Goal: Entertainment & Leisure: Browse casually

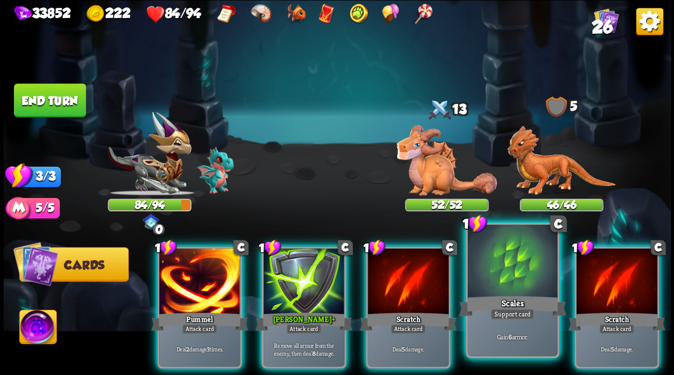
click at [502, 271] on div at bounding box center [511, 263] width 89 height 76
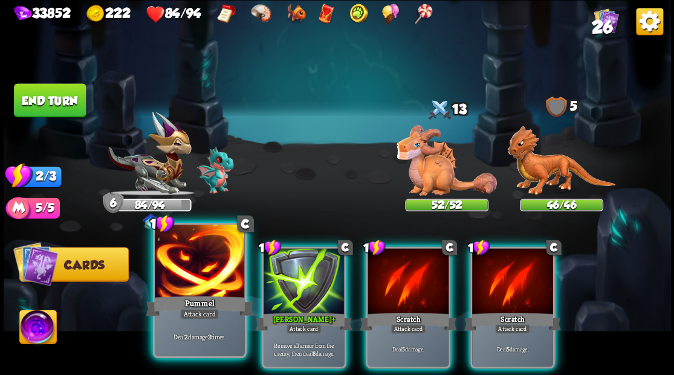
click at [199, 262] on div at bounding box center [199, 263] width 89 height 76
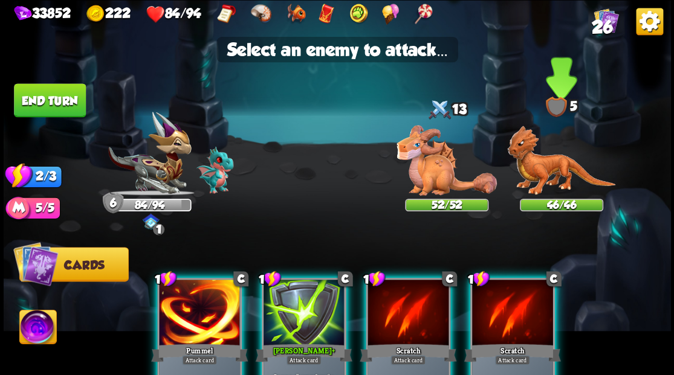
click at [557, 180] on img at bounding box center [561, 161] width 108 height 70
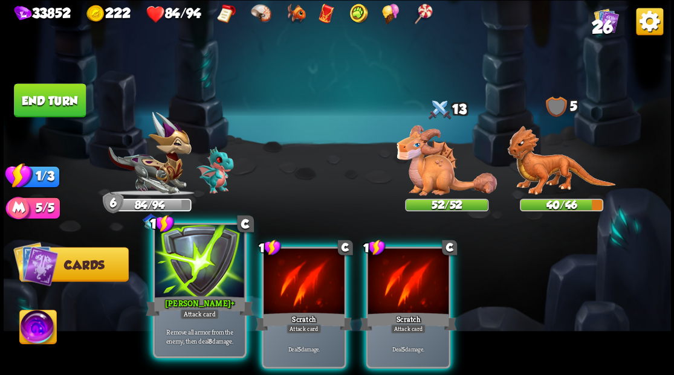
click at [195, 279] on div at bounding box center [199, 263] width 89 height 76
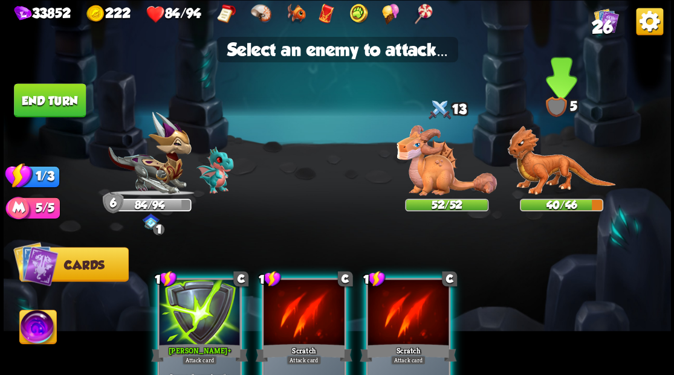
click at [552, 185] on img at bounding box center [561, 161] width 108 height 70
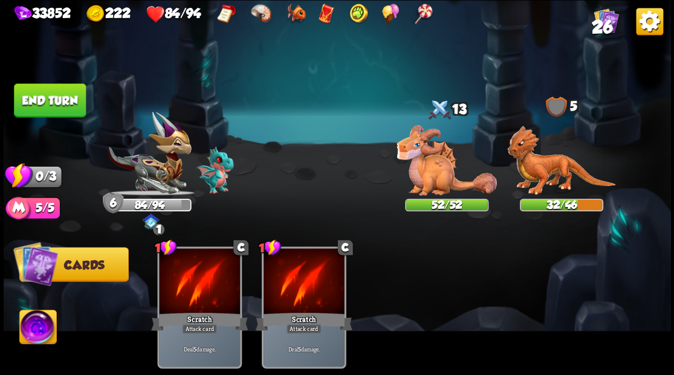
click at [63, 99] on button "End turn" at bounding box center [50, 100] width 72 height 34
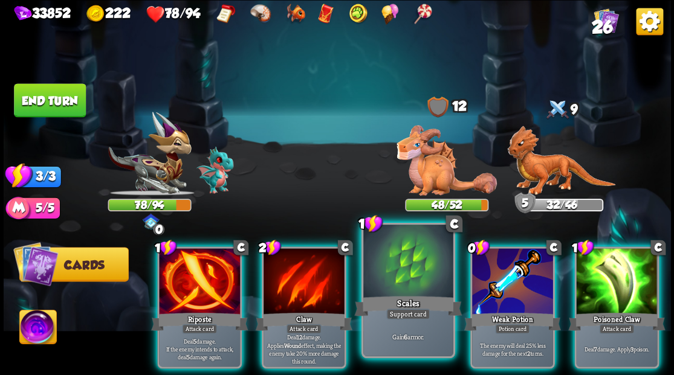
click at [406, 275] on div at bounding box center [407, 263] width 89 height 76
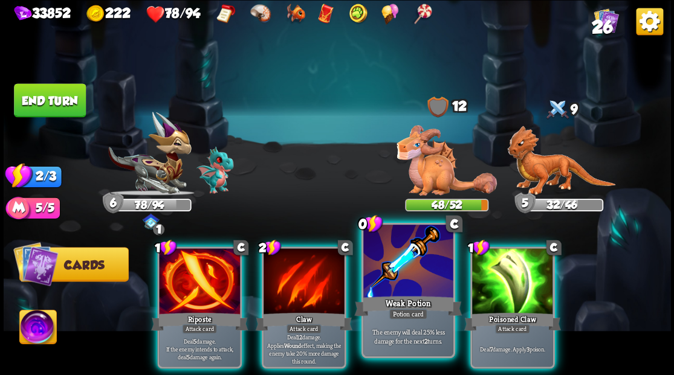
click at [402, 271] on div at bounding box center [407, 263] width 89 height 76
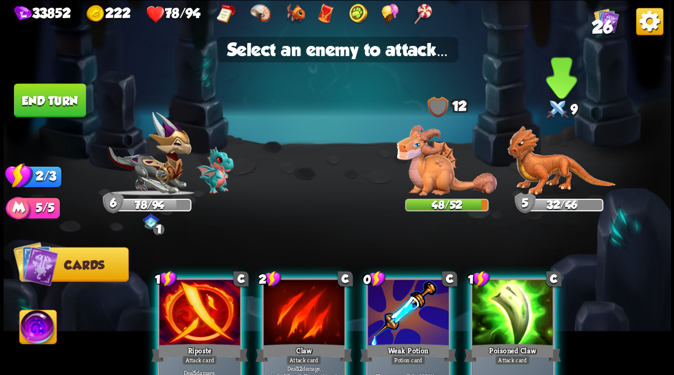
click at [526, 166] on img at bounding box center [561, 161] width 108 height 70
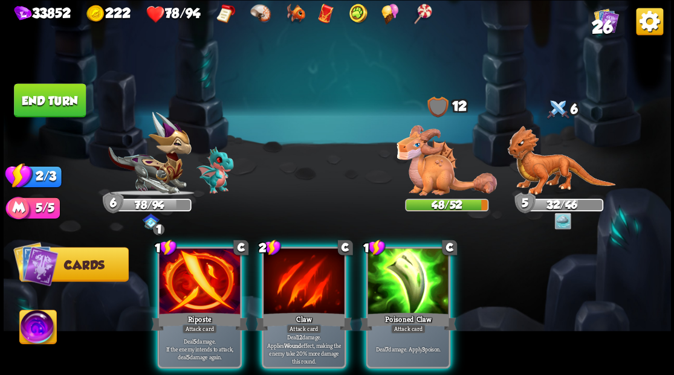
click at [430, 161] on img at bounding box center [446, 160] width 100 height 71
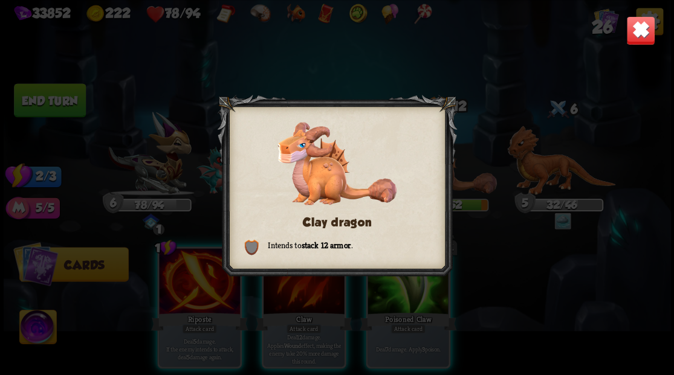
click at [642, 30] on img at bounding box center [640, 30] width 29 height 29
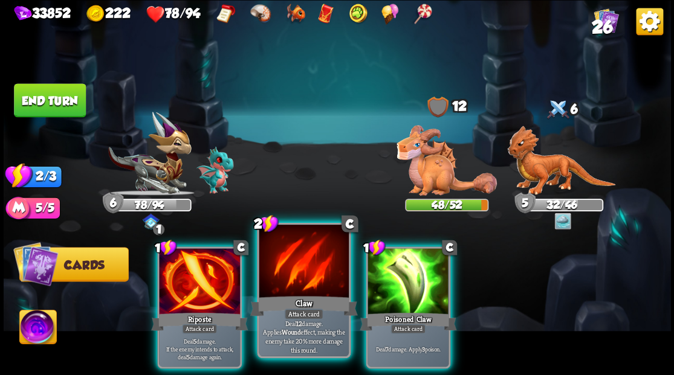
click at [285, 293] on div at bounding box center [303, 263] width 89 height 76
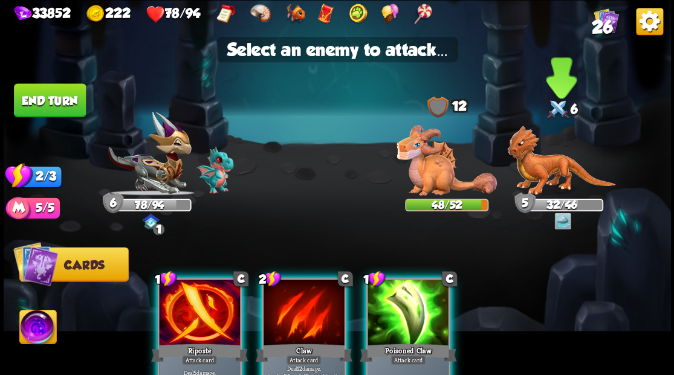
click at [542, 175] on img at bounding box center [561, 161] width 108 height 70
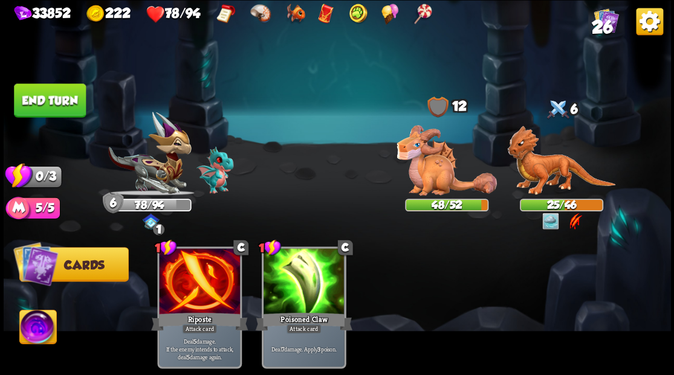
click at [45, 99] on button "End turn" at bounding box center [50, 100] width 72 height 34
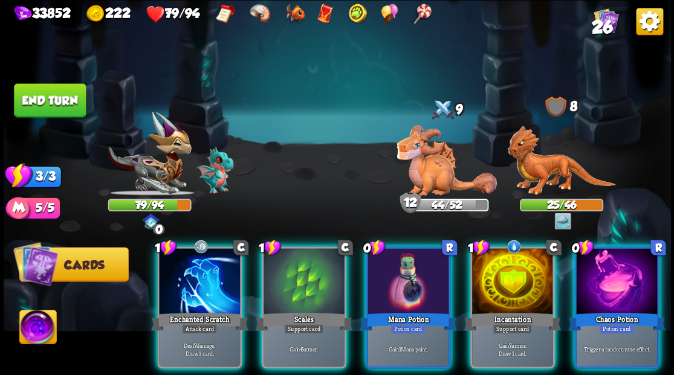
click at [29, 334] on img at bounding box center [37, 328] width 37 height 37
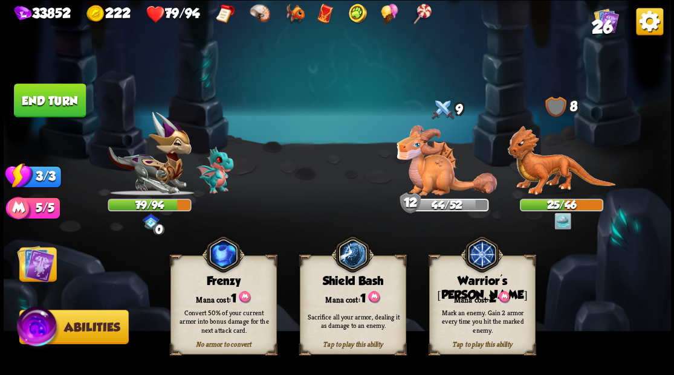
click at [492, 295] on span "2" at bounding box center [491, 297] width 7 height 13
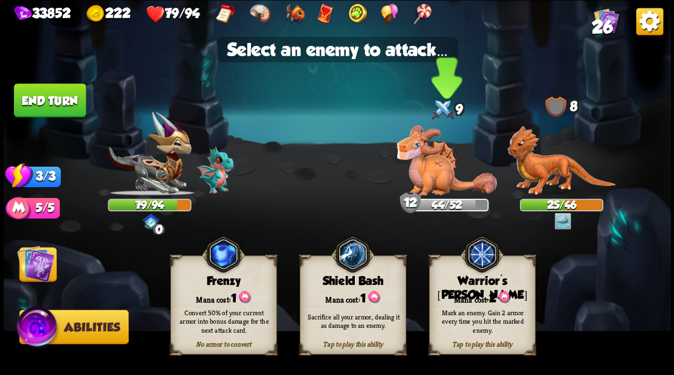
click at [430, 173] on img at bounding box center [446, 160] width 100 height 71
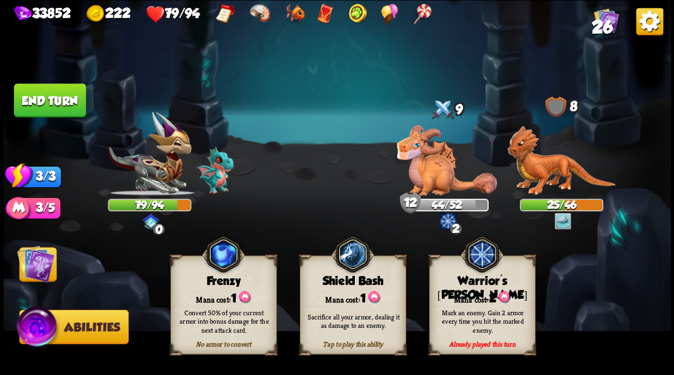
click at [36, 265] on img at bounding box center [35, 263] width 37 height 37
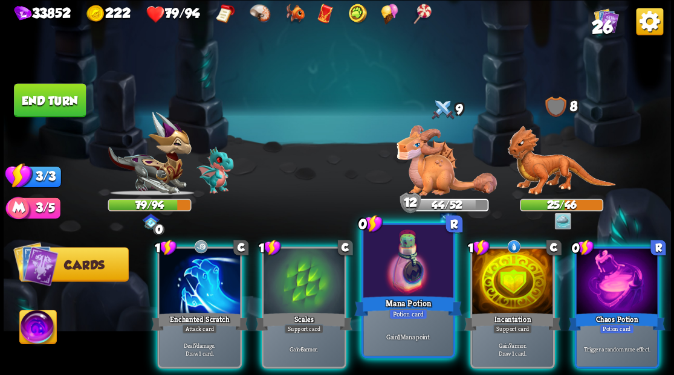
click at [400, 288] on div at bounding box center [407, 263] width 89 height 76
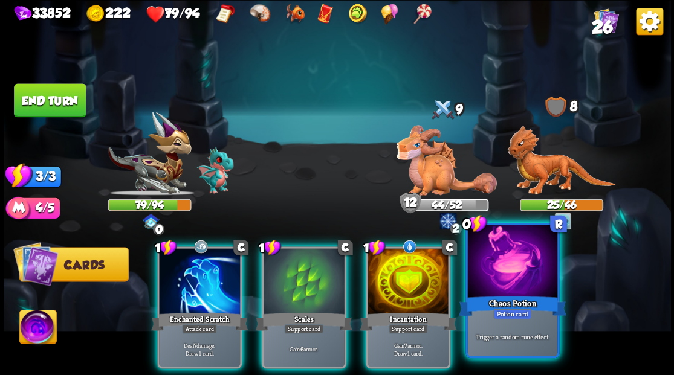
click at [512, 293] on div at bounding box center [511, 263] width 89 height 76
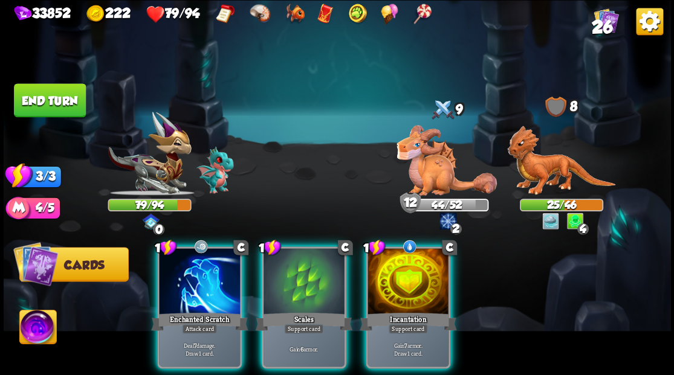
click at [395, 265] on div at bounding box center [407, 282] width 81 height 68
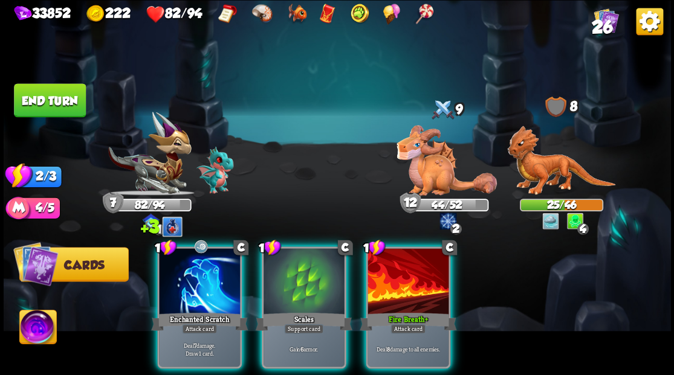
click at [399, 289] on div at bounding box center [407, 282] width 81 height 68
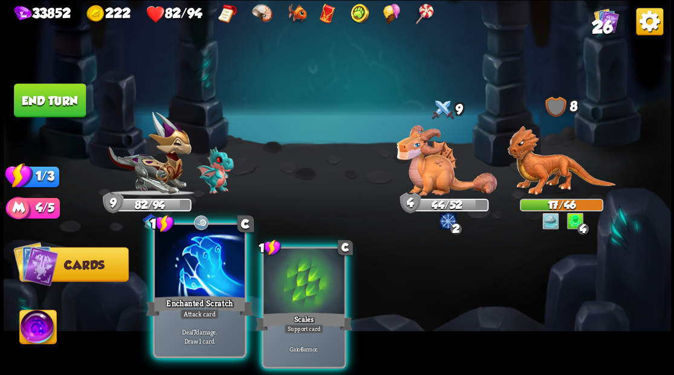
click at [169, 284] on div at bounding box center [199, 263] width 89 height 76
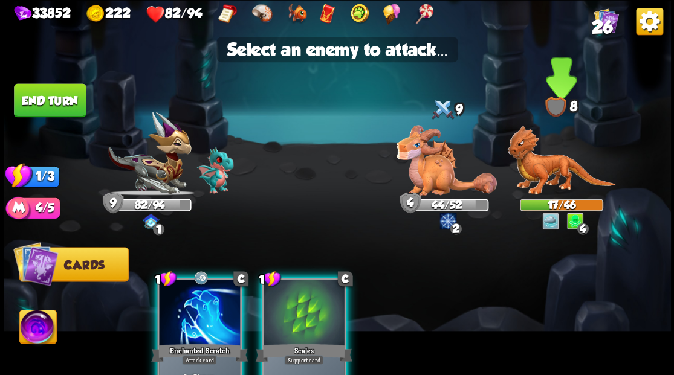
click at [539, 175] on img at bounding box center [561, 161] width 108 height 70
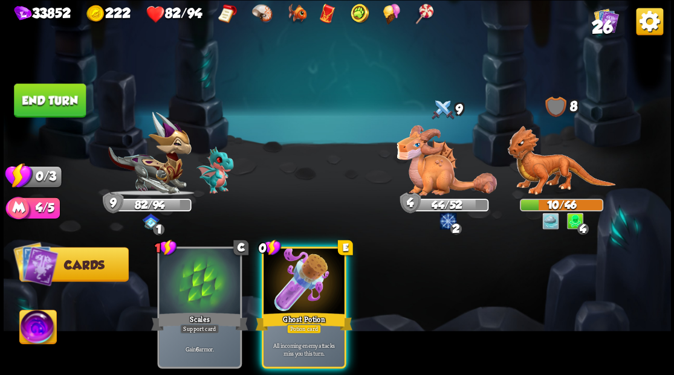
drag, startPoint x: 305, startPoint y: 278, endPoint x: 272, endPoint y: 209, distance: 76.5
click at [305, 277] on div at bounding box center [304, 282] width 81 height 68
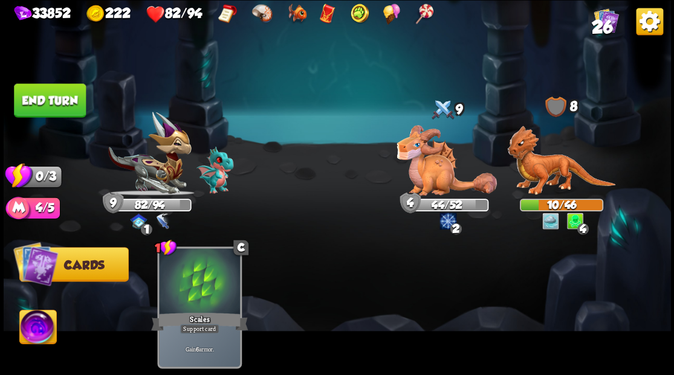
click at [68, 91] on button "End turn" at bounding box center [50, 100] width 72 height 34
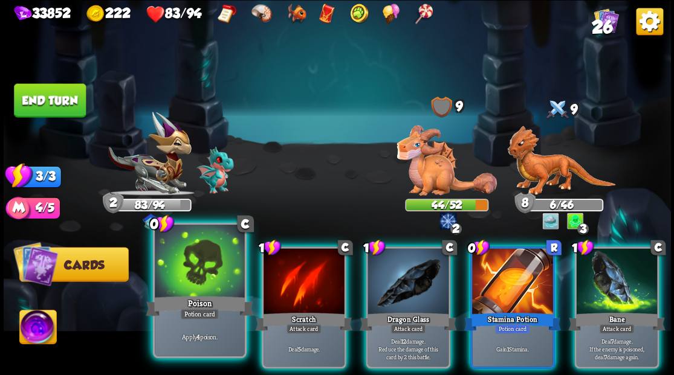
click at [185, 273] on div at bounding box center [199, 263] width 89 height 76
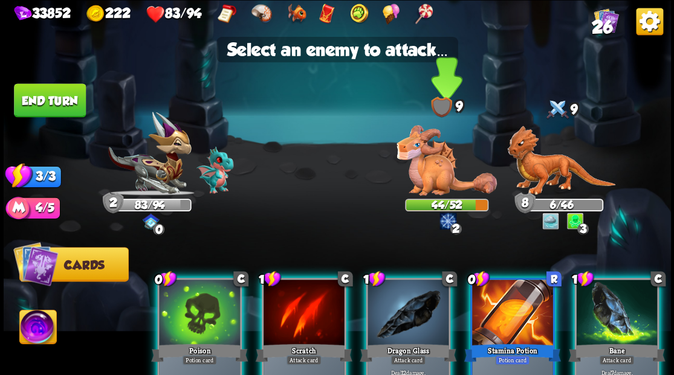
click at [447, 169] on img at bounding box center [446, 160] width 100 height 71
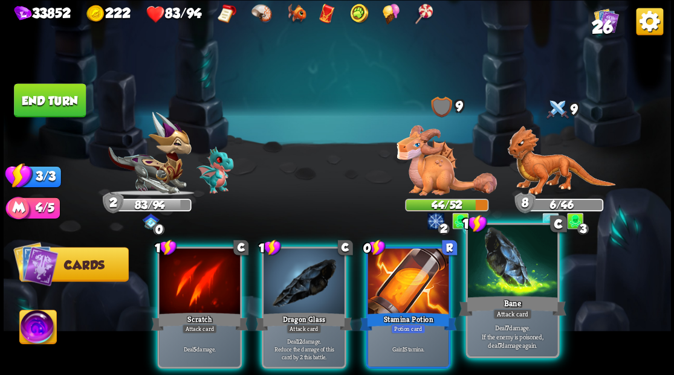
click at [497, 286] on div at bounding box center [511, 263] width 89 height 76
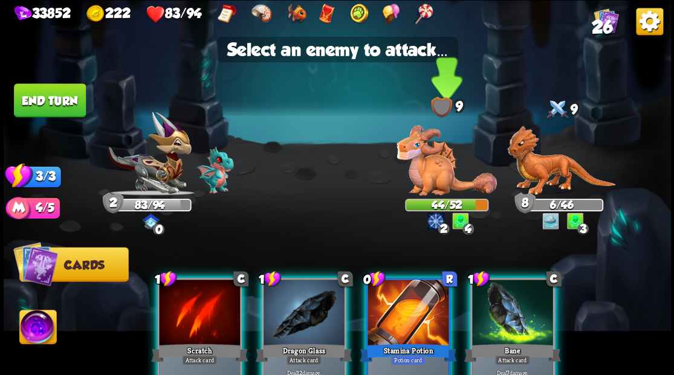
click at [434, 161] on img at bounding box center [446, 160] width 100 height 71
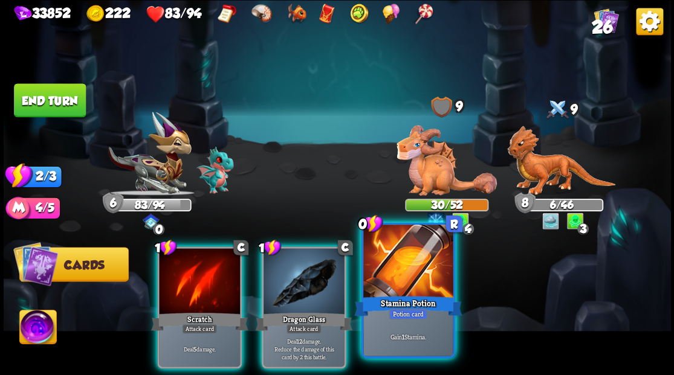
click at [400, 282] on div at bounding box center [407, 263] width 89 height 76
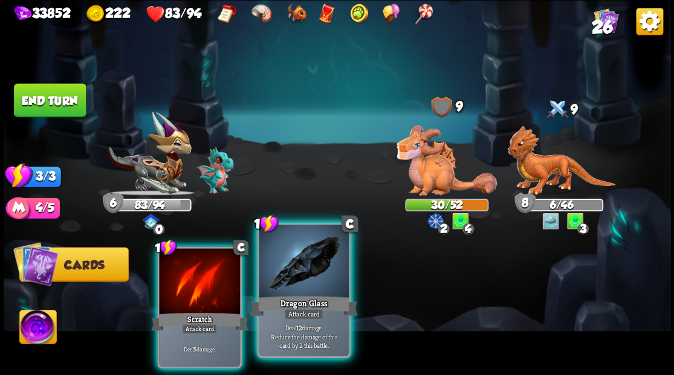
click at [305, 276] on div at bounding box center [303, 263] width 89 height 76
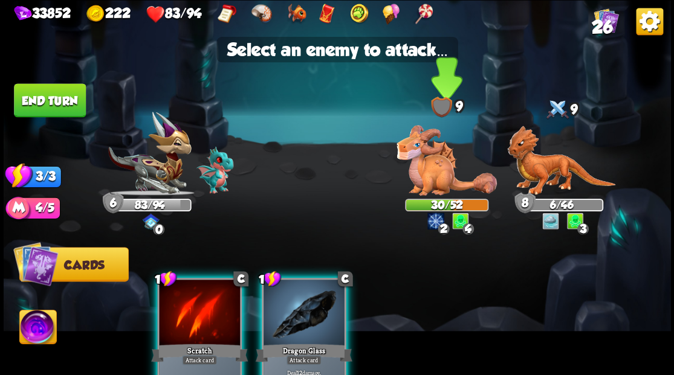
click at [444, 173] on img at bounding box center [446, 160] width 100 height 71
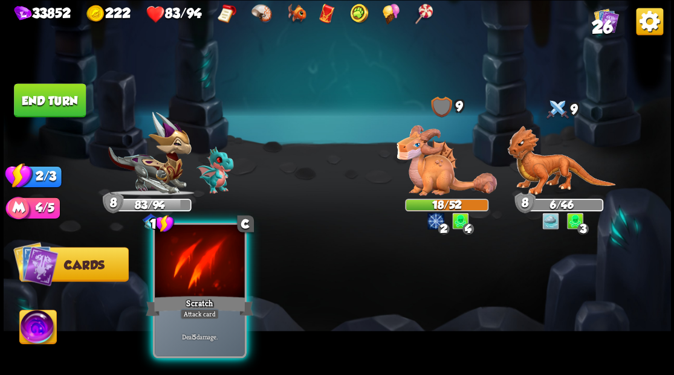
click at [183, 278] on div at bounding box center [199, 263] width 89 height 76
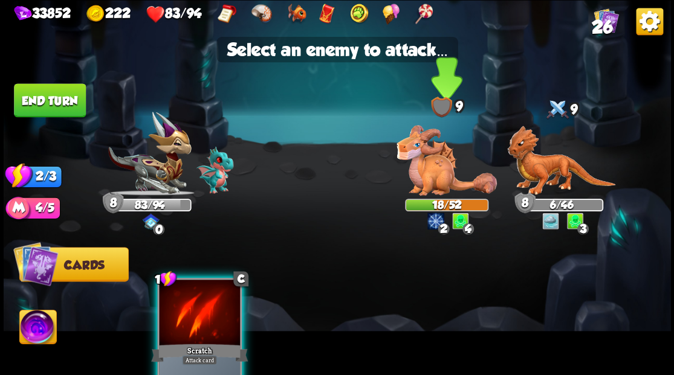
click at [438, 169] on img at bounding box center [446, 160] width 100 height 71
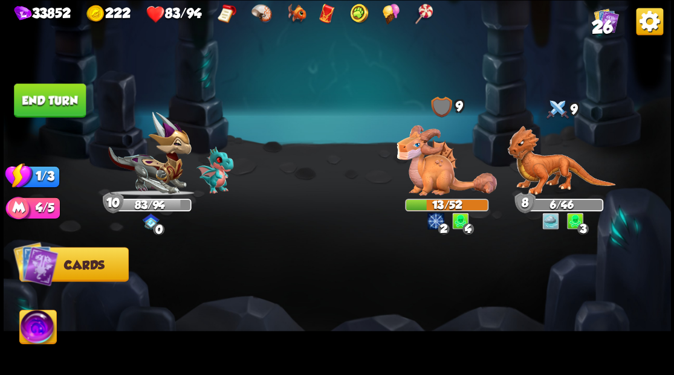
click at [54, 106] on button "End turn" at bounding box center [50, 100] width 72 height 34
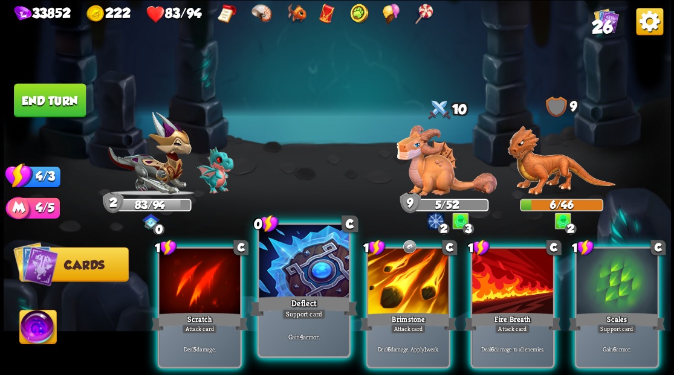
click at [306, 294] on div "Deflect" at bounding box center [304, 306] width 108 height 24
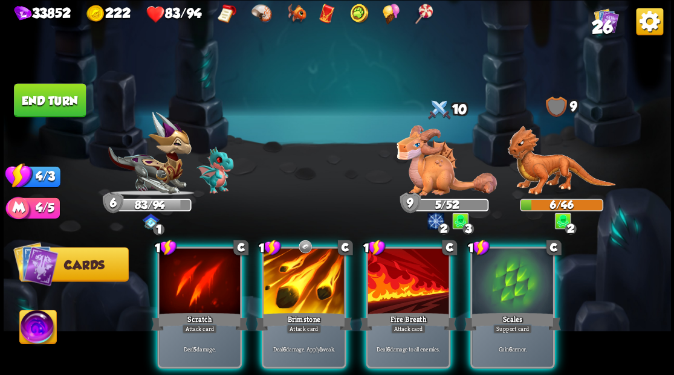
click at [526, 283] on div at bounding box center [512, 282] width 81 height 68
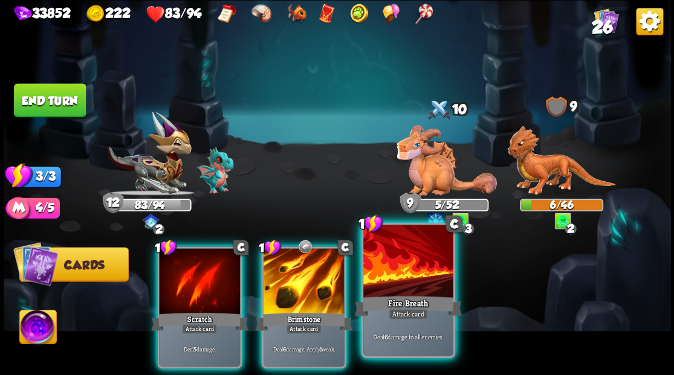
click at [399, 291] on div at bounding box center [407, 263] width 89 height 76
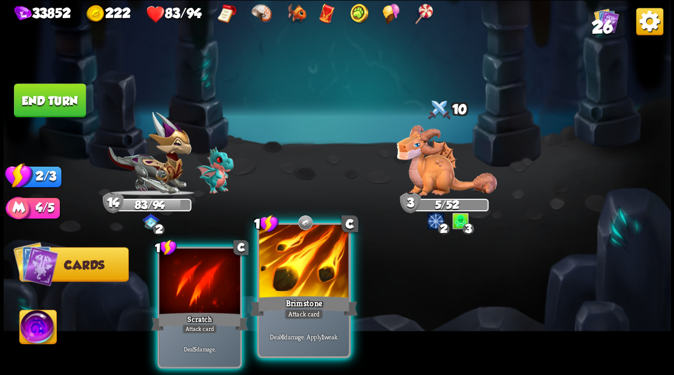
click at [295, 282] on div at bounding box center [303, 263] width 89 height 76
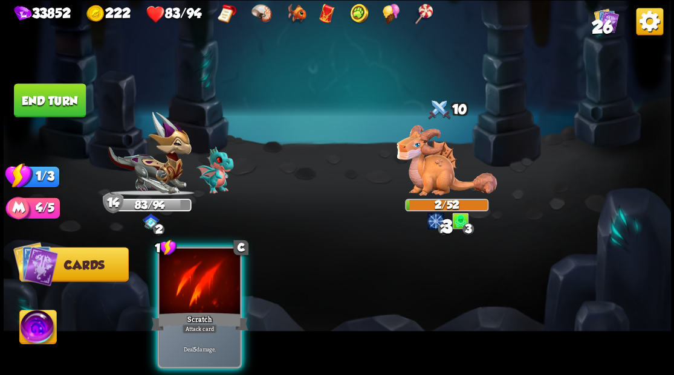
drag, startPoint x: 189, startPoint y: 278, endPoint x: 188, endPoint y: 257, distance: 20.6
click at [189, 276] on div at bounding box center [199, 282] width 81 height 68
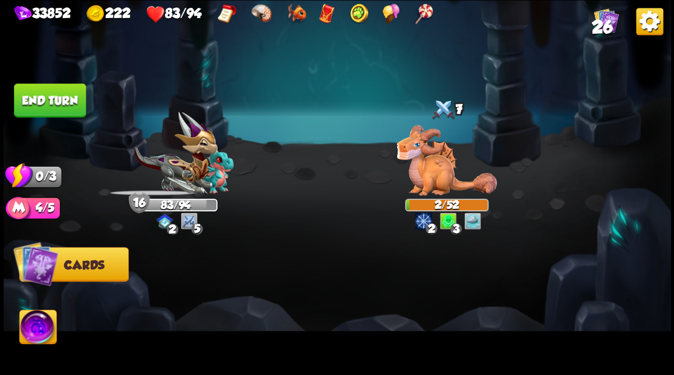
click at [57, 103] on button "End turn" at bounding box center [50, 100] width 72 height 34
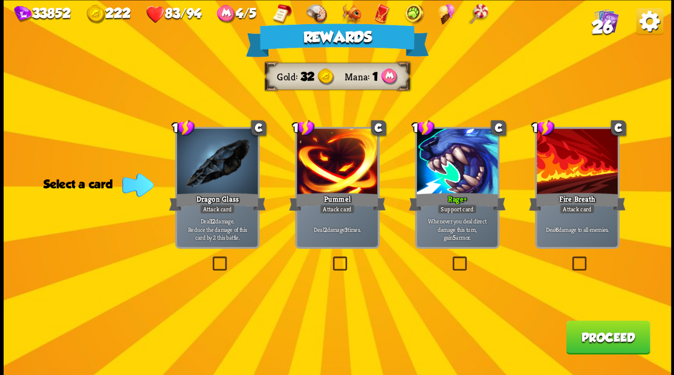
click at [594, 343] on button "Proceed" at bounding box center [608, 337] width 84 height 34
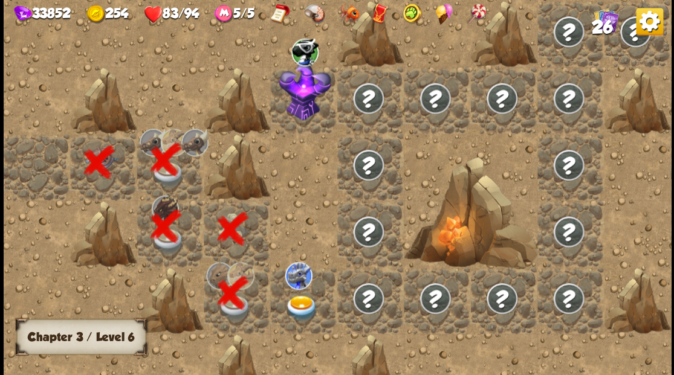
click at [294, 300] on div at bounding box center [303, 300] width 66 height 66
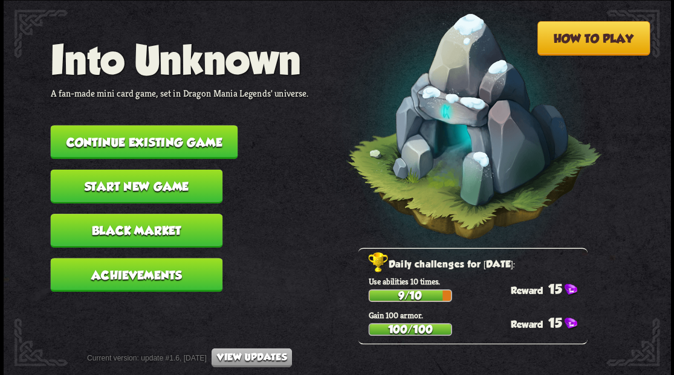
click at [120, 144] on button "Continue existing game" at bounding box center [143, 142] width 187 height 34
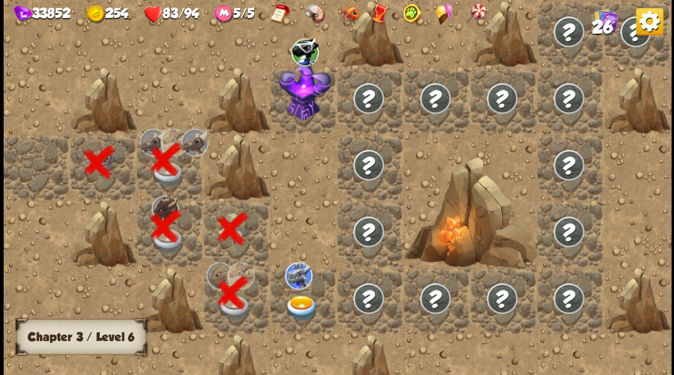
click at [300, 310] on img at bounding box center [301, 308] width 33 height 26
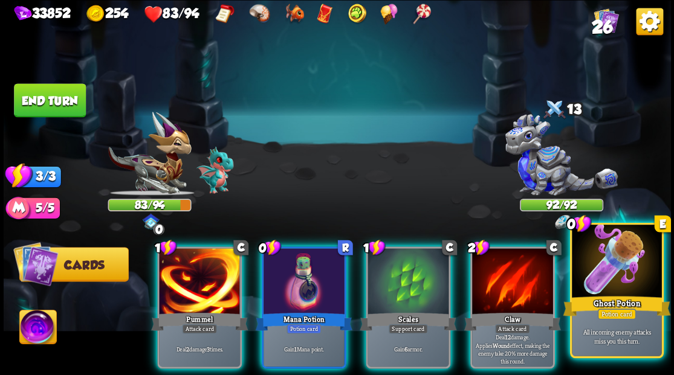
click at [620, 256] on div at bounding box center [616, 263] width 89 height 76
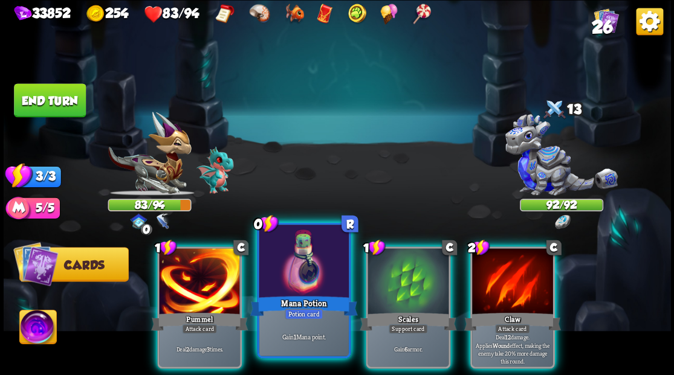
click at [283, 281] on div at bounding box center [303, 263] width 89 height 76
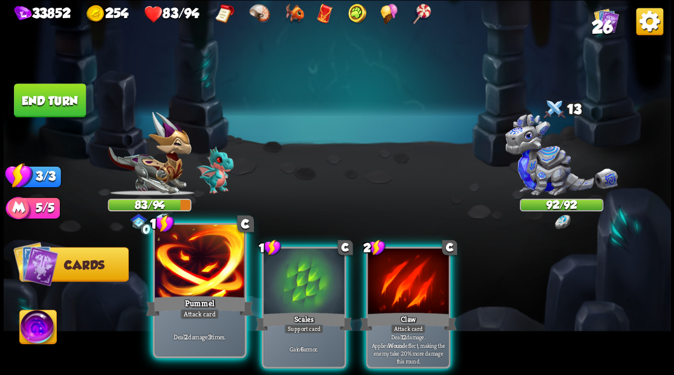
click at [181, 274] on div at bounding box center [199, 263] width 89 height 76
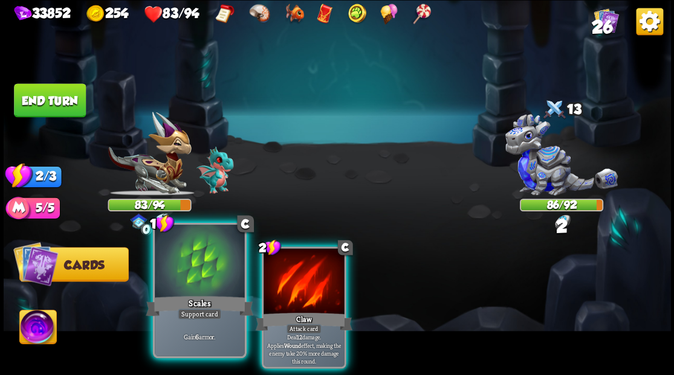
click at [184, 281] on div at bounding box center [199, 263] width 89 height 76
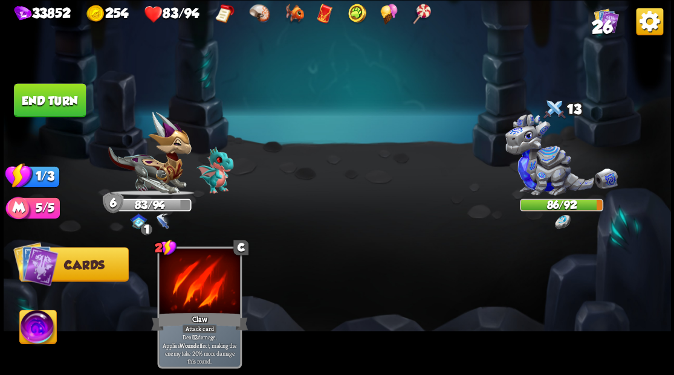
click at [63, 95] on button "End turn" at bounding box center [50, 100] width 72 height 34
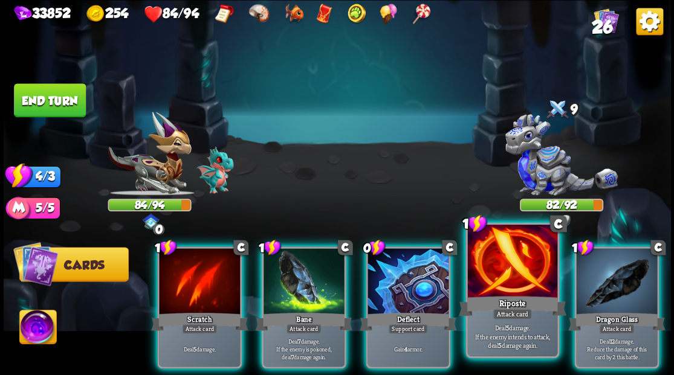
click at [510, 273] on div at bounding box center [511, 263] width 89 height 76
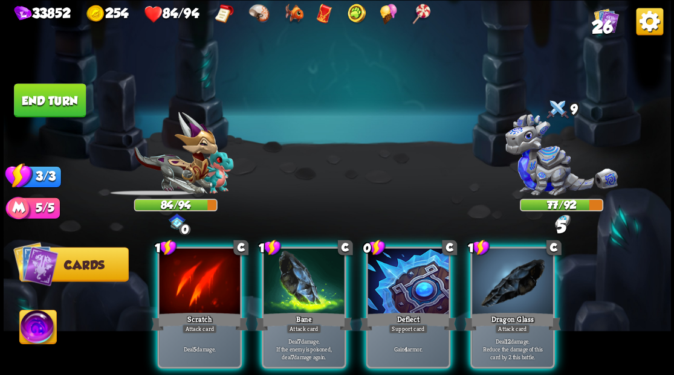
click at [510, 273] on div at bounding box center [512, 282] width 81 height 68
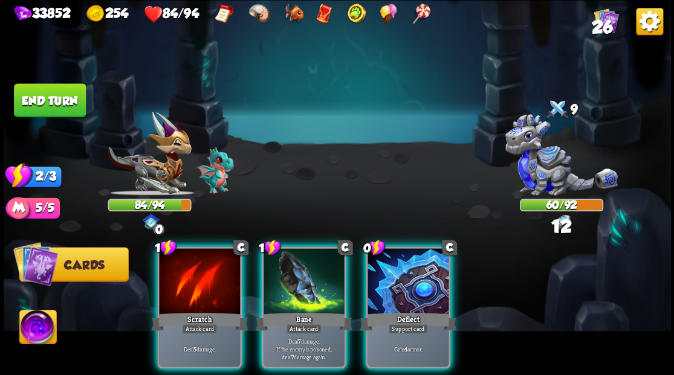
click at [405, 290] on div at bounding box center [407, 282] width 81 height 68
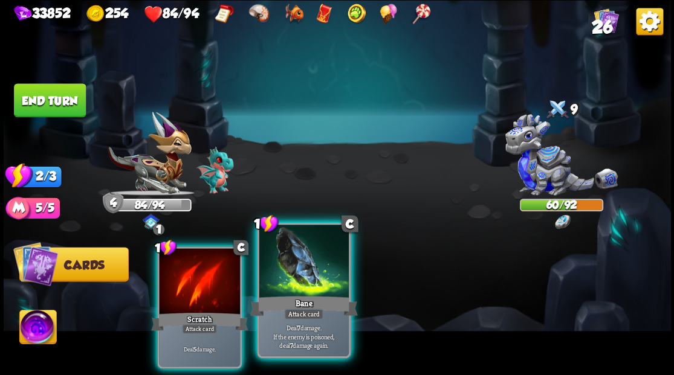
click at [317, 272] on div at bounding box center [303, 263] width 89 height 76
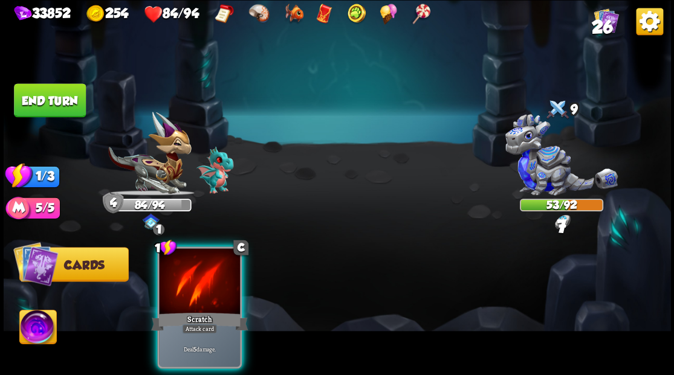
drag, startPoint x: 212, startPoint y: 276, endPoint x: 69, endPoint y: 186, distance: 168.9
click at [167, 254] on div at bounding box center [199, 282] width 81 height 68
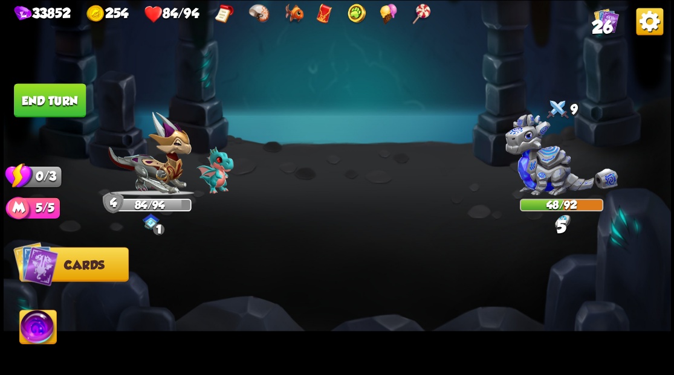
click at [49, 101] on button "End turn" at bounding box center [50, 100] width 72 height 34
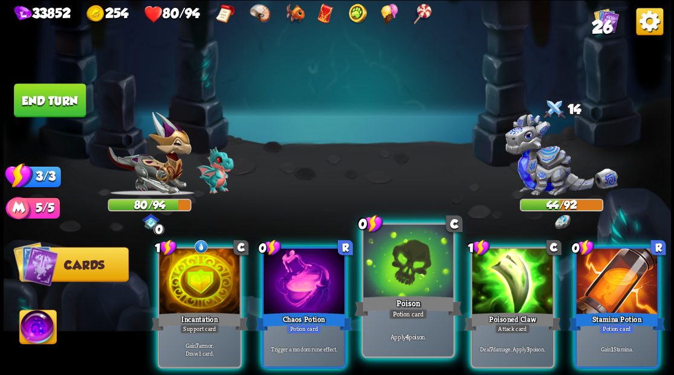
click at [411, 283] on div at bounding box center [407, 263] width 89 height 76
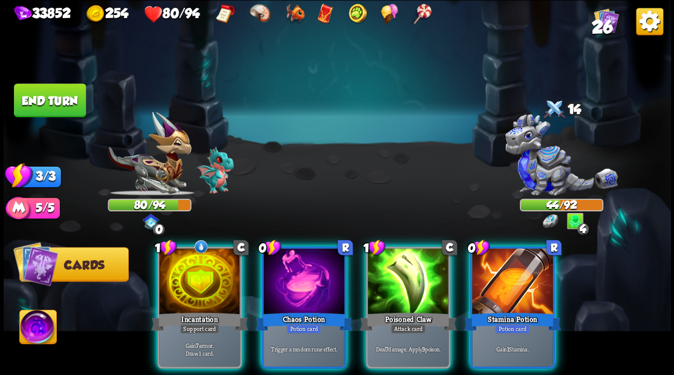
drag, startPoint x: 421, startPoint y: 280, endPoint x: 254, endPoint y: 271, distance: 166.5
click at [412, 280] on div at bounding box center [407, 282] width 81 height 68
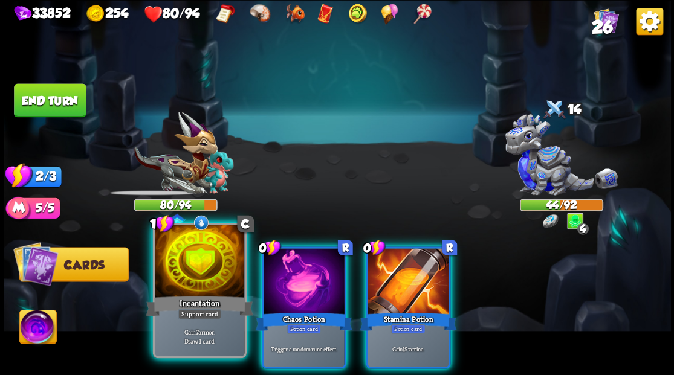
click at [213, 270] on div at bounding box center [199, 263] width 89 height 76
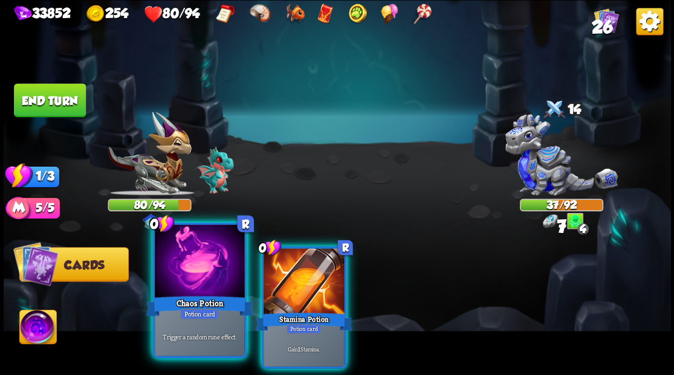
click at [202, 260] on div at bounding box center [199, 263] width 89 height 76
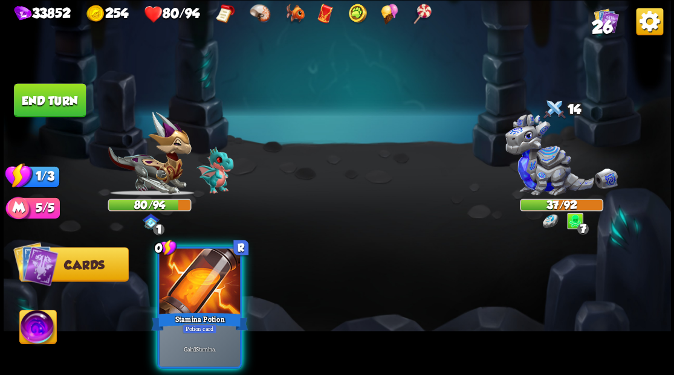
drag, startPoint x: 202, startPoint y: 260, endPoint x: 116, endPoint y: 159, distance: 132.5
click at [202, 260] on div at bounding box center [199, 282] width 81 height 68
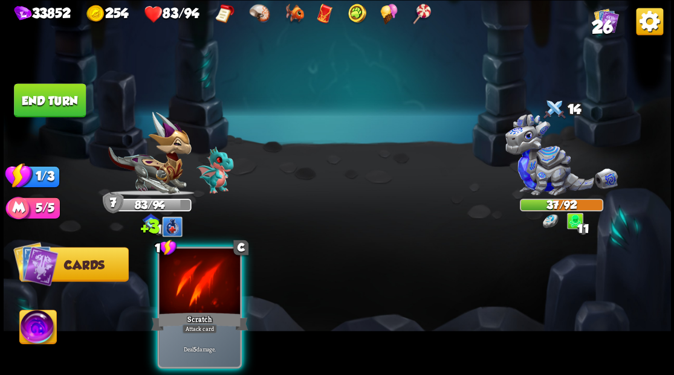
drag, startPoint x: 186, startPoint y: 293, endPoint x: 303, endPoint y: 148, distance: 186.1
click at [193, 280] on div at bounding box center [199, 282] width 81 height 68
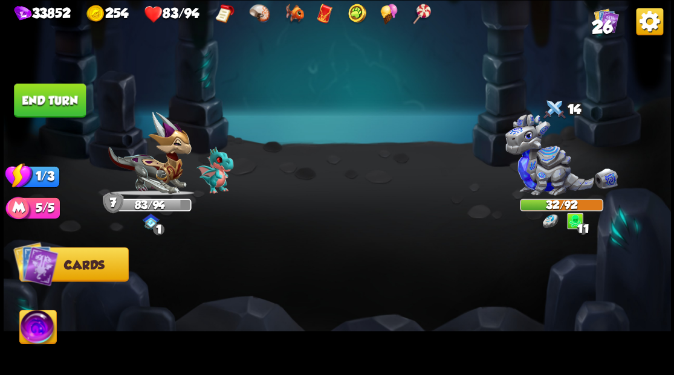
click at [52, 108] on button "End turn" at bounding box center [50, 100] width 72 height 34
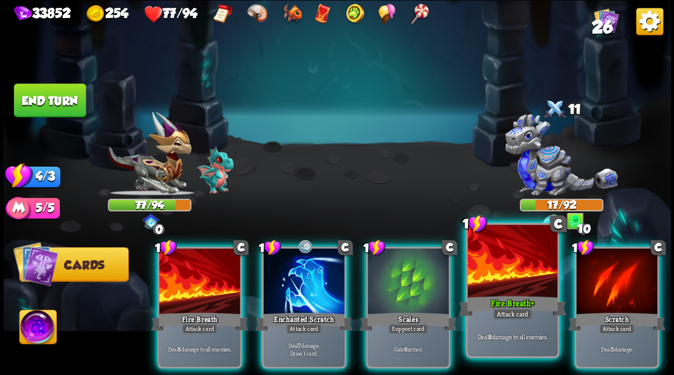
click at [511, 280] on div at bounding box center [511, 263] width 89 height 76
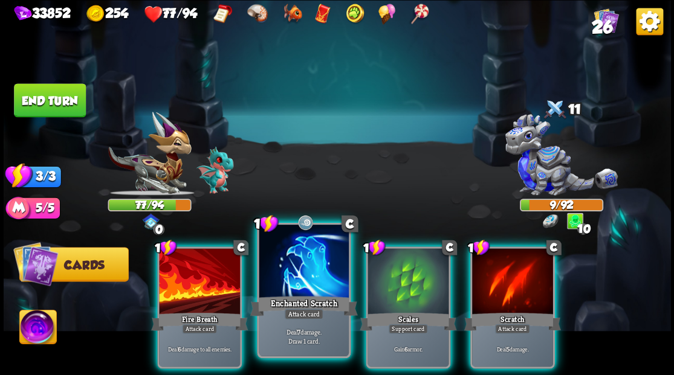
click at [284, 268] on div at bounding box center [303, 263] width 89 height 76
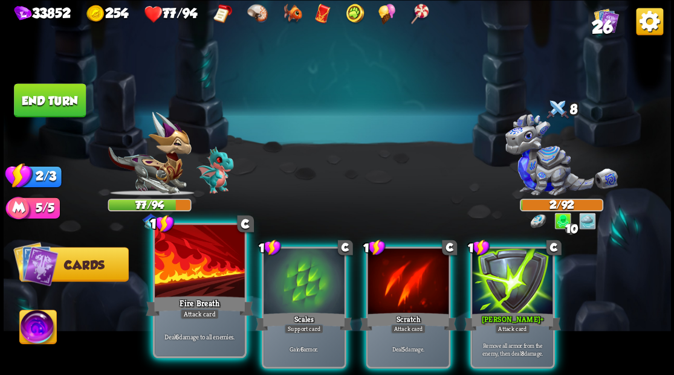
click at [189, 270] on div at bounding box center [199, 263] width 89 height 76
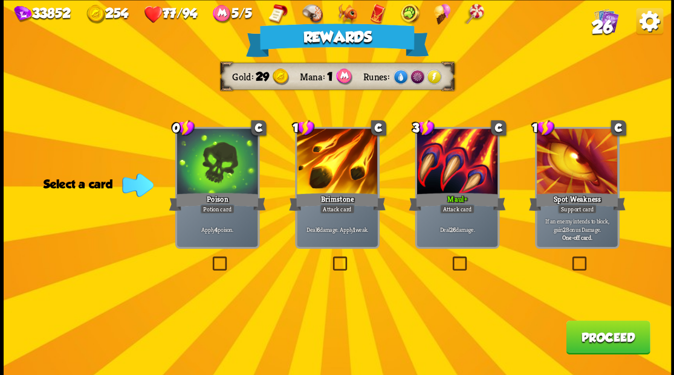
click at [615, 335] on button "Proceed" at bounding box center [608, 337] width 84 height 34
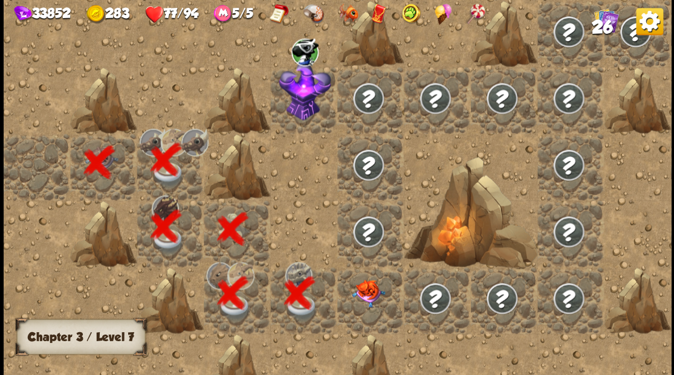
click at [372, 294] on img at bounding box center [368, 293] width 33 height 28
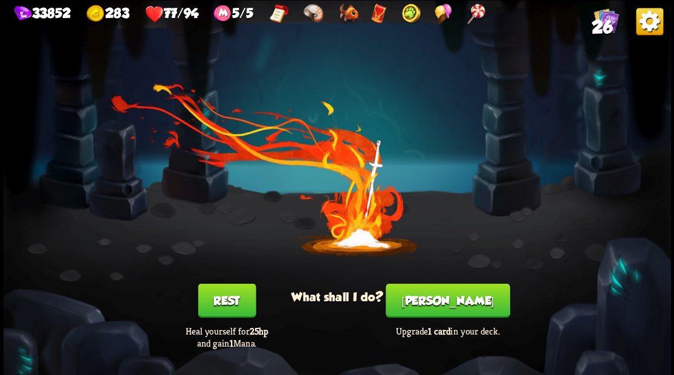
click at [444, 309] on button "[PERSON_NAME]" at bounding box center [448, 300] width 124 height 34
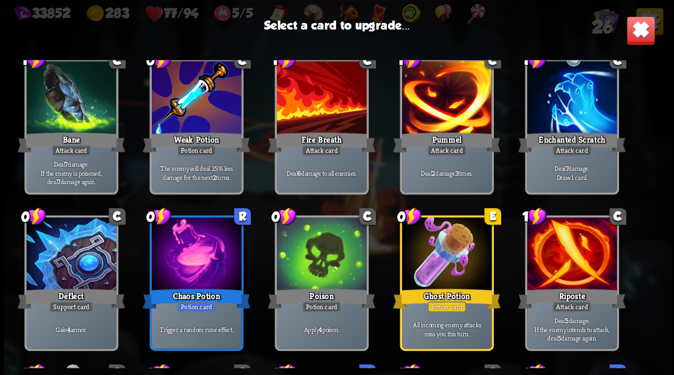
scroll to position [363, 0]
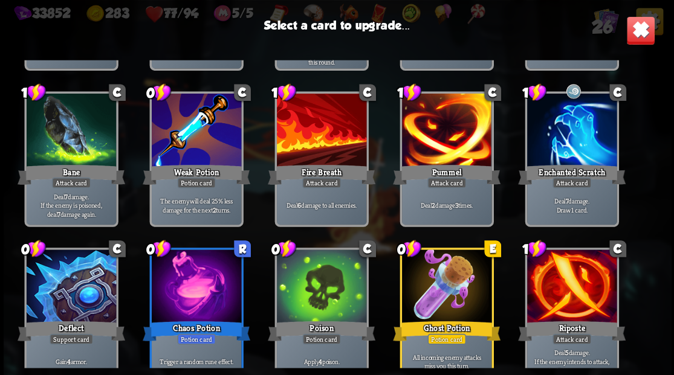
click at [438, 147] on div at bounding box center [445, 132] width 89 height 76
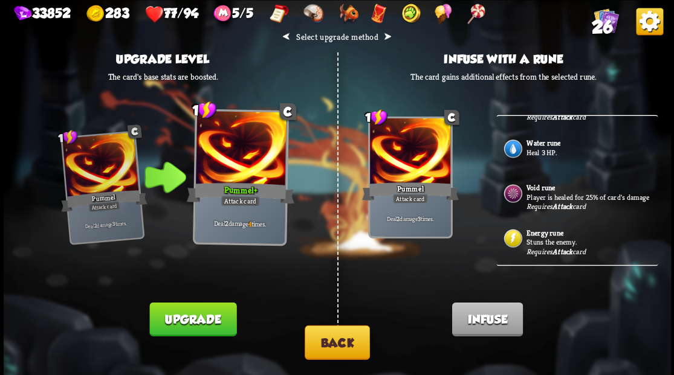
scroll to position [791, 0]
click at [551, 241] on p "Stuns the enemy." at bounding box center [590, 242] width 129 height 10
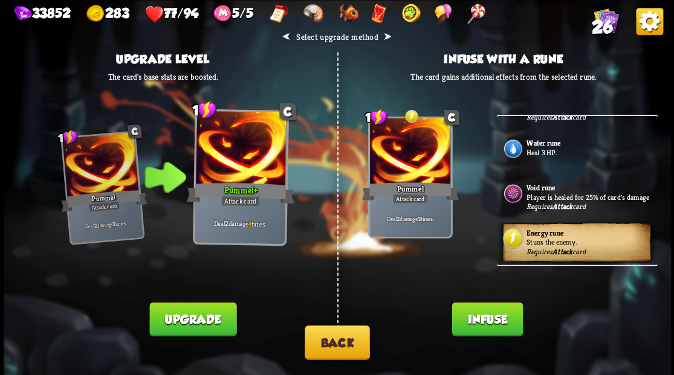
click at [482, 332] on button "Infuse" at bounding box center [486, 319] width 71 height 34
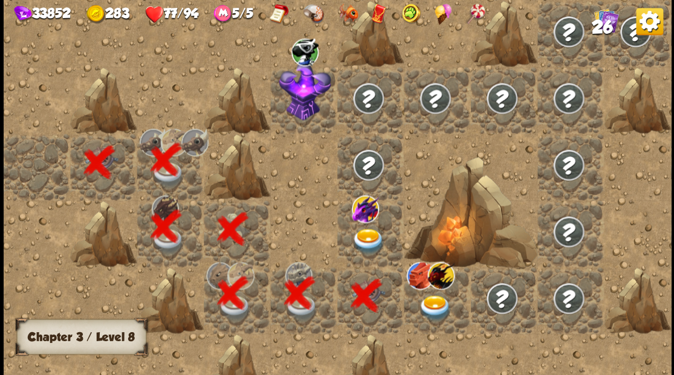
click at [367, 238] on img at bounding box center [368, 241] width 33 height 26
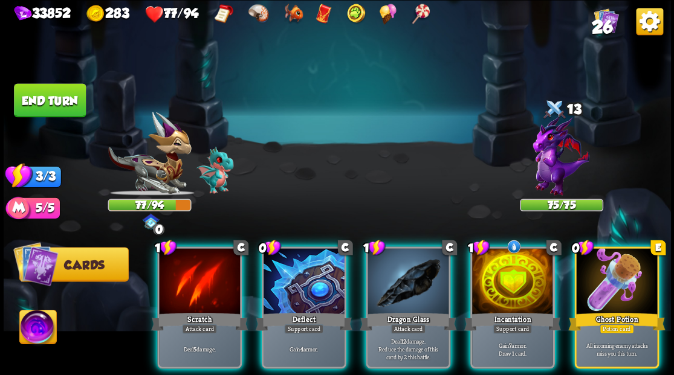
click at [617, 286] on div at bounding box center [616, 282] width 81 height 68
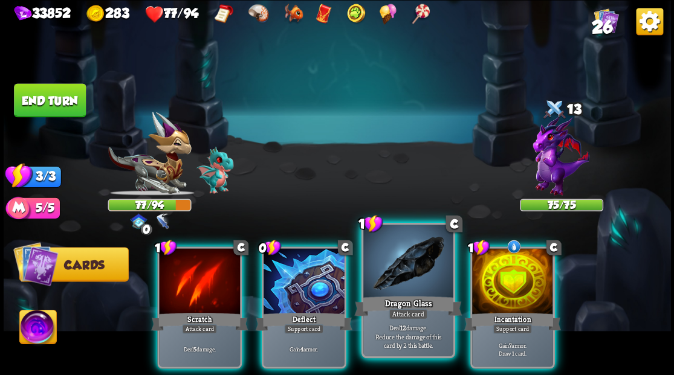
click at [405, 283] on div at bounding box center [407, 263] width 89 height 76
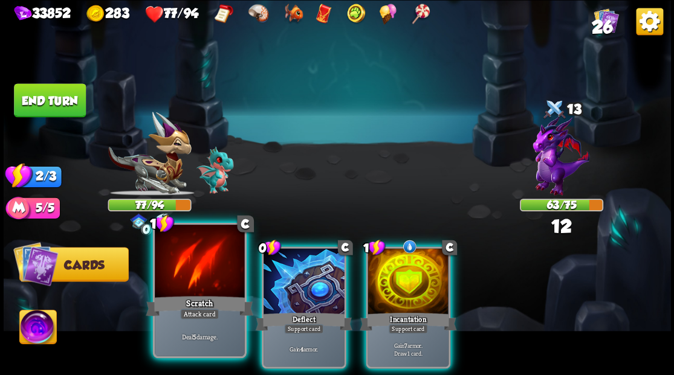
click at [202, 268] on div at bounding box center [199, 263] width 89 height 76
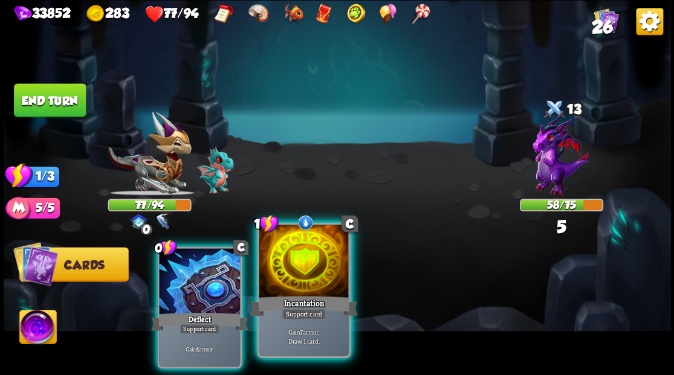
click at [300, 291] on div at bounding box center [303, 263] width 89 height 76
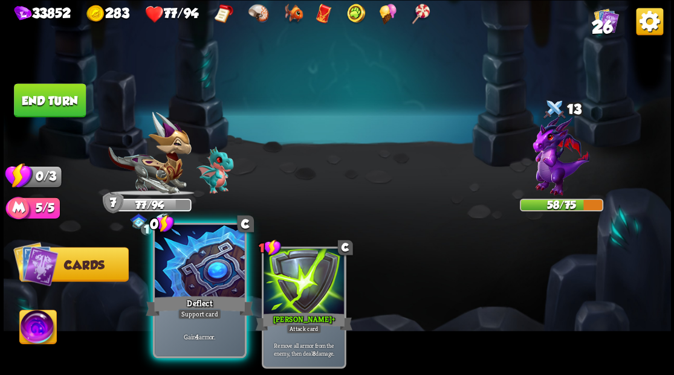
drag, startPoint x: 218, startPoint y: 300, endPoint x: 215, endPoint y: 294, distance: 6.5
click at [215, 294] on div "Deflect" at bounding box center [200, 306] width 108 height 24
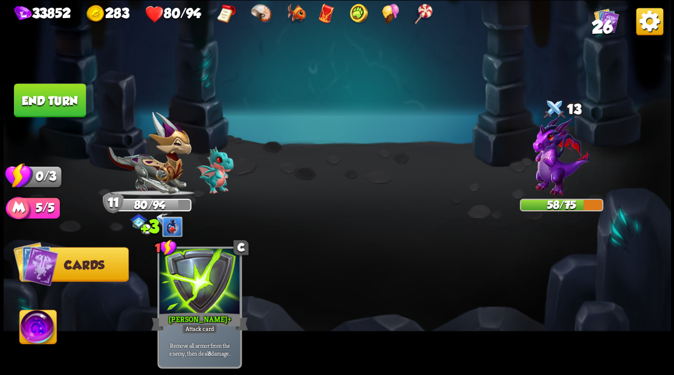
click at [53, 97] on button "End turn" at bounding box center [50, 100] width 72 height 34
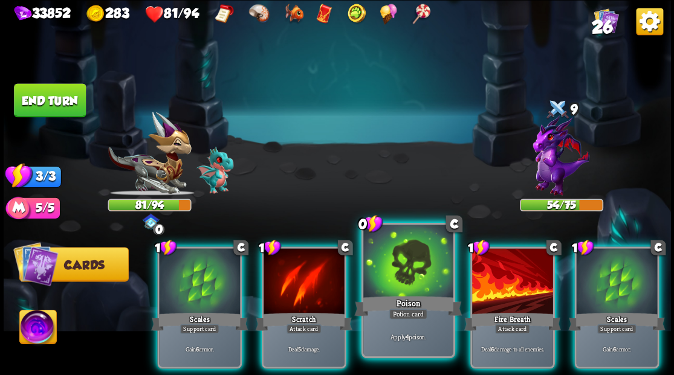
click at [410, 274] on div at bounding box center [407, 263] width 89 height 76
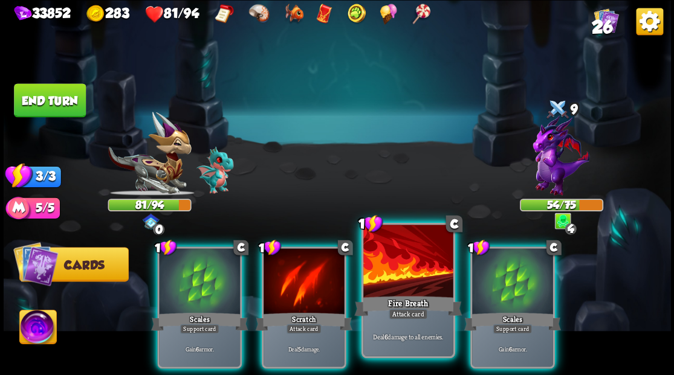
click at [403, 259] on div at bounding box center [407, 263] width 89 height 76
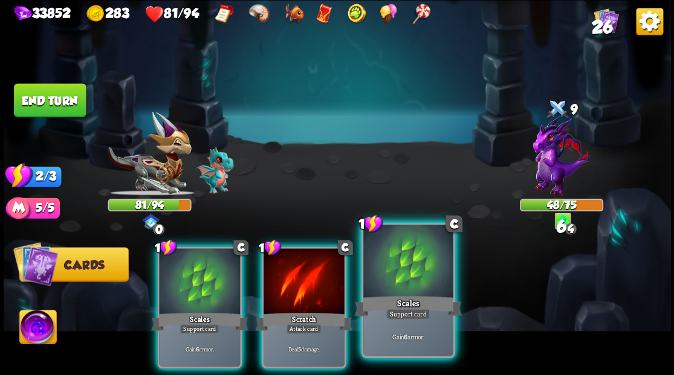
click at [412, 264] on div at bounding box center [407, 263] width 89 height 76
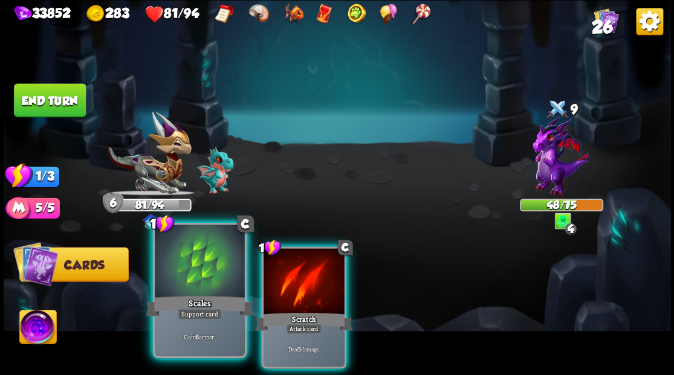
click at [212, 255] on div at bounding box center [199, 263] width 89 height 76
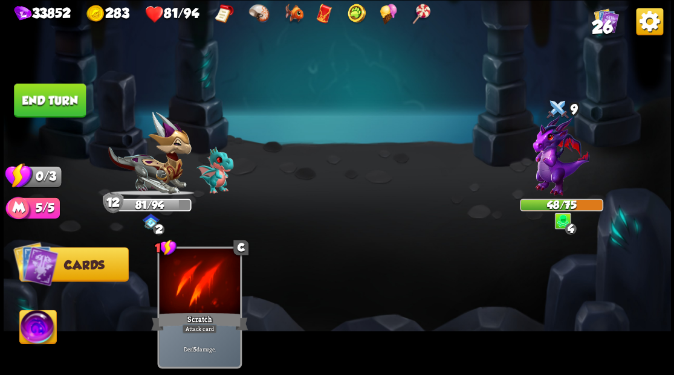
click at [51, 110] on button "End turn" at bounding box center [50, 100] width 72 height 34
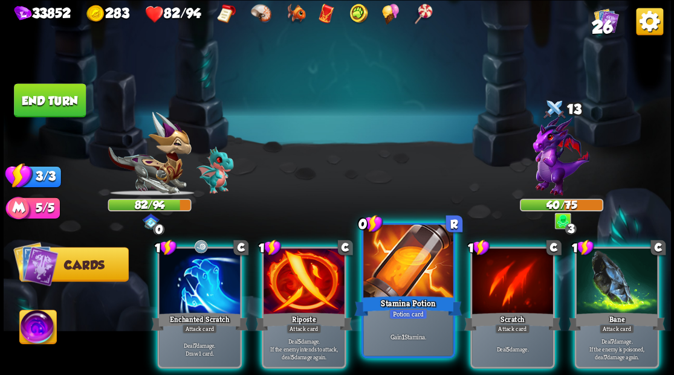
click at [394, 288] on div at bounding box center [407, 263] width 89 height 76
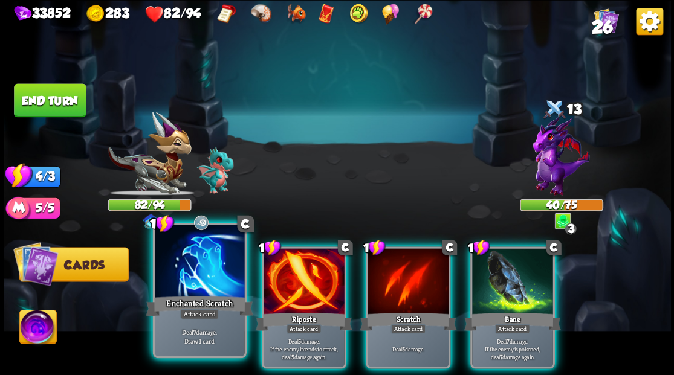
click at [201, 268] on div at bounding box center [199, 263] width 89 height 76
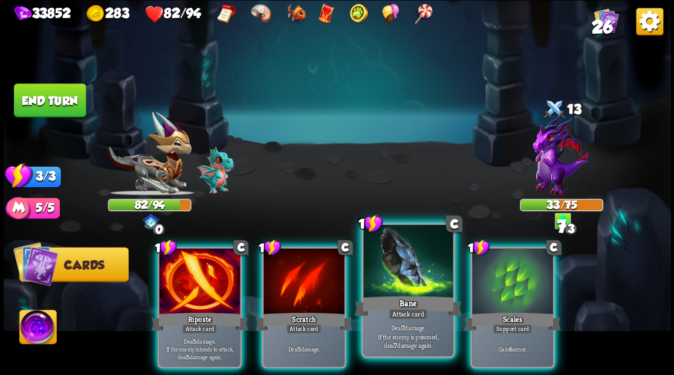
click at [403, 276] on div at bounding box center [407, 263] width 89 height 76
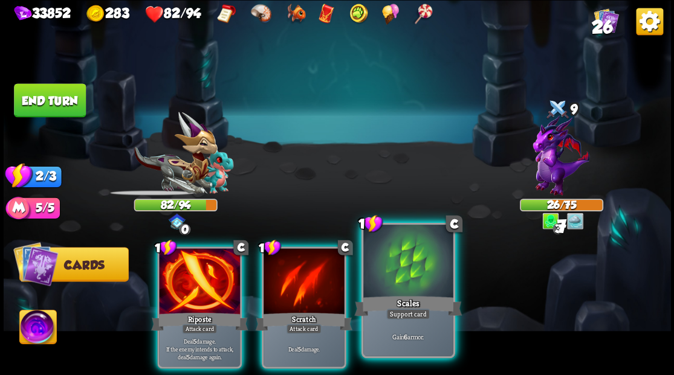
click at [404, 280] on div at bounding box center [407, 263] width 89 height 76
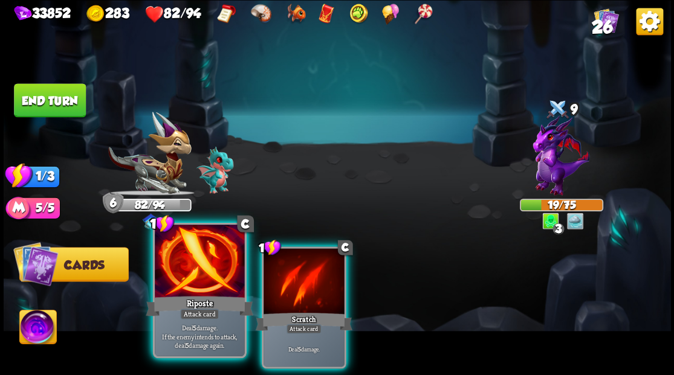
click at [191, 277] on div at bounding box center [199, 263] width 89 height 76
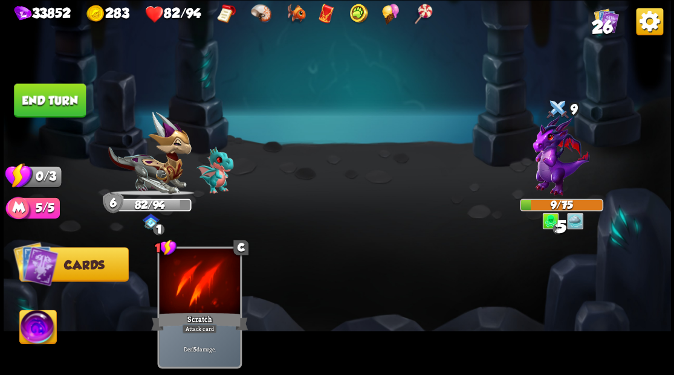
click at [65, 97] on button "End turn" at bounding box center [50, 100] width 72 height 34
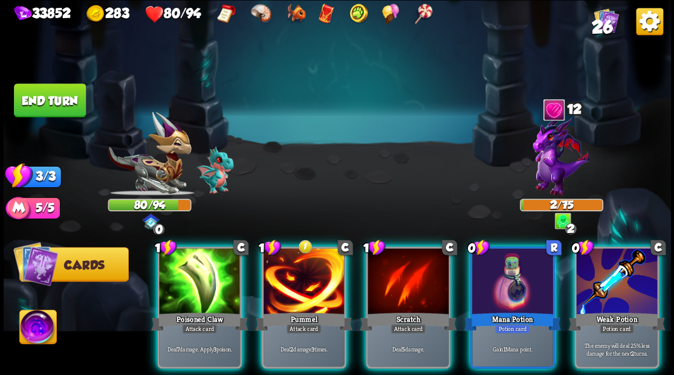
click at [635, 286] on div at bounding box center [616, 282] width 81 height 68
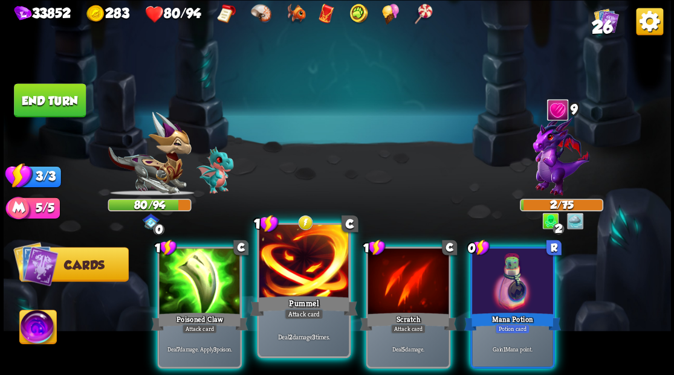
click at [317, 277] on div at bounding box center [303, 263] width 89 height 76
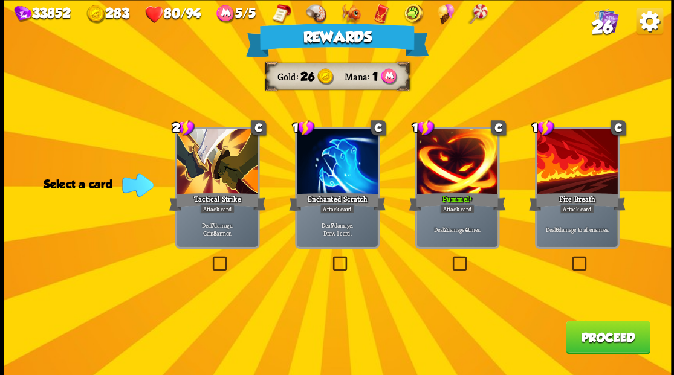
click at [606, 334] on button "Proceed" at bounding box center [608, 337] width 84 height 34
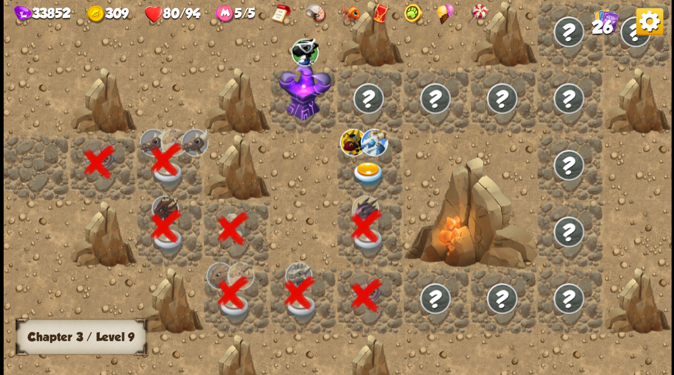
click at [364, 166] on img at bounding box center [368, 174] width 33 height 26
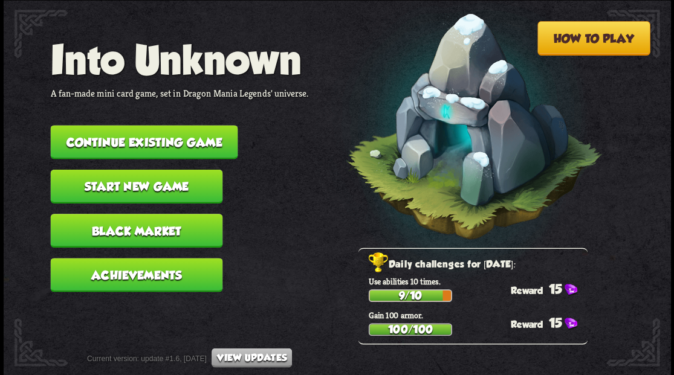
click at [145, 138] on button "Continue existing game" at bounding box center [143, 142] width 187 height 34
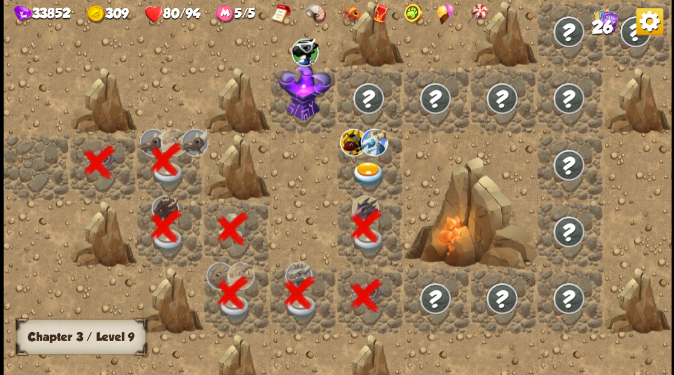
click at [367, 169] on img at bounding box center [368, 174] width 33 height 26
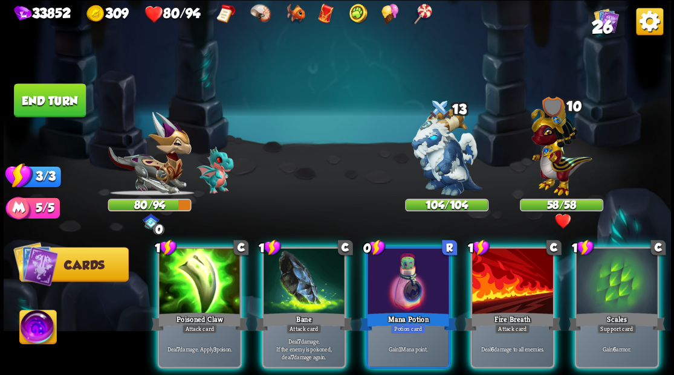
drag, startPoint x: 30, startPoint y: 325, endPoint x: 115, endPoint y: 315, distance: 85.8
click at [31, 325] on img at bounding box center [37, 328] width 37 height 37
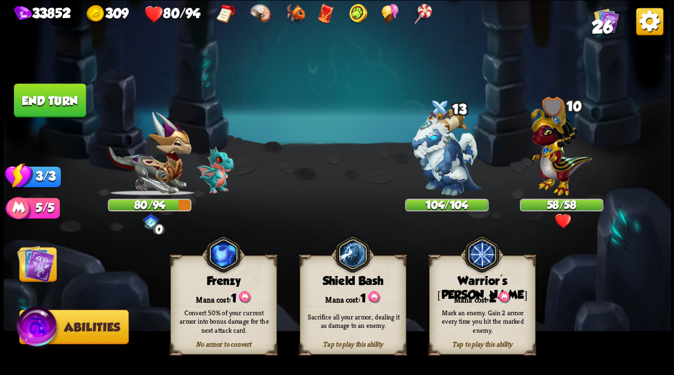
drag, startPoint x: 474, startPoint y: 312, endPoint x: 470, endPoint y: 294, distance: 17.9
click at [473, 303] on div "Mark an enemy. Gain 2 armor every time you hit the marked enemy." at bounding box center [482, 321] width 106 height 42
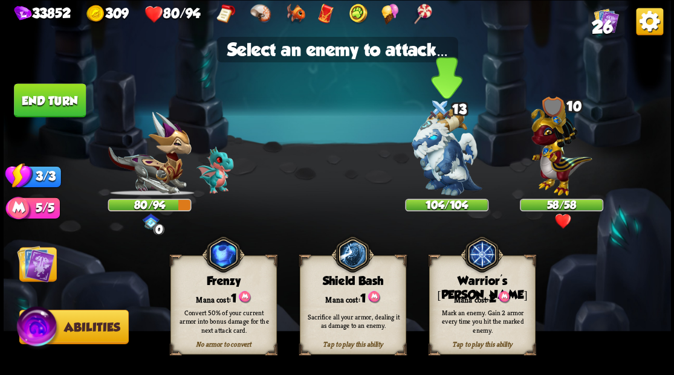
click at [444, 174] on img at bounding box center [447, 152] width 70 height 88
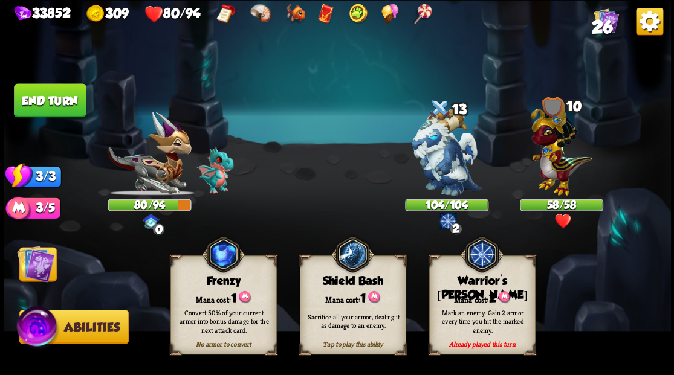
click at [37, 269] on img at bounding box center [35, 263] width 37 height 37
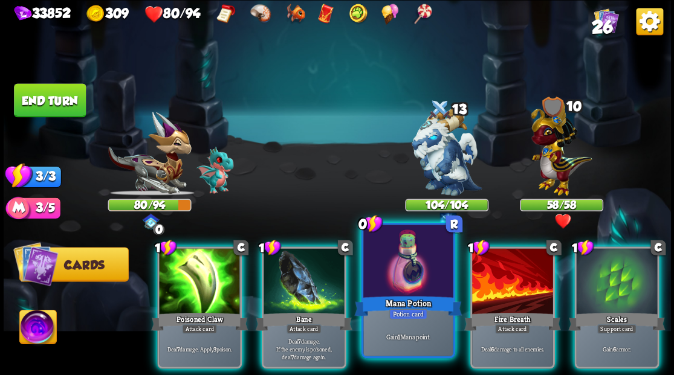
click at [406, 277] on div at bounding box center [407, 263] width 89 height 76
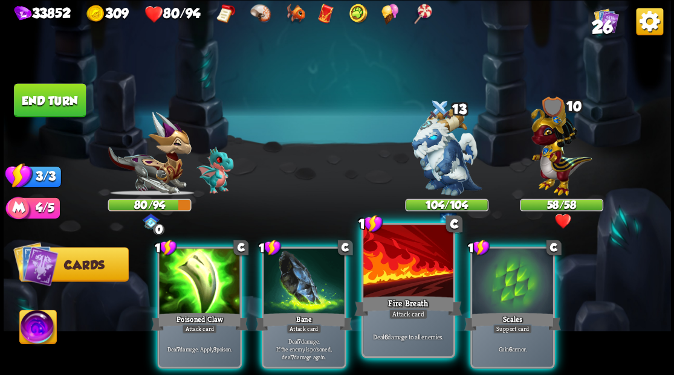
click at [403, 282] on div at bounding box center [407, 263] width 89 height 76
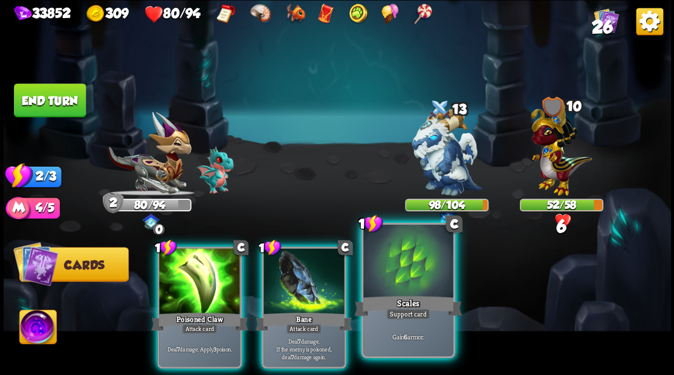
click at [402, 264] on div at bounding box center [407, 263] width 89 height 76
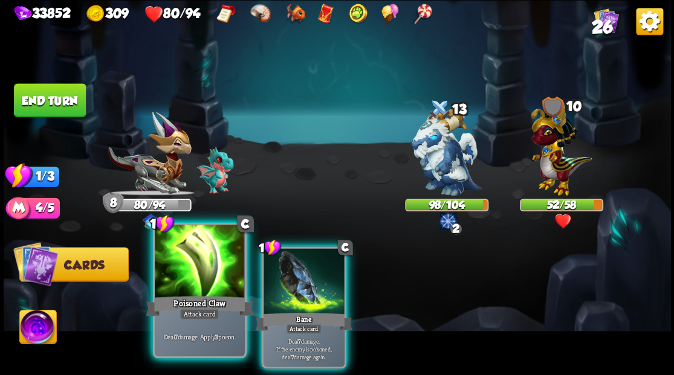
click at [195, 257] on div at bounding box center [199, 263] width 89 height 76
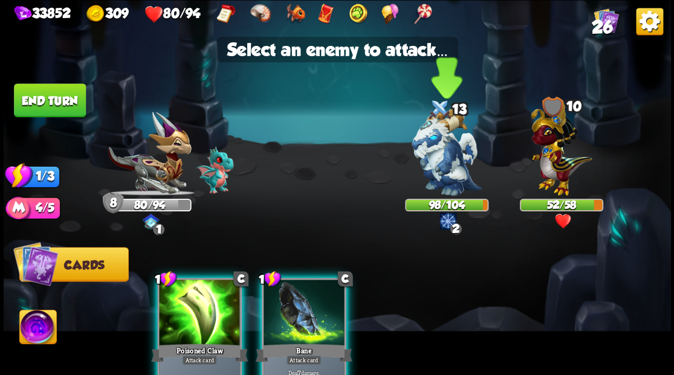
click at [427, 152] on img at bounding box center [447, 152] width 70 height 88
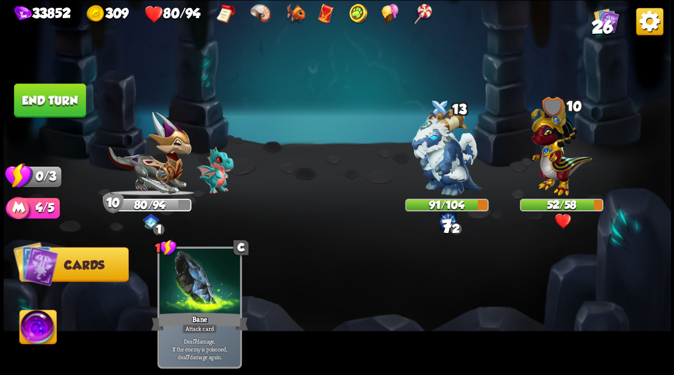
click at [59, 96] on button "End turn" at bounding box center [50, 100] width 72 height 34
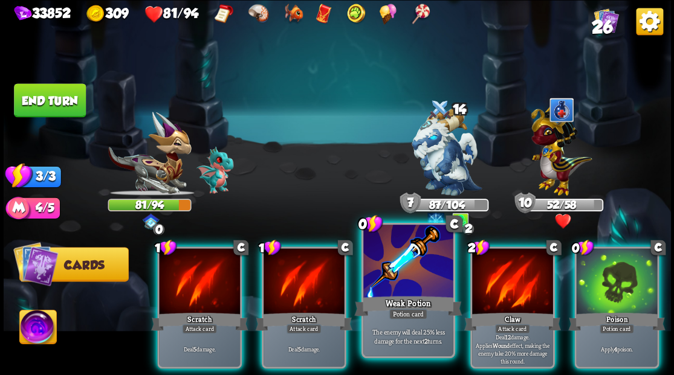
click at [394, 276] on div at bounding box center [407, 263] width 89 height 76
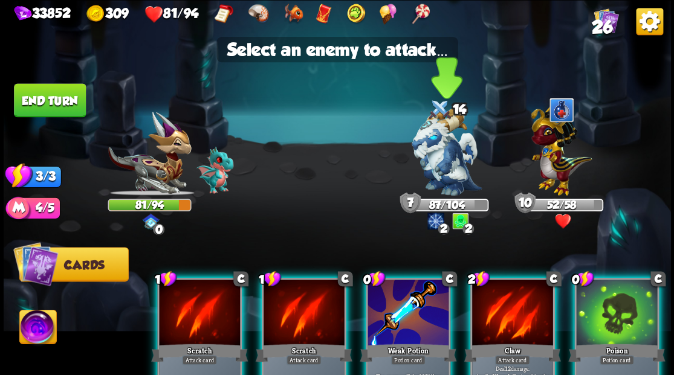
click at [436, 162] on img at bounding box center [447, 152] width 70 height 88
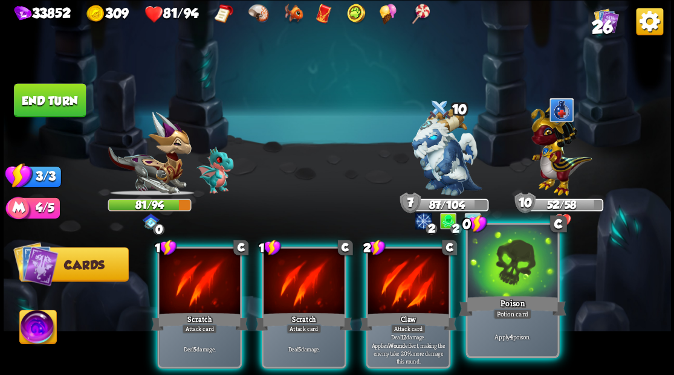
click at [505, 277] on div at bounding box center [511, 263] width 89 height 76
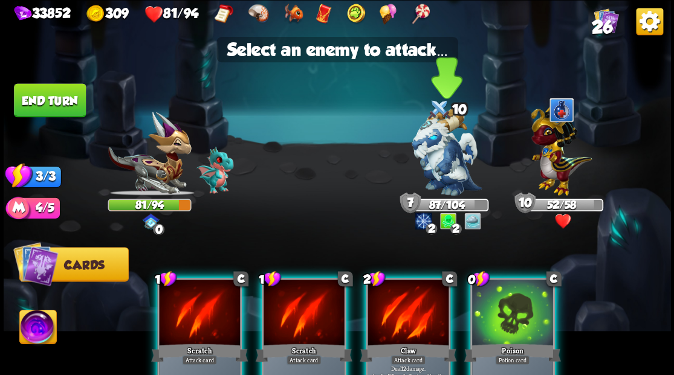
click at [438, 156] on img at bounding box center [447, 152] width 70 height 88
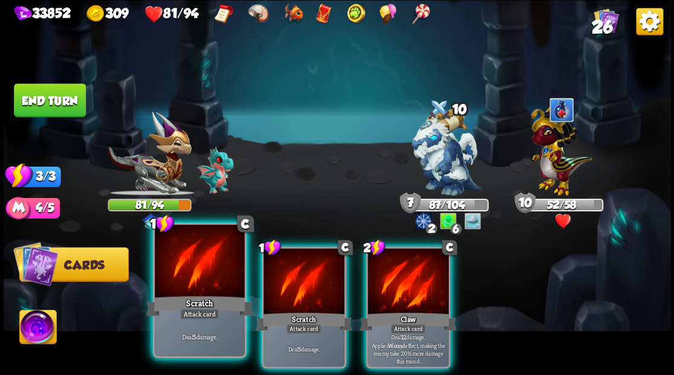
drag, startPoint x: 176, startPoint y: 274, endPoint x: 226, endPoint y: 271, distance: 49.7
click at [178, 274] on div at bounding box center [199, 263] width 89 height 76
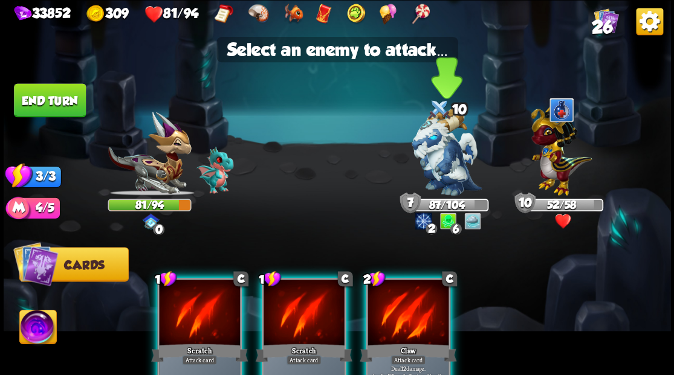
drag, startPoint x: 445, startPoint y: 145, endPoint x: 415, endPoint y: 154, distance: 30.8
click at [444, 145] on img at bounding box center [447, 152] width 70 height 88
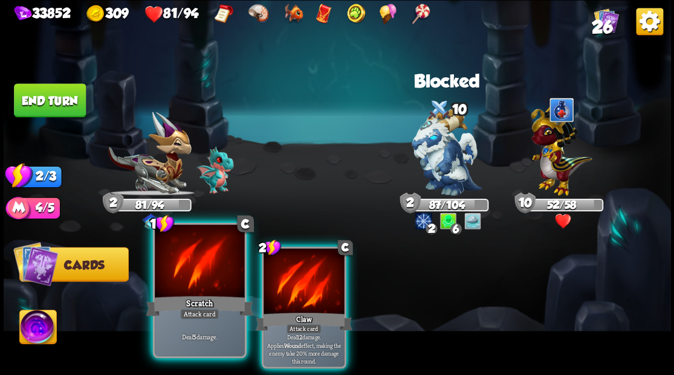
click at [180, 258] on div at bounding box center [199, 263] width 89 height 76
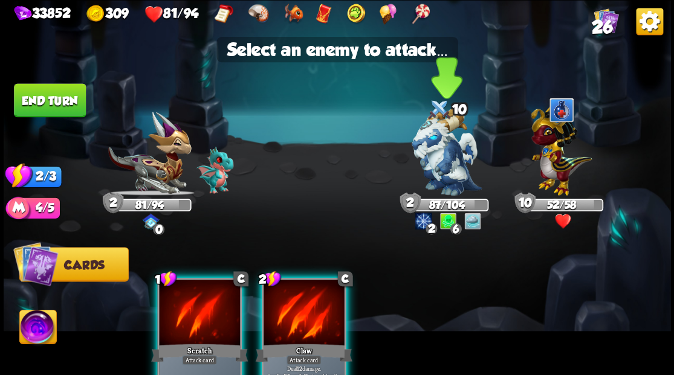
click at [446, 135] on img at bounding box center [447, 152] width 70 height 88
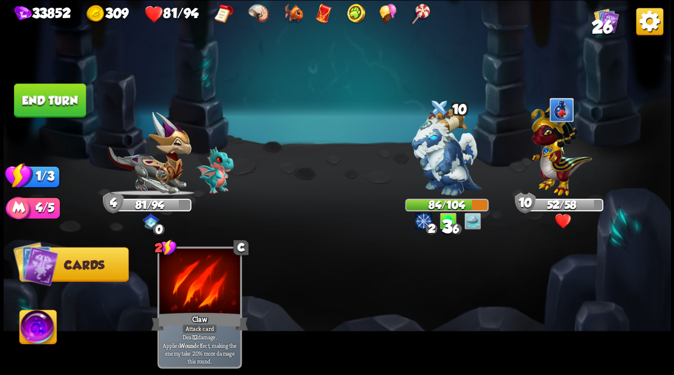
click at [60, 94] on button "End turn" at bounding box center [50, 100] width 72 height 34
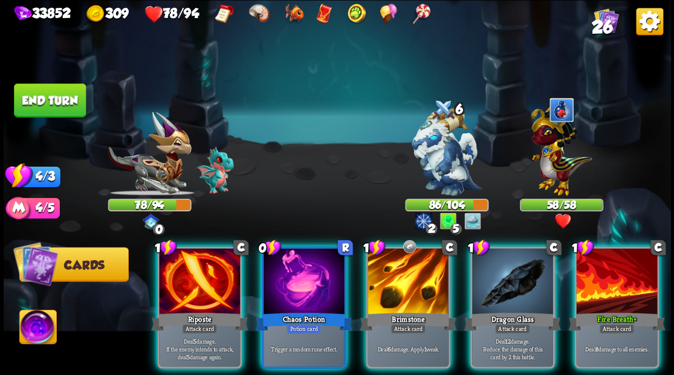
click at [626, 260] on div at bounding box center [616, 282] width 81 height 68
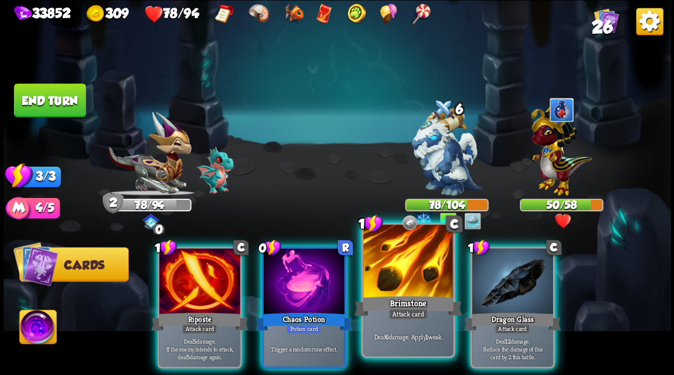
click at [409, 274] on div at bounding box center [407, 263] width 89 height 76
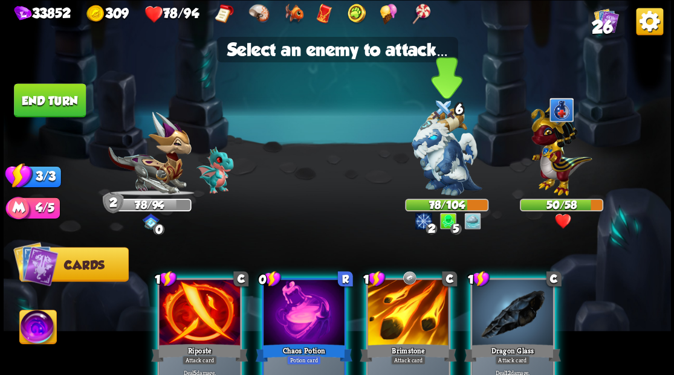
click at [438, 164] on img at bounding box center [447, 152] width 70 height 88
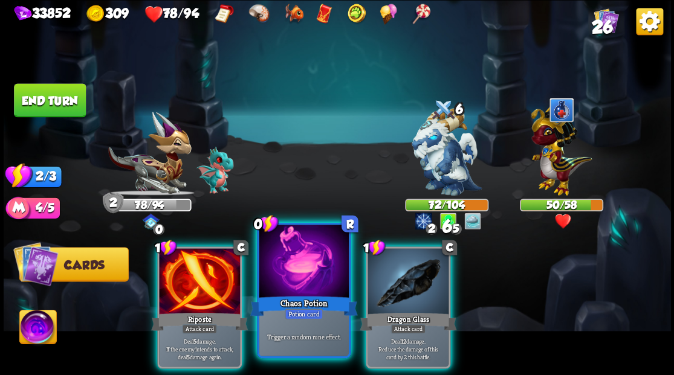
click at [294, 289] on div at bounding box center [303, 263] width 89 height 76
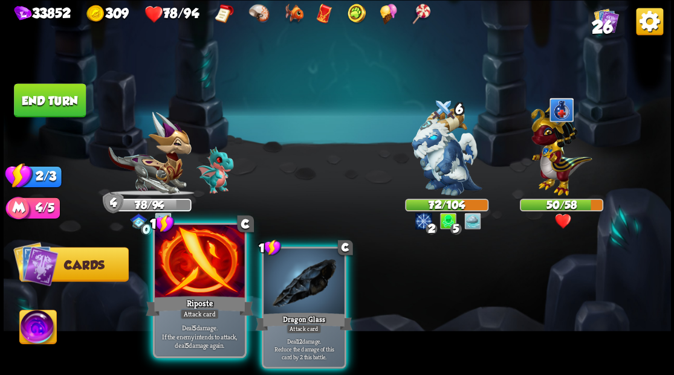
click at [207, 278] on div at bounding box center [199, 263] width 89 height 76
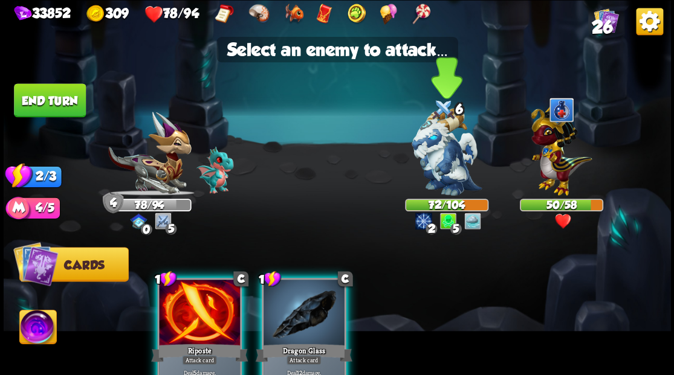
click at [447, 176] on img at bounding box center [447, 152] width 70 height 88
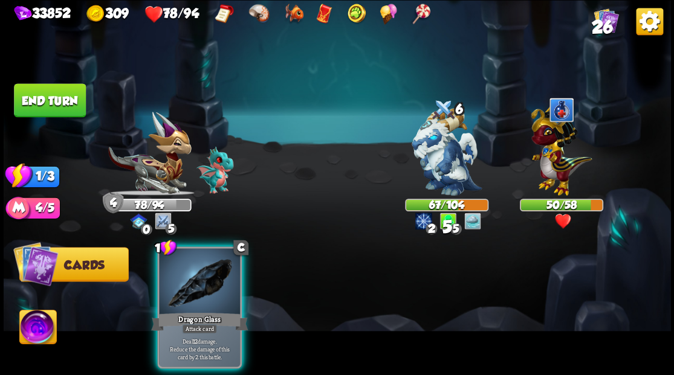
drag, startPoint x: 207, startPoint y: 270, endPoint x: 311, endPoint y: 247, distance: 106.6
click at [207, 270] on div at bounding box center [199, 282] width 81 height 68
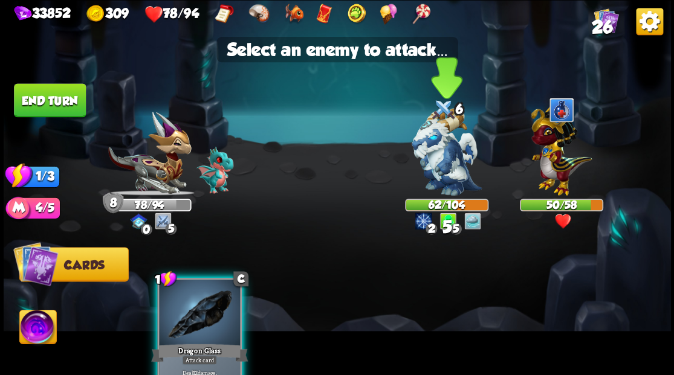
click at [448, 150] on img at bounding box center [447, 152] width 70 height 88
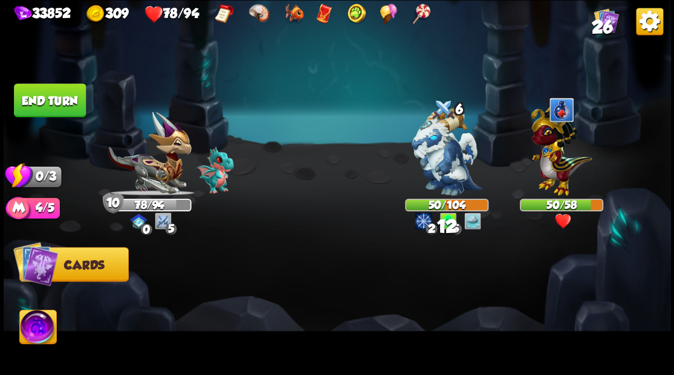
click at [37, 102] on button "End turn" at bounding box center [50, 100] width 72 height 34
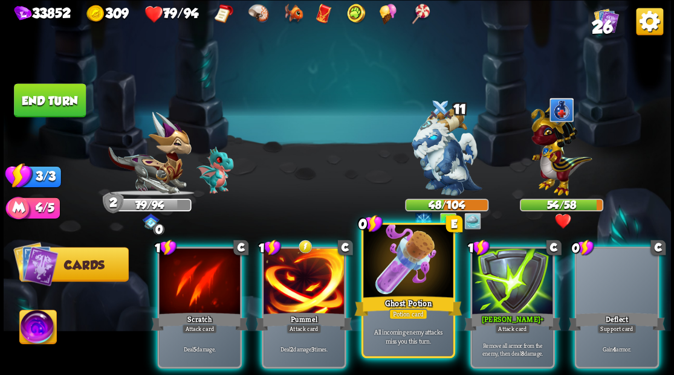
click at [406, 284] on div at bounding box center [407, 263] width 89 height 76
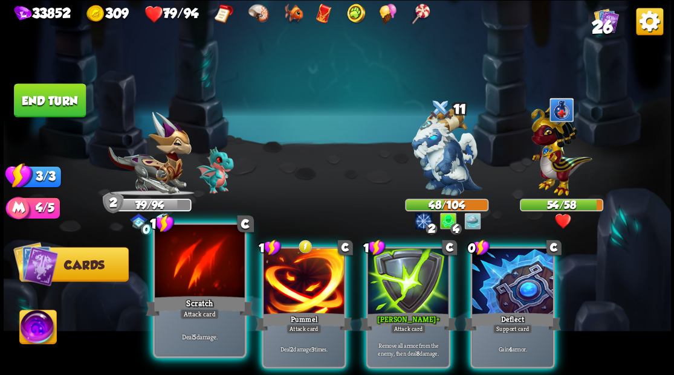
click at [204, 281] on div at bounding box center [199, 263] width 89 height 76
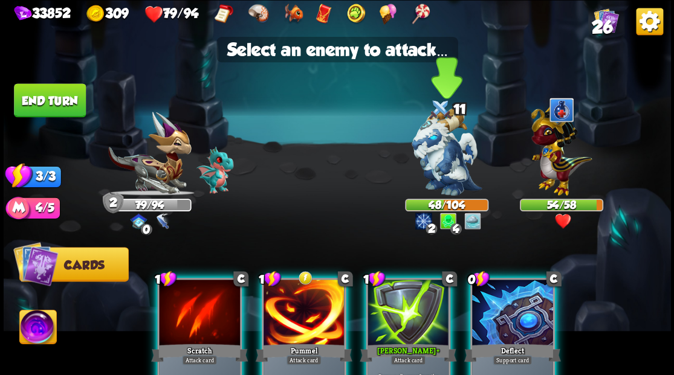
click at [436, 167] on img at bounding box center [447, 152] width 70 height 88
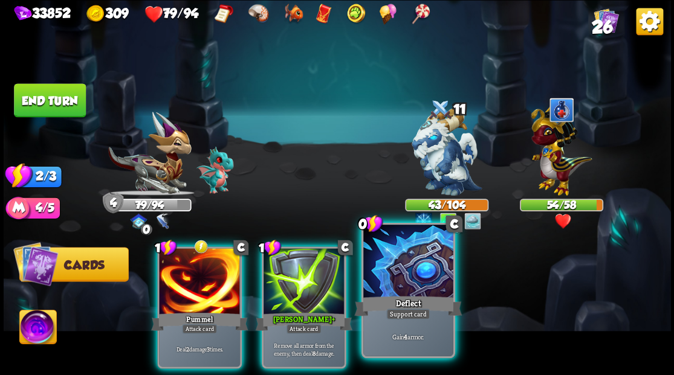
click at [419, 286] on div at bounding box center [407, 263] width 89 height 76
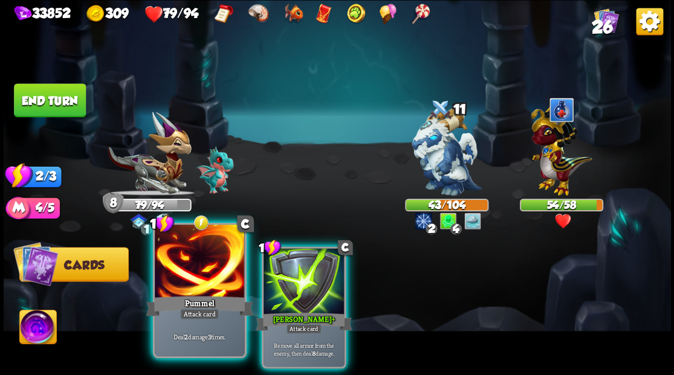
drag, startPoint x: 204, startPoint y: 270, endPoint x: 221, endPoint y: 274, distance: 16.9
click at [204, 271] on div at bounding box center [199, 263] width 89 height 76
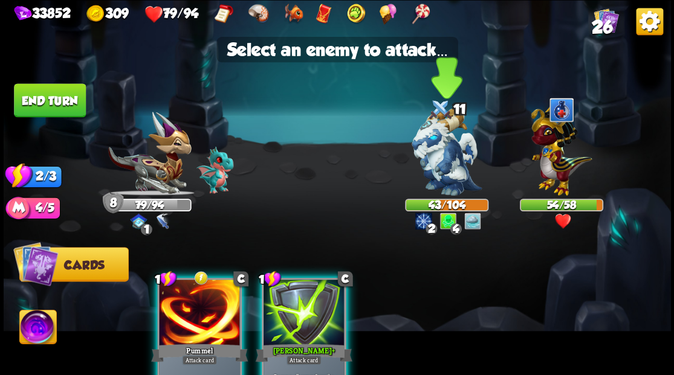
drag, startPoint x: 452, startPoint y: 158, endPoint x: 430, endPoint y: 181, distance: 31.2
click at [452, 158] on img at bounding box center [447, 152] width 70 height 88
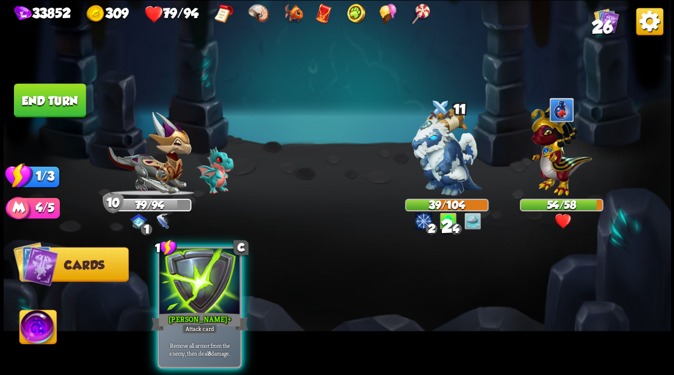
drag, startPoint x: 189, startPoint y: 272, endPoint x: 255, endPoint y: 200, distance: 97.9
click at [190, 270] on div at bounding box center [199, 282] width 81 height 68
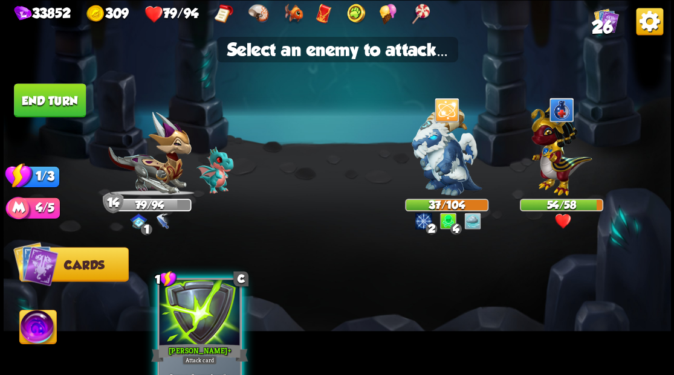
drag, startPoint x: 175, startPoint y: 328, endPoint x: 190, endPoint y: 312, distance: 21.4
click at [178, 326] on div at bounding box center [199, 314] width 81 height 68
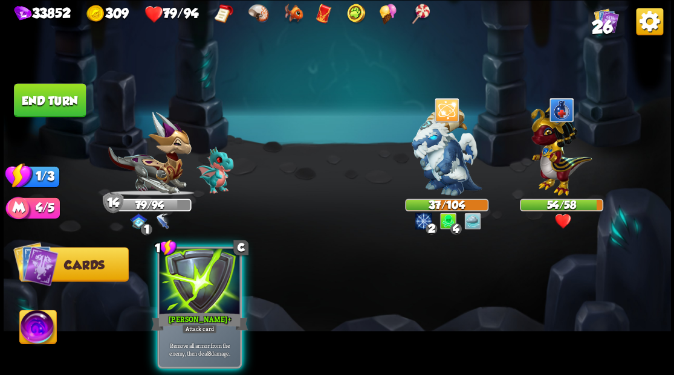
click at [429, 155] on img at bounding box center [447, 152] width 70 height 88
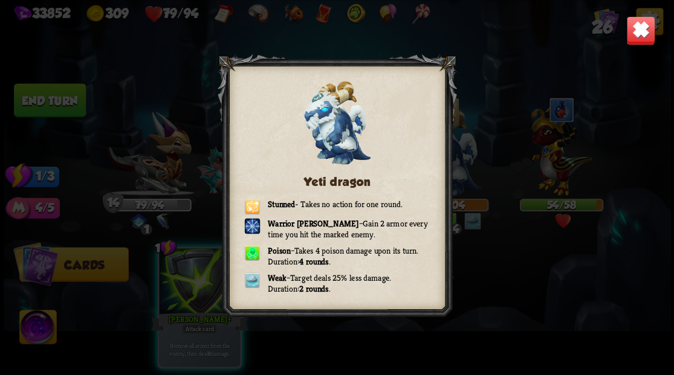
click at [641, 36] on img at bounding box center [640, 30] width 29 height 29
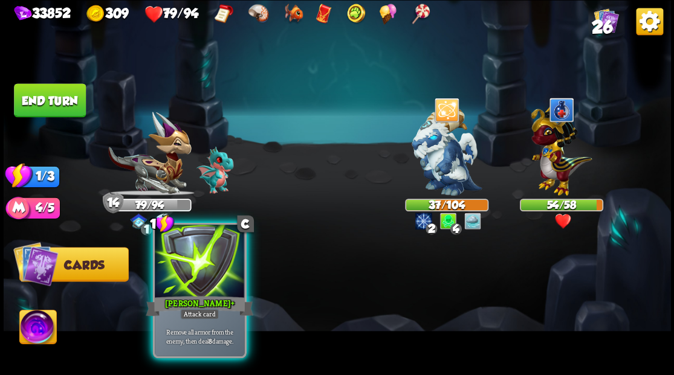
click at [210, 272] on div at bounding box center [199, 263] width 89 height 76
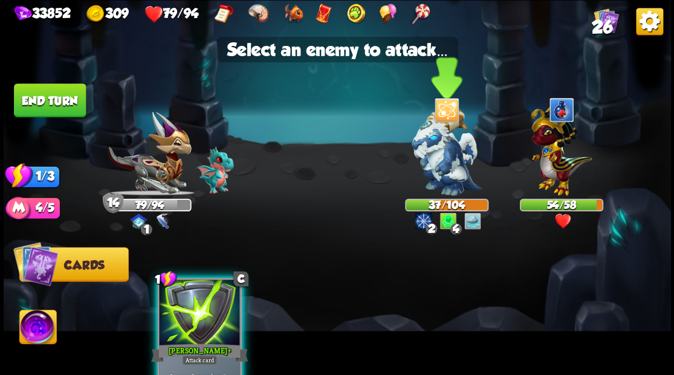
click at [441, 157] on img at bounding box center [447, 152] width 70 height 88
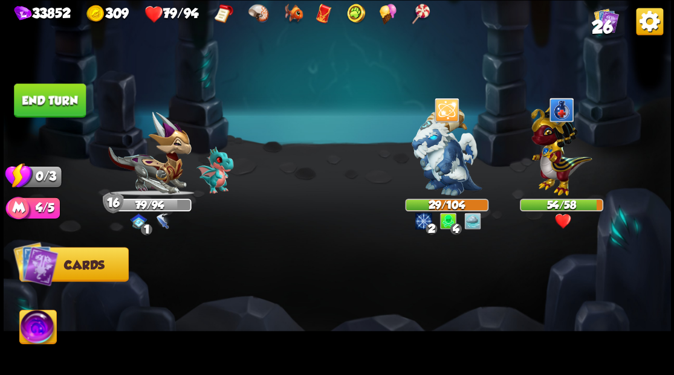
click at [56, 98] on button "End turn" at bounding box center [50, 100] width 72 height 34
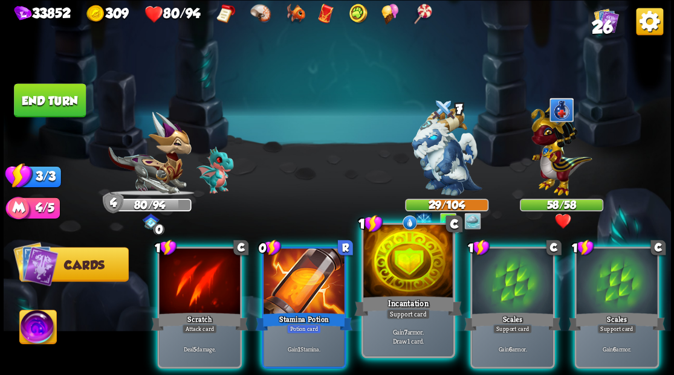
click at [400, 276] on div at bounding box center [407, 263] width 89 height 76
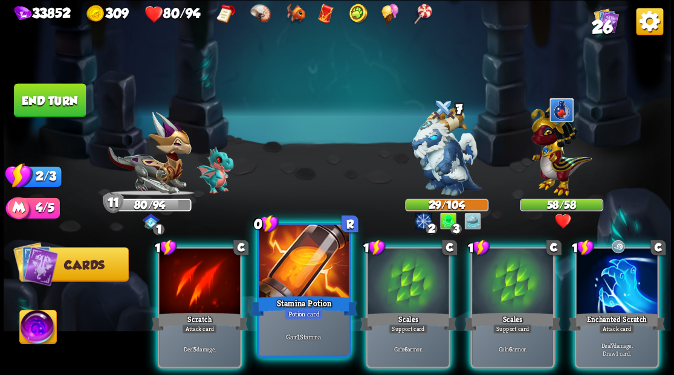
click at [311, 250] on div at bounding box center [303, 263] width 89 height 76
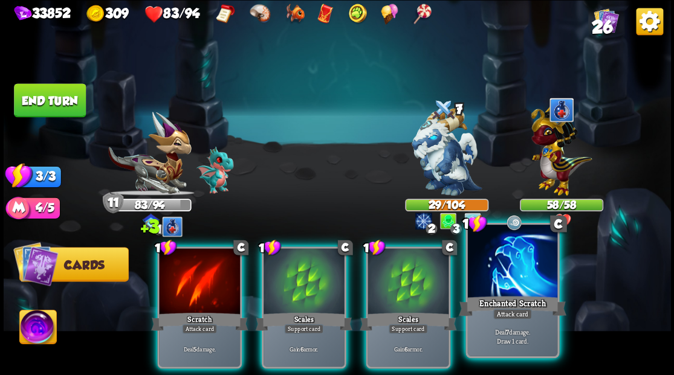
drag, startPoint x: 511, startPoint y: 285, endPoint x: 508, endPoint y: 270, distance: 15.4
click at [510, 283] on div at bounding box center [511, 263] width 89 height 76
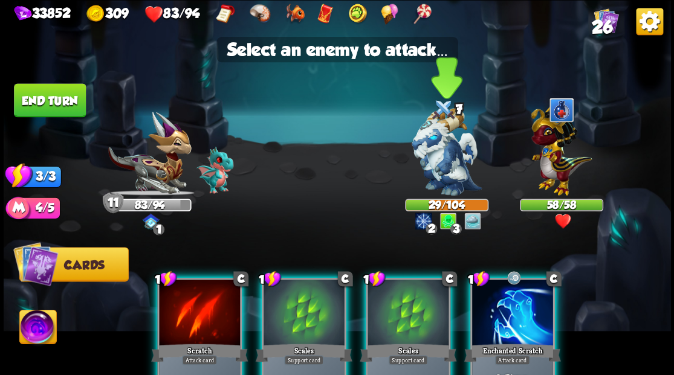
click at [450, 161] on img at bounding box center [447, 152] width 70 height 88
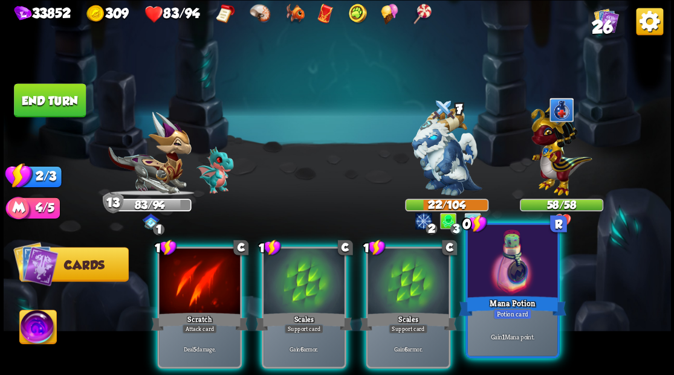
click at [513, 274] on div at bounding box center [511, 263] width 89 height 76
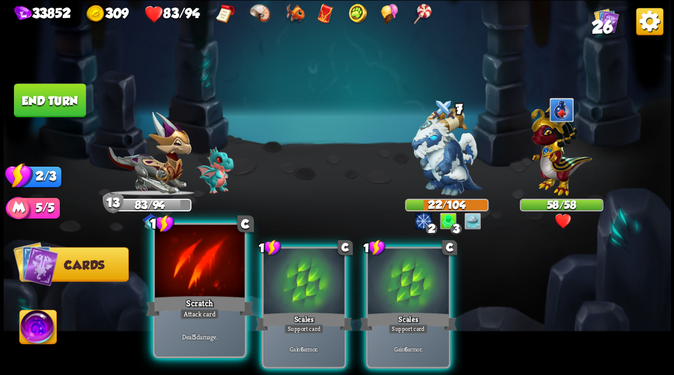
click at [183, 256] on div at bounding box center [199, 263] width 89 height 76
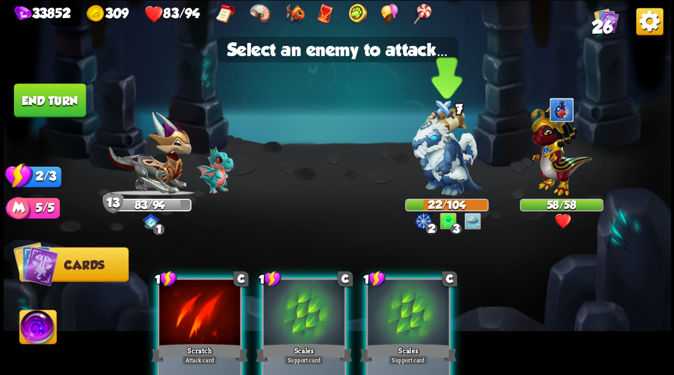
click at [450, 143] on img at bounding box center [447, 152] width 70 height 88
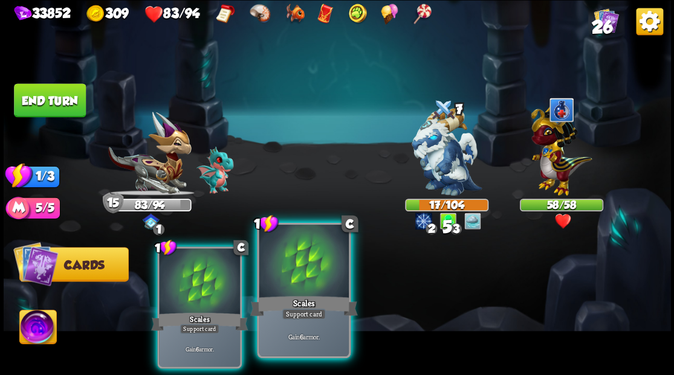
drag, startPoint x: 295, startPoint y: 302, endPoint x: 228, endPoint y: 238, distance: 92.3
click at [295, 301] on div "Scales" at bounding box center [304, 306] width 108 height 24
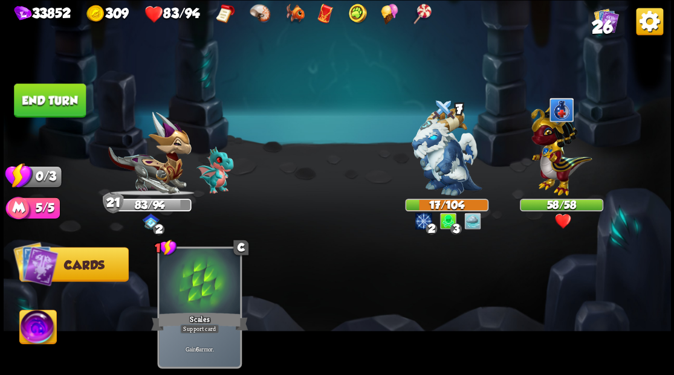
drag, startPoint x: 56, startPoint y: 100, endPoint x: 373, endPoint y: 139, distance: 319.1
click at [57, 100] on button "End turn" at bounding box center [50, 100] width 72 height 34
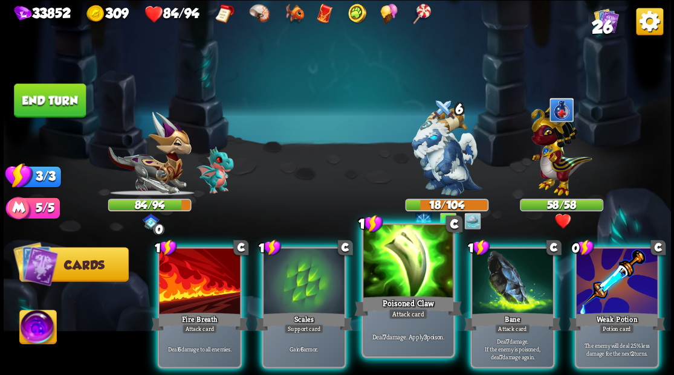
click at [401, 265] on div at bounding box center [407, 263] width 89 height 76
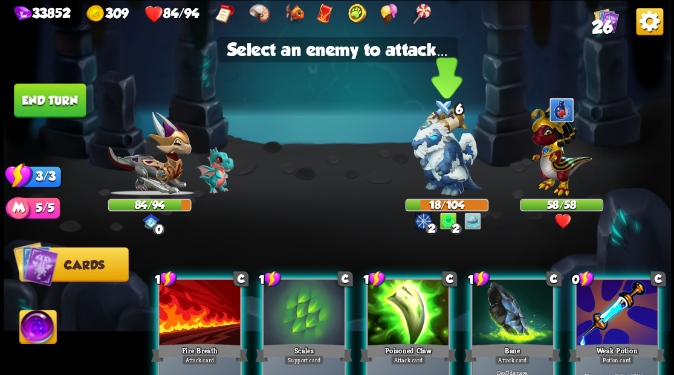
click at [445, 150] on img at bounding box center [447, 152] width 70 height 88
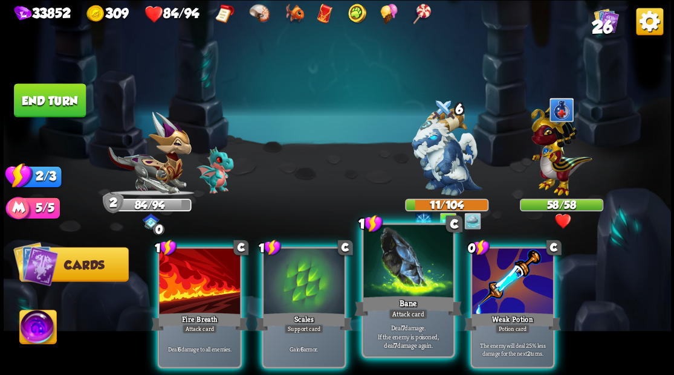
drag, startPoint x: 407, startPoint y: 271, endPoint x: 409, endPoint y: 263, distance: 8.5
click at [407, 272] on div at bounding box center [407, 263] width 89 height 76
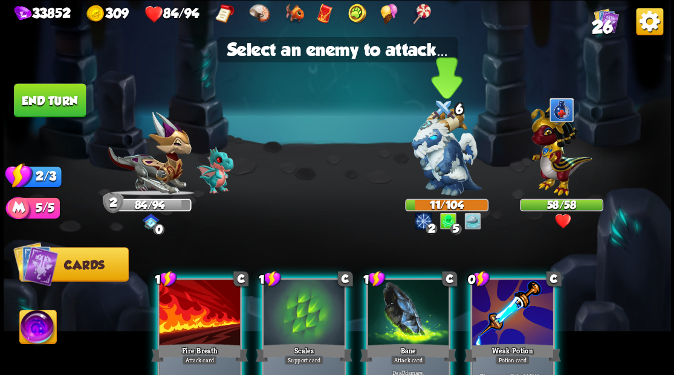
click at [443, 146] on img at bounding box center [447, 152] width 70 height 88
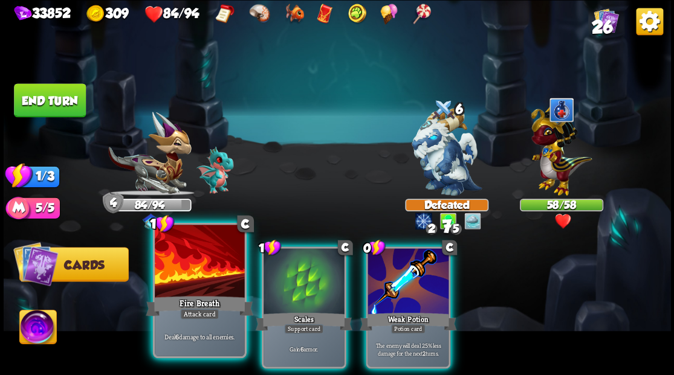
click at [197, 267] on div at bounding box center [199, 263] width 89 height 76
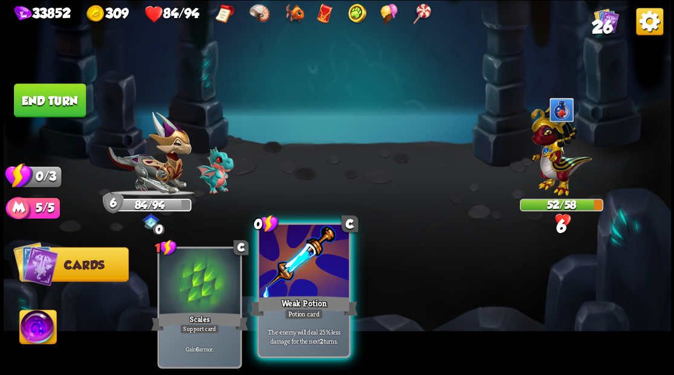
click at [293, 268] on div at bounding box center [303, 263] width 89 height 76
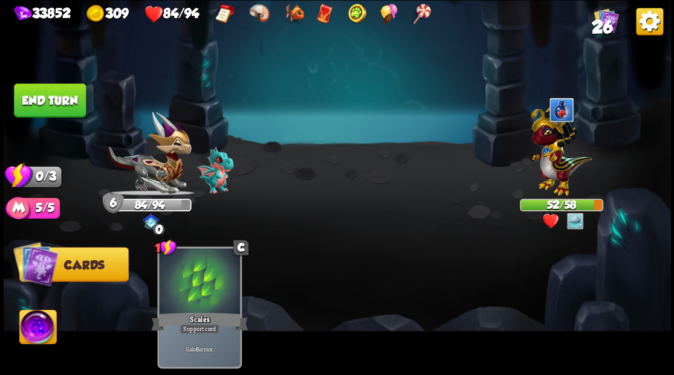
click at [58, 100] on button "End turn" at bounding box center [50, 100] width 72 height 34
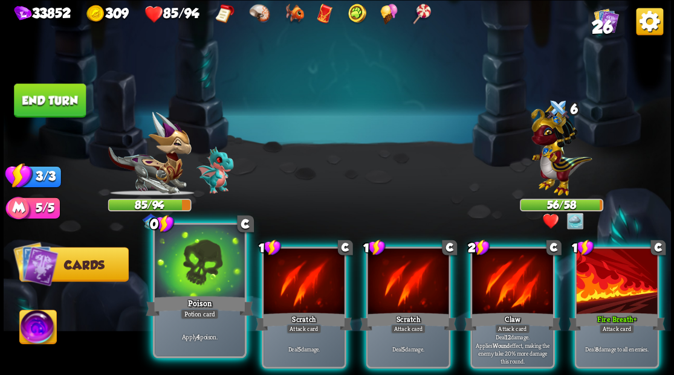
click at [196, 283] on div at bounding box center [199, 263] width 89 height 76
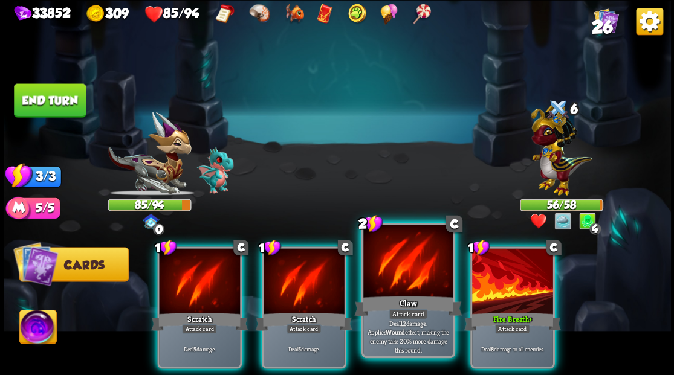
click at [393, 256] on div at bounding box center [407, 263] width 89 height 76
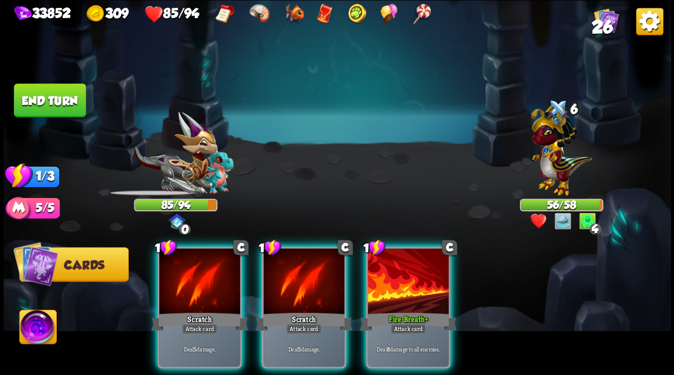
click at [393, 256] on div at bounding box center [407, 282] width 81 height 68
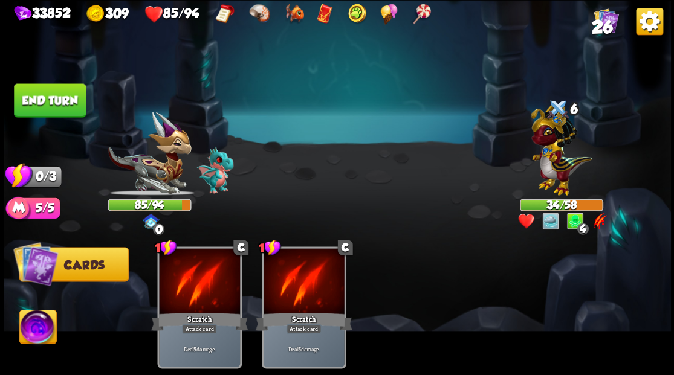
click at [61, 102] on button "End turn" at bounding box center [50, 100] width 72 height 34
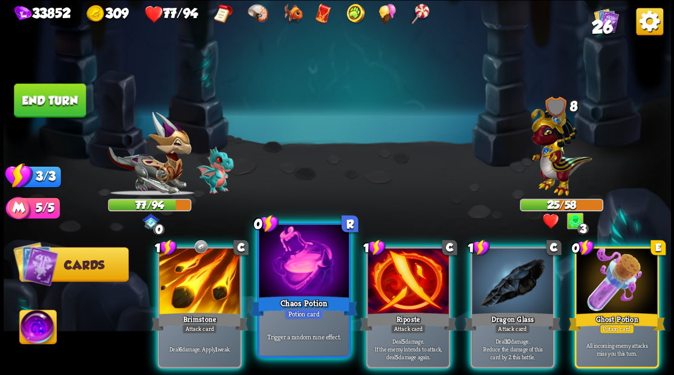
click at [295, 257] on div at bounding box center [303, 263] width 89 height 76
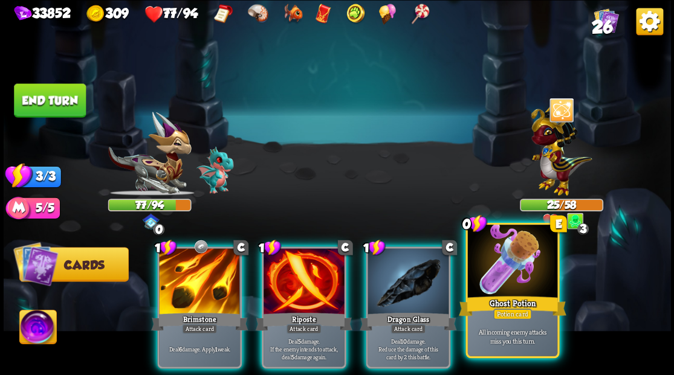
click at [505, 279] on div at bounding box center [511, 263] width 89 height 76
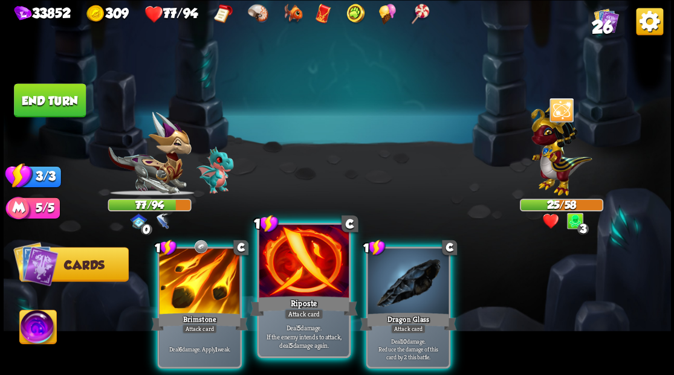
click at [302, 262] on div at bounding box center [303, 263] width 89 height 76
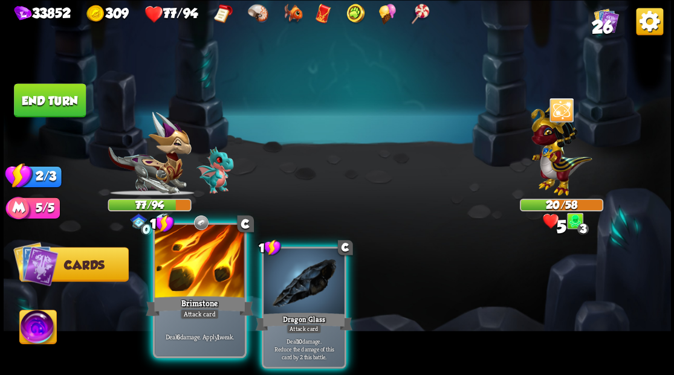
click at [205, 255] on div at bounding box center [199, 263] width 89 height 76
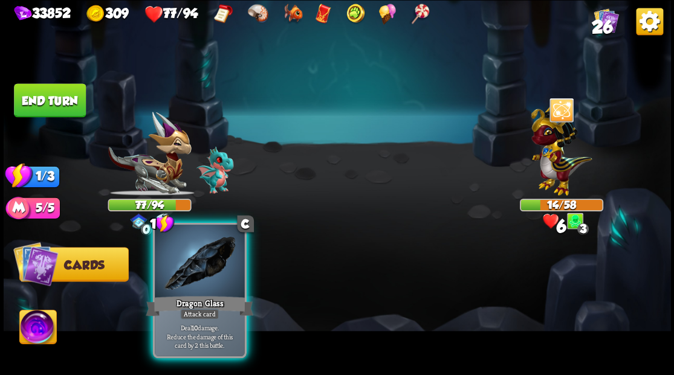
click at [209, 259] on div at bounding box center [199, 263] width 89 height 76
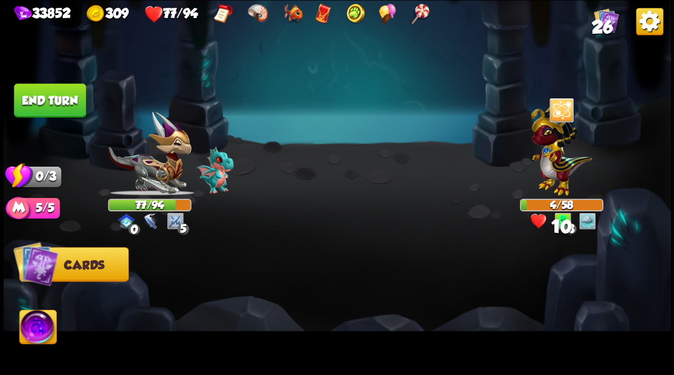
drag, startPoint x: 51, startPoint y: 94, endPoint x: 410, endPoint y: 180, distance: 369.3
click at [51, 94] on button "End turn" at bounding box center [50, 100] width 72 height 34
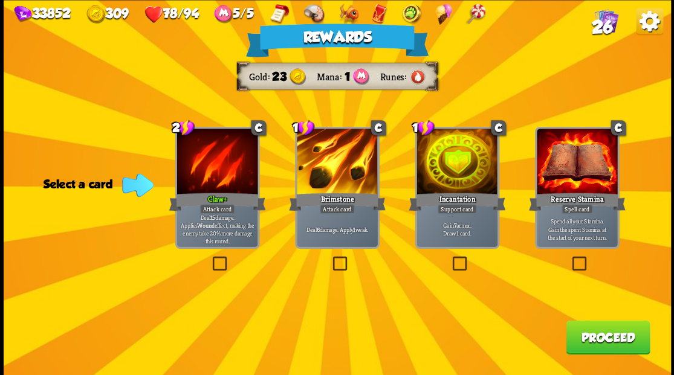
click at [613, 335] on button "Proceed" at bounding box center [608, 337] width 84 height 34
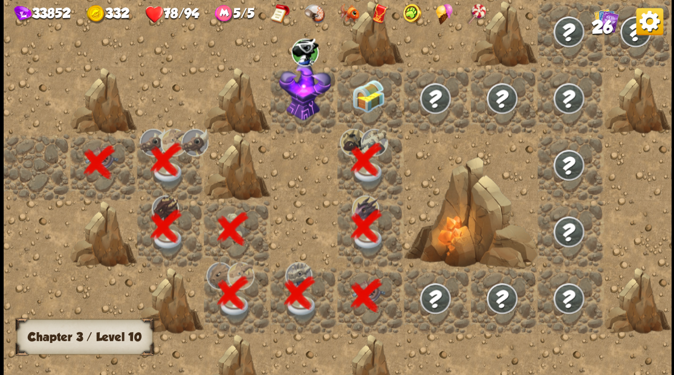
click at [365, 102] on div at bounding box center [370, 99] width 66 height 66
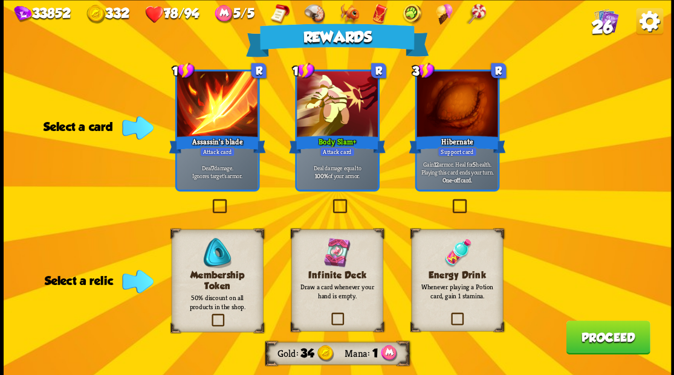
click at [449, 314] on label at bounding box center [449, 314] width 0 height 0
click at [0, 0] on input "checkbox" at bounding box center [0, 0] width 0 height 0
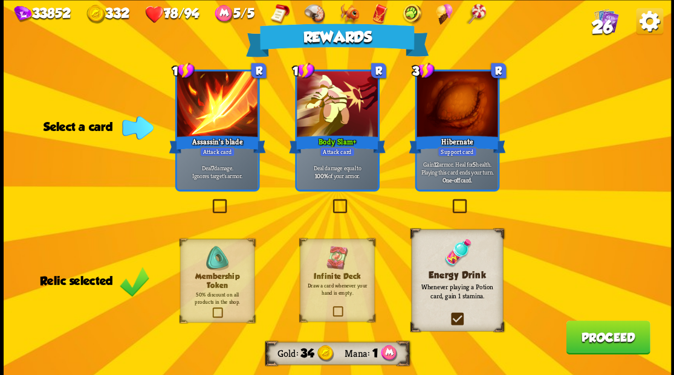
click at [210, 201] on label at bounding box center [210, 201] width 0 height 0
click at [0, 0] on input "checkbox" at bounding box center [0, 0] width 0 height 0
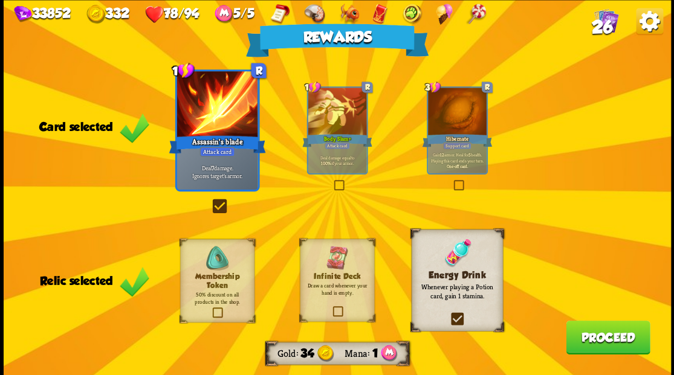
click at [610, 340] on button "Proceed" at bounding box center [608, 337] width 84 height 34
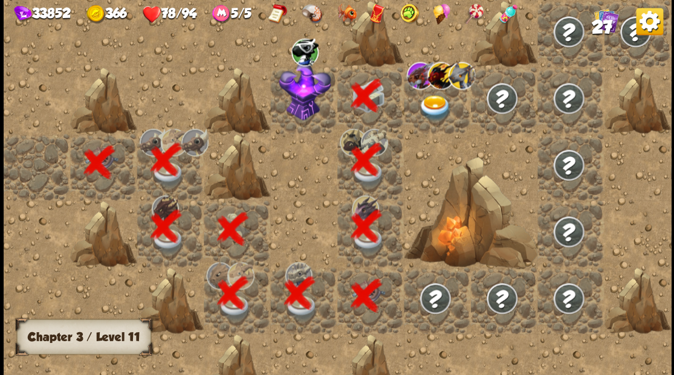
scroll to position [0, 232]
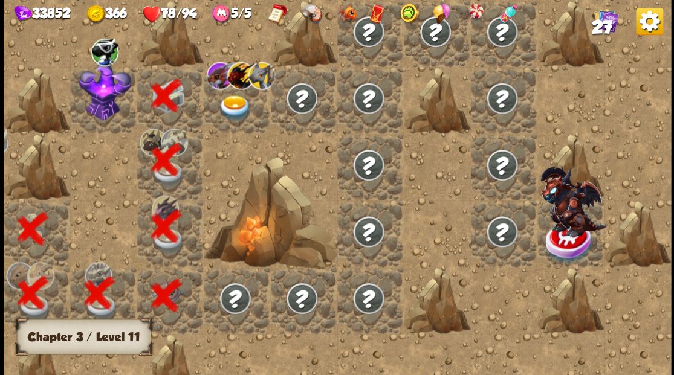
click at [235, 103] on img at bounding box center [234, 108] width 33 height 26
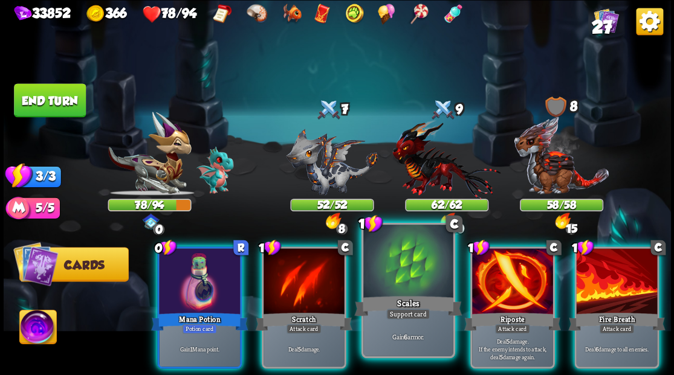
click at [390, 268] on div at bounding box center [407, 263] width 89 height 76
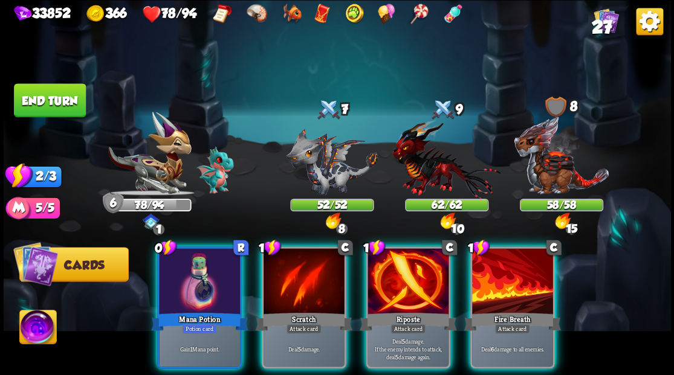
click at [33, 326] on img at bounding box center [37, 328] width 37 height 37
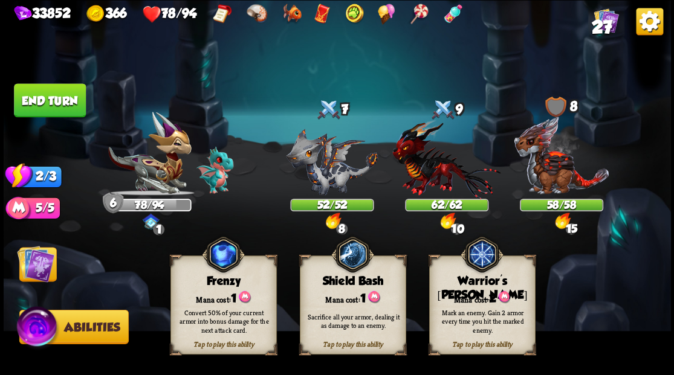
drag, startPoint x: 469, startPoint y: 294, endPoint x: 465, endPoint y: 283, distance: 11.5
click at [468, 288] on div "Tap to play this ability Warrior's Mark Mana cost: 2 Mark an enemy. Gain 2 armo…" at bounding box center [482, 305] width 106 height 99
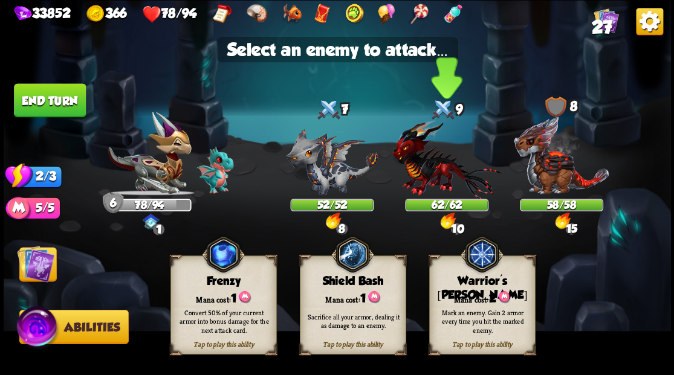
click at [427, 179] on img at bounding box center [446, 159] width 108 height 80
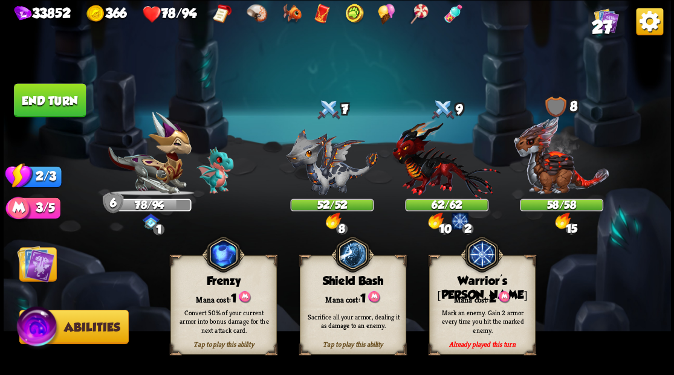
click at [35, 262] on img at bounding box center [35, 263] width 37 height 37
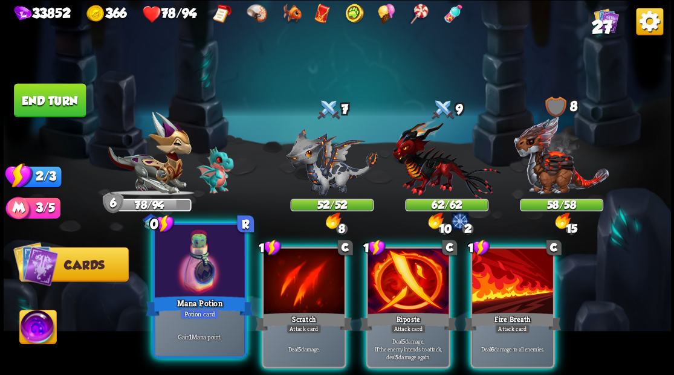
click at [195, 270] on div at bounding box center [199, 263] width 89 height 76
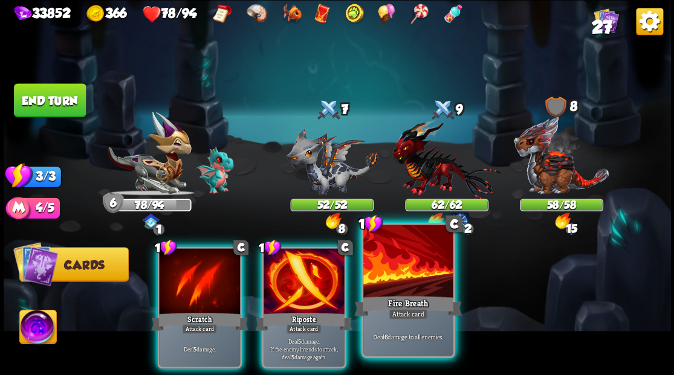
click at [396, 288] on div at bounding box center [407, 263] width 89 height 76
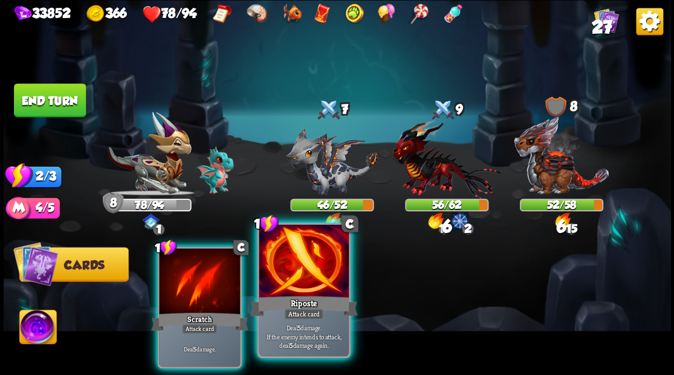
click at [314, 274] on div at bounding box center [303, 263] width 89 height 76
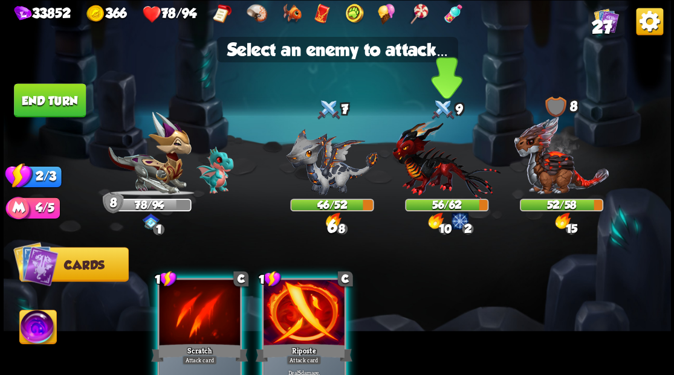
click at [418, 169] on img at bounding box center [446, 159] width 108 height 80
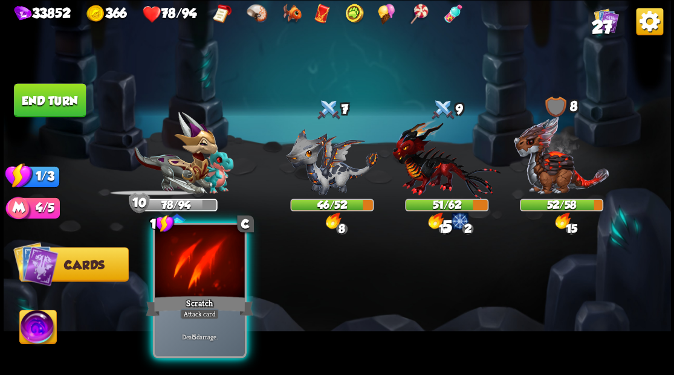
click at [202, 271] on div at bounding box center [199, 263] width 89 height 76
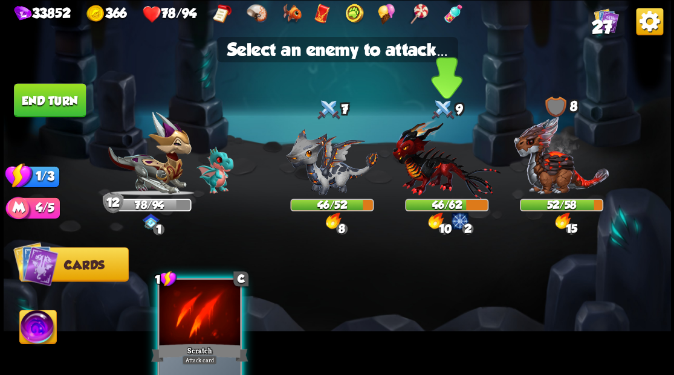
click at [427, 176] on img at bounding box center [446, 159] width 108 height 80
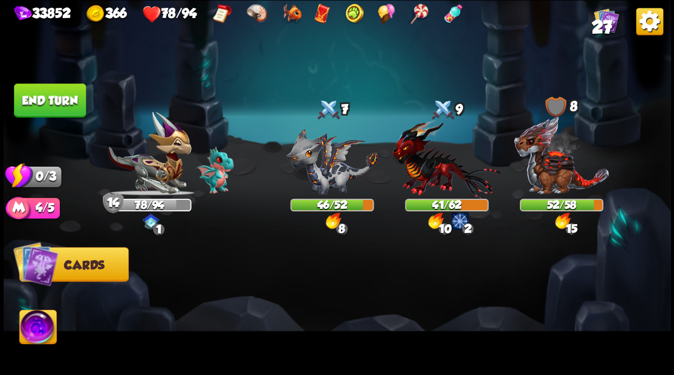
click at [37, 95] on button "End turn" at bounding box center [50, 100] width 72 height 34
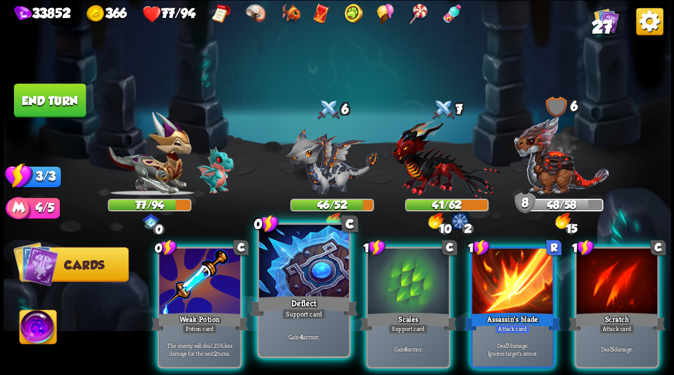
click at [285, 259] on div at bounding box center [303, 263] width 89 height 76
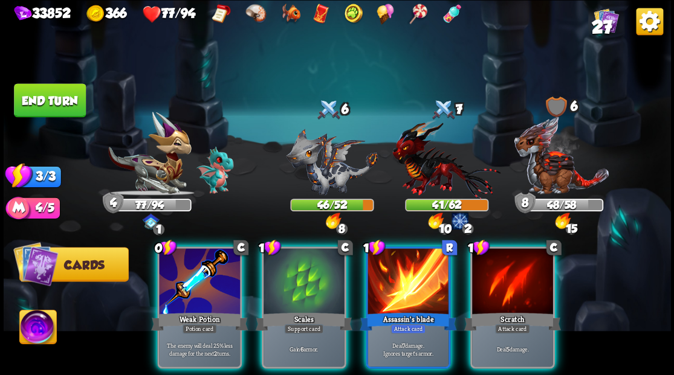
click at [285, 259] on div at bounding box center [304, 282] width 81 height 68
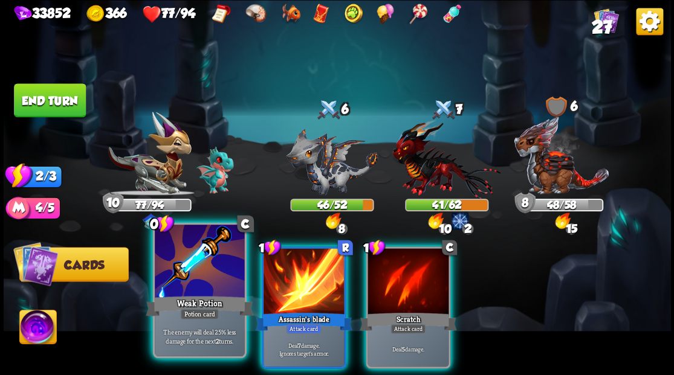
click at [210, 256] on div at bounding box center [199, 263] width 89 height 76
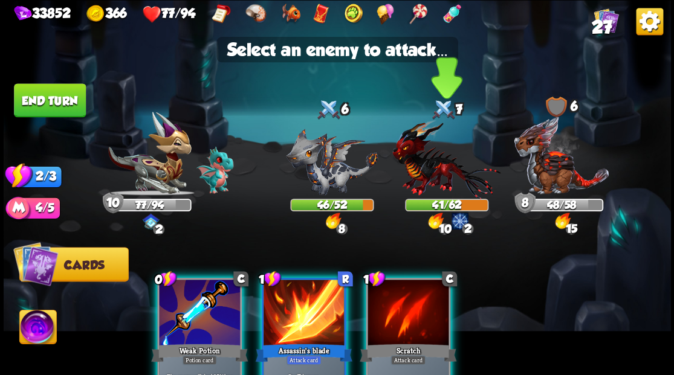
click at [441, 153] on img at bounding box center [446, 159] width 108 height 80
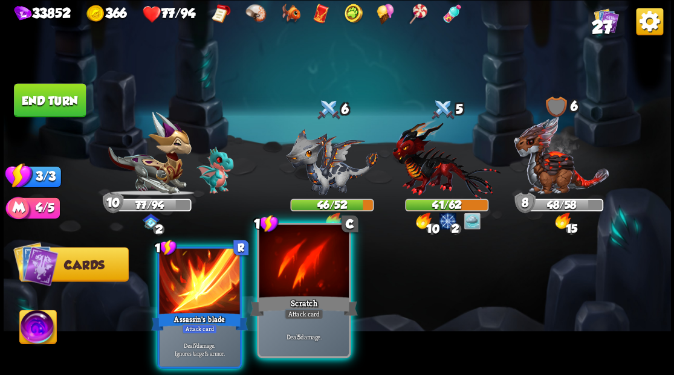
drag, startPoint x: 300, startPoint y: 253, endPoint x: 307, endPoint y: 253, distance: 7.3
click at [301, 253] on div at bounding box center [303, 263] width 89 height 76
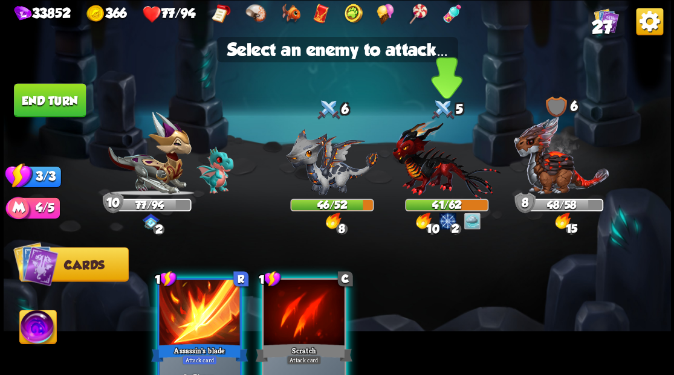
click at [429, 170] on img at bounding box center [446, 159] width 108 height 80
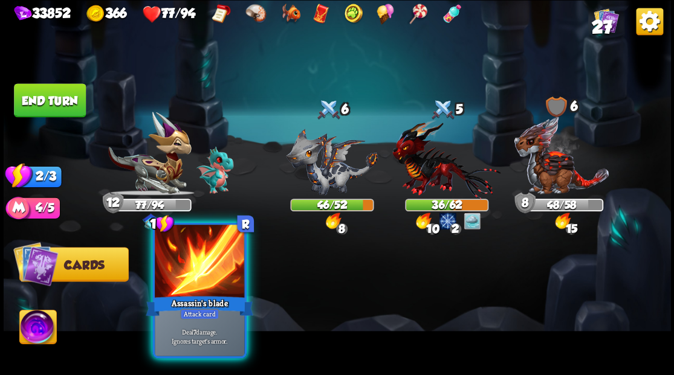
click at [195, 258] on div at bounding box center [199, 263] width 89 height 76
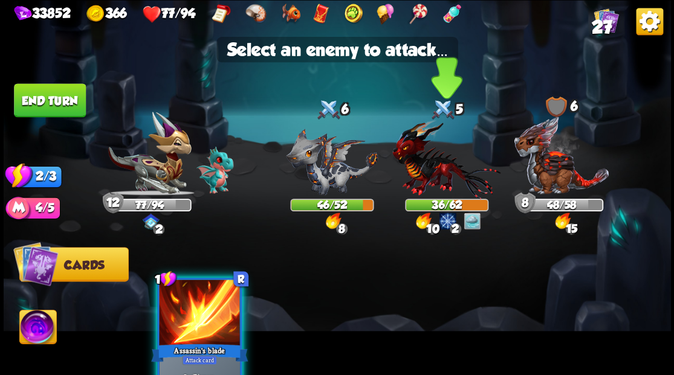
click at [424, 156] on img at bounding box center [446, 159] width 108 height 80
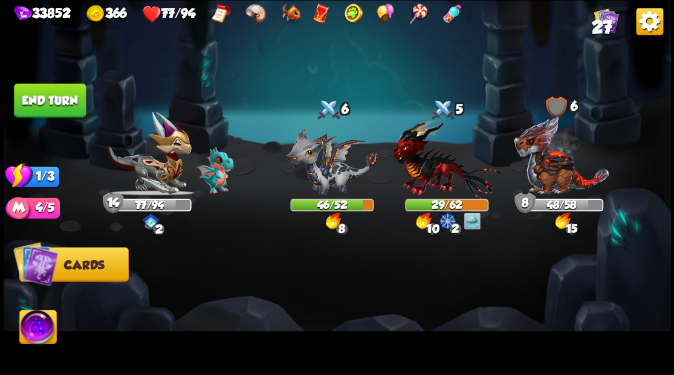
drag, startPoint x: 47, startPoint y: 101, endPoint x: 132, endPoint y: 150, distance: 98.3
click at [47, 100] on button "End turn" at bounding box center [50, 100] width 72 height 34
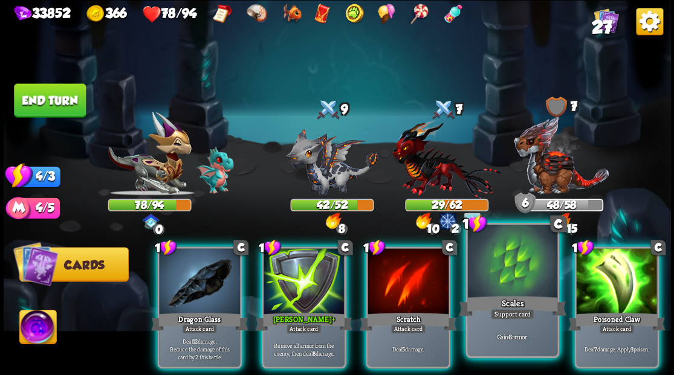
click at [528, 280] on div at bounding box center [511, 263] width 89 height 76
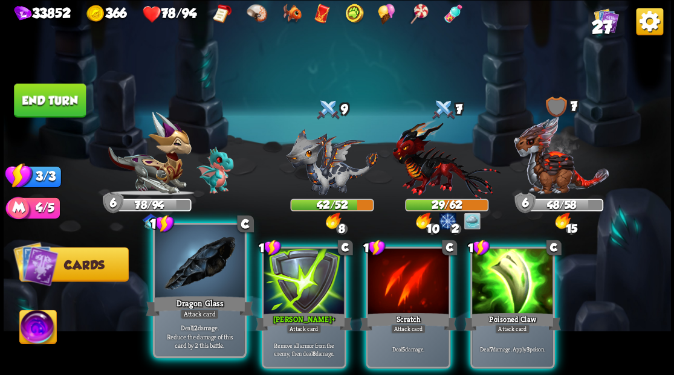
click at [214, 271] on div at bounding box center [199, 263] width 89 height 76
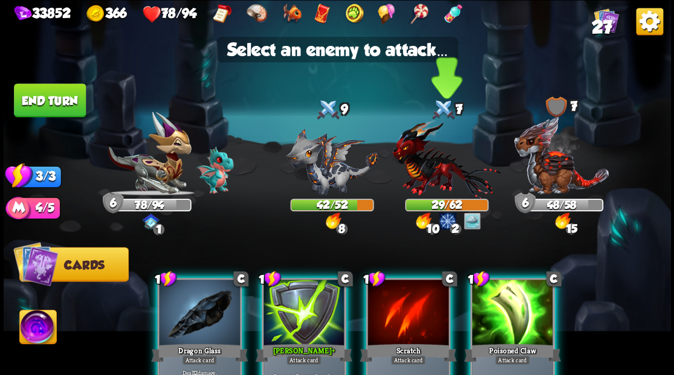
click at [416, 172] on img at bounding box center [446, 159] width 108 height 80
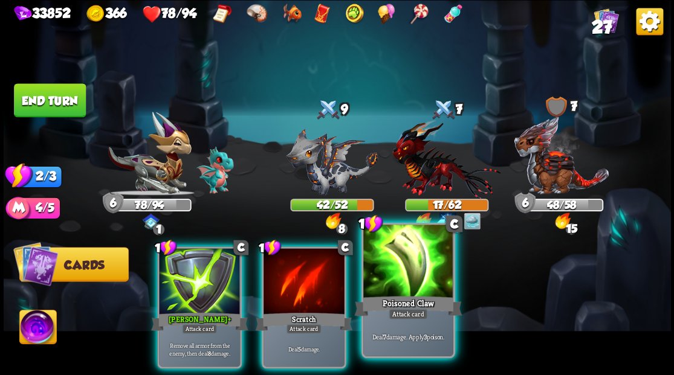
drag, startPoint x: 422, startPoint y: 284, endPoint x: 423, endPoint y: 277, distance: 7.4
click at [422, 283] on div at bounding box center [407, 263] width 89 height 76
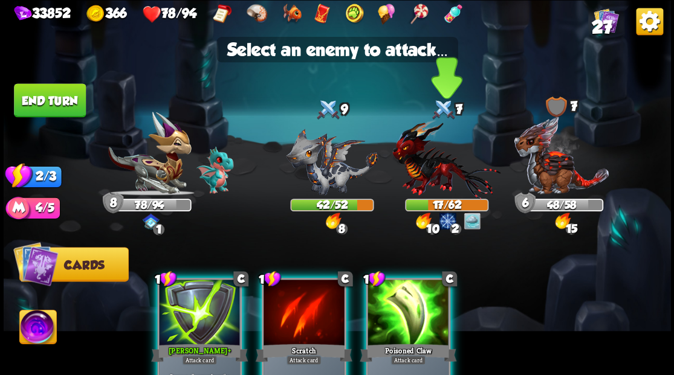
click at [428, 165] on img at bounding box center [446, 159] width 108 height 80
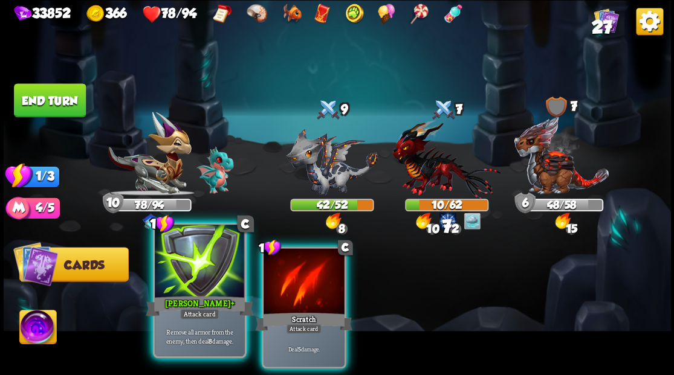
click at [221, 257] on div at bounding box center [199, 263] width 89 height 76
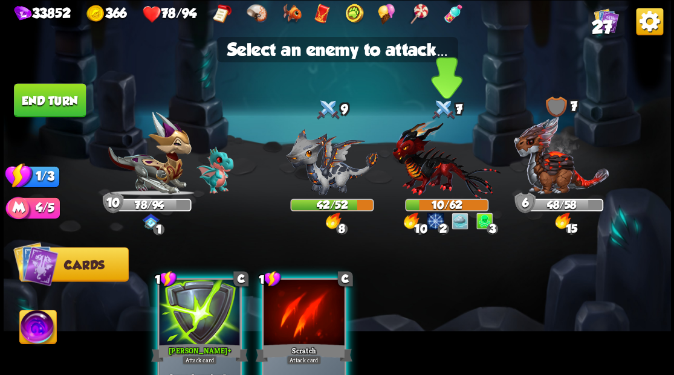
click at [423, 169] on img at bounding box center [446, 159] width 108 height 80
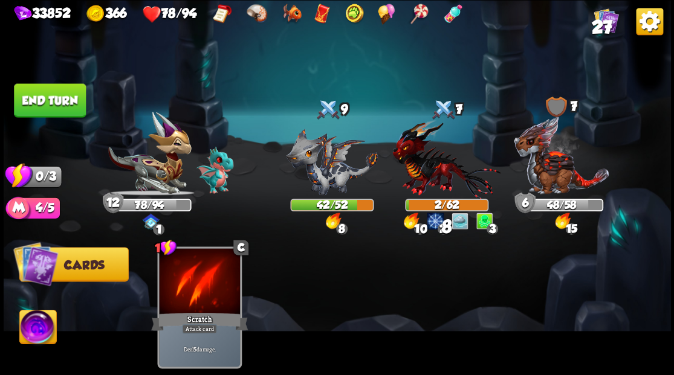
click at [61, 99] on button "End turn" at bounding box center [50, 100] width 72 height 34
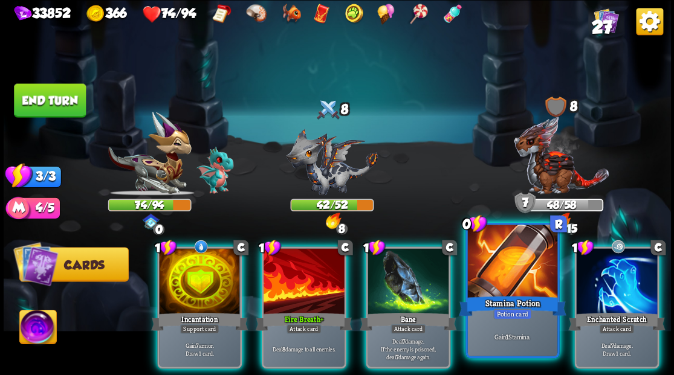
click at [505, 264] on div at bounding box center [511, 263] width 89 height 76
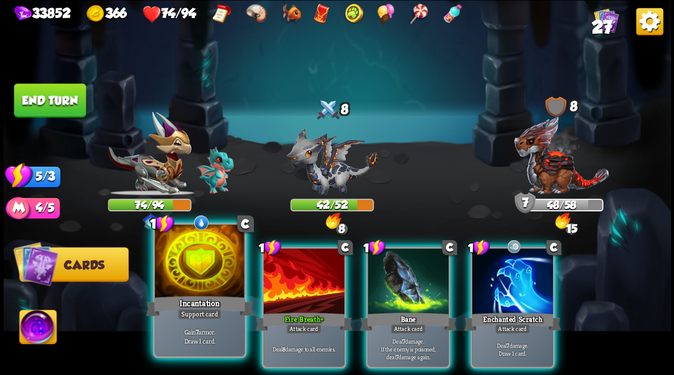
click at [201, 282] on div at bounding box center [199, 263] width 89 height 76
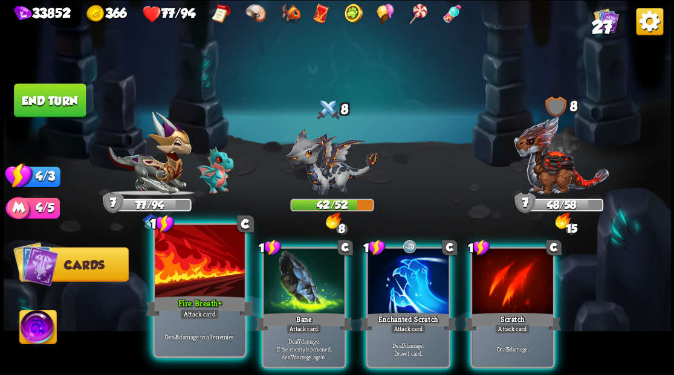
click at [189, 296] on div "Fire Breath +" at bounding box center [200, 306] width 108 height 24
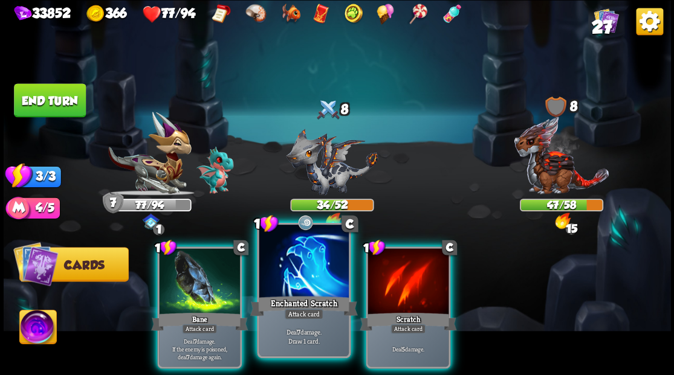
click at [306, 277] on div at bounding box center [303, 263] width 89 height 76
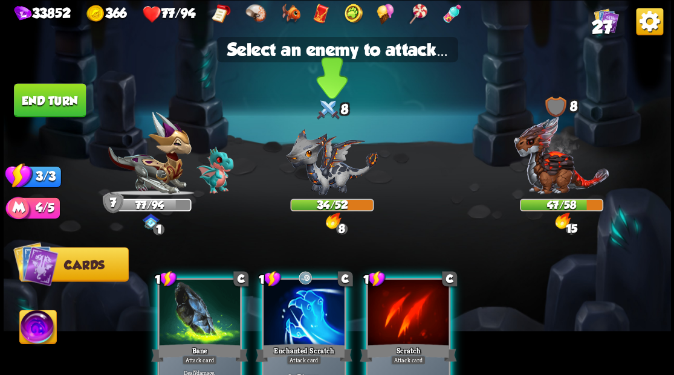
click at [317, 169] on img at bounding box center [332, 161] width 92 height 67
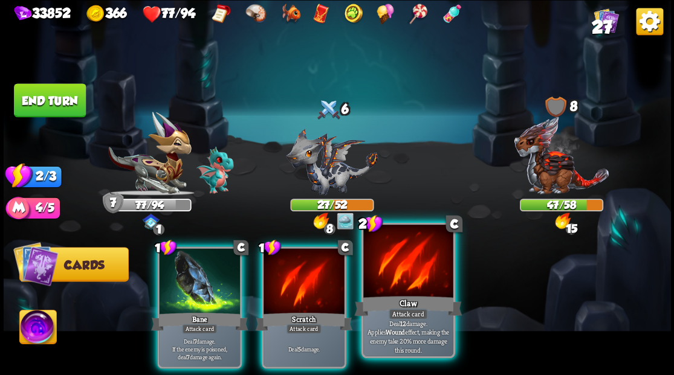
click at [395, 276] on div at bounding box center [407, 263] width 89 height 76
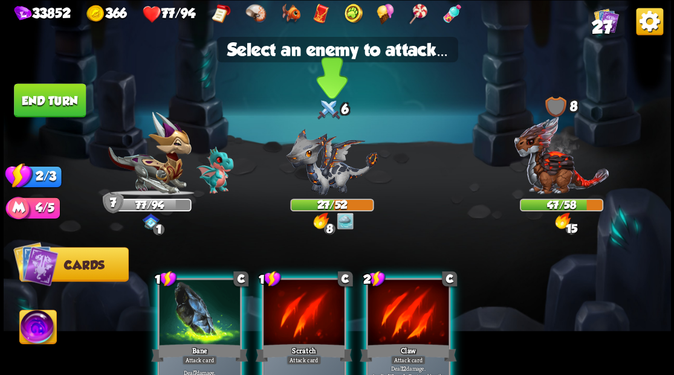
click at [315, 164] on img at bounding box center [332, 161] width 92 height 67
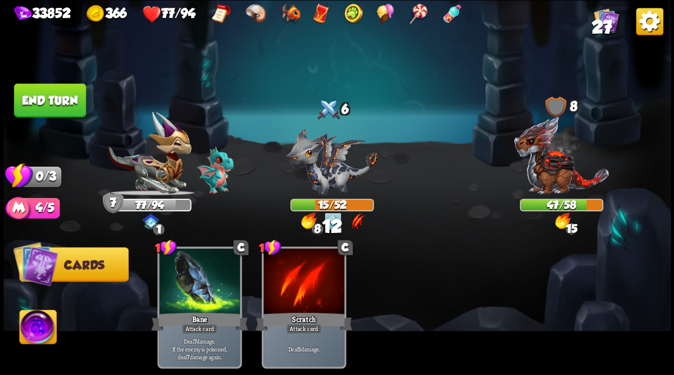
click at [67, 108] on button "End turn" at bounding box center [50, 100] width 72 height 34
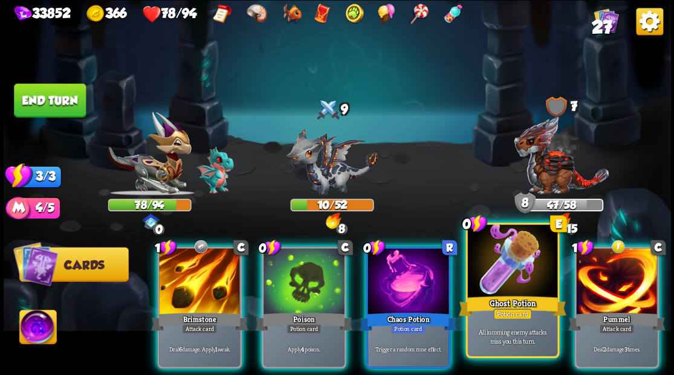
click at [525, 274] on div at bounding box center [511, 263] width 89 height 76
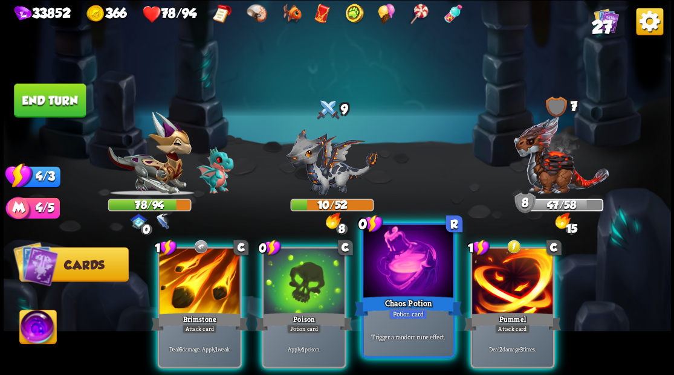
click at [423, 277] on div at bounding box center [407, 263] width 89 height 76
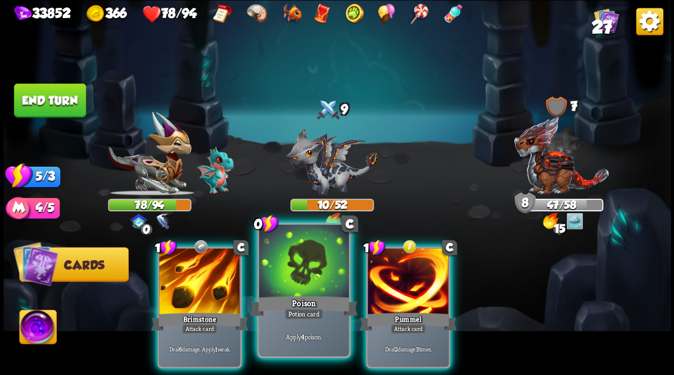
click at [303, 270] on div at bounding box center [303, 263] width 89 height 76
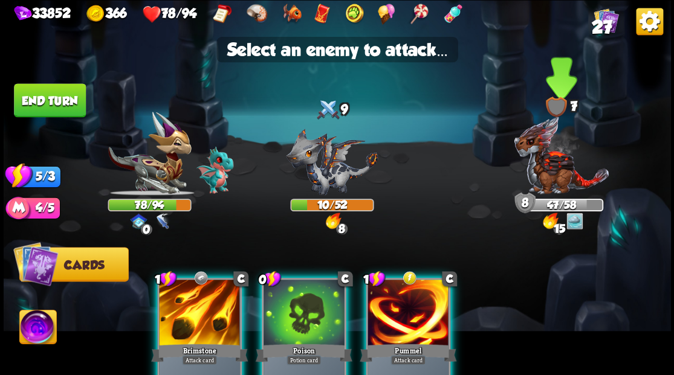
click at [552, 161] on img at bounding box center [561, 155] width 96 height 80
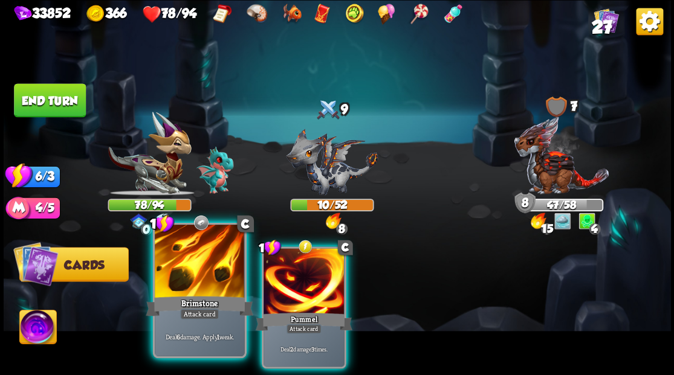
click at [180, 276] on div at bounding box center [199, 263] width 89 height 76
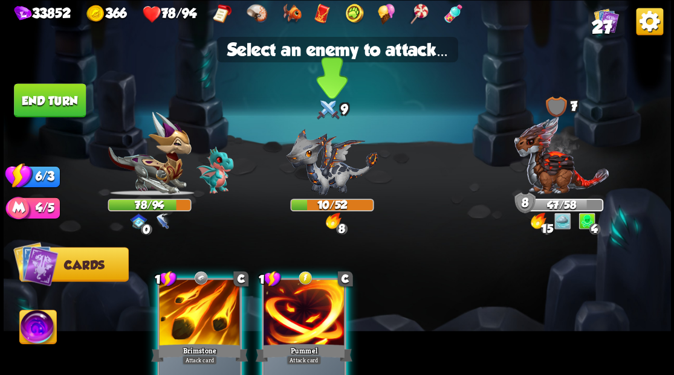
click at [315, 177] on img at bounding box center [332, 161] width 92 height 67
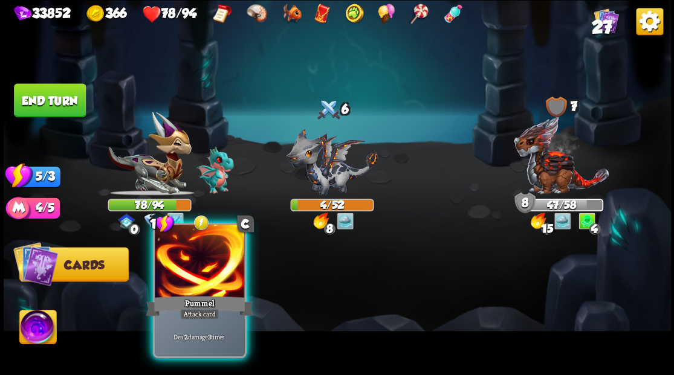
click at [215, 273] on div at bounding box center [199, 263] width 89 height 76
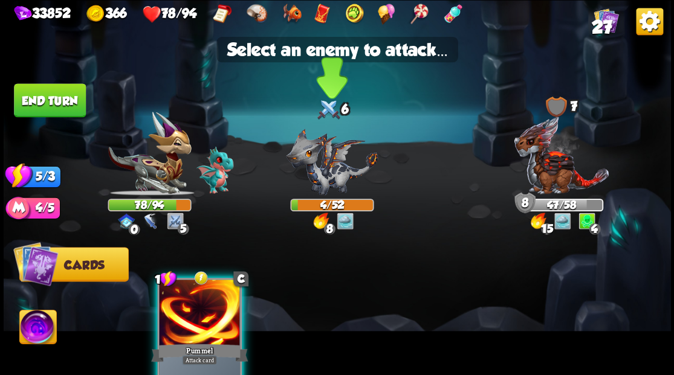
click at [334, 173] on img at bounding box center [332, 161] width 92 height 67
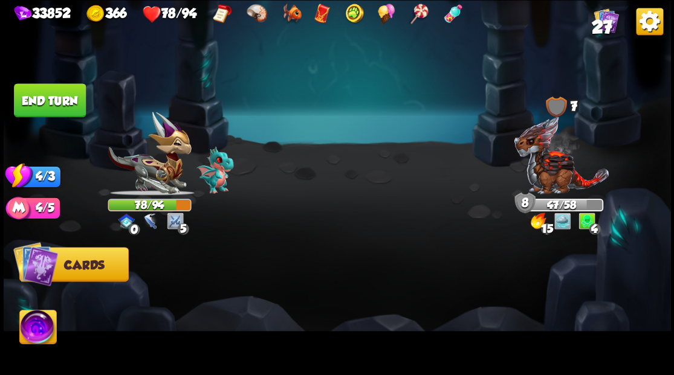
drag, startPoint x: 73, startPoint y: 104, endPoint x: 492, endPoint y: 253, distance: 445.2
click at [74, 104] on button "End turn" at bounding box center [50, 100] width 72 height 34
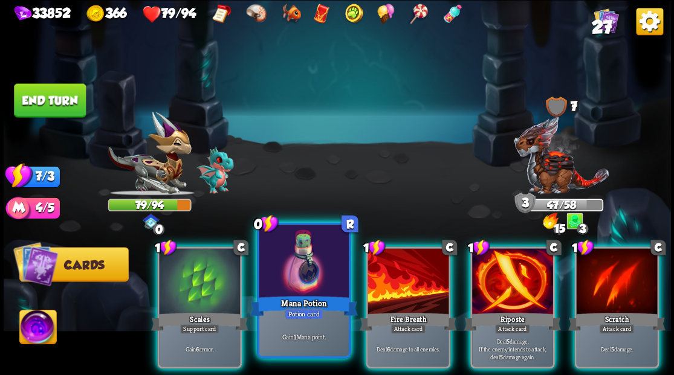
click at [309, 279] on div at bounding box center [303, 263] width 89 height 76
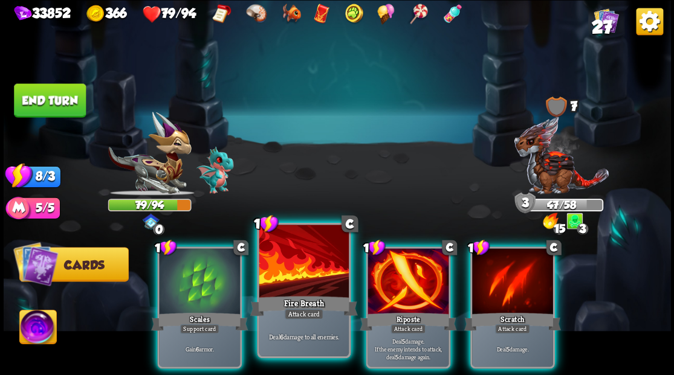
click at [300, 267] on div at bounding box center [303, 263] width 89 height 76
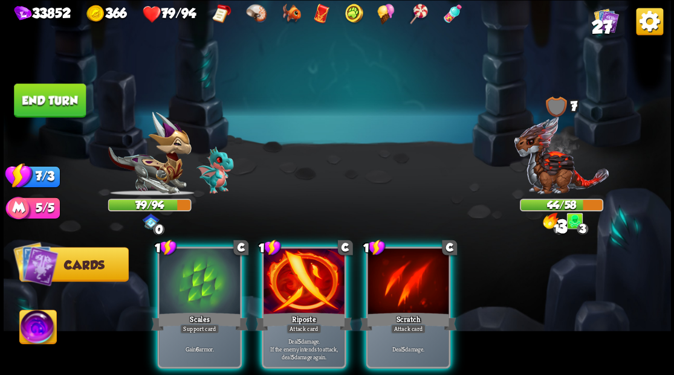
click at [300, 267] on div at bounding box center [304, 282] width 81 height 68
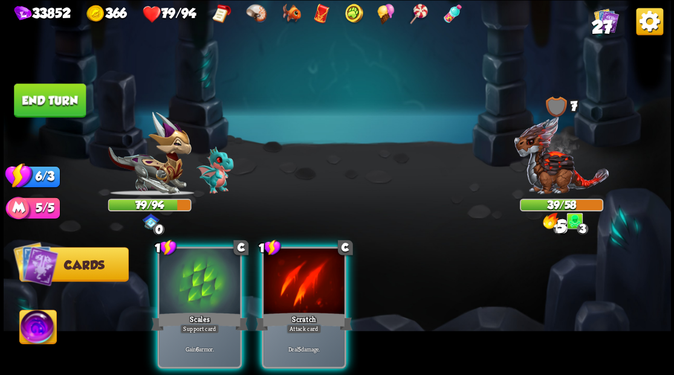
click at [301, 268] on div at bounding box center [304, 282] width 81 height 68
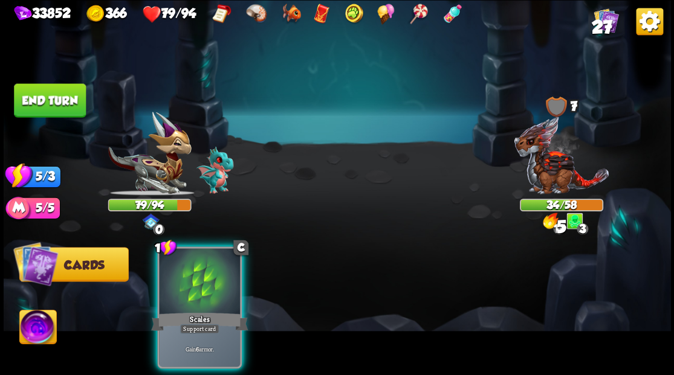
drag, startPoint x: 186, startPoint y: 291, endPoint x: 100, endPoint y: 192, distance: 131.5
click at [185, 289] on div at bounding box center [199, 282] width 81 height 68
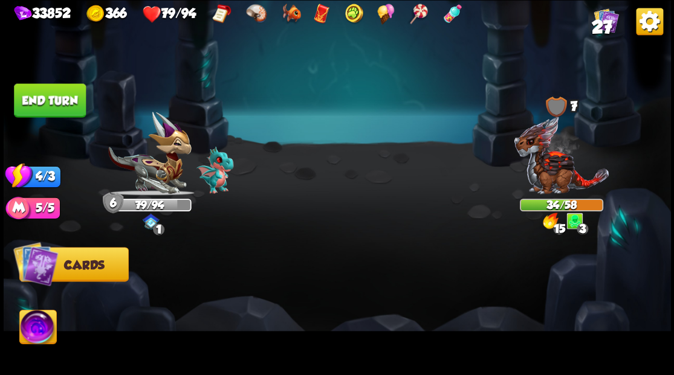
drag, startPoint x: 66, startPoint y: 95, endPoint x: 390, endPoint y: 227, distance: 349.7
click at [66, 95] on button "End turn" at bounding box center [50, 100] width 72 height 34
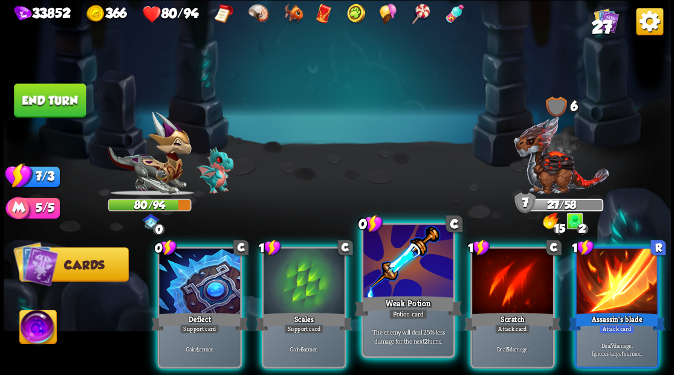
click at [395, 296] on div "Weak Potion" at bounding box center [408, 306] width 108 height 24
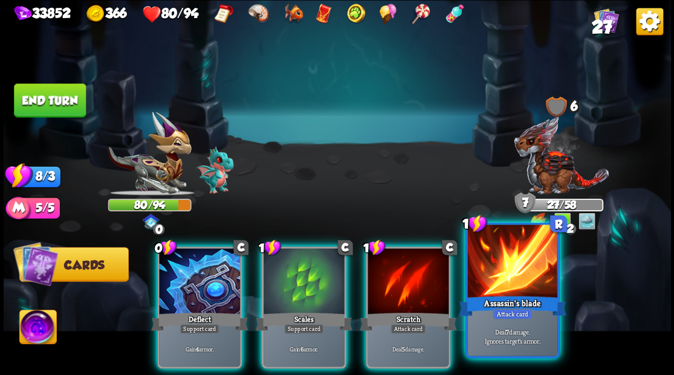
click at [508, 285] on div at bounding box center [511, 263] width 89 height 76
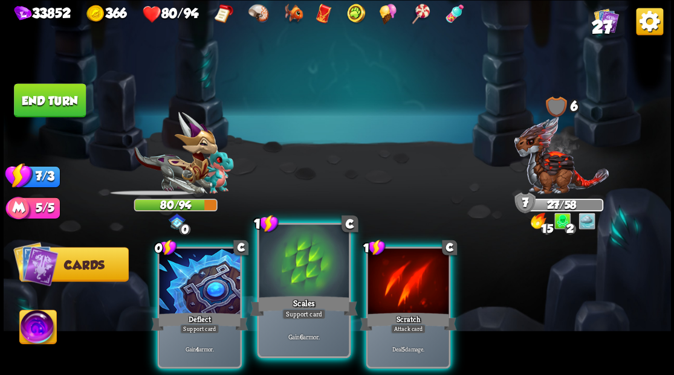
drag, startPoint x: 401, startPoint y: 296, endPoint x: 268, endPoint y: 305, distance: 133.9
click at [401, 311] on div "Scratch" at bounding box center [408, 322] width 97 height 22
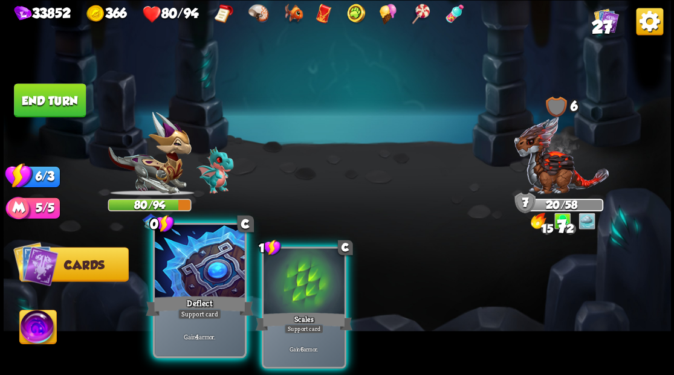
click at [210, 274] on div at bounding box center [199, 263] width 89 height 76
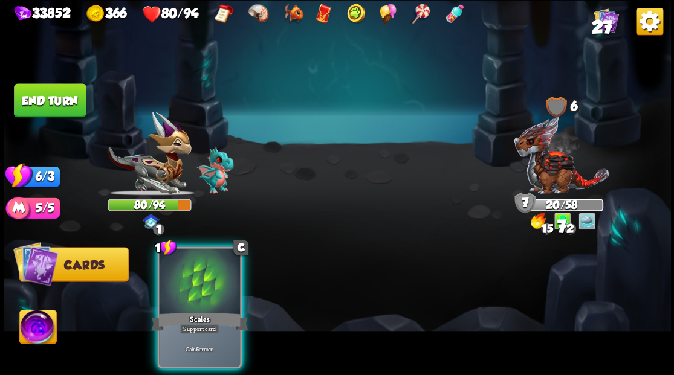
click at [239, 279] on div at bounding box center [199, 282] width 81 height 68
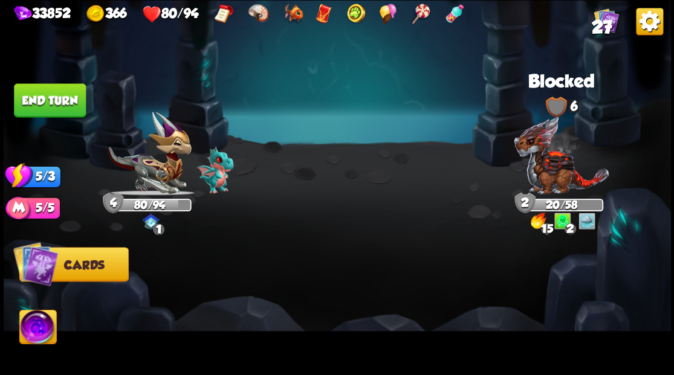
click at [73, 103] on button "End turn" at bounding box center [50, 100] width 72 height 34
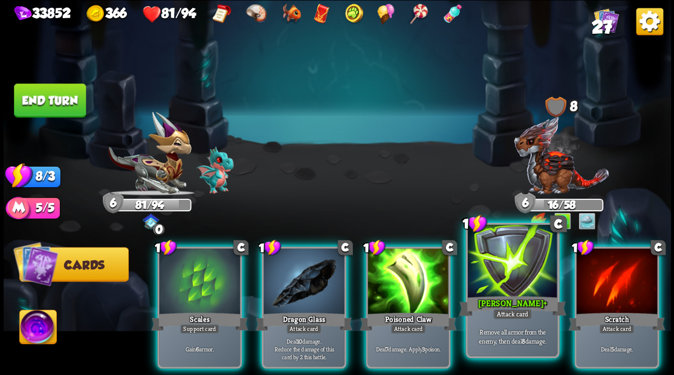
click at [514, 299] on div "Pierce +" at bounding box center [512, 306] width 108 height 24
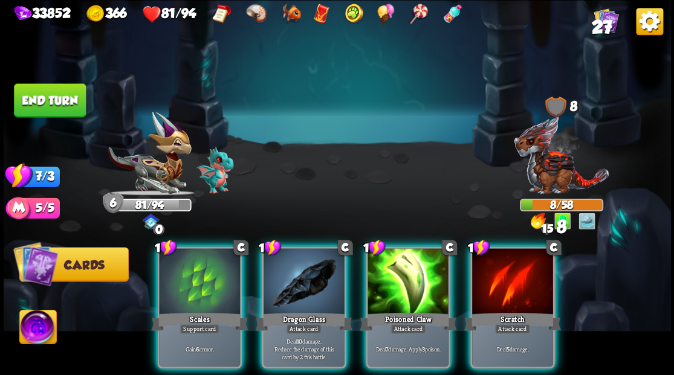
drag, startPoint x: 409, startPoint y: 304, endPoint x: 116, endPoint y: 366, distance: 299.1
click at [403, 311] on div "Poisoned Claw" at bounding box center [408, 322] width 97 height 22
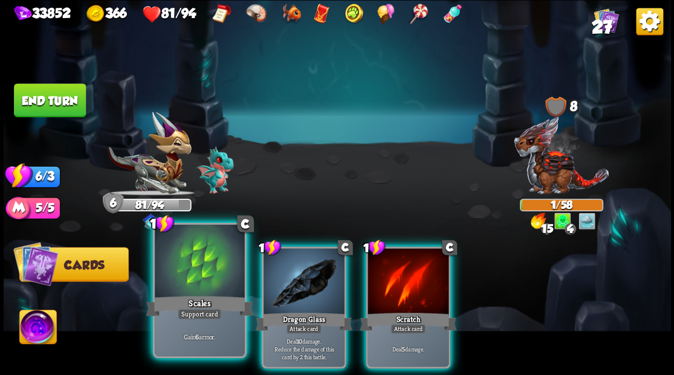
click at [195, 274] on div at bounding box center [199, 263] width 89 height 76
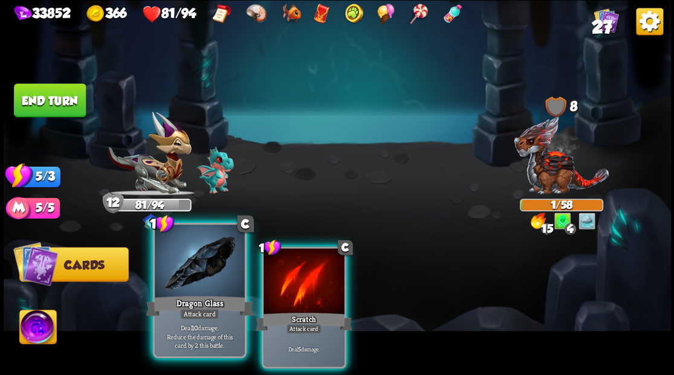
click at [205, 282] on div at bounding box center [199, 263] width 89 height 76
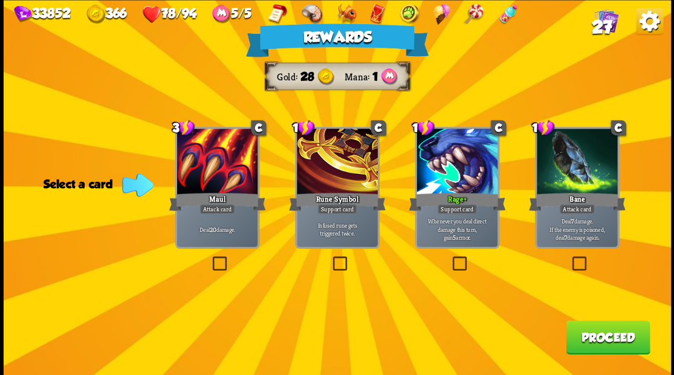
click at [597, 338] on button "Proceed" at bounding box center [608, 337] width 84 height 34
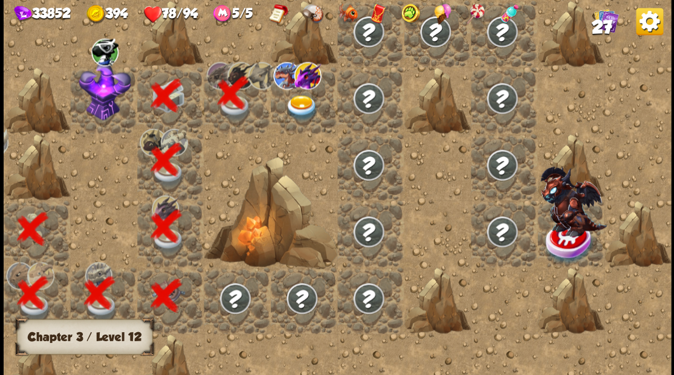
click at [299, 106] on img at bounding box center [301, 108] width 33 height 26
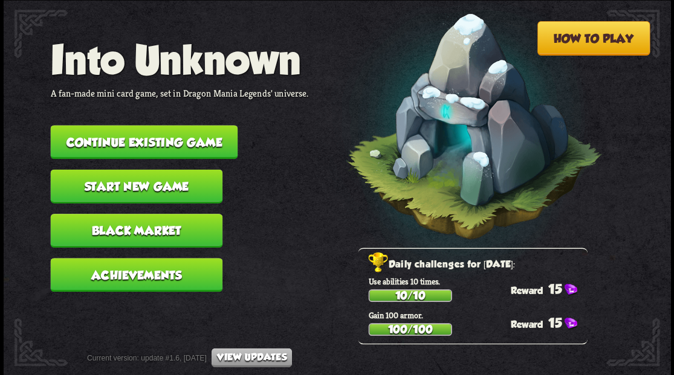
click at [179, 141] on button "Continue existing game" at bounding box center [143, 142] width 187 height 34
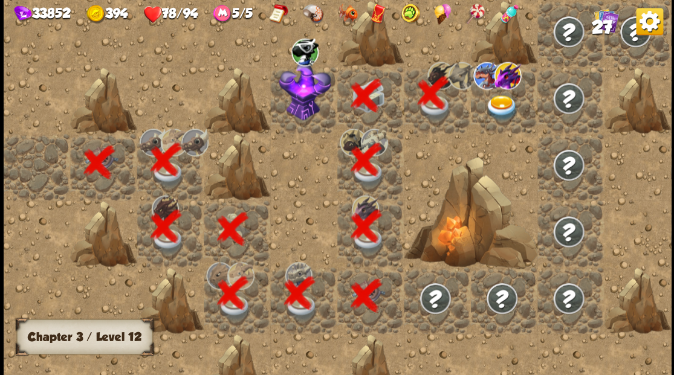
scroll to position [0, 232]
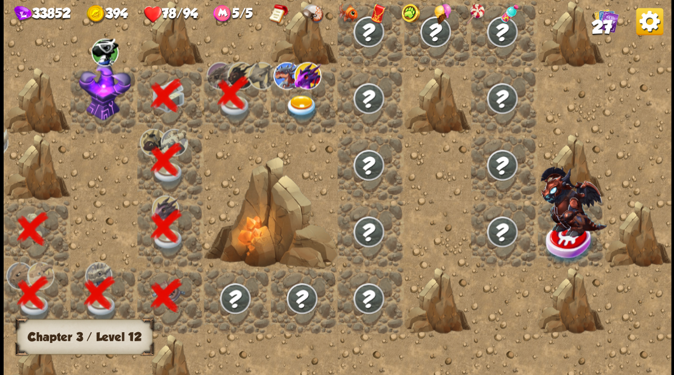
click at [305, 102] on img at bounding box center [301, 108] width 33 height 26
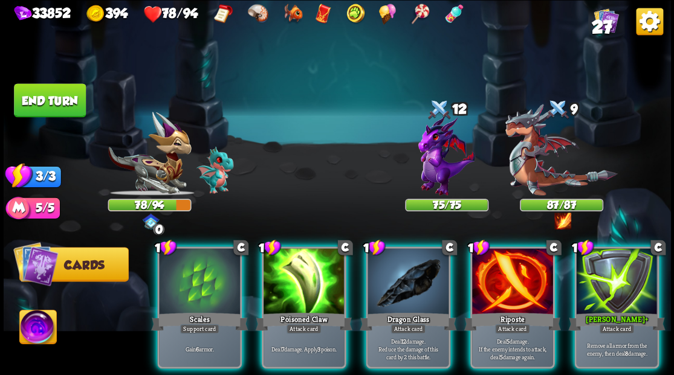
click at [41, 328] on img at bounding box center [37, 328] width 37 height 37
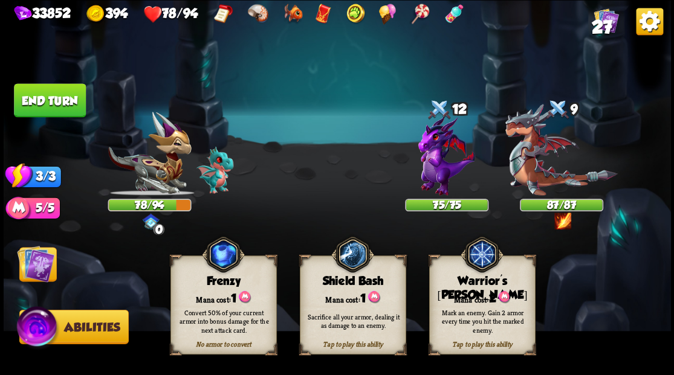
click at [462, 305] on div "Mark an enemy. Gain 2 armor every time you hit the marked enemy." at bounding box center [482, 321] width 106 height 42
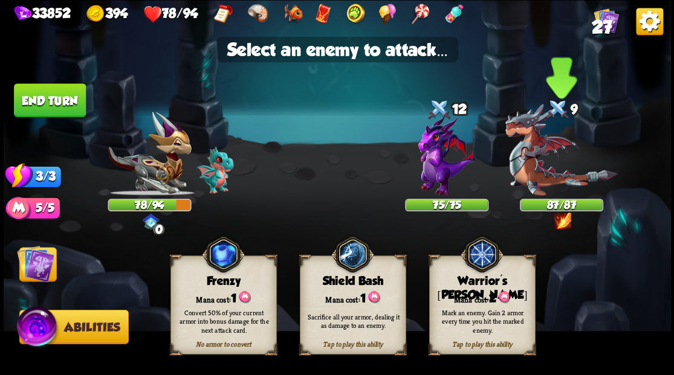
click at [540, 173] on img at bounding box center [561, 150] width 112 height 92
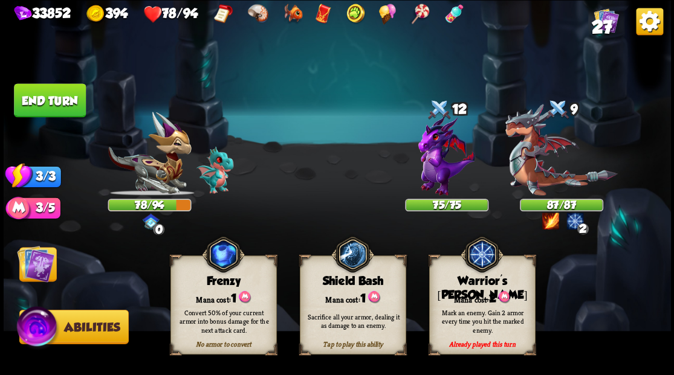
click at [48, 259] on img at bounding box center [35, 263] width 37 height 37
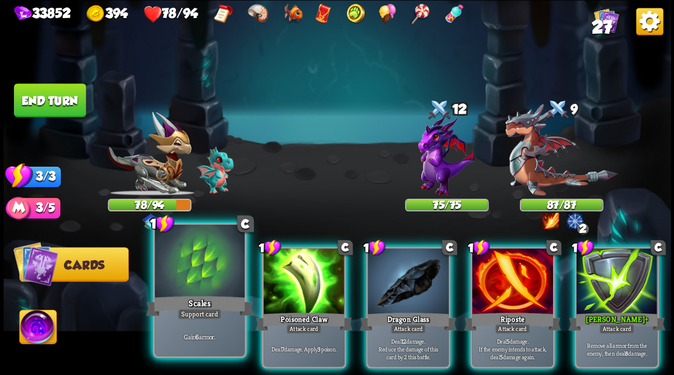
click at [201, 263] on div at bounding box center [199, 263] width 89 height 76
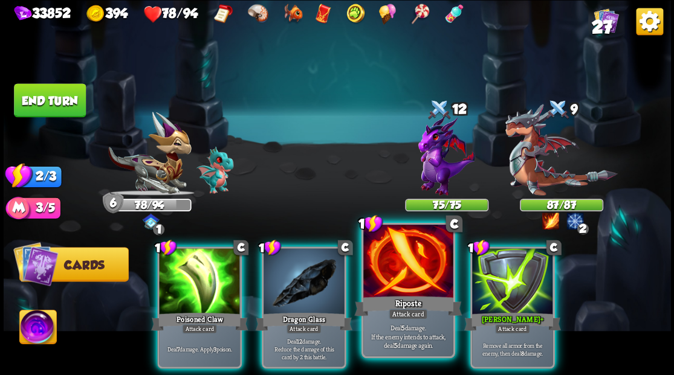
click at [416, 271] on div at bounding box center [407, 263] width 89 height 76
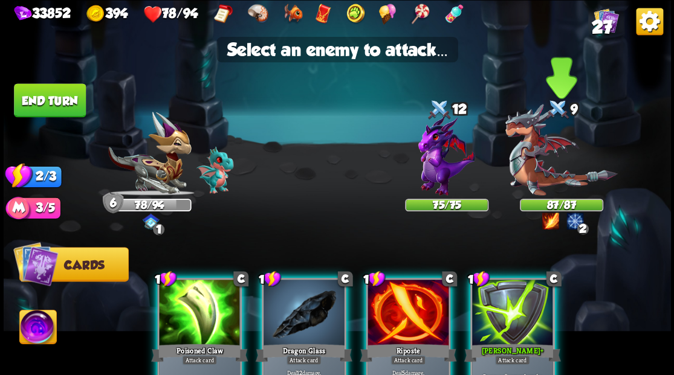
click at [530, 163] on img at bounding box center [561, 150] width 112 height 92
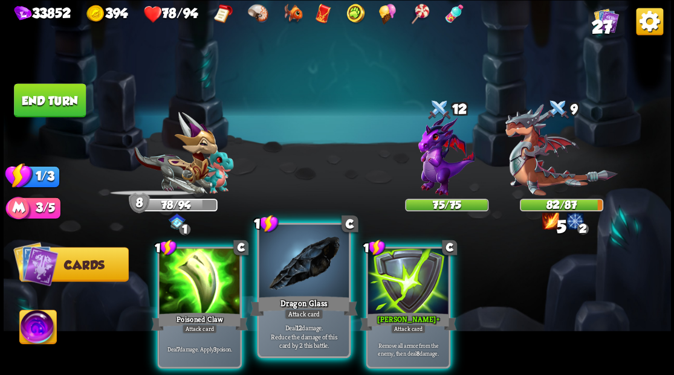
click at [296, 280] on div at bounding box center [303, 263] width 89 height 76
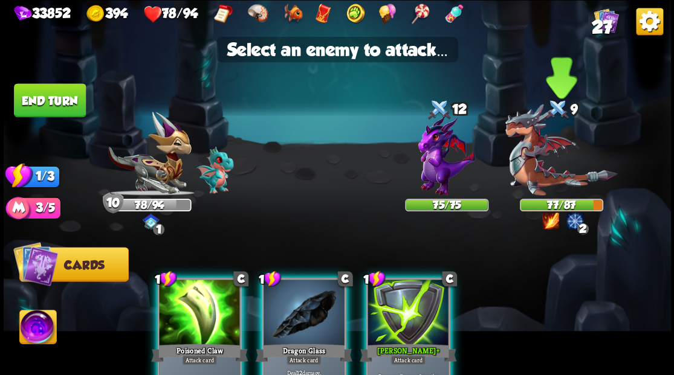
click at [528, 175] on img at bounding box center [561, 150] width 112 height 92
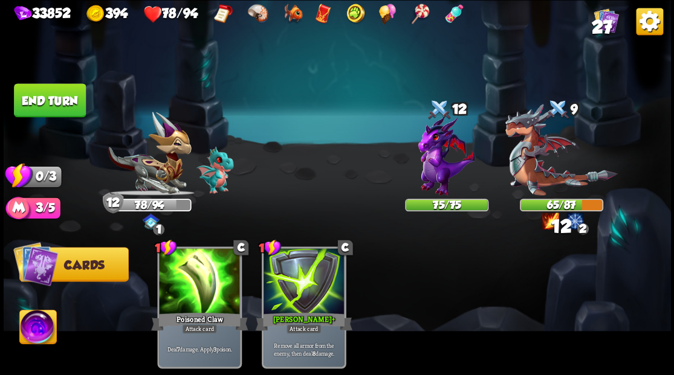
click at [59, 100] on button "End turn" at bounding box center [50, 100] width 74 height 34
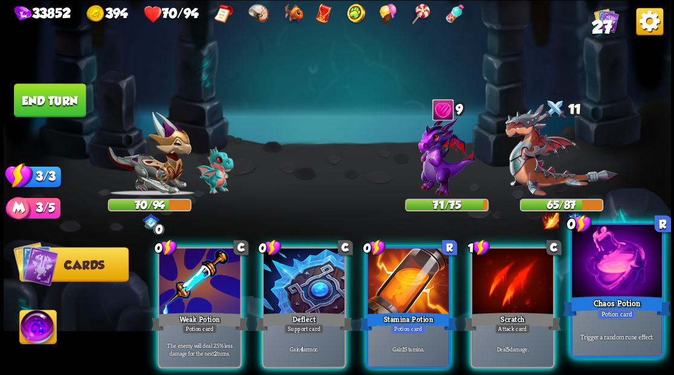
click at [618, 281] on div at bounding box center [616, 263] width 89 height 76
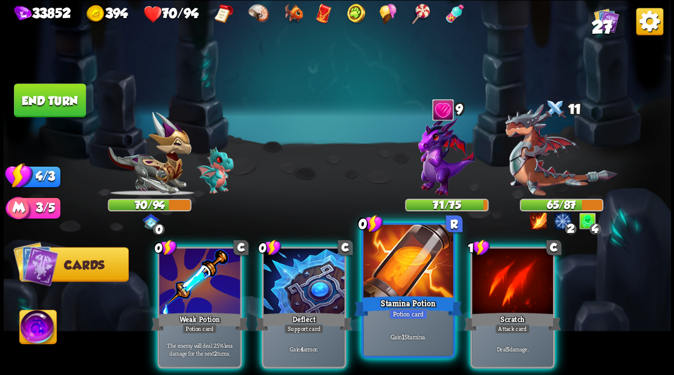
click at [405, 278] on div at bounding box center [407, 263] width 89 height 76
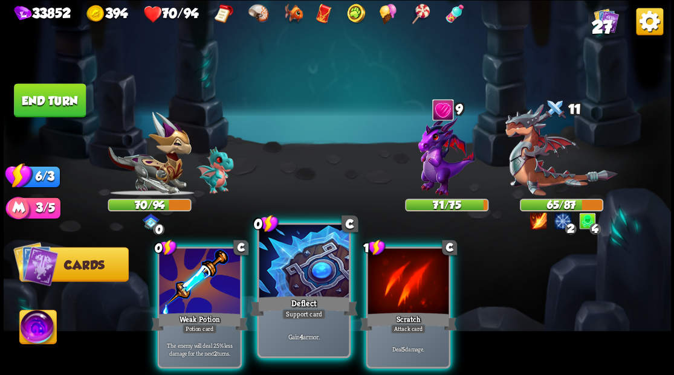
click at [297, 279] on div at bounding box center [303, 263] width 89 height 76
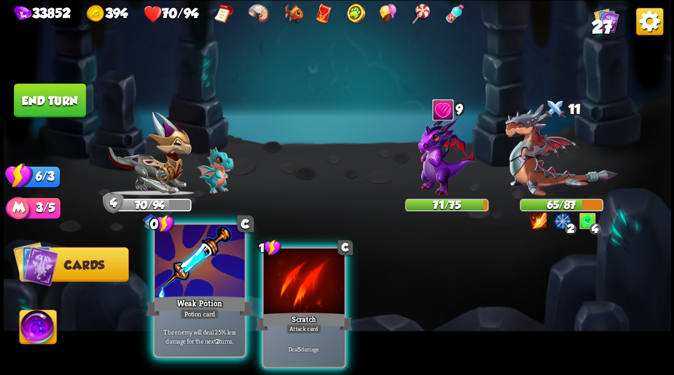
click at [192, 274] on div at bounding box center [199, 263] width 89 height 76
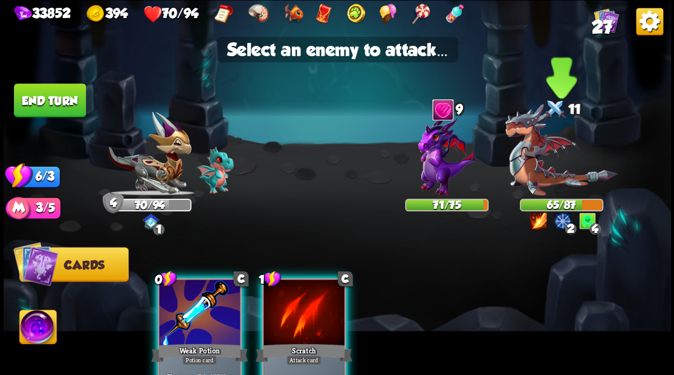
click at [540, 169] on img at bounding box center [561, 150] width 112 height 92
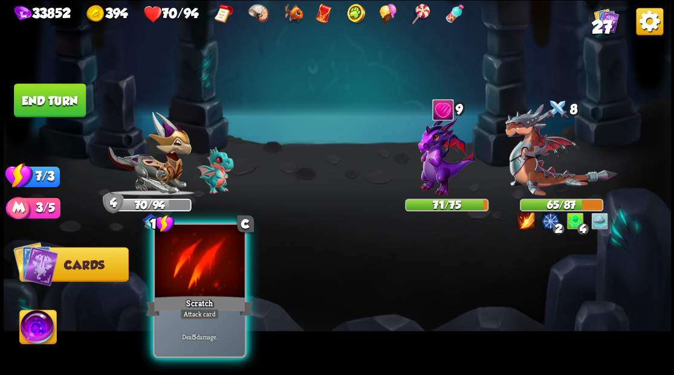
click at [203, 286] on div at bounding box center [199, 263] width 89 height 76
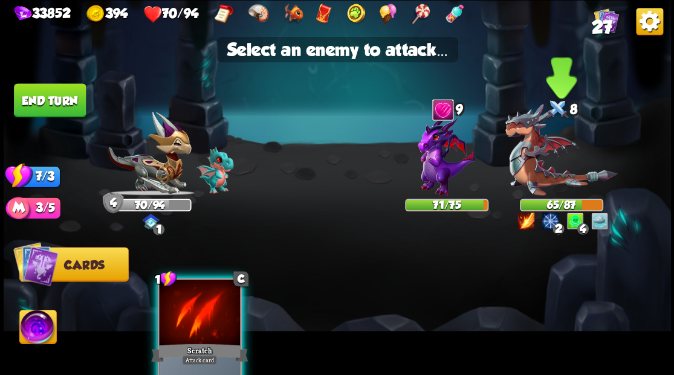
click at [538, 164] on img at bounding box center [561, 150] width 112 height 92
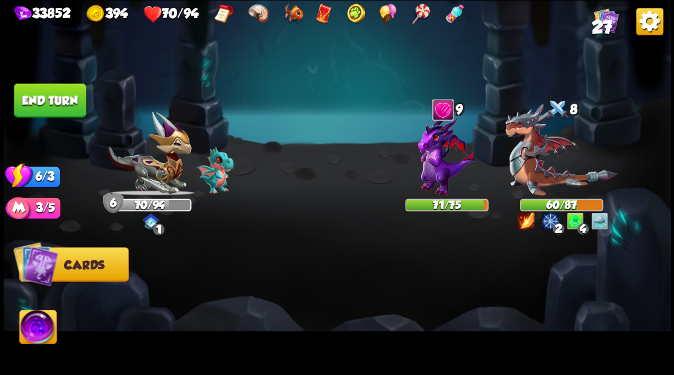
click at [62, 98] on button "End turn" at bounding box center [50, 100] width 72 height 34
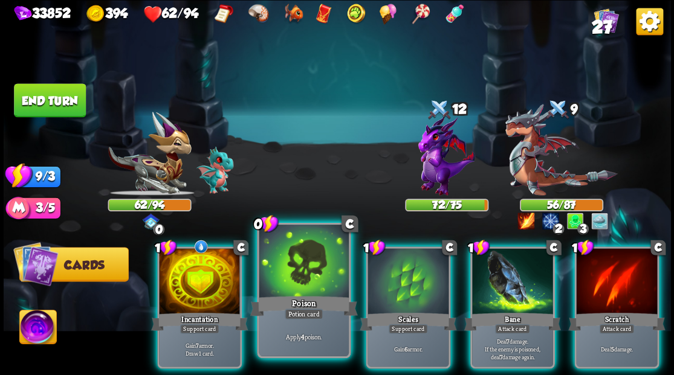
click at [284, 264] on div at bounding box center [303, 263] width 89 height 76
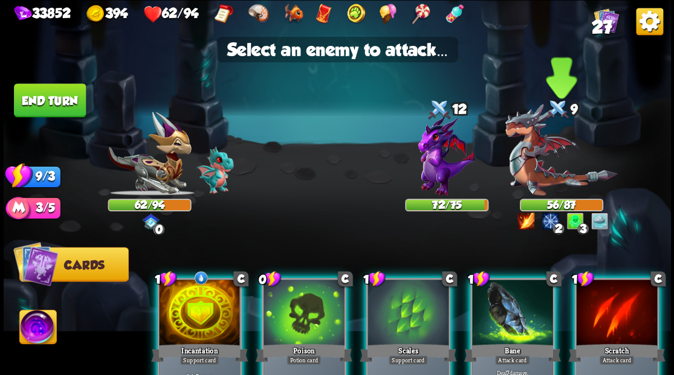
click at [537, 163] on img at bounding box center [561, 150] width 112 height 92
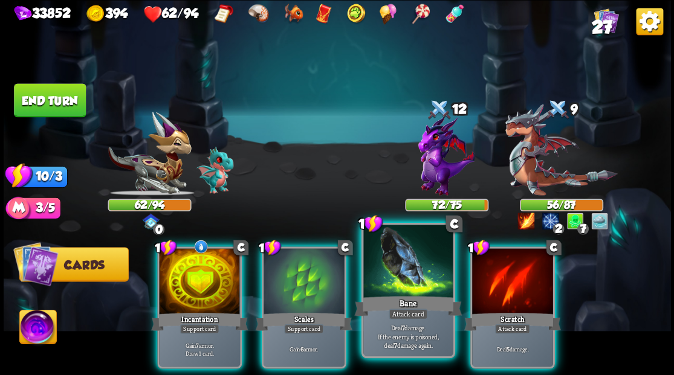
click at [396, 264] on div at bounding box center [407, 263] width 89 height 76
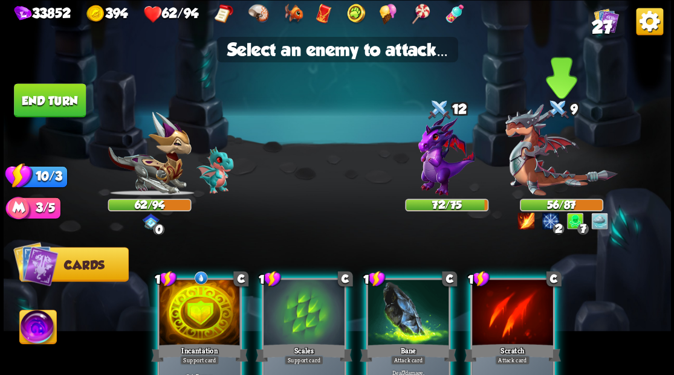
click at [531, 177] on img at bounding box center [561, 150] width 112 height 92
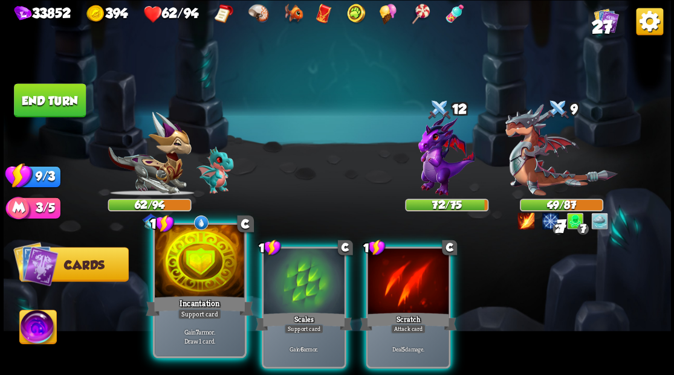
click at [209, 282] on div at bounding box center [199, 263] width 89 height 76
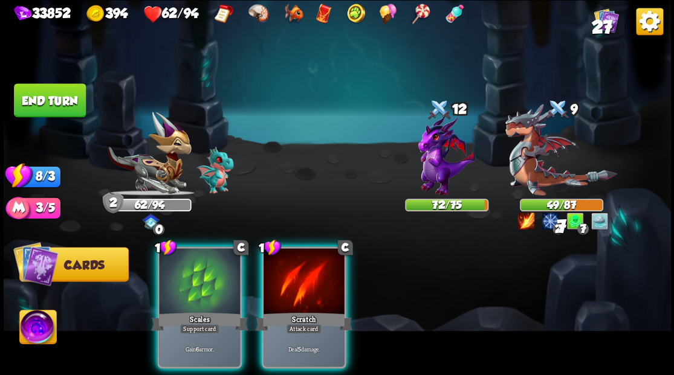
click at [209, 282] on div at bounding box center [199, 282] width 81 height 68
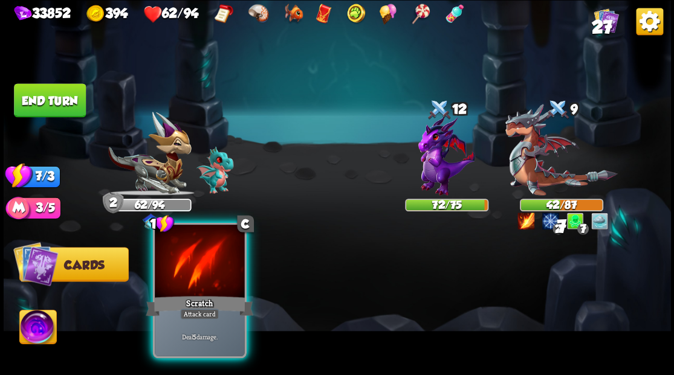
click at [210, 285] on div at bounding box center [199, 263] width 89 height 76
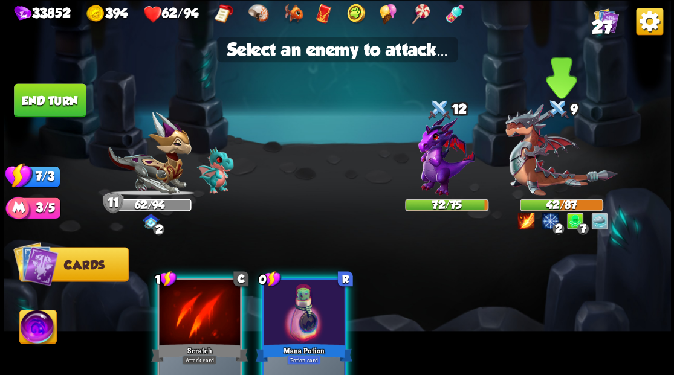
click at [529, 176] on img at bounding box center [561, 150] width 112 height 92
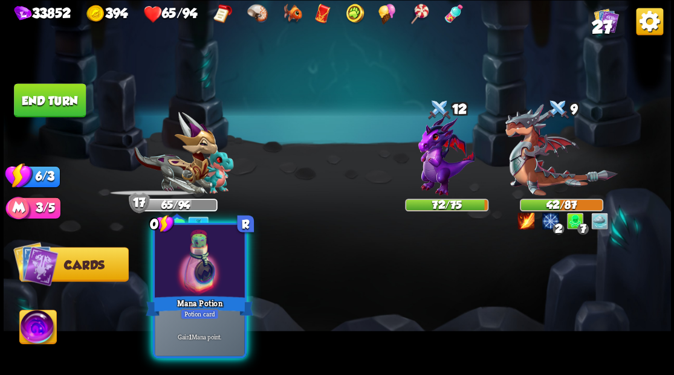
click at [212, 279] on div at bounding box center [199, 263] width 89 height 76
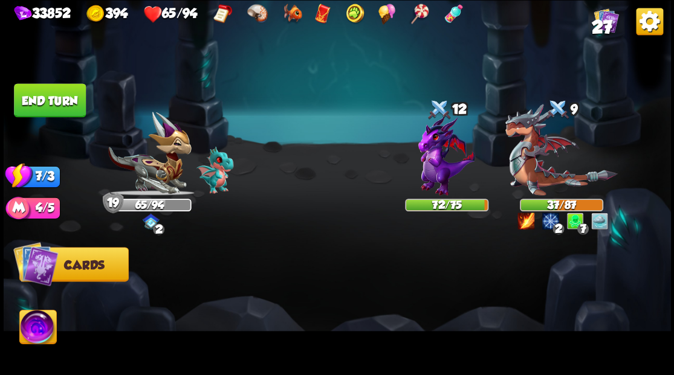
click at [48, 102] on button "End turn" at bounding box center [50, 100] width 72 height 34
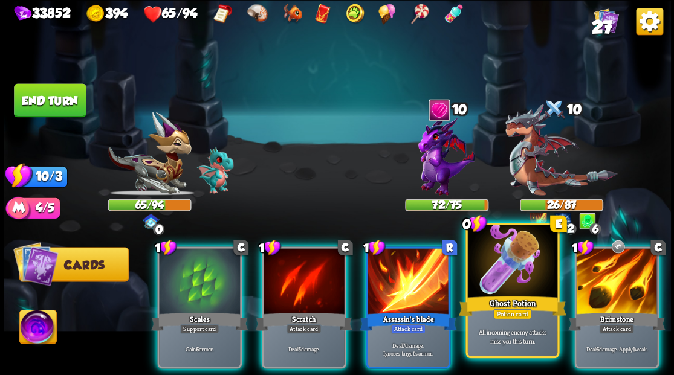
click at [509, 272] on div at bounding box center [511, 263] width 89 height 76
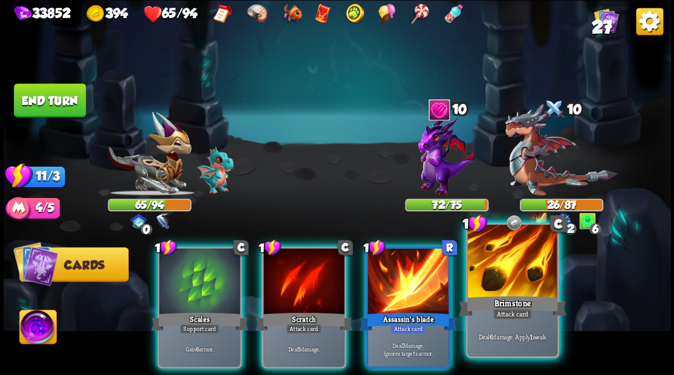
click at [516, 270] on div at bounding box center [511, 263] width 89 height 76
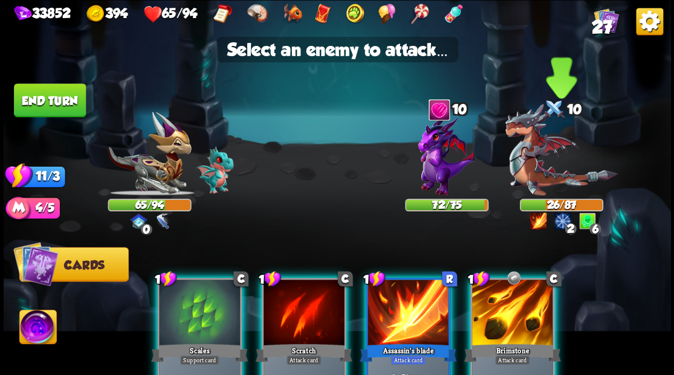
click at [531, 165] on img at bounding box center [561, 150] width 112 height 92
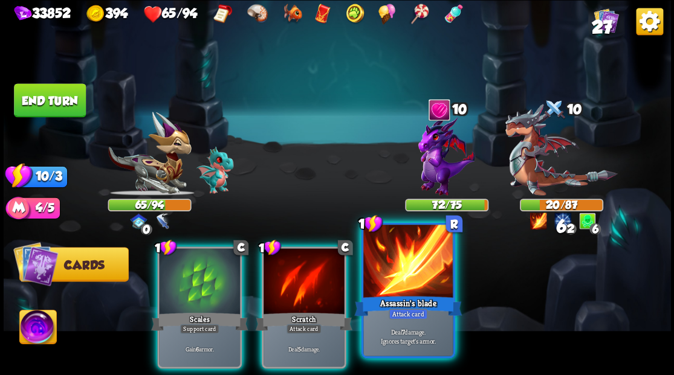
click at [393, 291] on div at bounding box center [407, 263] width 89 height 76
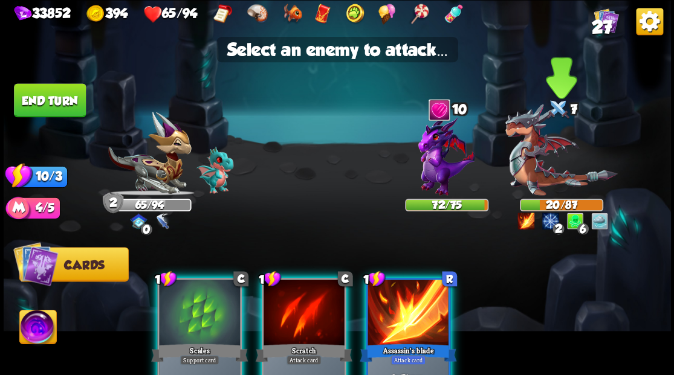
click at [522, 167] on img at bounding box center [561, 150] width 112 height 92
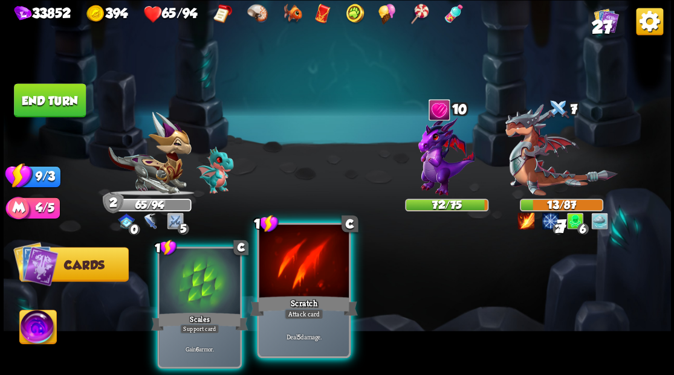
drag, startPoint x: 289, startPoint y: 291, endPoint x: 305, endPoint y: 288, distance: 16.0
click at [290, 293] on div at bounding box center [303, 263] width 89 height 76
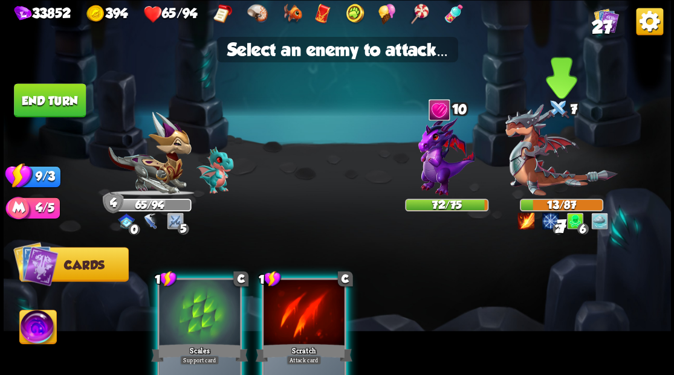
click at [537, 160] on img at bounding box center [561, 150] width 112 height 92
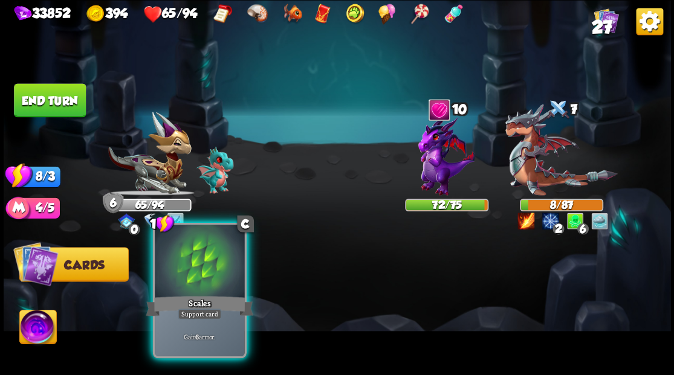
click at [210, 299] on div "Scales" at bounding box center [200, 306] width 108 height 24
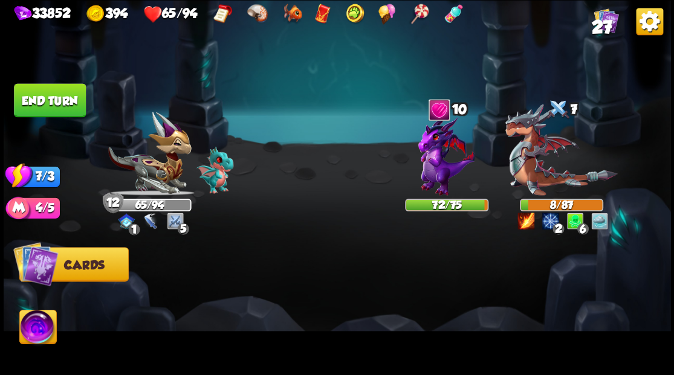
drag, startPoint x: 63, startPoint y: 108, endPoint x: 138, endPoint y: 218, distance: 133.6
click at [64, 107] on button "End turn" at bounding box center [50, 100] width 72 height 34
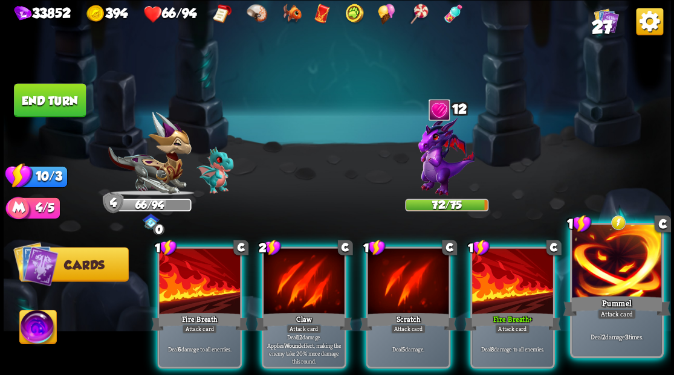
click at [625, 279] on div at bounding box center [616, 263] width 89 height 76
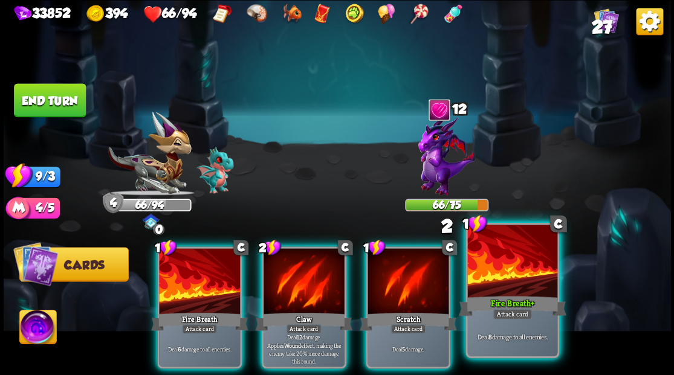
click at [504, 277] on div at bounding box center [511, 263] width 89 height 76
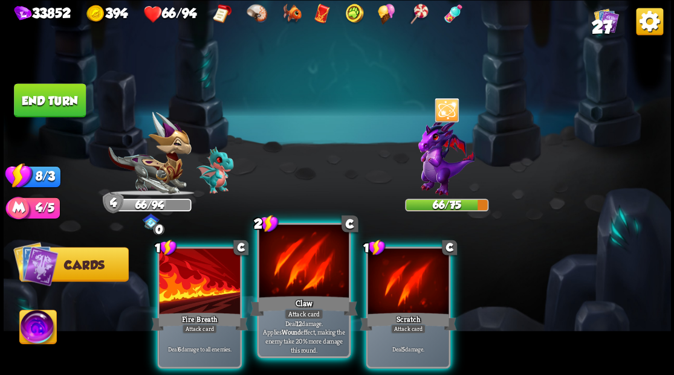
click at [290, 278] on div at bounding box center [303, 263] width 89 height 76
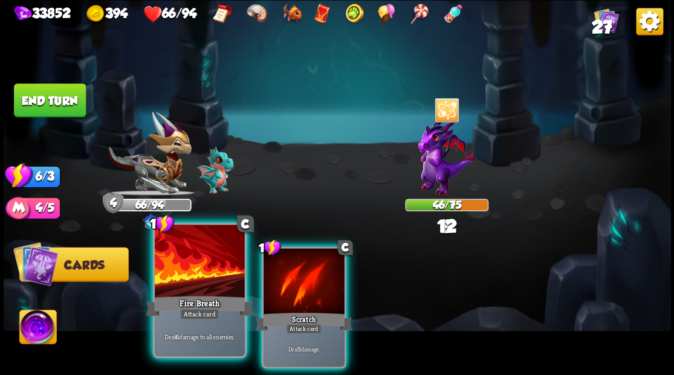
click at [177, 272] on div at bounding box center [199, 263] width 89 height 76
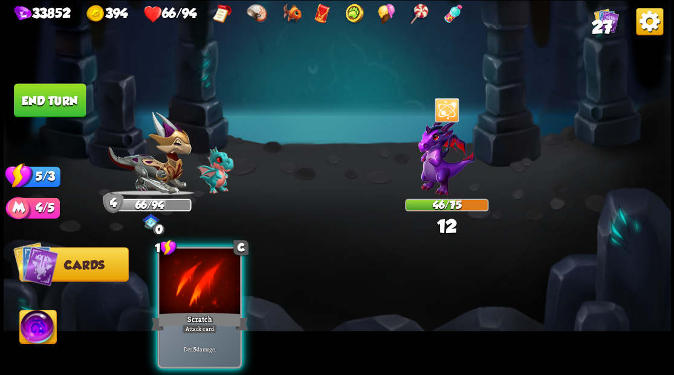
click at [177, 272] on div at bounding box center [199, 282] width 81 height 68
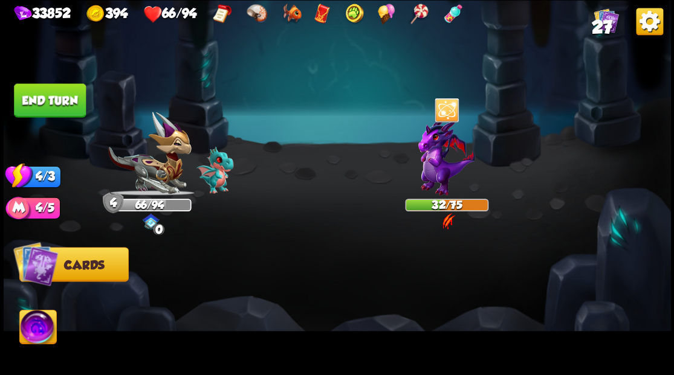
click at [64, 103] on button "End turn" at bounding box center [50, 100] width 72 height 34
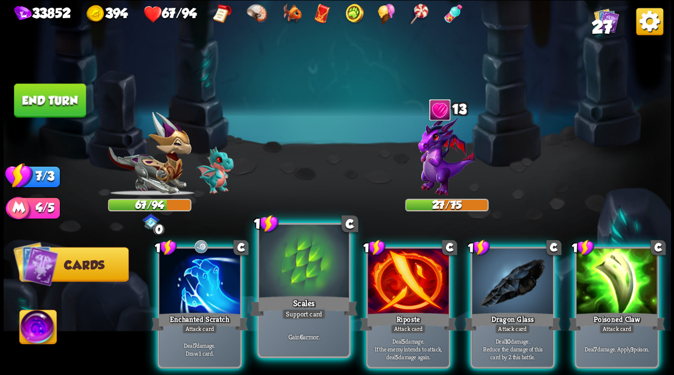
click at [285, 282] on div at bounding box center [303, 263] width 89 height 76
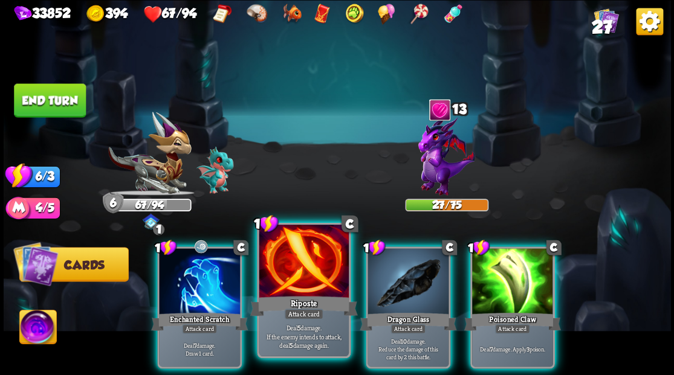
click at [295, 277] on div at bounding box center [303, 263] width 89 height 76
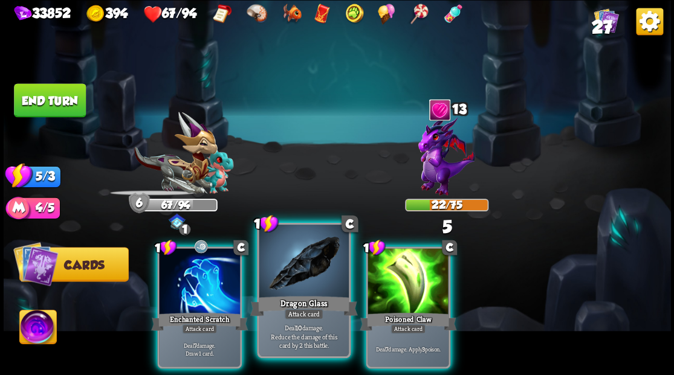
click at [296, 276] on div at bounding box center [303, 263] width 89 height 76
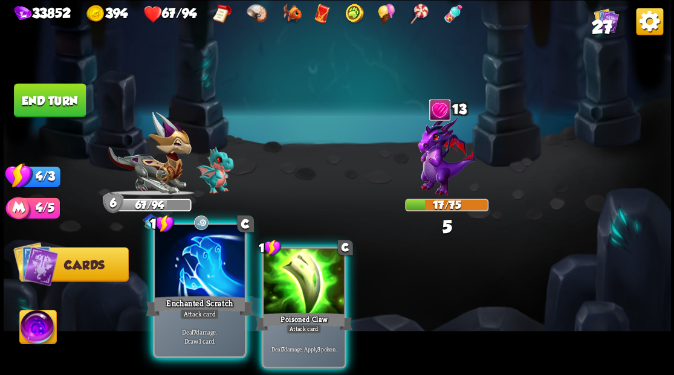
click at [187, 271] on div at bounding box center [199, 263] width 89 height 76
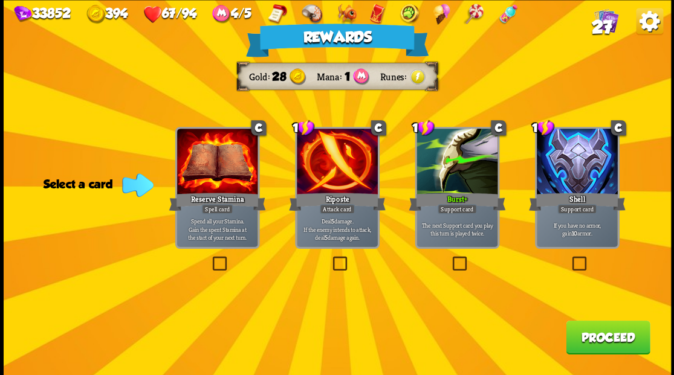
click at [591, 329] on button "Proceed" at bounding box center [608, 337] width 84 height 34
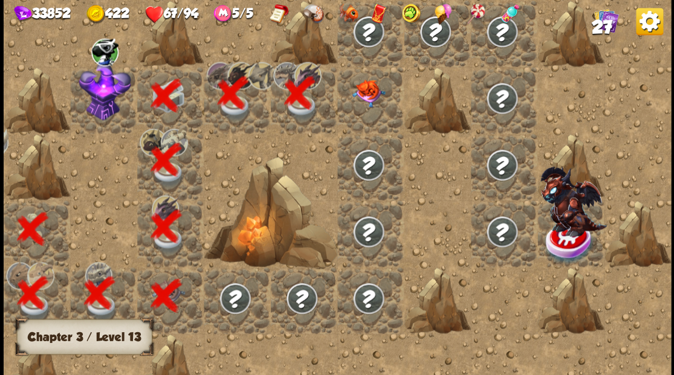
click at [363, 94] on img at bounding box center [368, 93] width 33 height 28
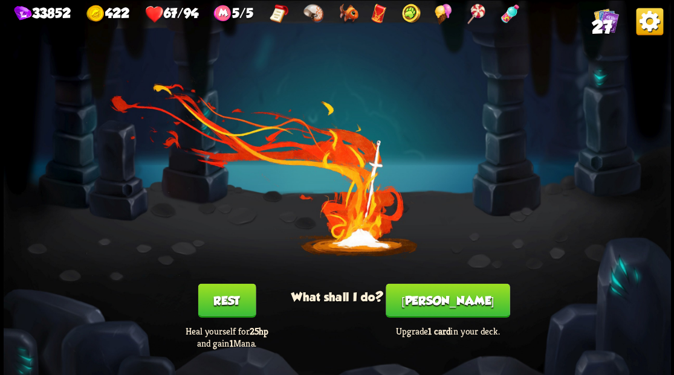
click at [447, 311] on button "Smith" at bounding box center [448, 300] width 124 height 34
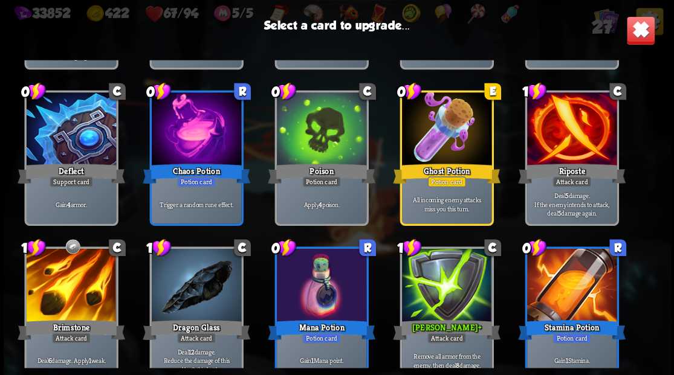
scroll to position [502, 0]
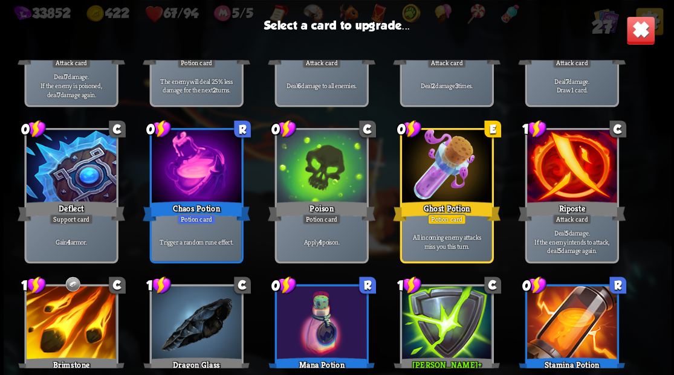
click at [571, 174] on div at bounding box center [570, 168] width 89 height 76
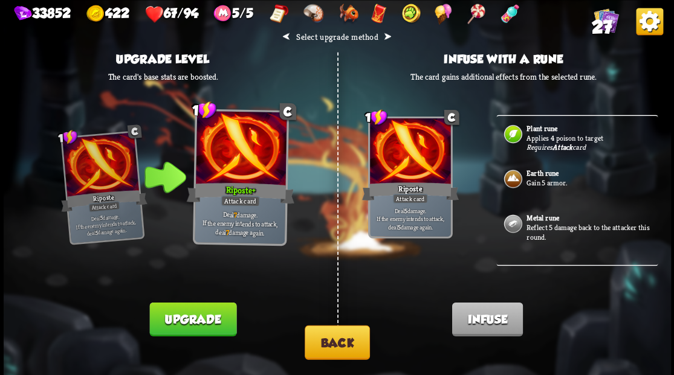
click at [184, 314] on button "Upgrade" at bounding box center [192, 319] width 87 height 34
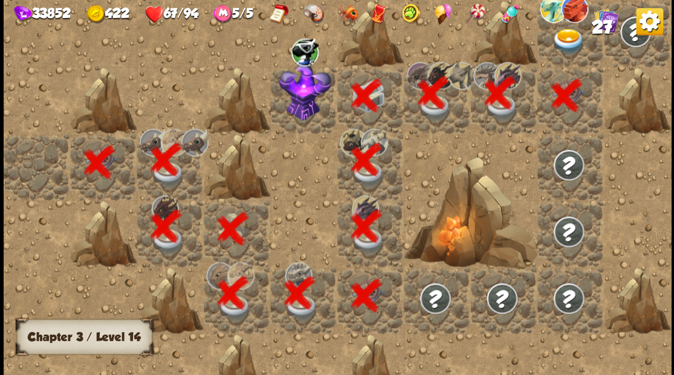
scroll to position [0, 232]
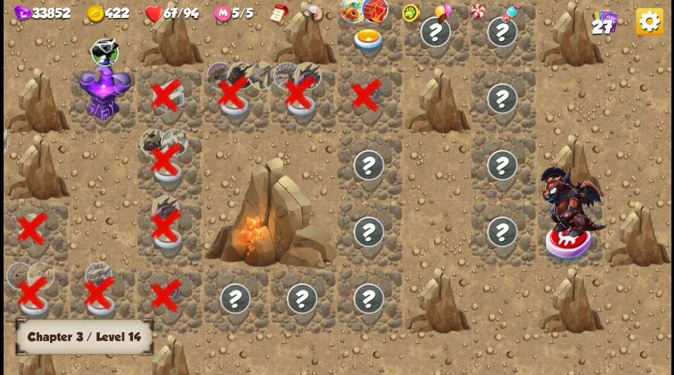
click at [376, 57] on div at bounding box center [370, 33] width 66 height 66
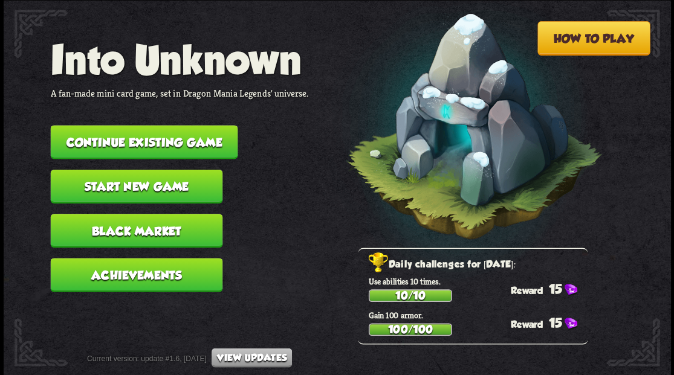
click at [178, 140] on button "Continue existing game" at bounding box center [143, 142] width 187 height 34
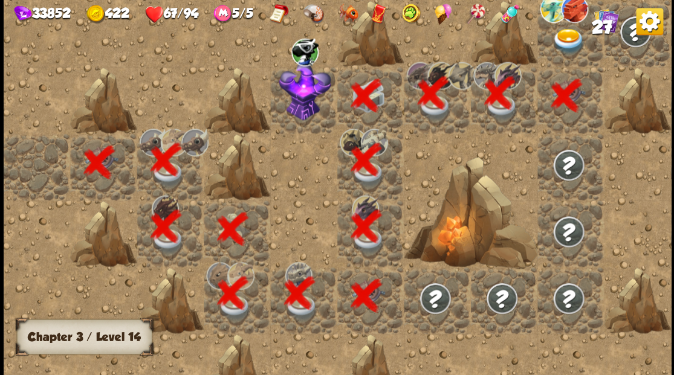
scroll to position [0, 232]
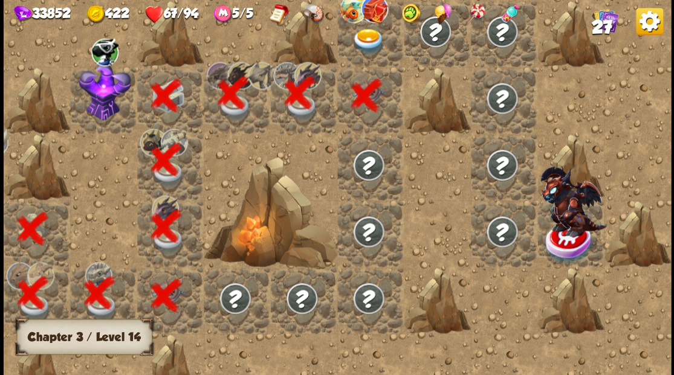
click at [382, 58] on div at bounding box center [370, 33] width 66 height 66
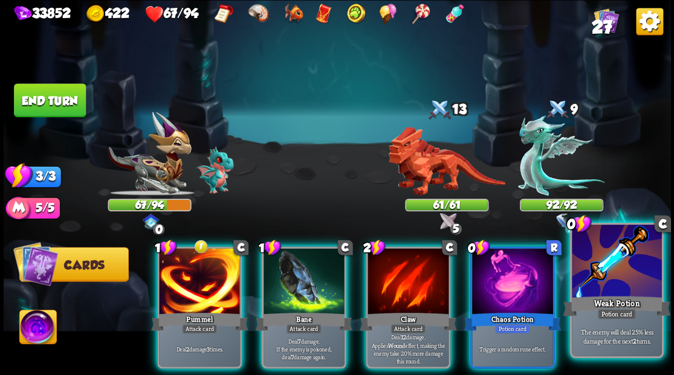
click at [609, 284] on div at bounding box center [616, 263] width 89 height 76
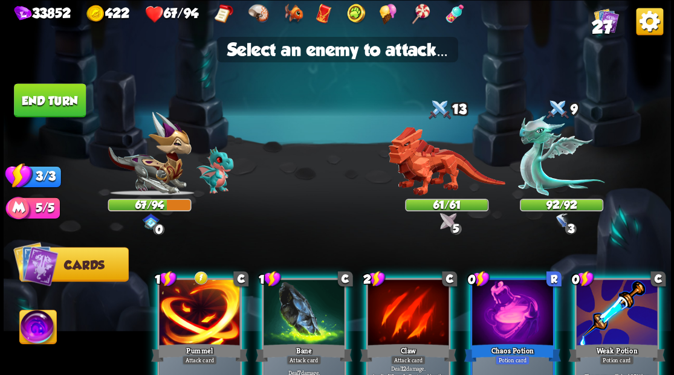
click at [605, 301] on div at bounding box center [616, 314] width 81 height 68
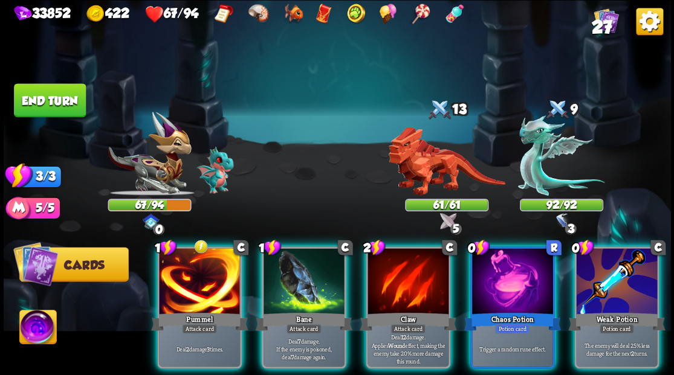
click at [42, 325] on img at bounding box center [37, 328] width 37 height 37
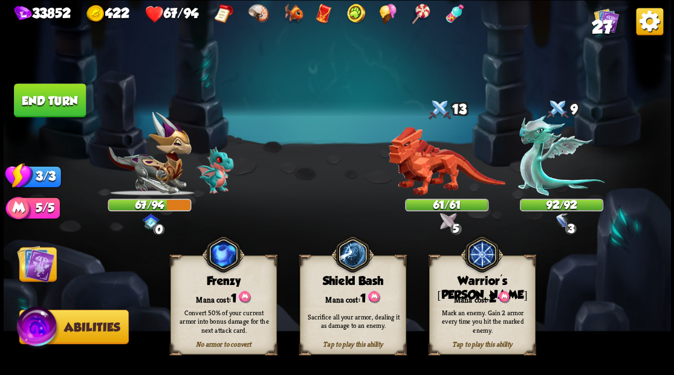
click at [475, 307] on div "Mark an enemy. Gain 2 armor every time you hit the marked enemy." at bounding box center [482, 321] width 106 height 42
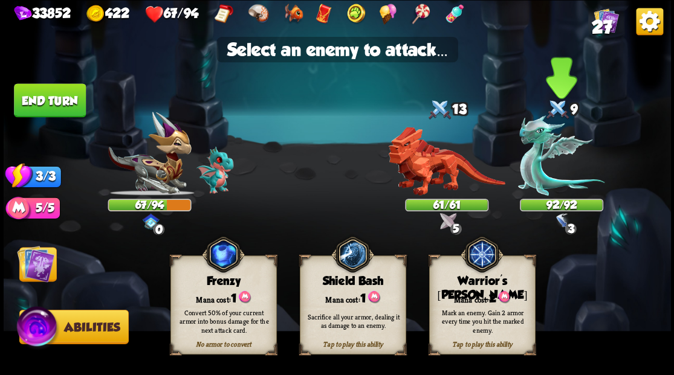
click at [541, 161] on img at bounding box center [561, 155] width 86 height 80
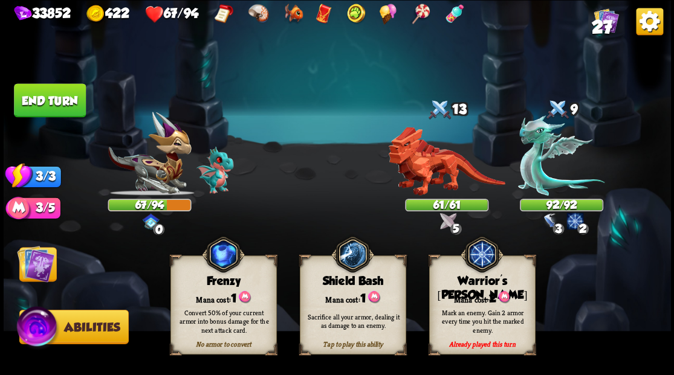
click at [39, 265] on img at bounding box center [35, 263] width 37 height 37
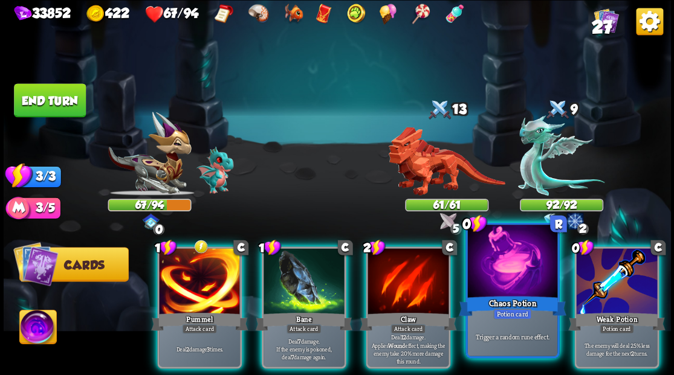
click at [519, 274] on div at bounding box center [511, 263] width 89 height 76
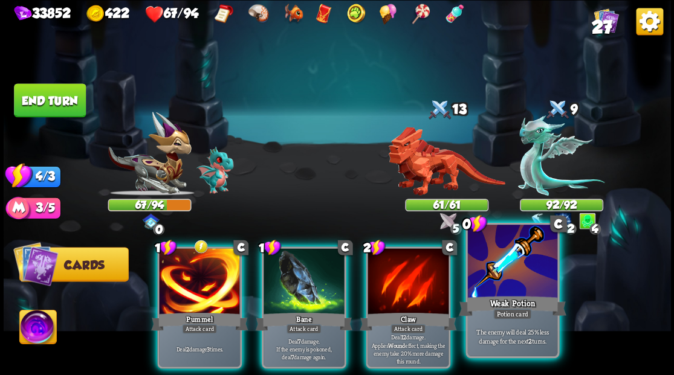
click at [516, 274] on div at bounding box center [511, 263] width 89 height 76
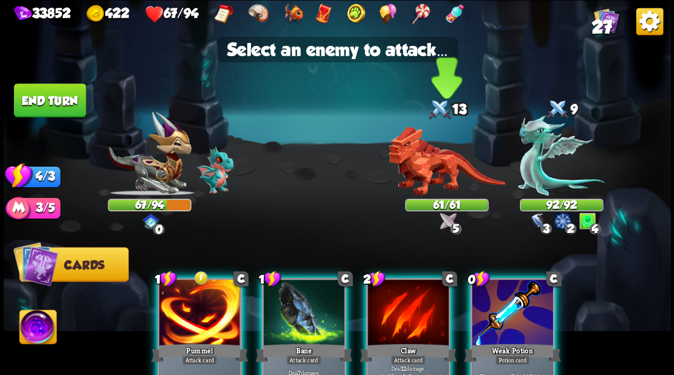
click at [413, 175] on img at bounding box center [446, 161] width 117 height 69
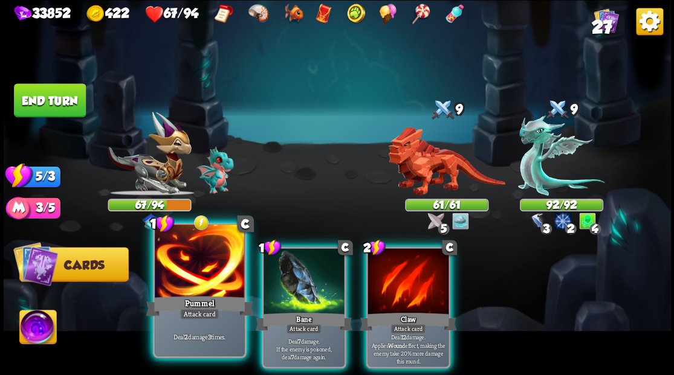
click at [207, 282] on div at bounding box center [199, 263] width 89 height 76
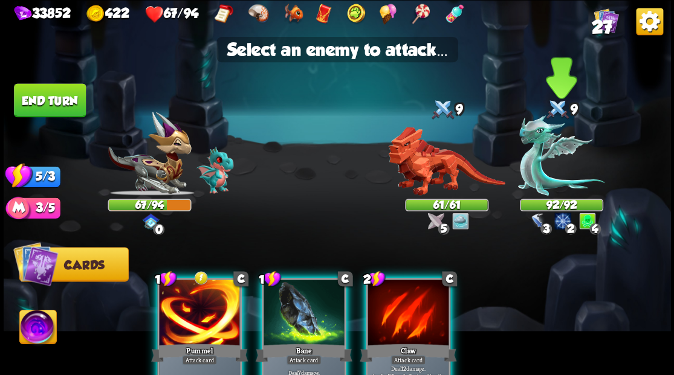
click at [528, 163] on img at bounding box center [561, 155] width 86 height 80
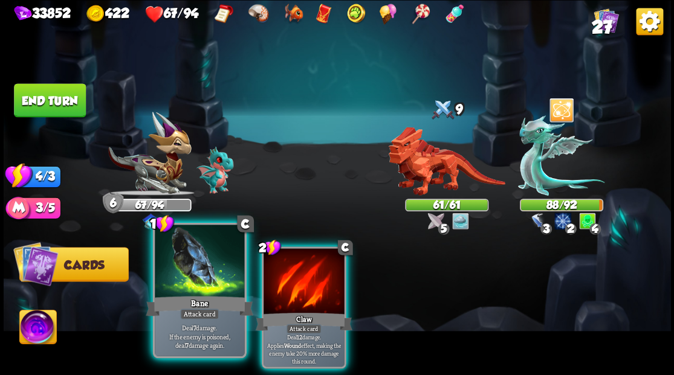
click at [193, 266] on div at bounding box center [199, 263] width 89 height 76
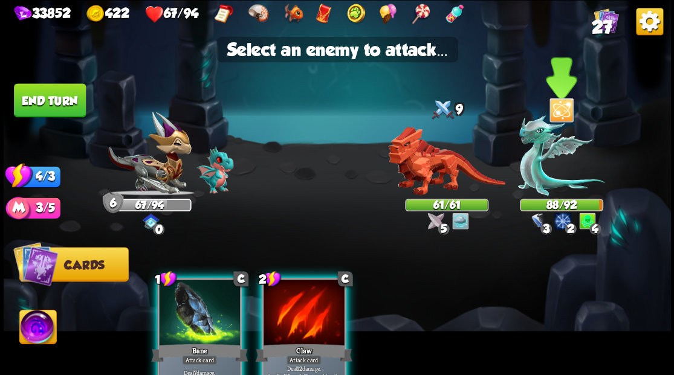
click at [536, 164] on img at bounding box center [561, 155] width 86 height 80
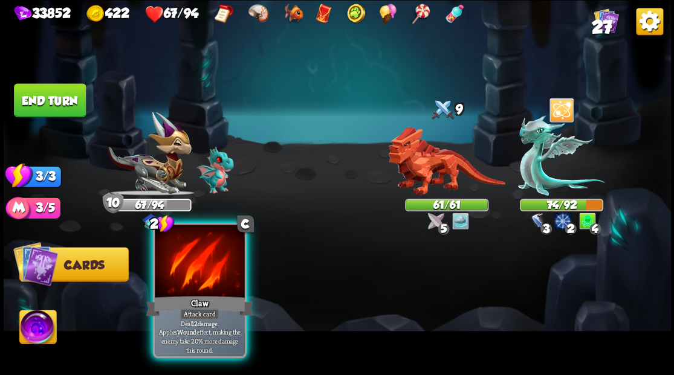
click at [180, 271] on div at bounding box center [199, 263] width 89 height 76
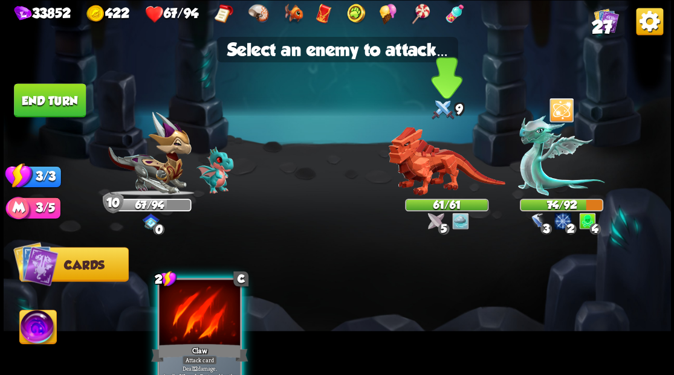
click at [425, 167] on img at bounding box center [446, 161] width 117 height 69
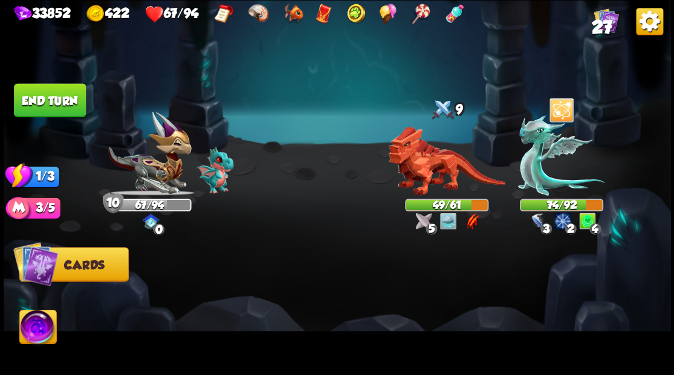
click at [57, 105] on button "End turn" at bounding box center [50, 100] width 72 height 34
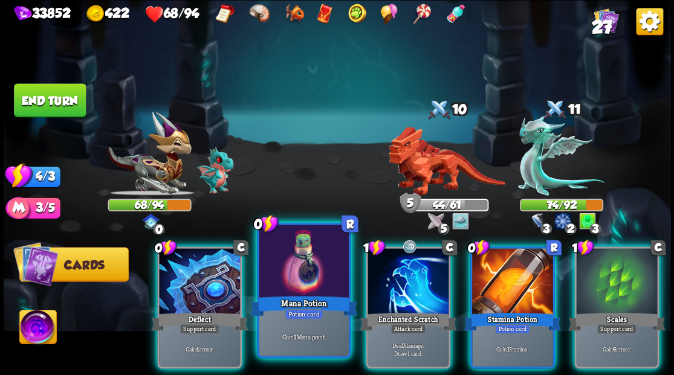
click at [294, 284] on div at bounding box center [303, 263] width 89 height 76
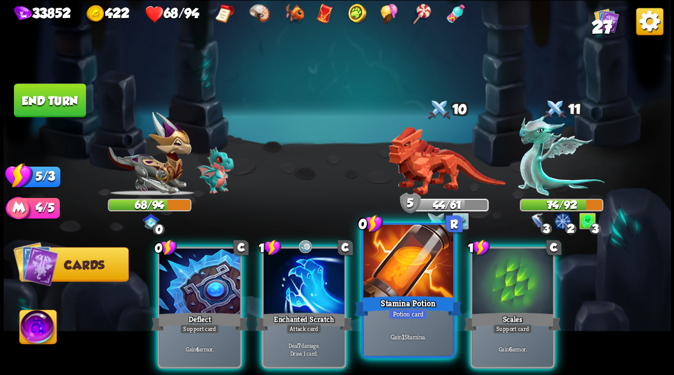
click at [403, 282] on div at bounding box center [407, 263] width 89 height 76
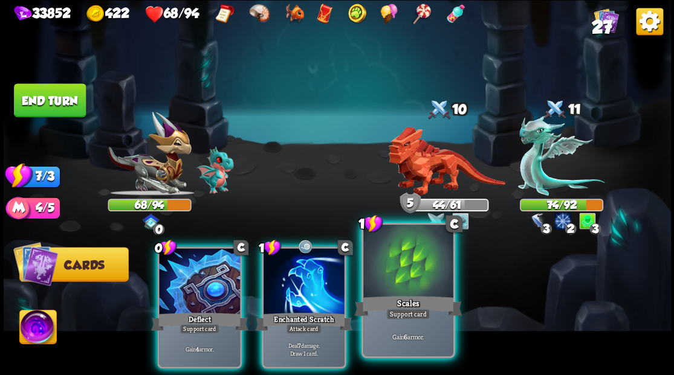
click at [426, 282] on div at bounding box center [407, 263] width 89 height 76
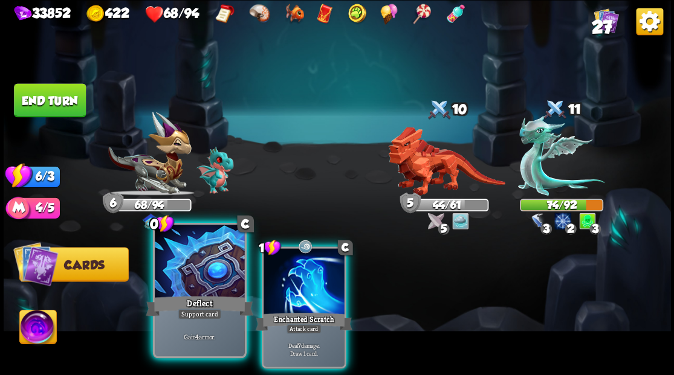
click at [190, 268] on div at bounding box center [199, 263] width 89 height 76
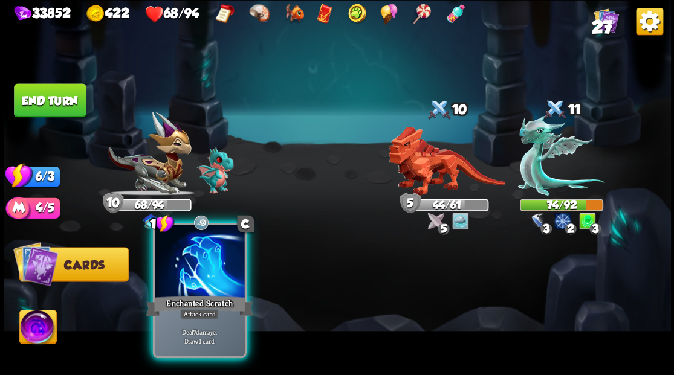
click at [200, 270] on div at bounding box center [199, 263] width 89 height 76
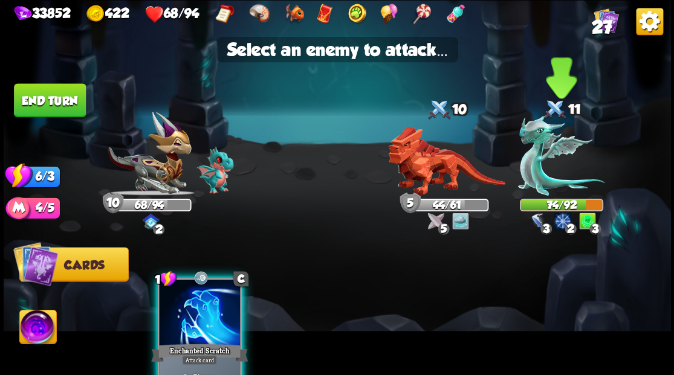
click at [531, 164] on img at bounding box center [561, 155] width 86 height 80
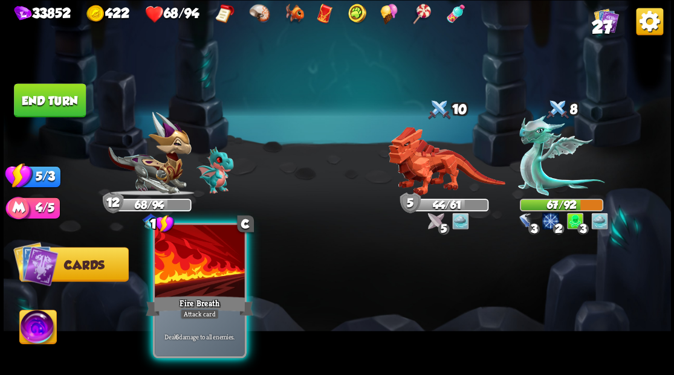
click at [201, 282] on div at bounding box center [199, 263] width 89 height 76
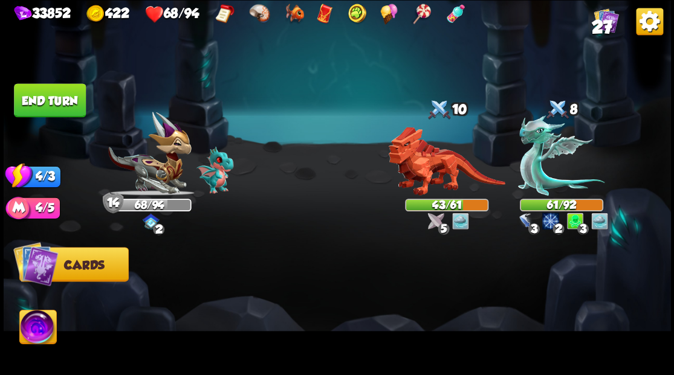
click at [53, 104] on button "End turn" at bounding box center [50, 100] width 72 height 34
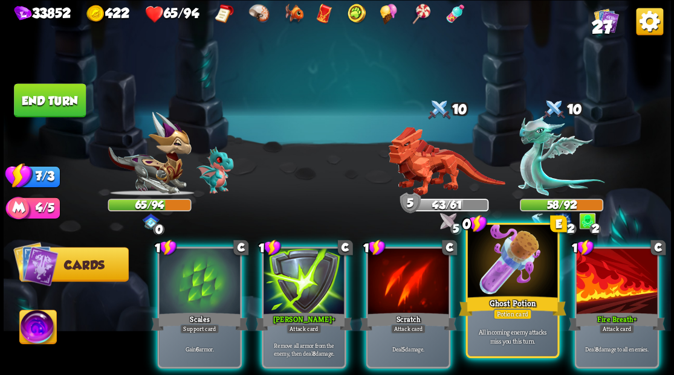
click at [502, 281] on div at bounding box center [511, 263] width 89 height 76
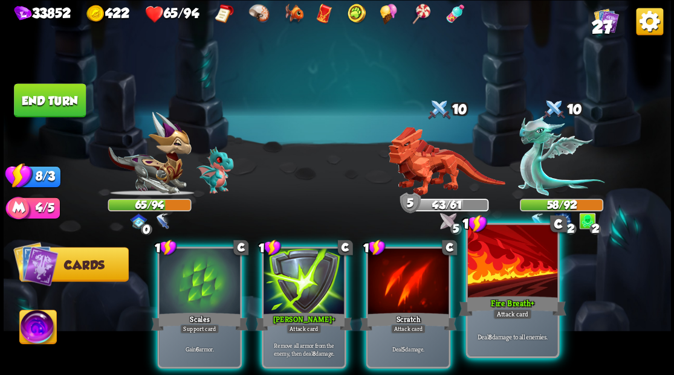
click at [510, 279] on div at bounding box center [511, 263] width 89 height 76
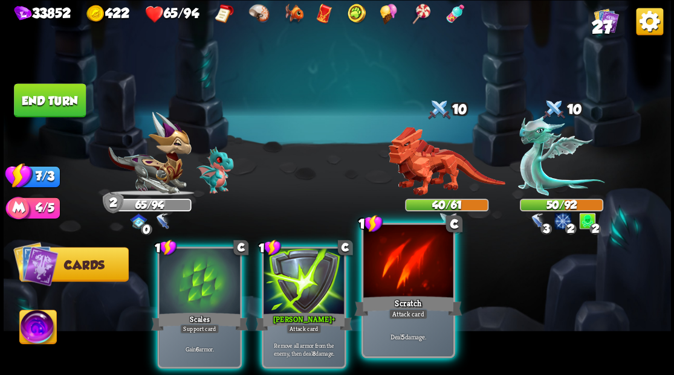
drag, startPoint x: 413, startPoint y: 279, endPoint x: 402, endPoint y: 257, distance: 25.1
click at [413, 279] on div at bounding box center [407, 263] width 89 height 76
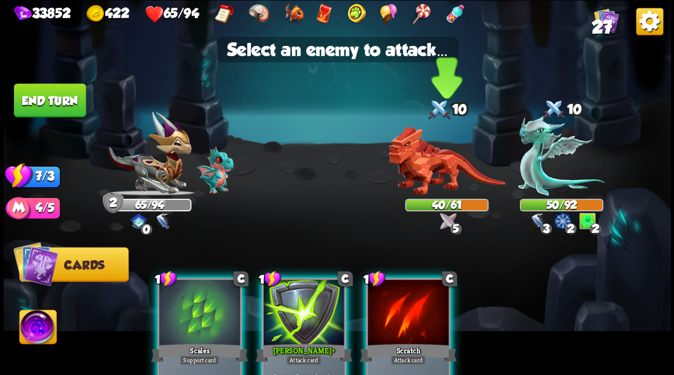
click at [418, 167] on img at bounding box center [446, 161] width 117 height 69
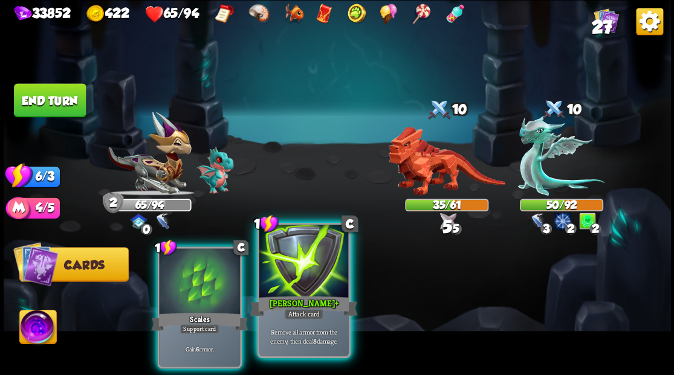
click at [317, 268] on div at bounding box center [303, 263] width 89 height 76
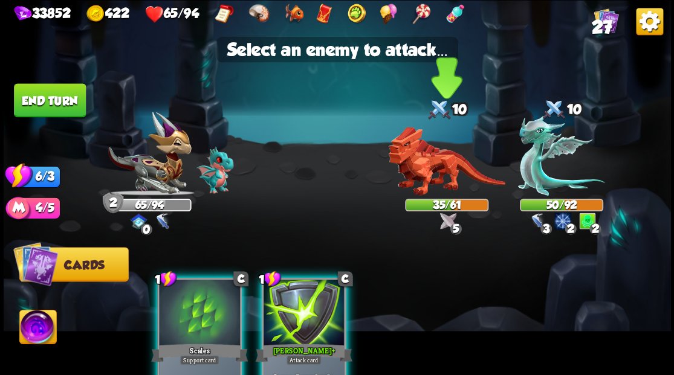
click at [429, 175] on img at bounding box center [446, 161] width 117 height 69
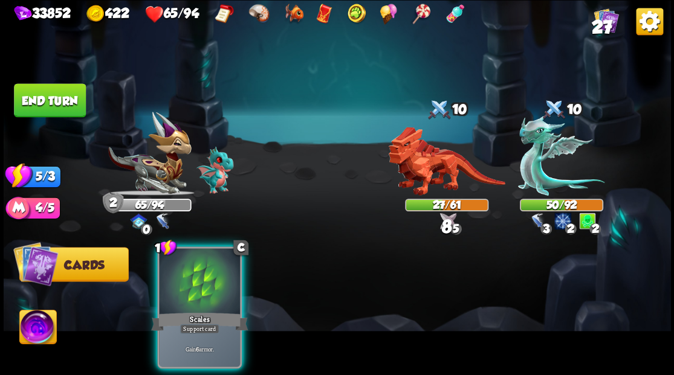
click at [44, 94] on button "End turn" at bounding box center [50, 100] width 72 height 34
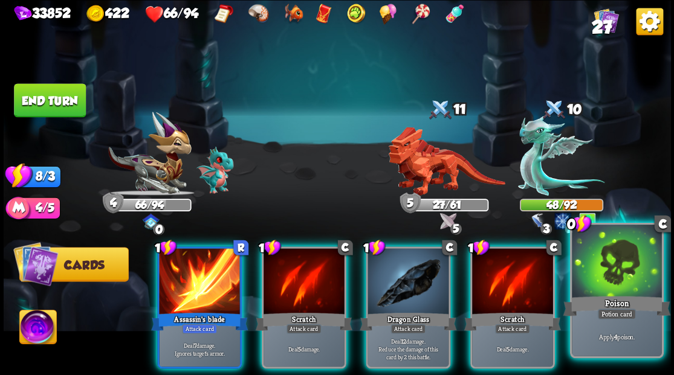
click at [638, 280] on div at bounding box center [616, 263] width 89 height 76
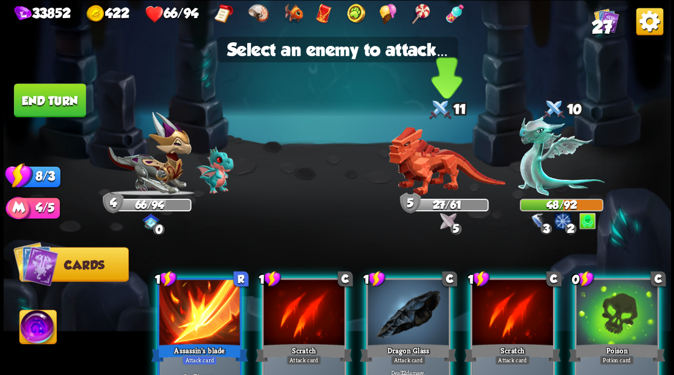
click at [433, 178] on img at bounding box center [446, 161] width 117 height 69
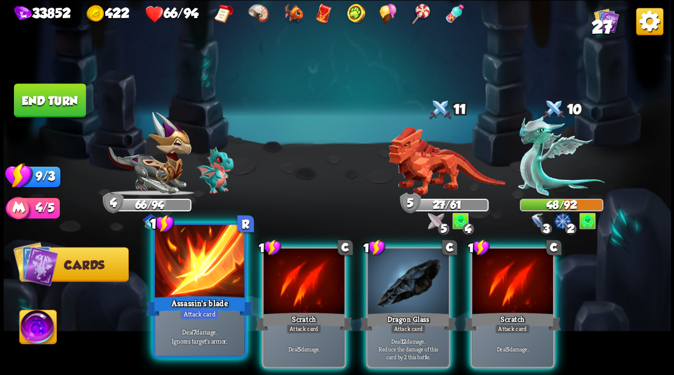
click at [209, 269] on div at bounding box center [199, 263] width 89 height 76
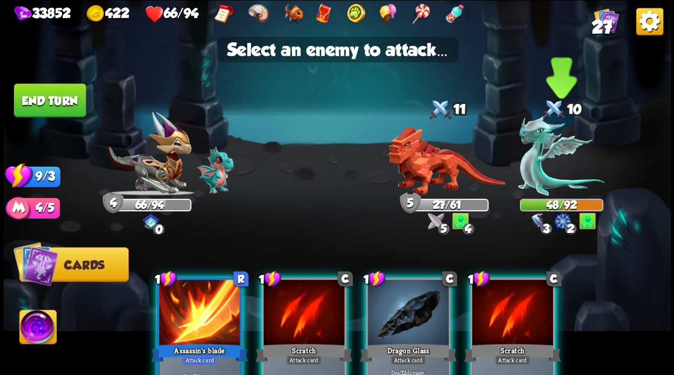
click at [537, 173] on img at bounding box center [561, 155] width 86 height 80
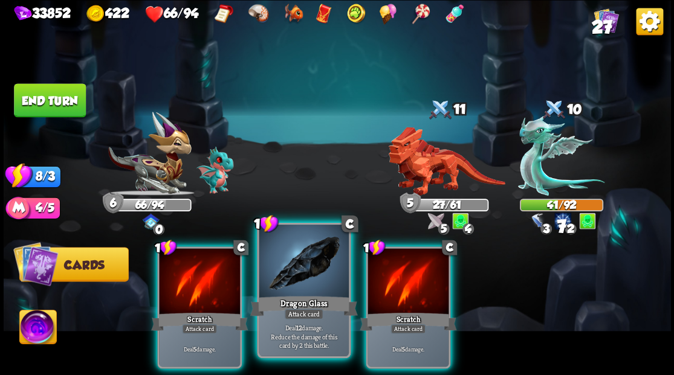
click at [313, 275] on div at bounding box center [303, 263] width 89 height 76
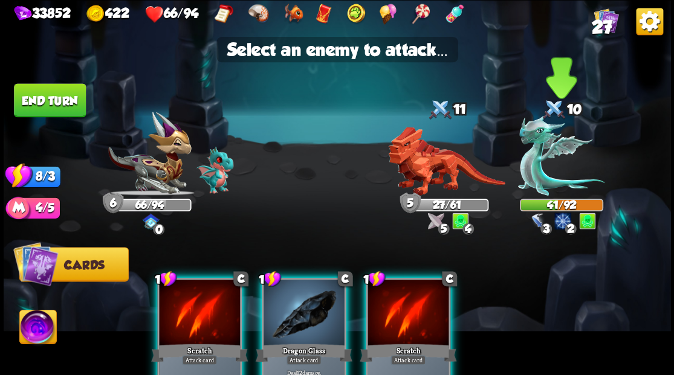
click at [540, 167] on img at bounding box center [561, 155] width 86 height 80
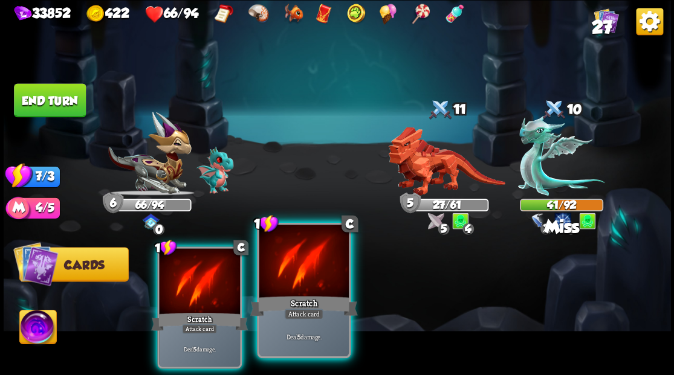
click at [300, 280] on div at bounding box center [303, 263] width 89 height 76
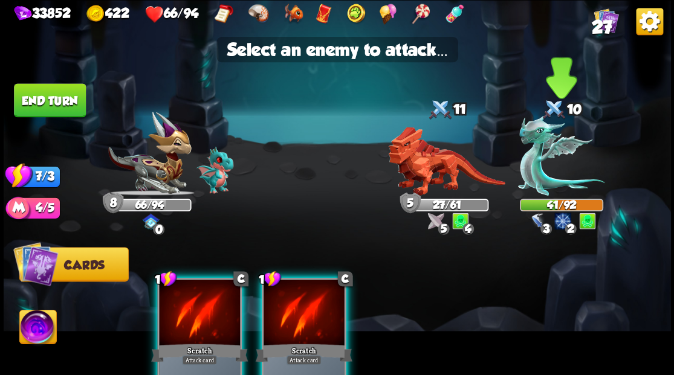
click at [536, 175] on img at bounding box center [561, 155] width 86 height 80
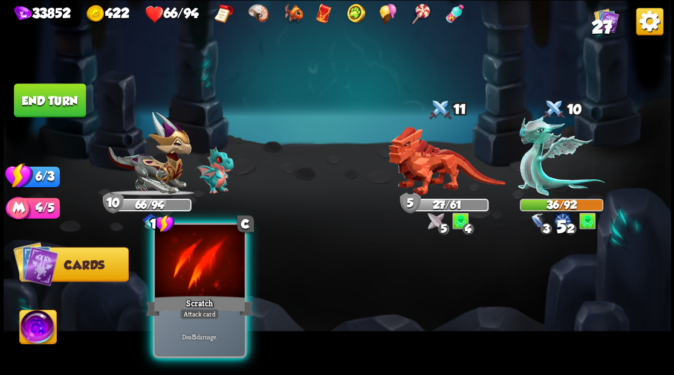
click at [172, 280] on div at bounding box center [199, 263] width 89 height 76
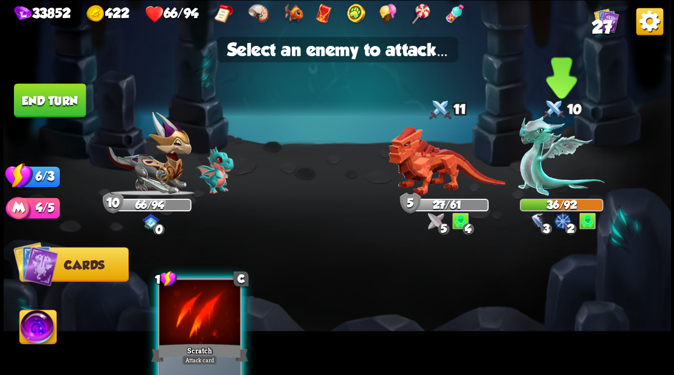
click at [532, 164] on img at bounding box center [561, 155] width 86 height 80
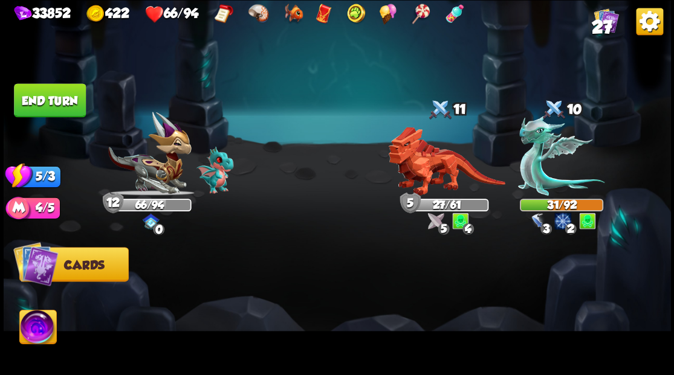
click at [64, 99] on button "End turn" at bounding box center [50, 100] width 72 height 34
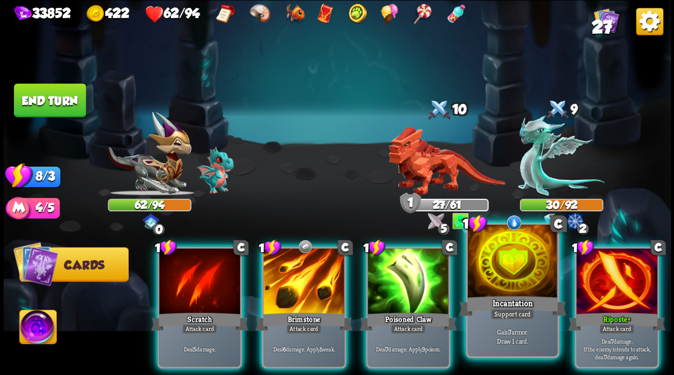
click at [504, 268] on div at bounding box center [511, 263] width 89 height 76
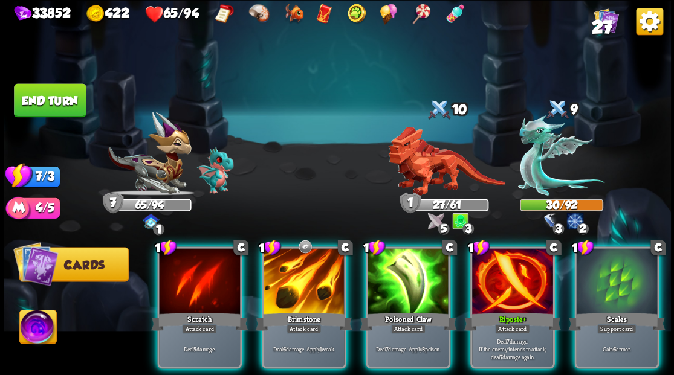
click at [627, 274] on div at bounding box center [616, 282] width 81 height 68
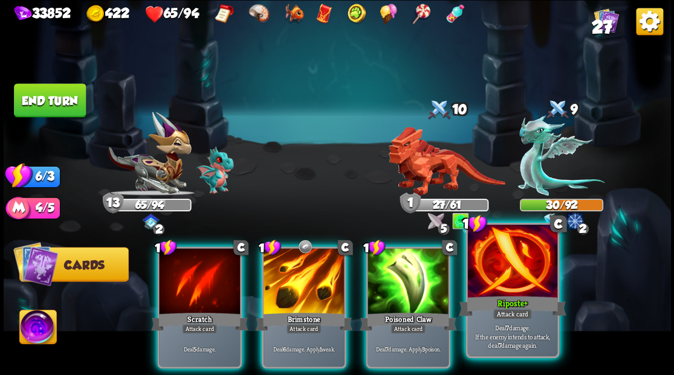
click at [524, 277] on div at bounding box center [511, 263] width 89 height 76
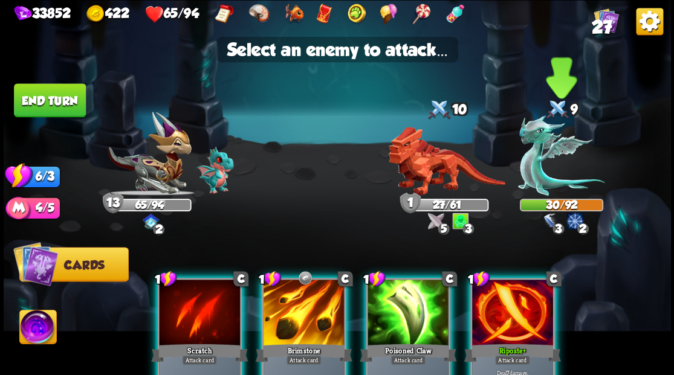
click at [545, 170] on img at bounding box center [561, 155] width 86 height 80
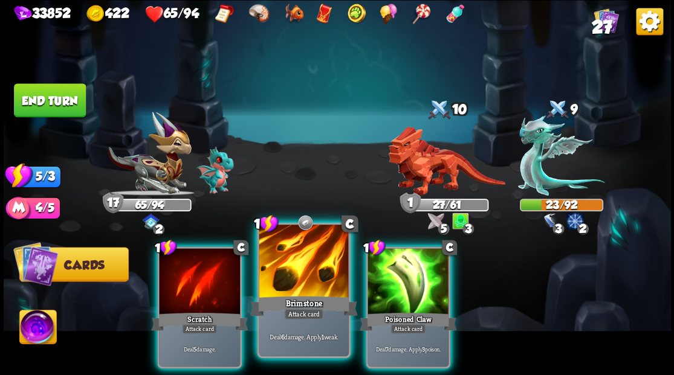
click at [318, 285] on div at bounding box center [303, 263] width 89 height 76
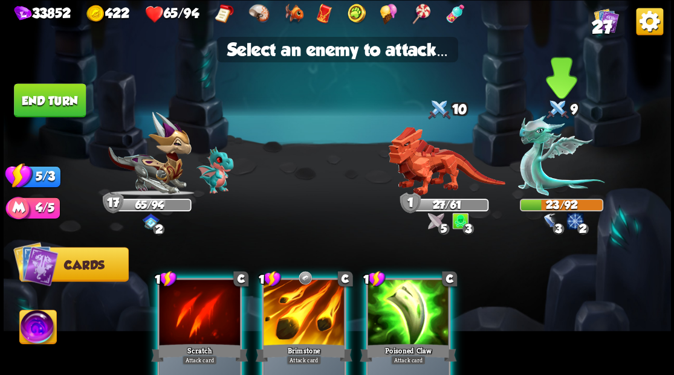
click at [536, 163] on img at bounding box center [561, 155] width 86 height 80
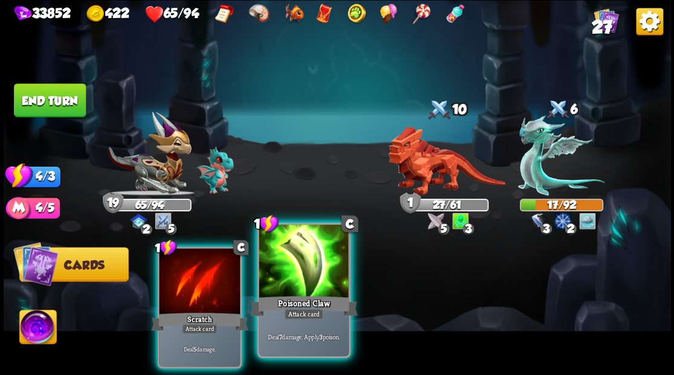
click at [301, 267] on div at bounding box center [303, 263] width 89 height 76
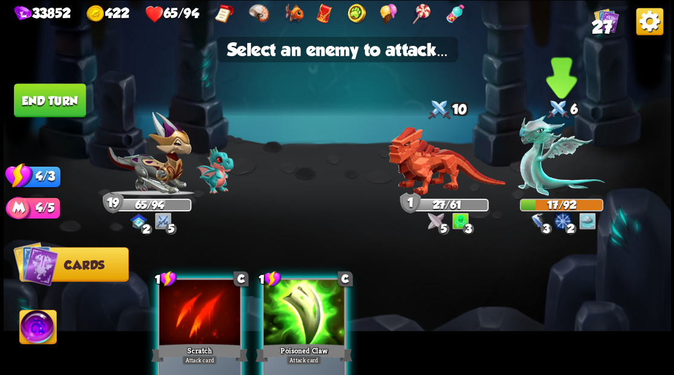
click at [537, 158] on img at bounding box center [561, 155] width 86 height 80
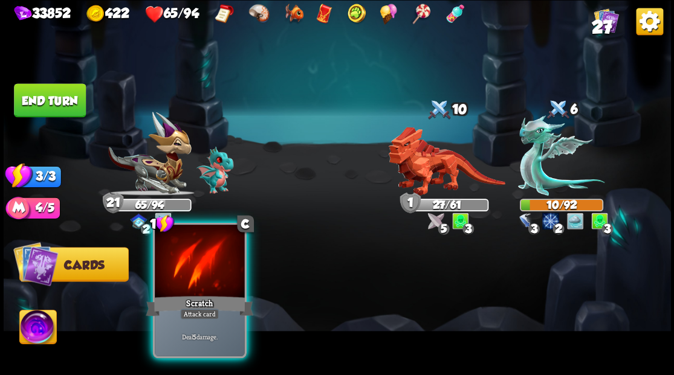
click at [202, 293] on div at bounding box center [199, 263] width 89 height 76
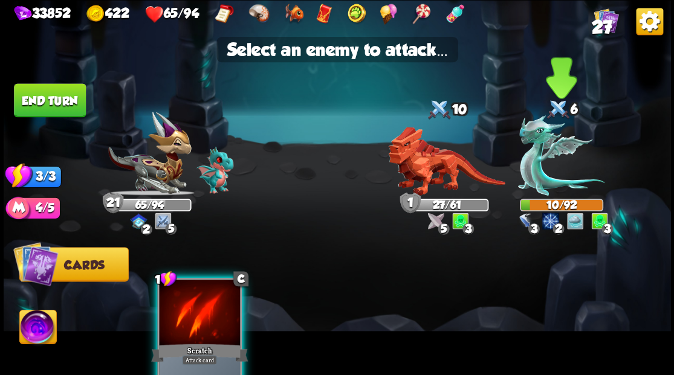
click at [537, 169] on img at bounding box center [561, 155] width 86 height 80
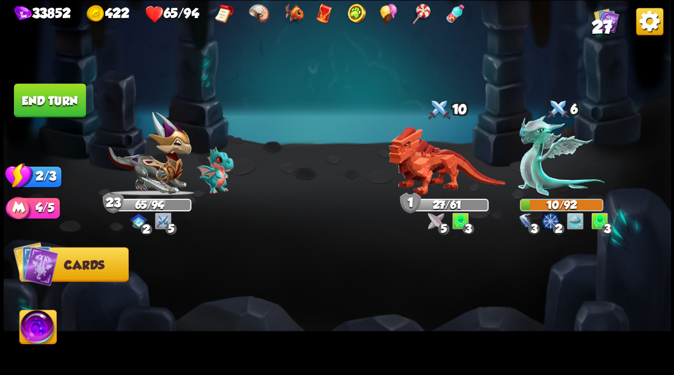
click at [59, 99] on button "End turn" at bounding box center [50, 100] width 72 height 34
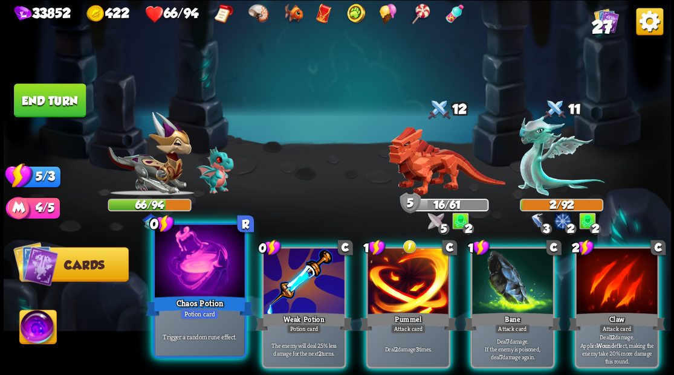
click at [195, 264] on div at bounding box center [199, 263] width 89 height 76
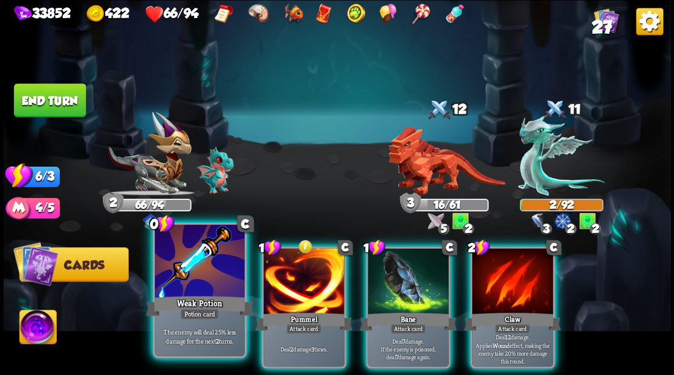
click at [188, 264] on div at bounding box center [199, 263] width 89 height 76
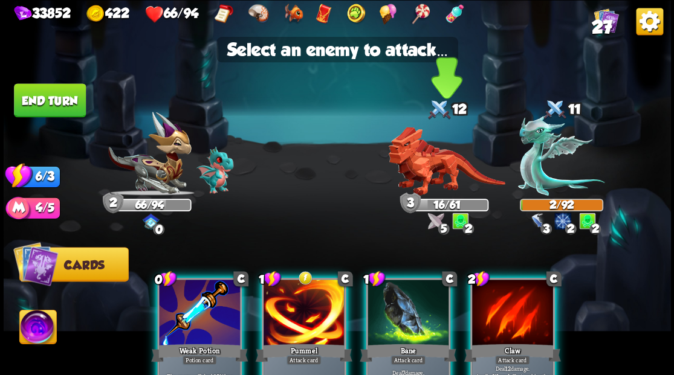
click at [445, 166] on img at bounding box center [446, 161] width 117 height 69
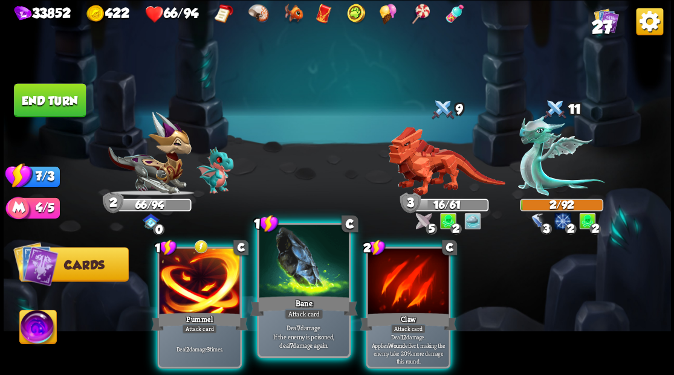
click at [285, 254] on div at bounding box center [303, 263] width 89 height 76
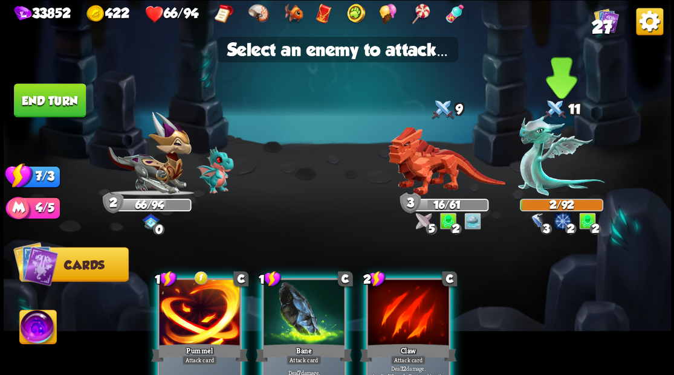
click at [534, 169] on img at bounding box center [561, 155] width 86 height 80
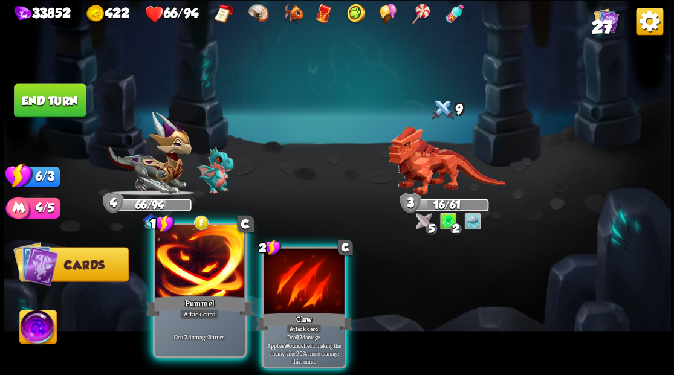
click at [203, 264] on div at bounding box center [199, 263] width 89 height 76
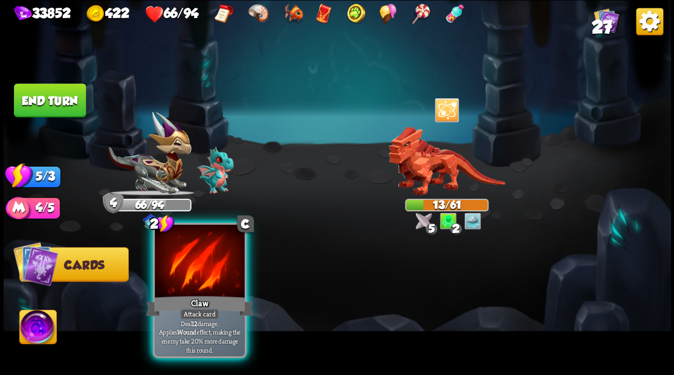
click at [221, 254] on div at bounding box center [199, 263] width 89 height 76
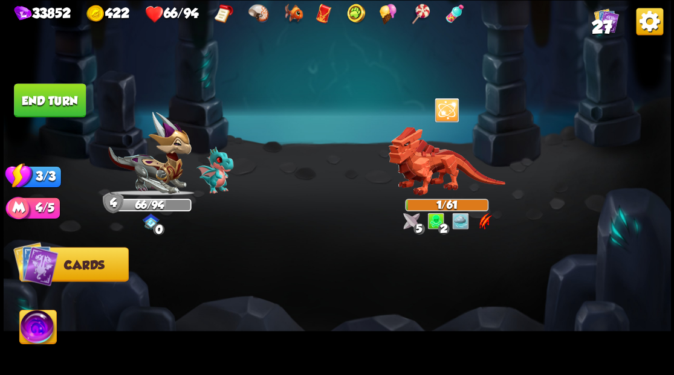
click at [44, 100] on button "End turn" at bounding box center [50, 100] width 72 height 34
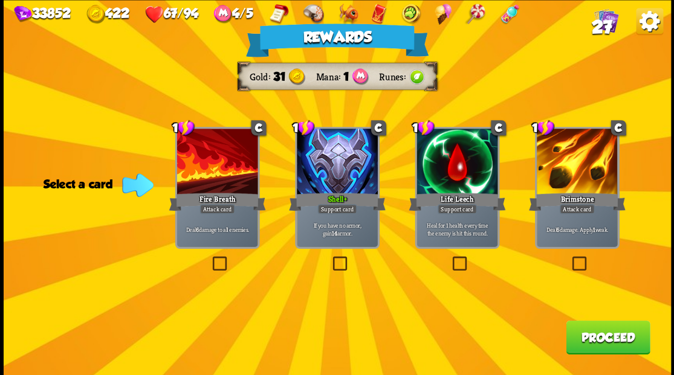
click at [581, 335] on button "Proceed" at bounding box center [608, 337] width 84 height 34
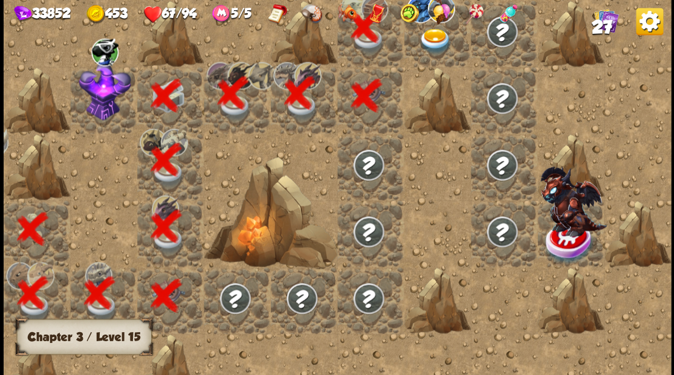
click at [439, 54] on div at bounding box center [437, 33] width 66 height 66
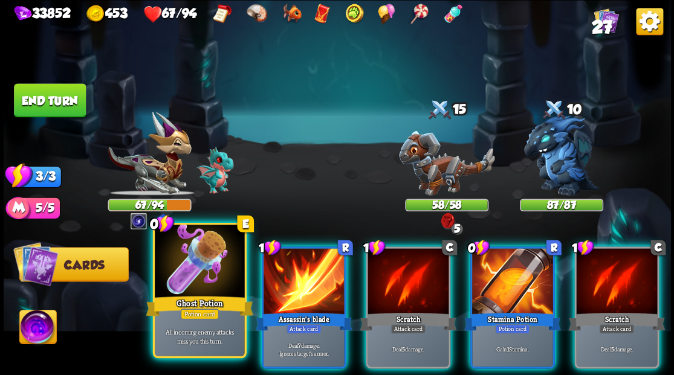
click at [193, 280] on div at bounding box center [199, 263] width 89 height 76
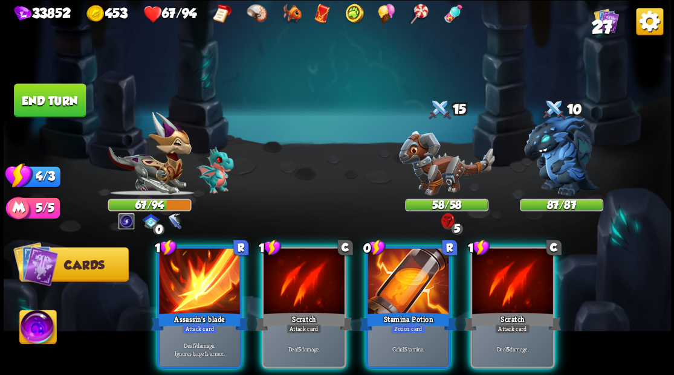
click at [42, 329] on img at bounding box center [37, 328] width 37 height 37
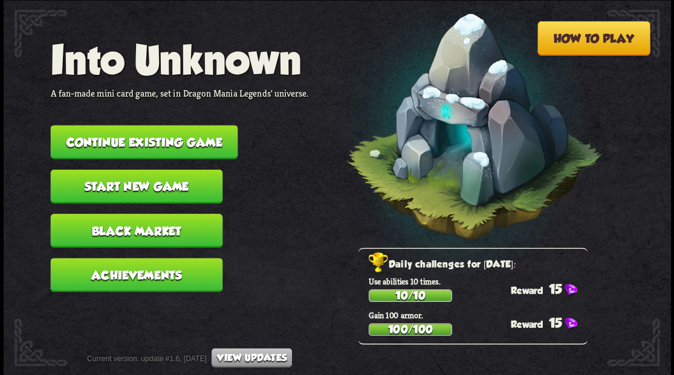
click at [169, 143] on button "Continue existing game" at bounding box center [143, 142] width 187 height 34
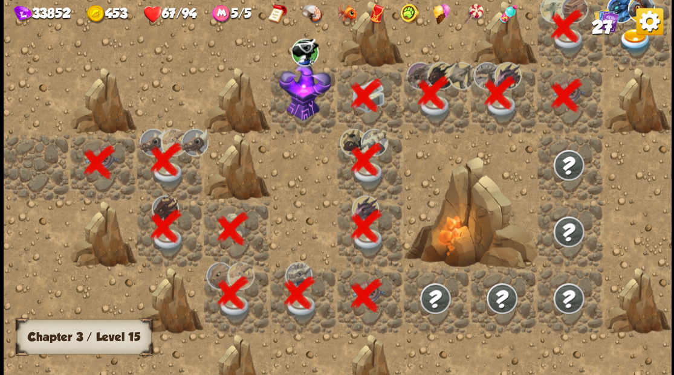
scroll to position [0, 232]
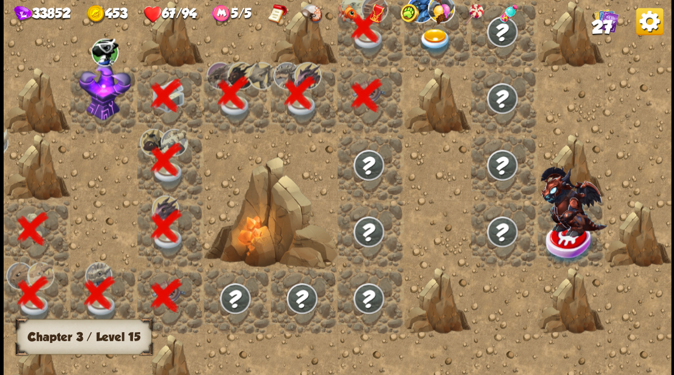
click at [428, 61] on div at bounding box center [437, 33] width 66 height 66
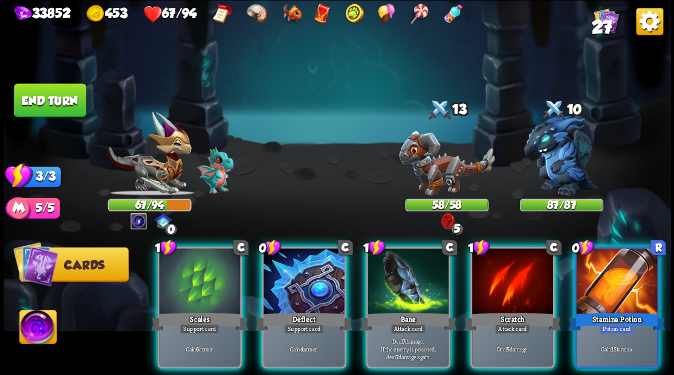
click at [34, 334] on img at bounding box center [37, 328] width 37 height 37
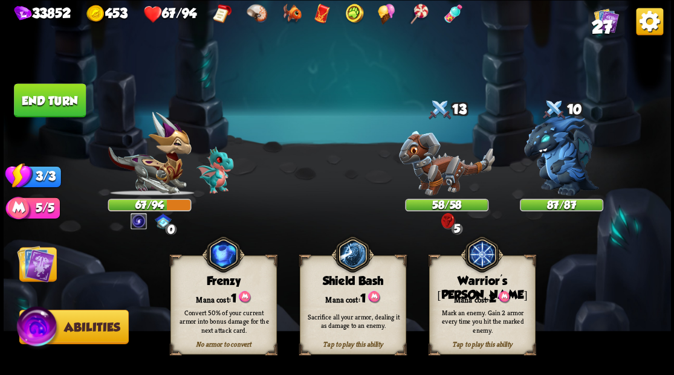
click at [476, 295] on div "Mana cost: 2" at bounding box center [481, 297] width 105 height 15
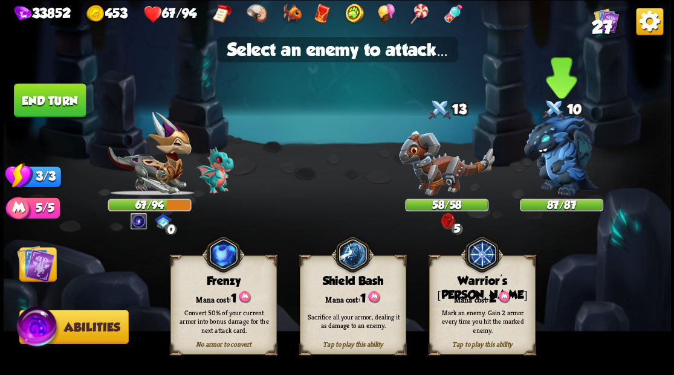
click at [561, 160] on img at bounding box center [561, 155] width 75 height 80
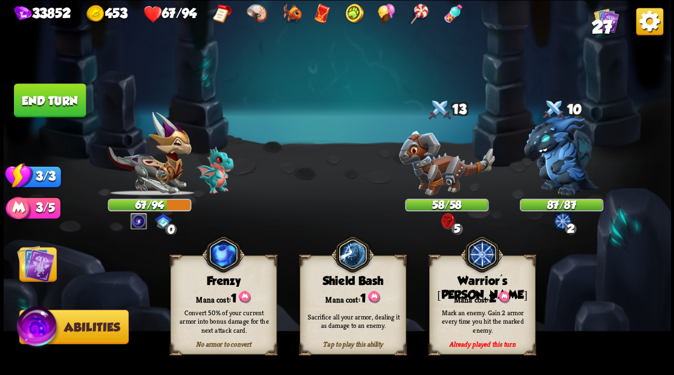
click at [36, 270] on img at bounding box center [35, 263] width 37 height 37
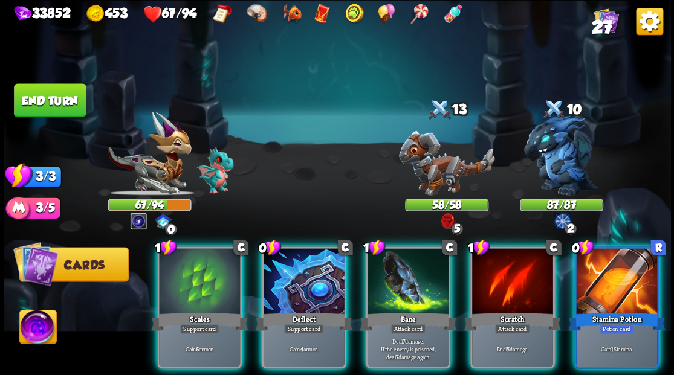
click at [642, 311] on div "Stamina Potion" at bounding box center [616, 322] width 97 height 22
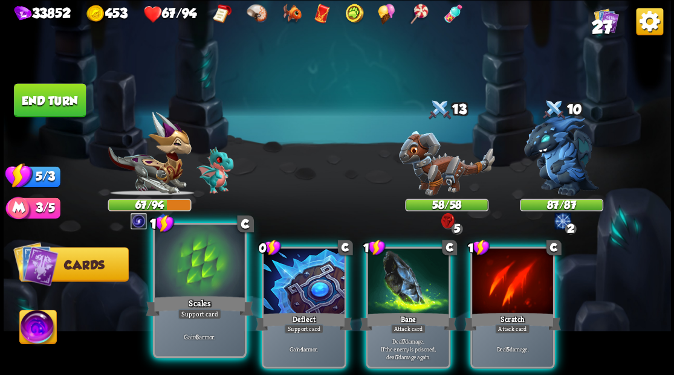
click at [183, 280] on div at bounding box center [199, 263] width 89 height 76
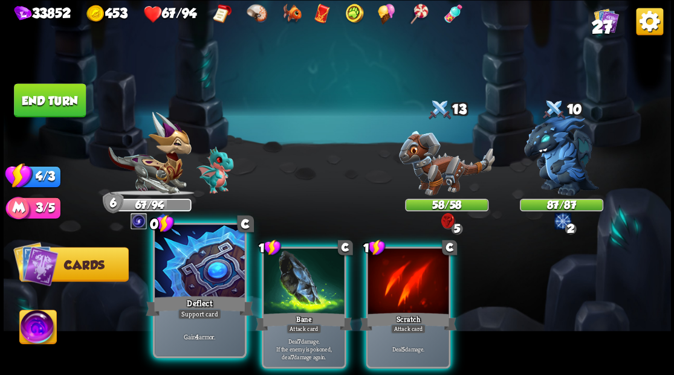
click at [170, 276] on div at bounding box center [199, 263] width 89 height 76
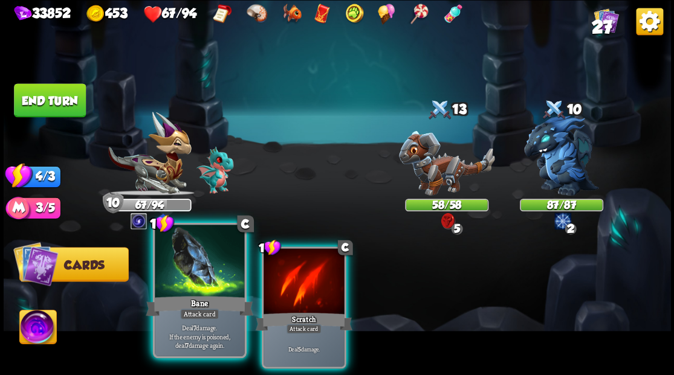
click at [188, 279] on div at bounding box center [199, 263] width 89 height 76
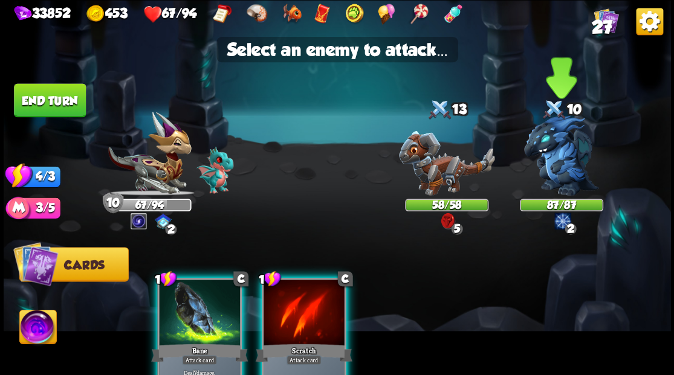
click at [565, 176] on img at bounding box center [561, 155] width 75 height 80
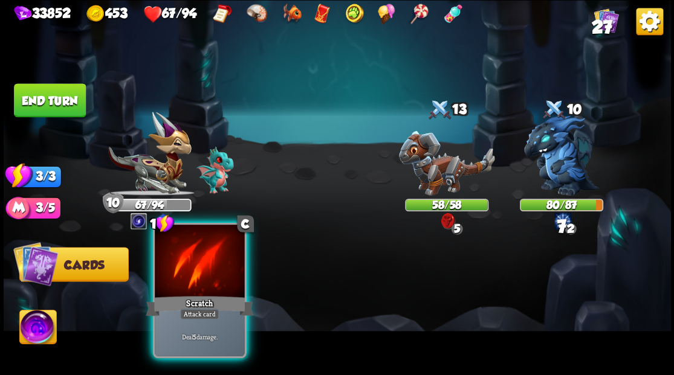
click at [218, 276] on div at bounding box center [199, 263] width 89 height 76
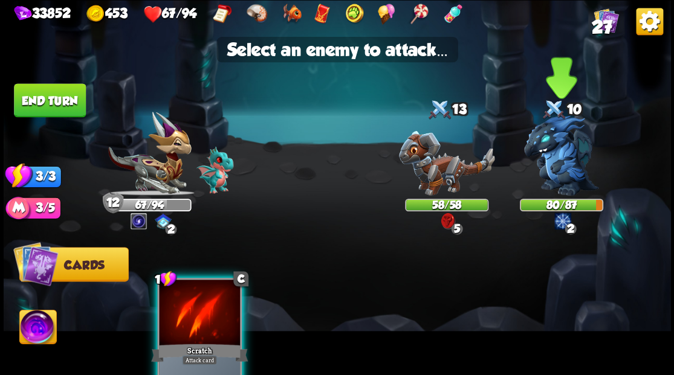
click at [569, 174] on img at bounding box center [561, 155] width 75 height 80
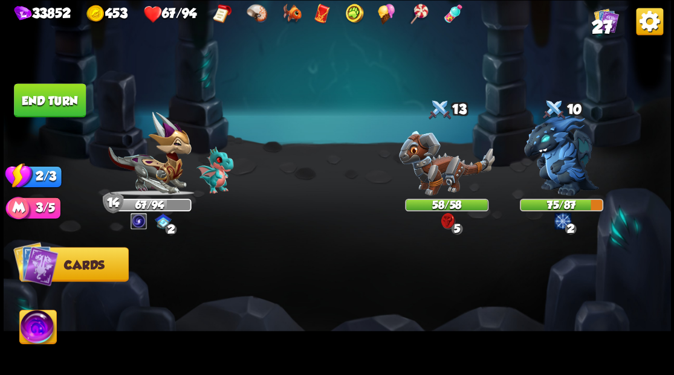
click at [51, 99] on button "End turn" at bounding box center [50, 100] width 72 height 34
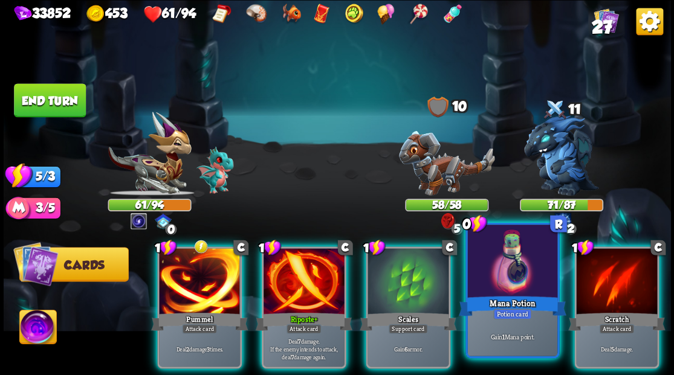
click at [508, 290] on div at bounding box center [511, 263] width 89 height 76
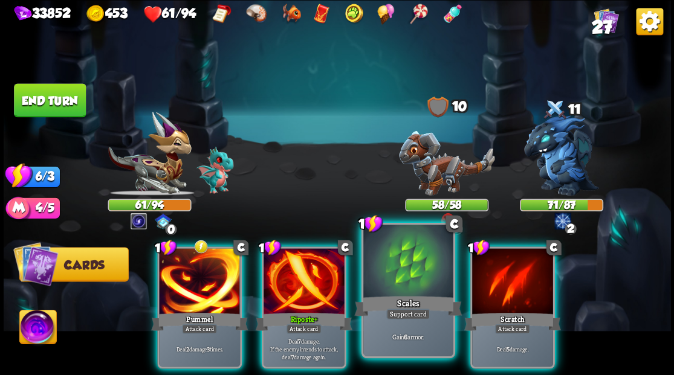
click at [398, 273] on div at bounding box center [407, 263] width 89 height 76
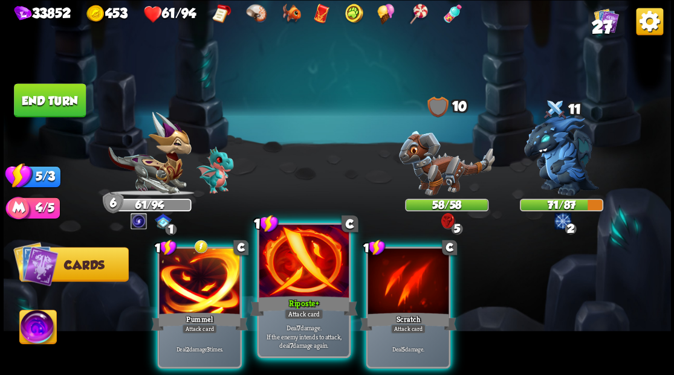
click at [294, 265] on div at bounding box center [303, 263] width 89 height 76
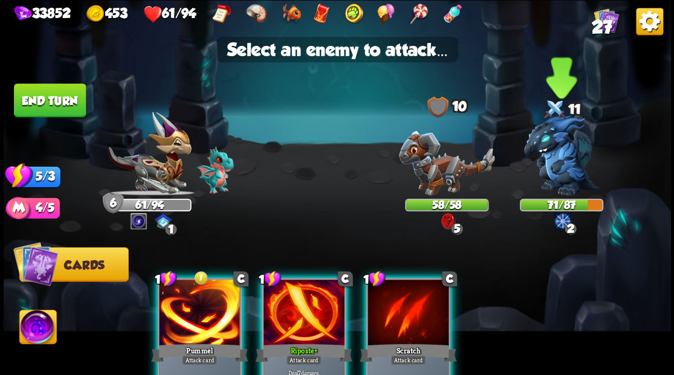
click at [551, 152] on img at bounding box center [561, 155] width 75 height 80
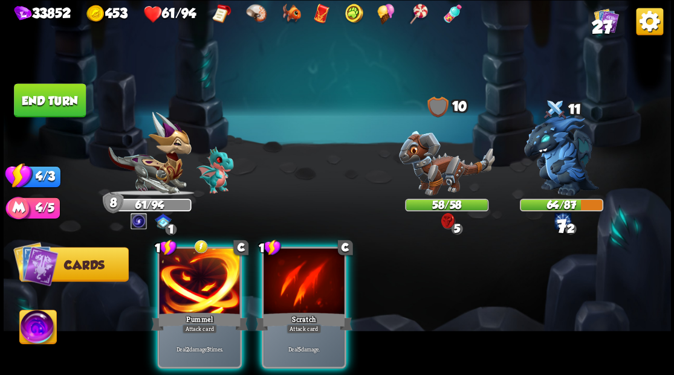
click at [433, 174] on img at bounding box center [446, 163] width 96 height 65
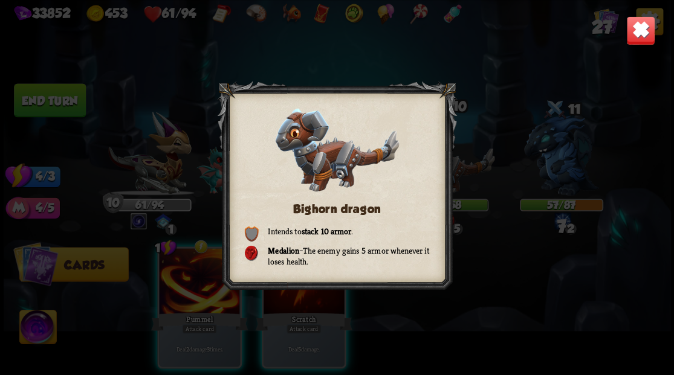
click at [644, 36] on img at bounding box center [640, 30] width 29 height 29
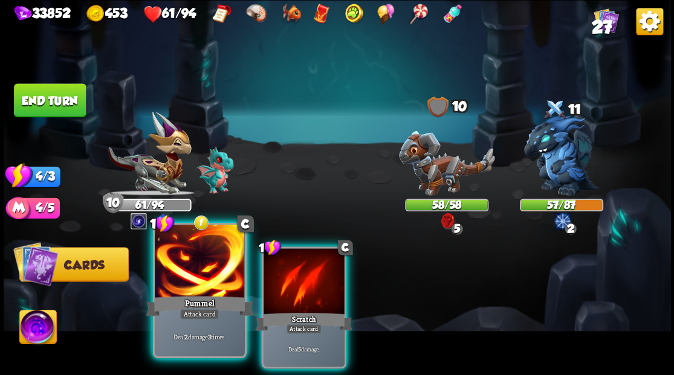
click at [216, 283] on div at bounding box center [199, 263] width 89 height 76
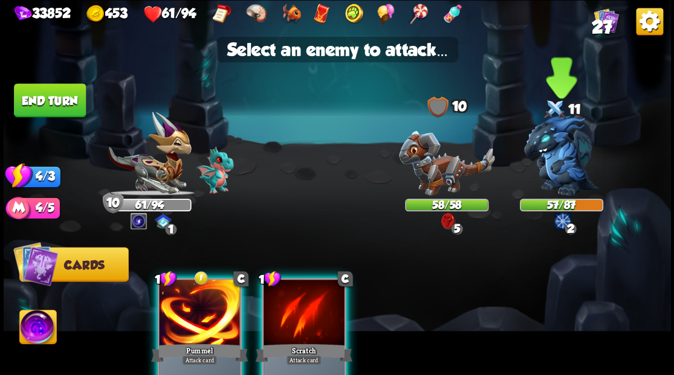
click at [560, 167] on img at bounding box center [561, 155] width 75 height 80
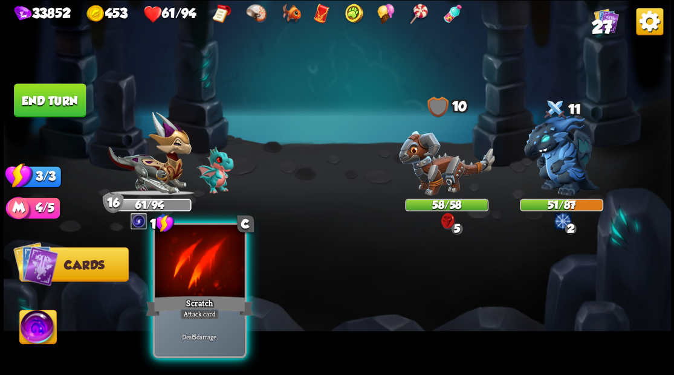
click at [197, 278] on div at bounding box center [199, 263] width 89 height 76
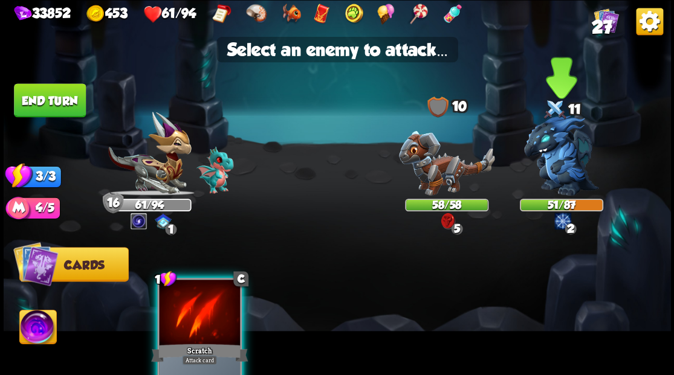
click at [571, 152] on img at bounding box center [561, 155] width 75 height 80
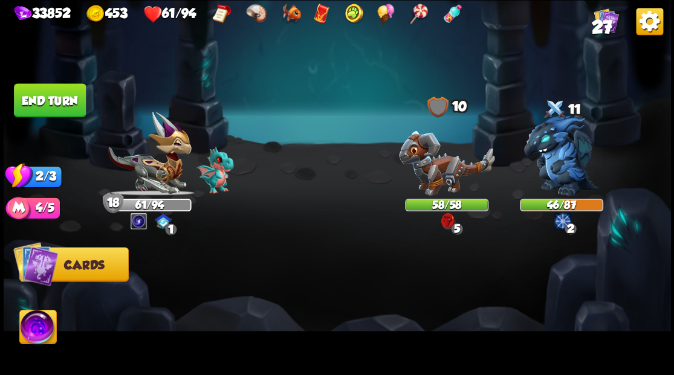
click at [59, 95] on button "End turn" at bounding box center [50, 100] width 72 height 34
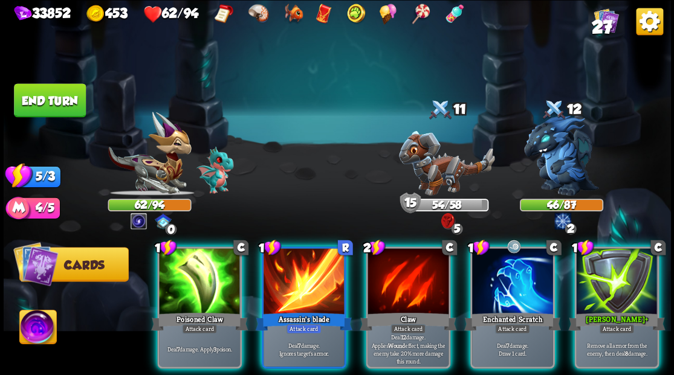
click at [161, 169] on img at bounding box center [149, 154] width 83 height 84
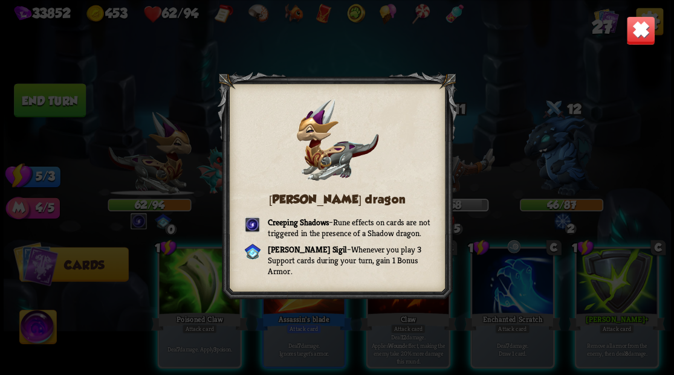
click at [638, 37] on img at bounding box center [640, 30] width 29 height 29
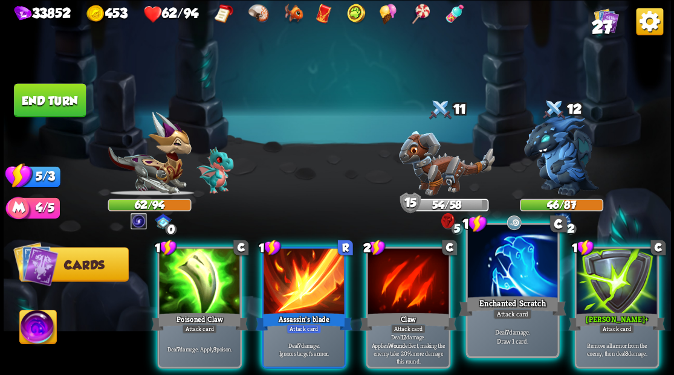
click at [507, 274] on div at bounding box center [511, 263] width 89 height 76
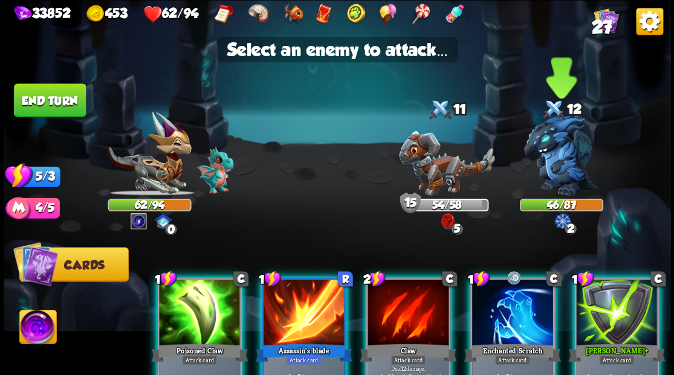
click at [549, 164] on img at bounding box center [561, 155] width 75 height 80
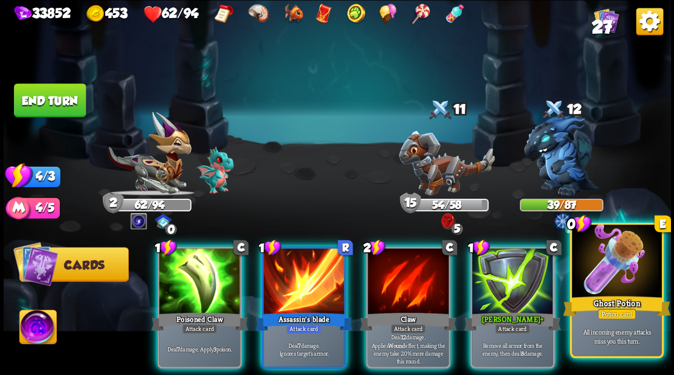
click at [624, 276] on div at bounding box center [616, 263] width 89 height 76
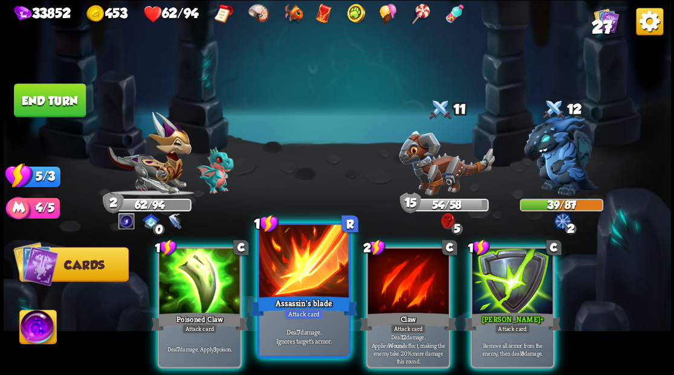
click at [312, 267] on div at bounding box center [303, 263] width 89 height 76
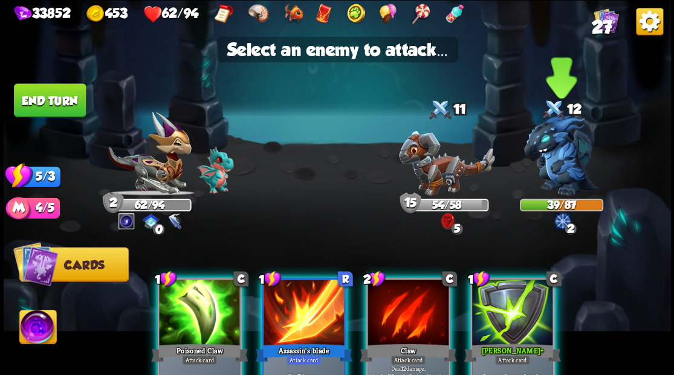
click at [555, 159] on img at bounding box center [561, 155] width 75 height 80
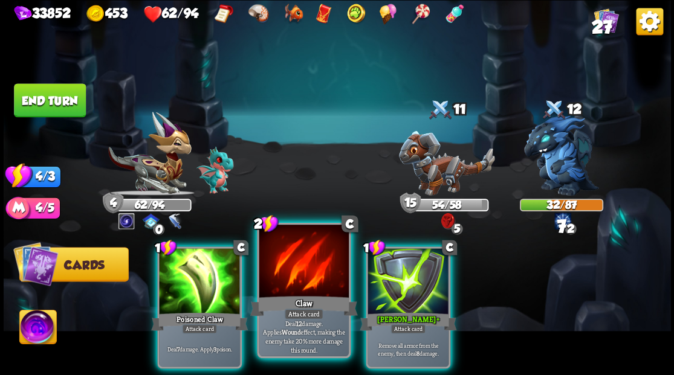
click at [288, 283] on div at bounding box center [303, 263] width 89 height 76
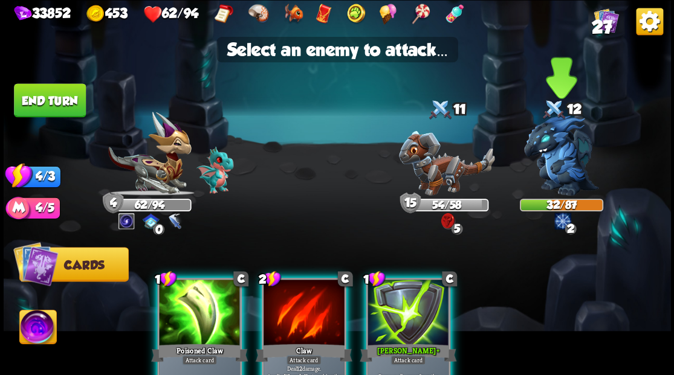
click at [565, 158] on img at bounding box center [561, 155] width 75 height 80
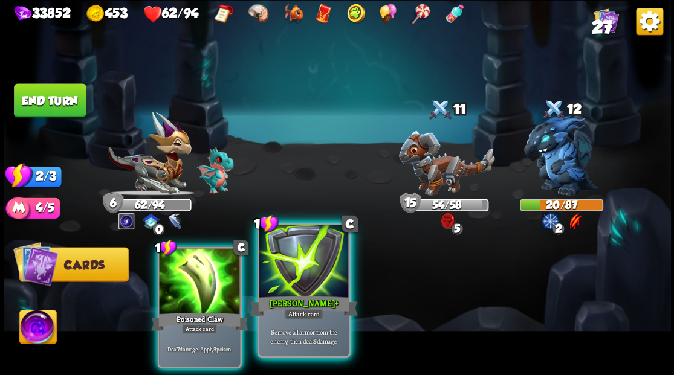
click at [289, 285] on div at bounding box center [303, 263] width 89 height 76
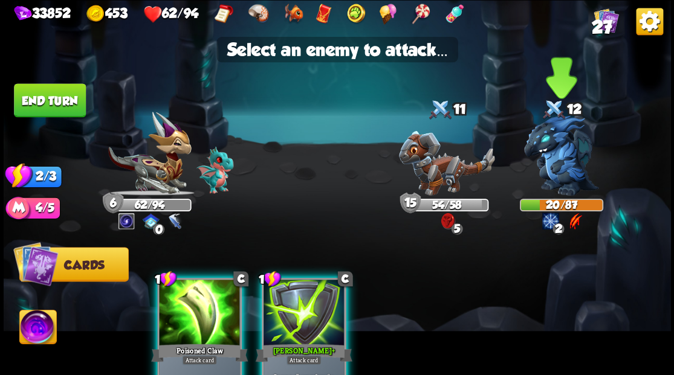
click at [558, 159] on img at bounding box center [561, 155] width 75 height 80
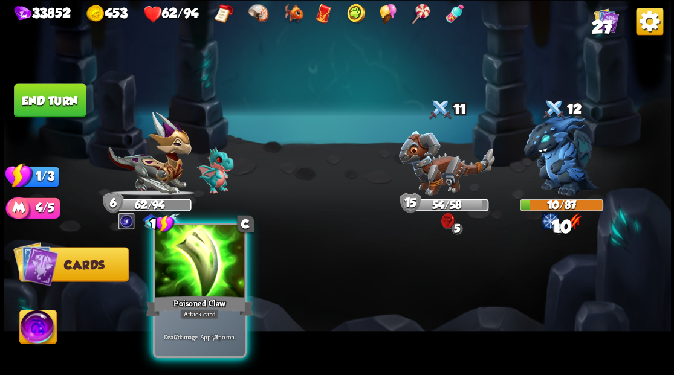
click at [208, 271] on div at bounding box center [199, 263] width 89 height 76
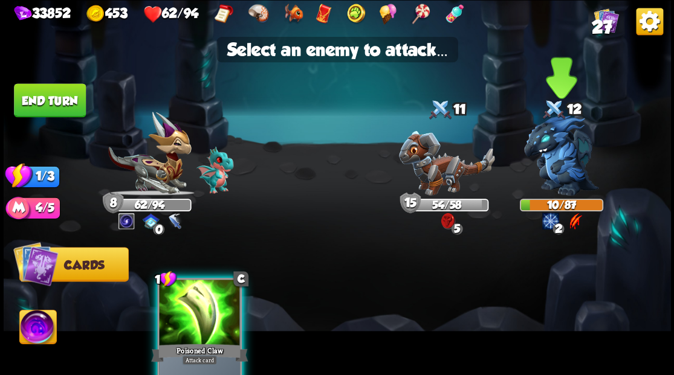
click at [565, 163] on img at bounding box center [561, 155] width 75 height 80
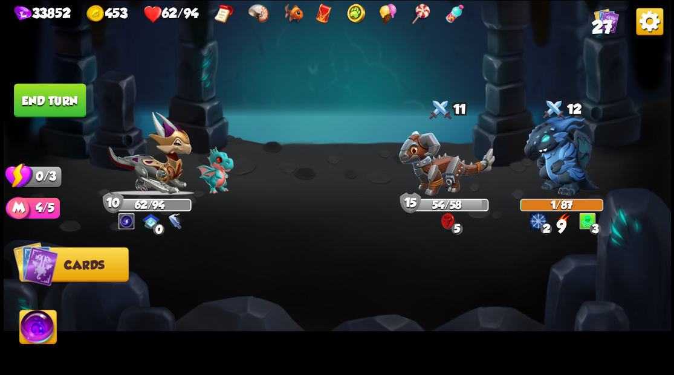
click at [74, 103] on button "End turn" at bounding box center [50, 100] width 72 height 34
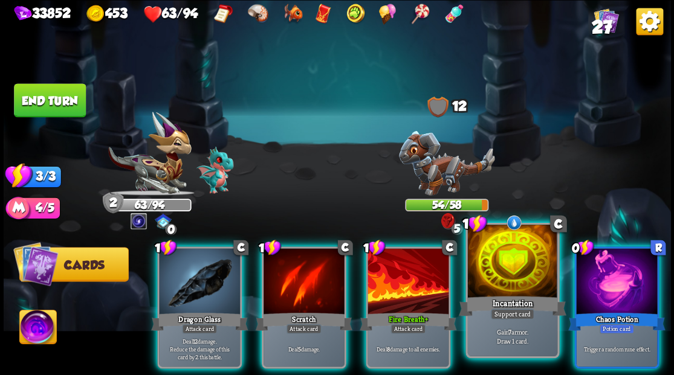
click at [514, 265] on div at bounding box center [511, 263] width 89 height 76
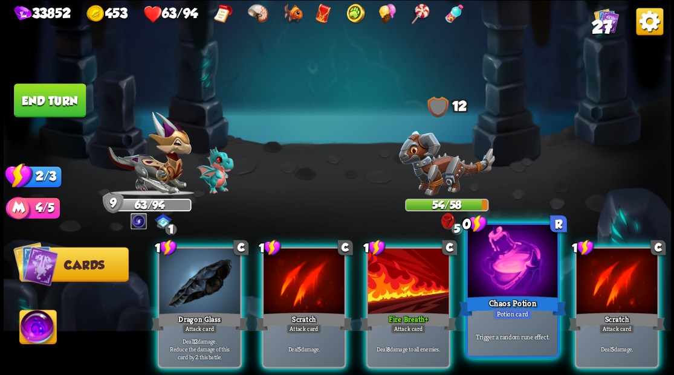
click at [499, 257] on div at bounding box center [511, 263] width 89 height 76
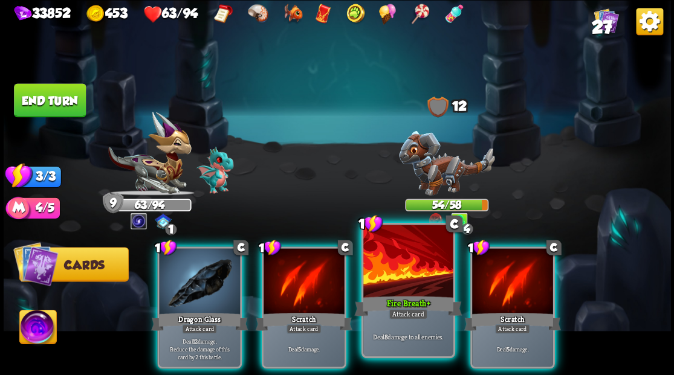
click at [432, 274] on div at bounding box center [407, 263] width 89 height 76
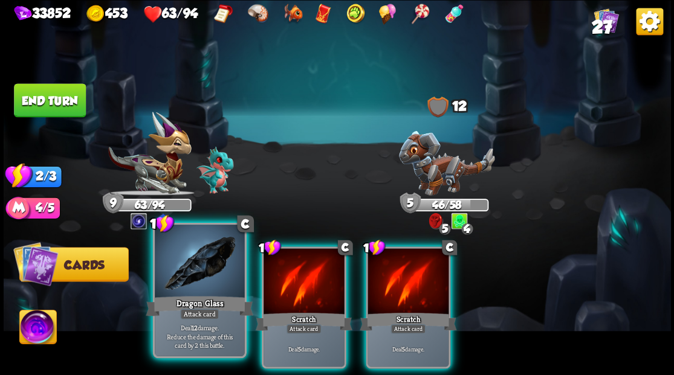
click at [186, 286] on div at bounding box center [199, 263] width 89 height 76
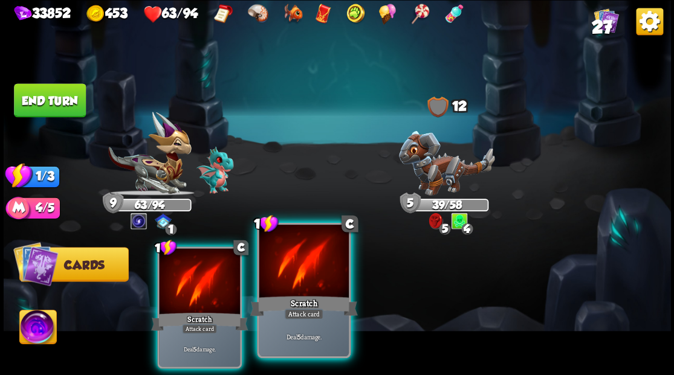
click at [285, 293] on div at bounding box center [303, 263] width 89 height 76
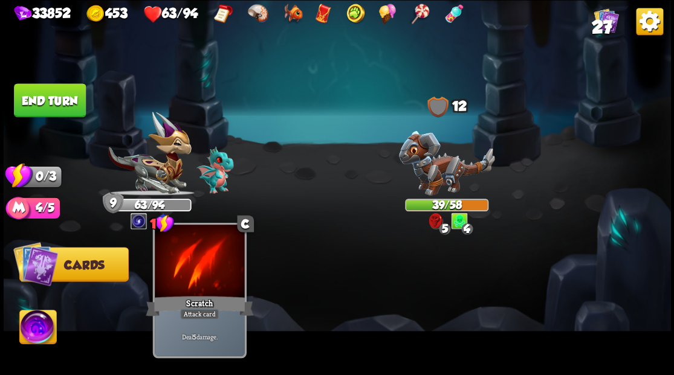
click at [213, 291] on div at bounding box center [199, 263] width 89 height 76
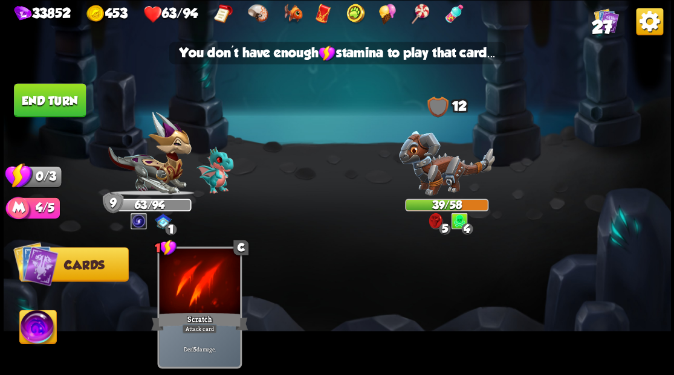
click at [57, 97] on button "End turn" at bounding box center [50, 100] width 72 height 34
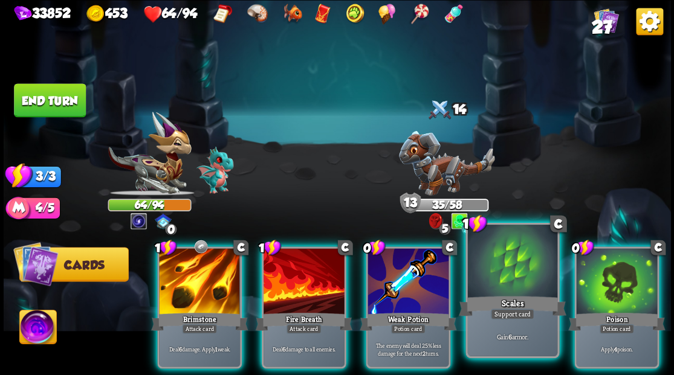
click at [498, 277] on div at bounding box center [511, 263] width 89 height 76
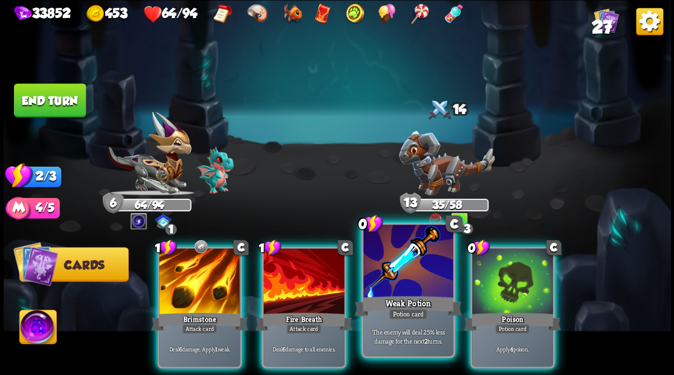
click at [401, 269] on div at bounding box center [407, 263] width 89 height 76
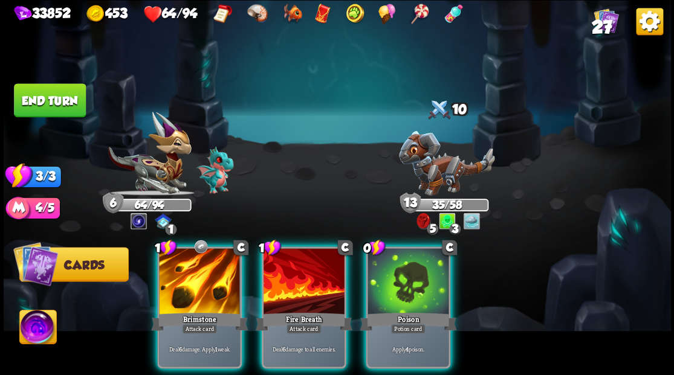
click at [401, 269] on div at bounding box center [407, 282] width 81 height 68
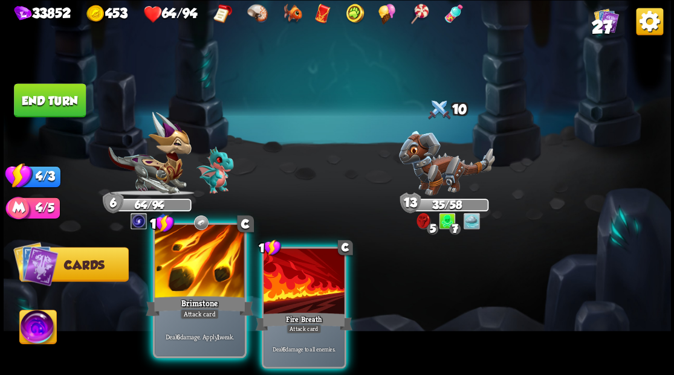
click at [201, 273] on div at bounding box center [199, 263] width 89 height 76
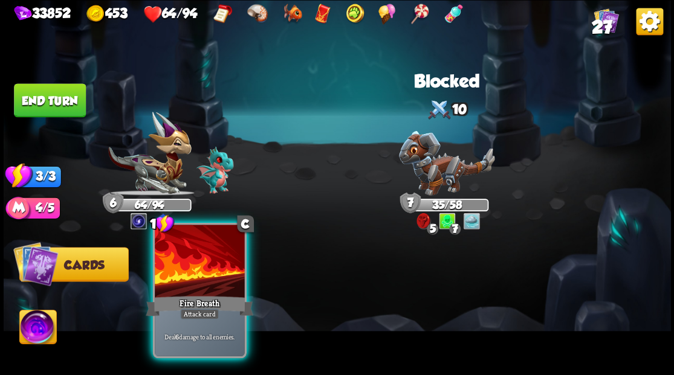
click at [199, 272] on div at bounding box center [199, 263] width 89 height 76
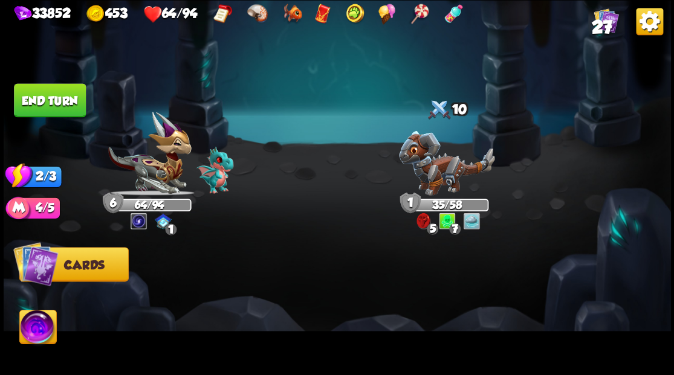
click at [47, 100] on button "End turn" at bounding box center [50, 100] width 72 height 34
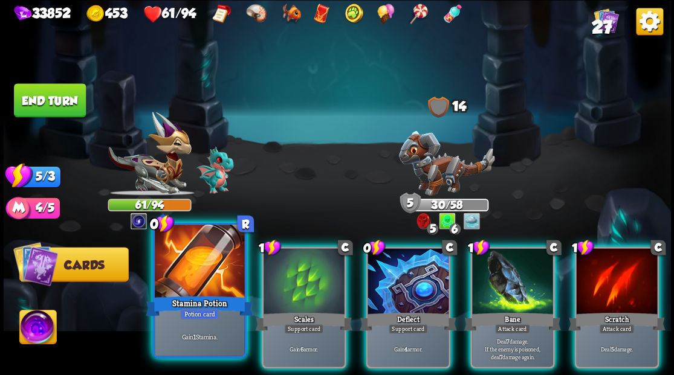
click at [175, 276] on div at bounding box center [199, 263] width 89 height 76
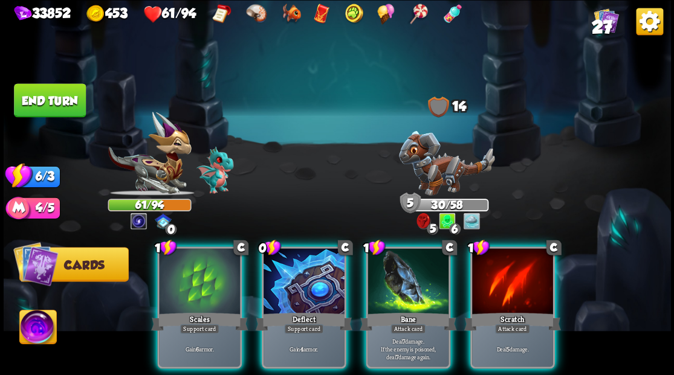
click at [175, 276] on div at bounding box center [199, 282] width 81 height 68
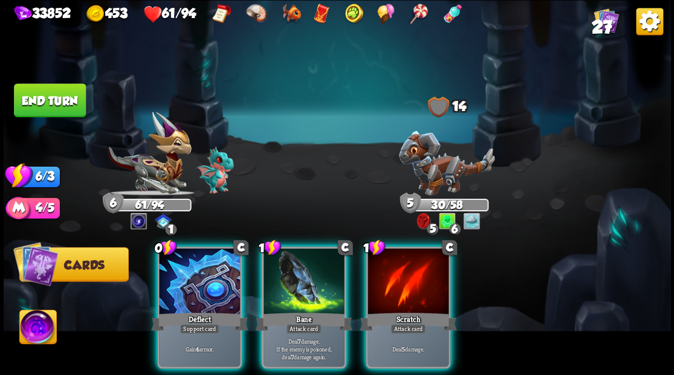
click at [175, 276] on div at bounding box center [199, 282] width 81 height 68
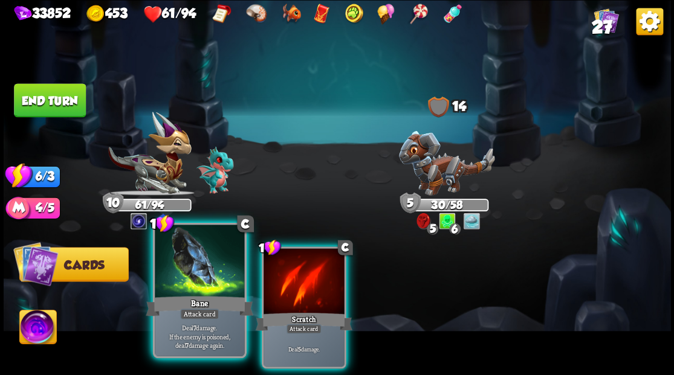
click at [176, 277] on div at bounding box center [199, 263] width 89 height 76
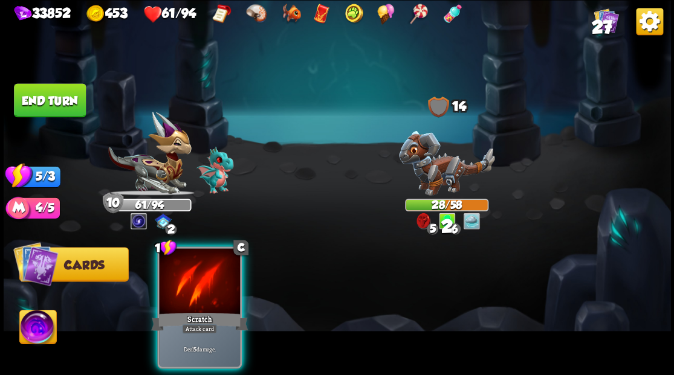
click at [176, 277] on div at bounding box center [199, 282] width 81 height 68
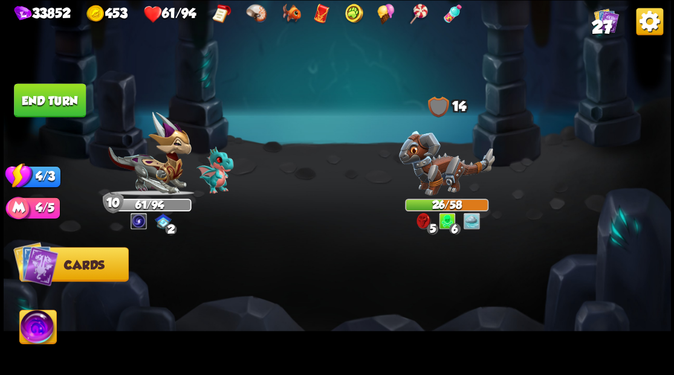
click at [66, 102] on button "End turn" at bounding box center [50, 100] width 72 height 34
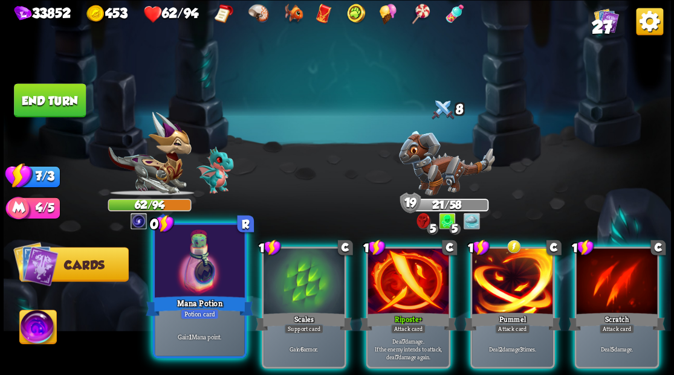
click at [204, 285] on div at bounding box center [199, 263] width 89 height 76
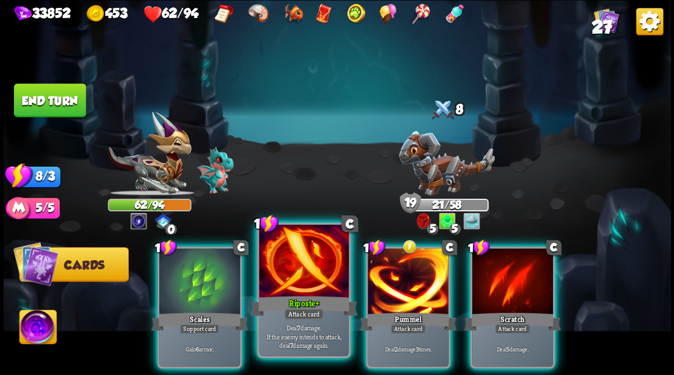
click at [294, 278] on div at bounding box center [303, 263] width 89 height 76
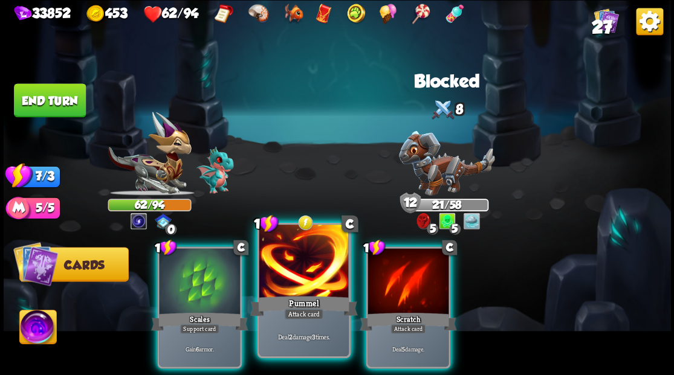
click at [294, 279] on div at bounding box center [303, 263] width 89 height 76
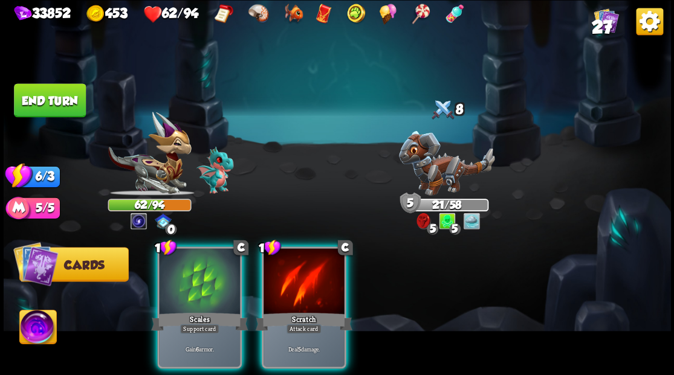
click at [294, 279] on div at bounding box center [304, 282] width 81 height 68
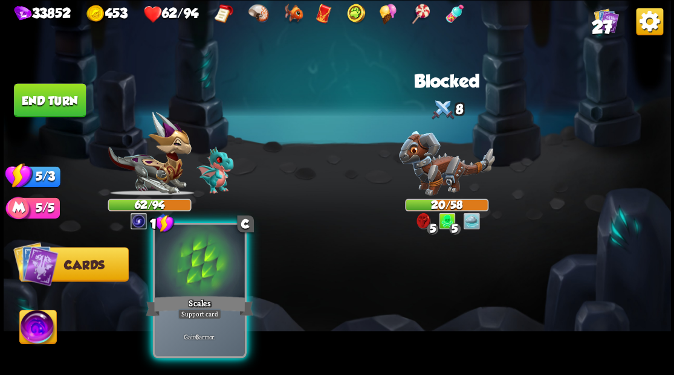
click at [209, 273] on div at bounding box center [199, 263] width 89 height 76
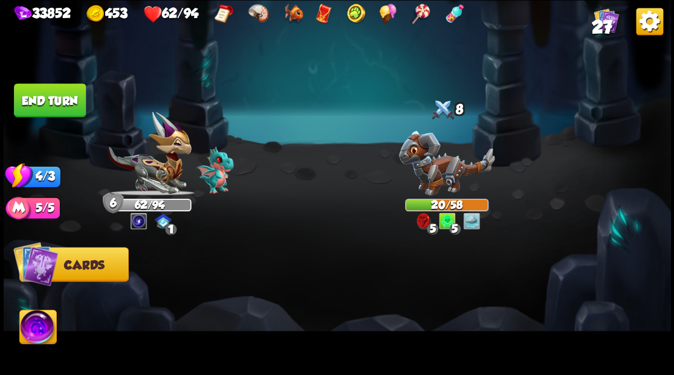
click at [61, 99] on button "End turn" at bounding box center [50, 100] width 72 height 34
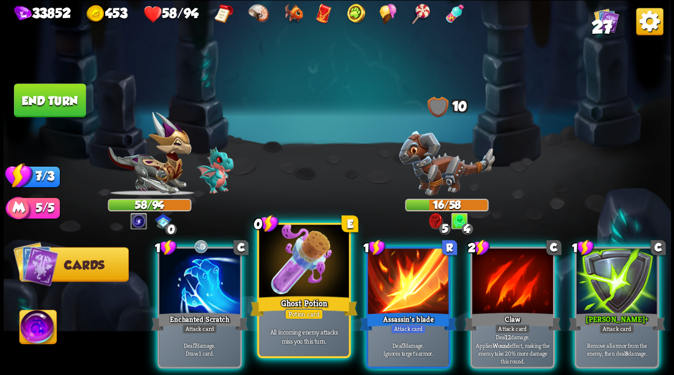
click at [282, 271] on div at bounding box center [303, 263] width 89 height 76
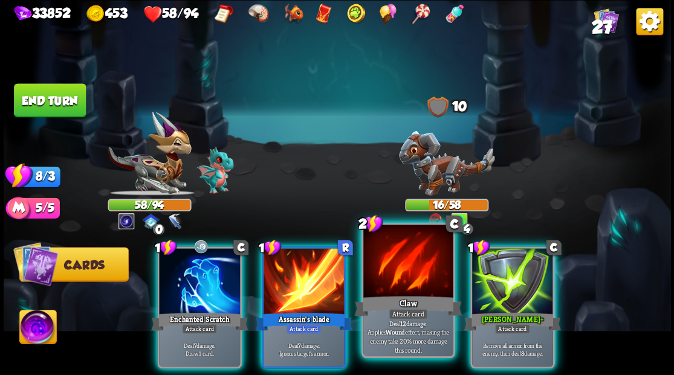
click at [393, 278] on div at bounding box center [407, 263] width 89 height 76
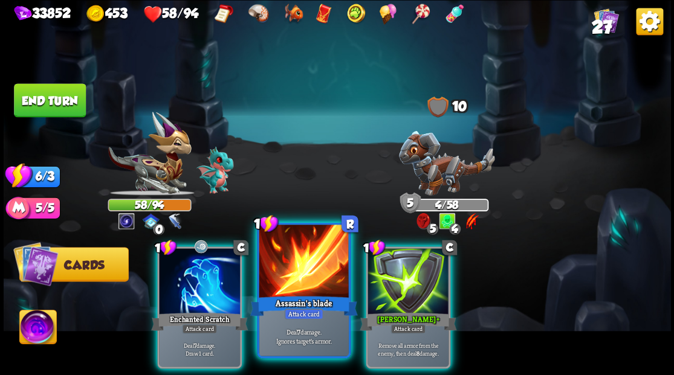
click at [319, 283] on div at bounding box center [303, 263] width 89 height 76
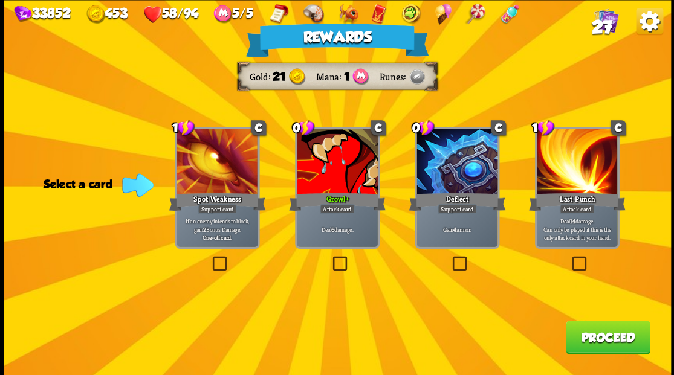
click at [330, 258] on label at bounding box center [330, 258] width 0 height 0
click at [0, 0] on input "checkbox" at bounding box center [0, 0] width 0 height 0
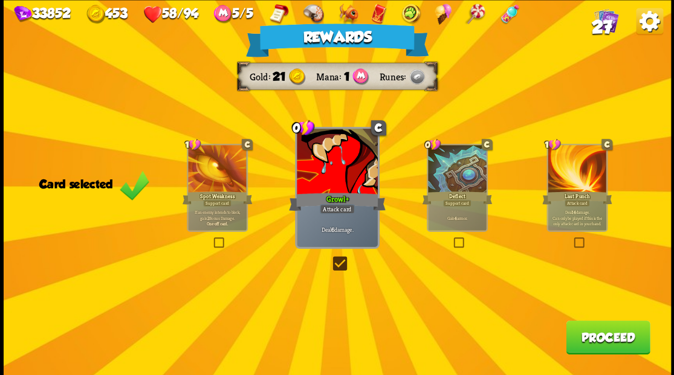
click at [597, 342] on button "Proceed" at bounding box center [608, 337] width 84 height 34
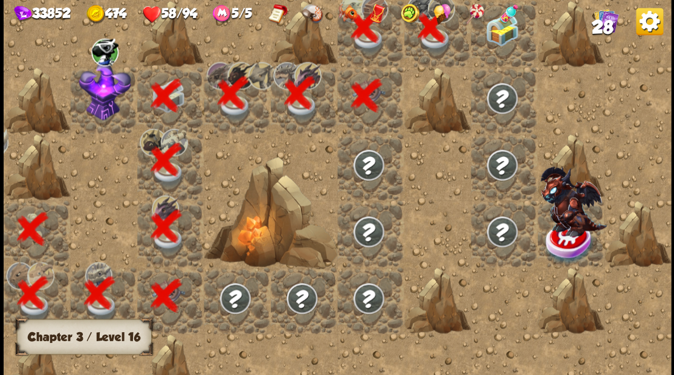
click at [499, 60] on div at bounding box center [503, 33] width 66 height 66
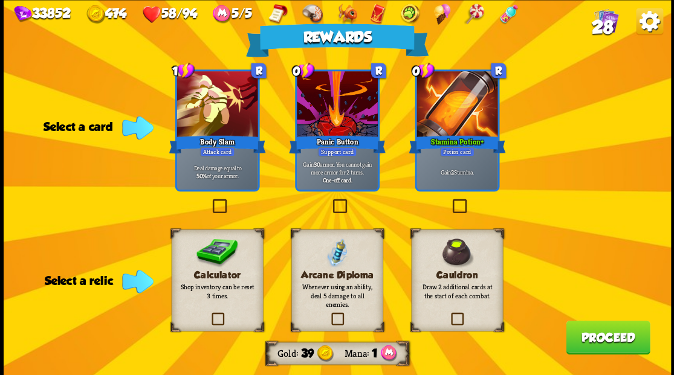
click at [209, 314] on label at bounding box center [209, 314] width 0 height 0
click at [0, 0] on input "checkbox" at bounding box center [0, 0] width 0 height 0
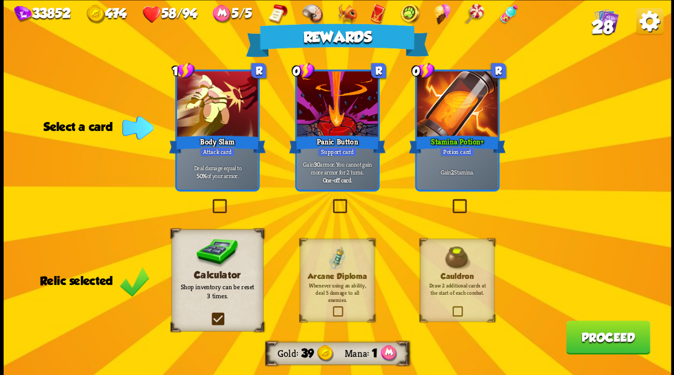
click at [459, 114] on div at bounding box center [456, 105] width 81 height 68
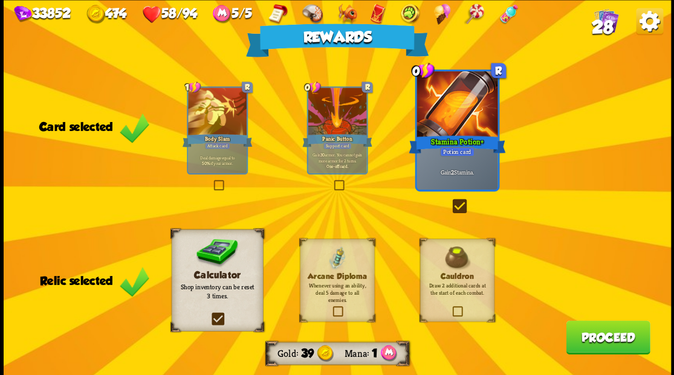
click at [583, 348] on button "Proceed" at bounding box center [608, 337] width 84 height 34
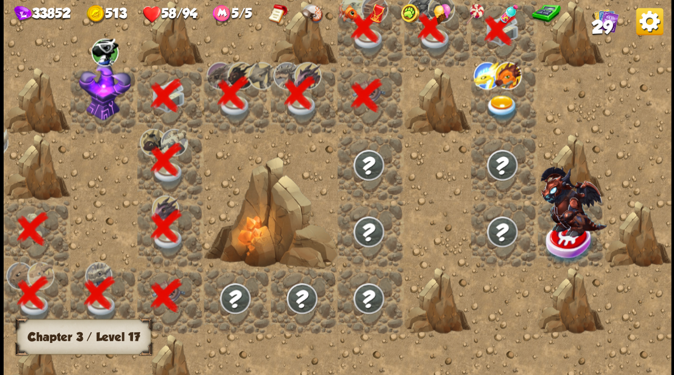
click at [497, 111] on img at bounding box center [501, 108] width 33 height 26
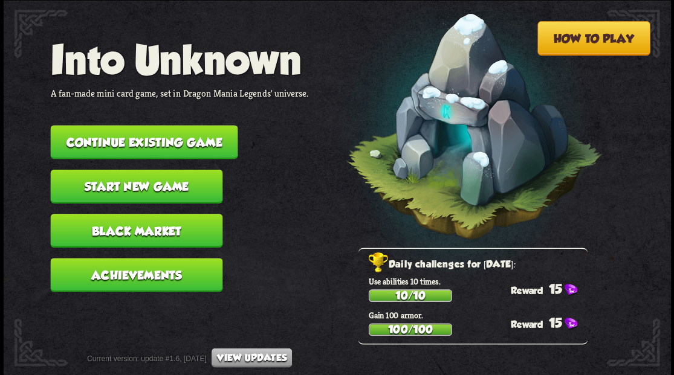
click at [180, 135] on button "Continue existing game" at bounding box center [143, 142] width 187 height 34
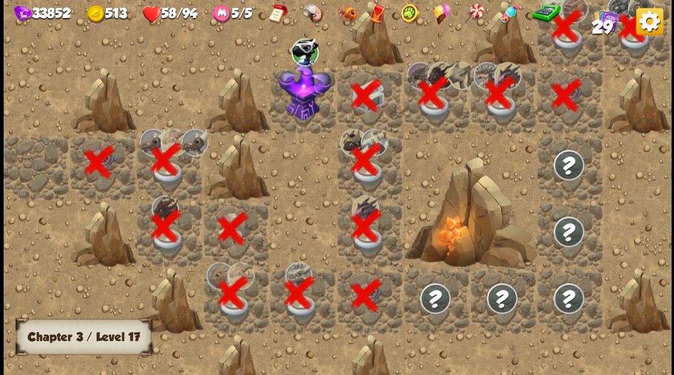
scroll to position [0, 232]
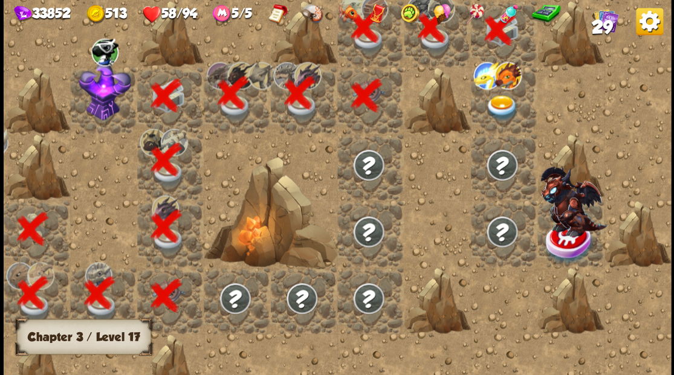
click at [499, 103] on img at bounding box center [501, 108] width 33 height 26
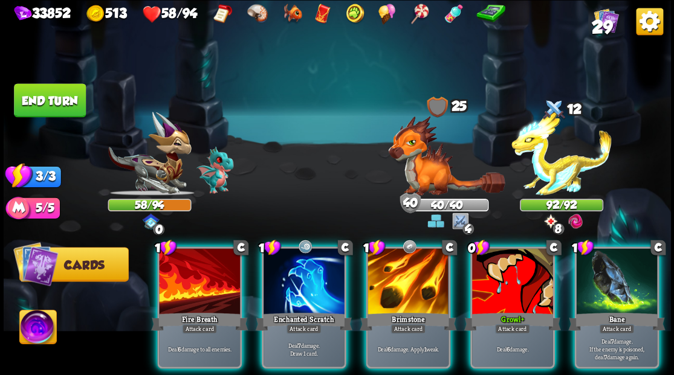
click at [44, 330] on img at bounding box center [37, 328] width 37 height 37
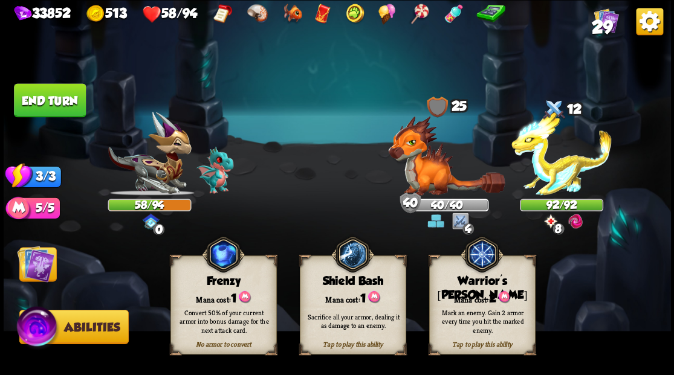
click at [477, 311] on div "Mark an enemy. Gain 2 armor every time you hit the marked enemy." at bounding box center [483, 321] width 96 height 27
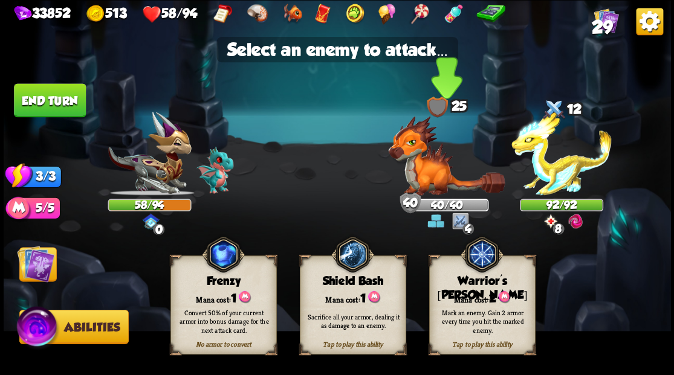
click at [423, 172] on img at bounding box center [446, 155] width 117 height 80
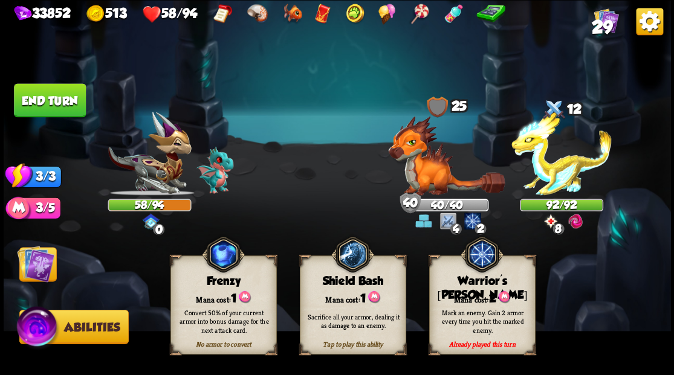
click at [36, 266] on img at bounding box center [35, 263] width 37 height 37
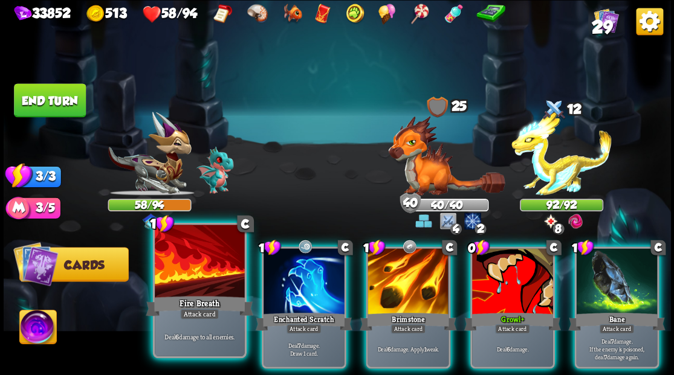
click at [199, 268] on div at bounding box center [199, 263] width 89 height 76
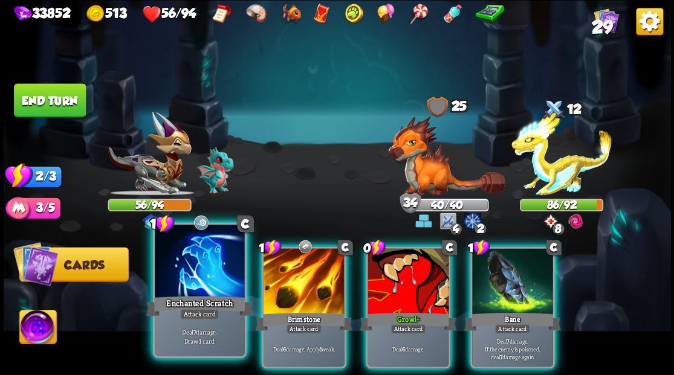
click at [203, 281] on div at bounding box center [199, 263] width 89 height 76
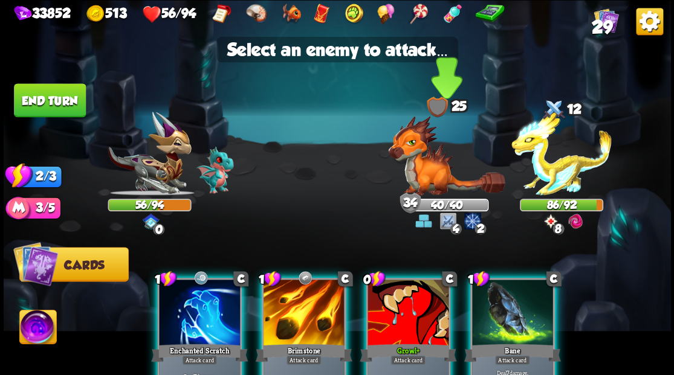
click at [413, 158] on img at bounding box center [446, 155] width 117 height 80
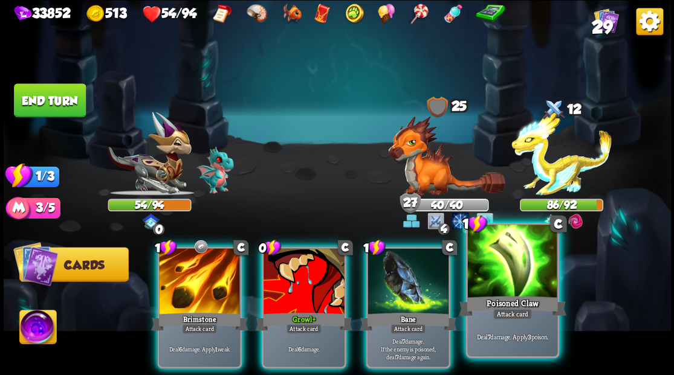
click at [499, 292] on div at bounding box center [511, 263] width 89 height 76
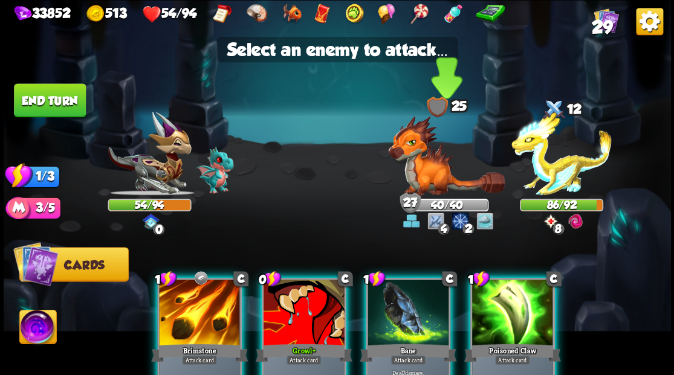
click at [427, 181] on img at bounding box center [446, 155] width 117 height 80
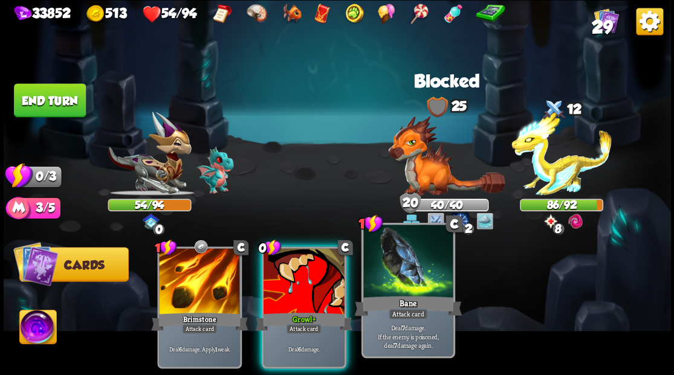
click at [417, 266] on div at bounding box center [407, 263] width 89 height 76
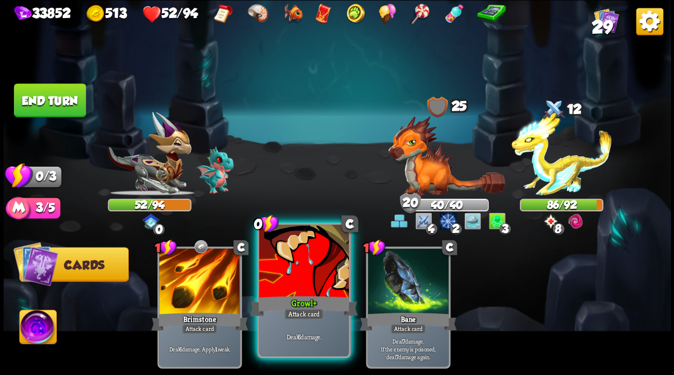
click at [290, 288] on div at bounding box center [303, 263] width 89 height 76
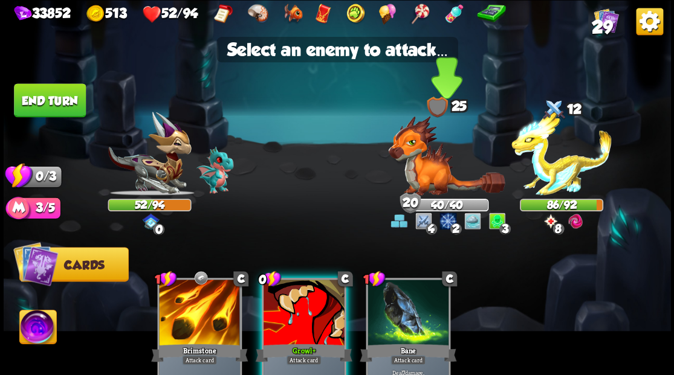
click at [429, 174] on img at bounding box center [446, 155] width 117 height 80
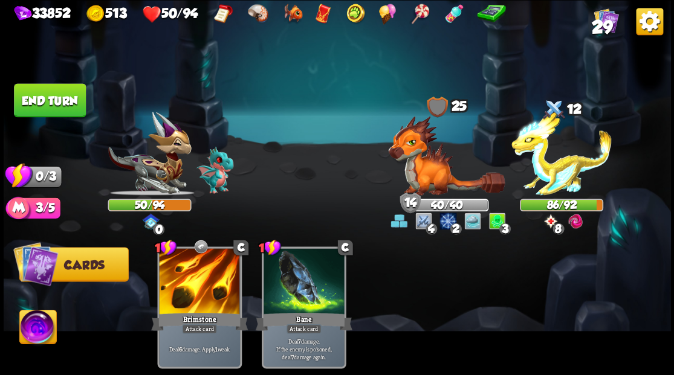
click at [34, 98] on button "End turn" at bounding box center [50, 100] width 72 height 34
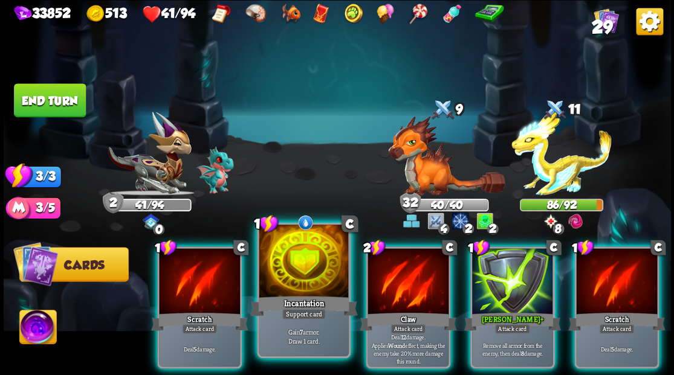
click at [293, 265] on div at bounding box center [303, 263] width 89 height 76
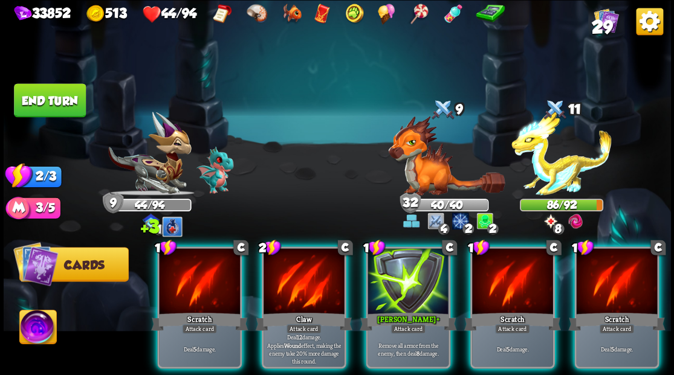
click at [293, 265] on div at bounding box center [304, 282] width 81 height 68
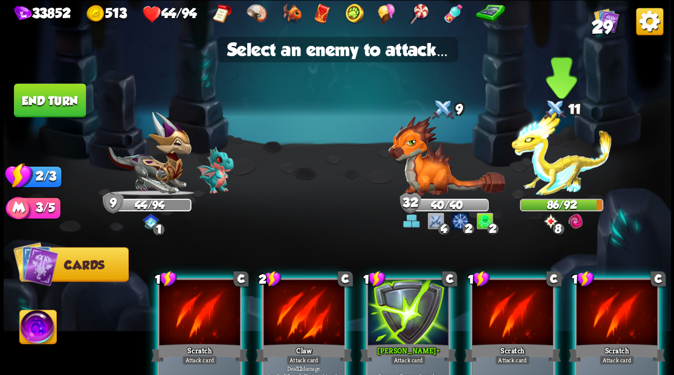
click at [564, 175] on img at bounding box center [561, 154] width 100 height 84
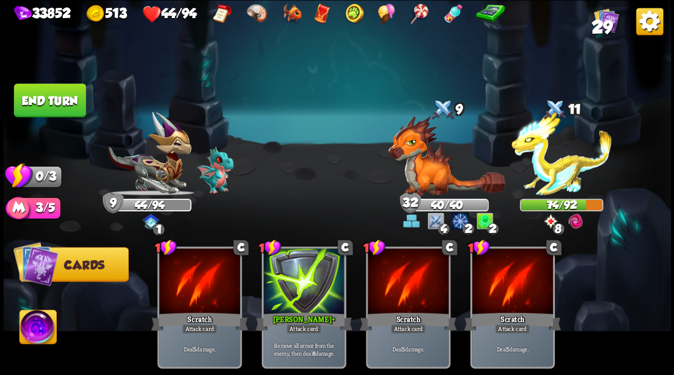
click at [66, 104] on button "End turn" at bounding box center [50, 100] width 72 height 34
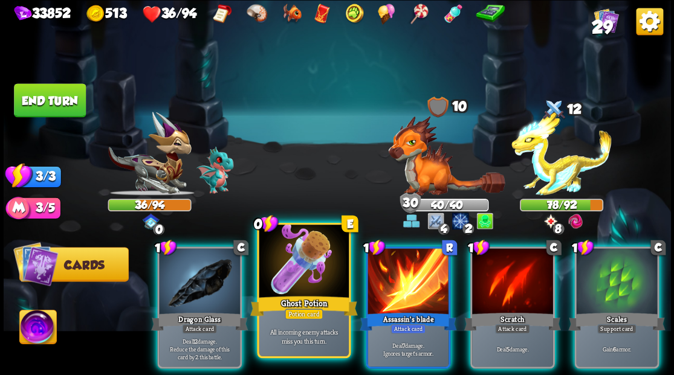
click at [291, 251] on div at bounding box center [303, 263] width 89 height 76
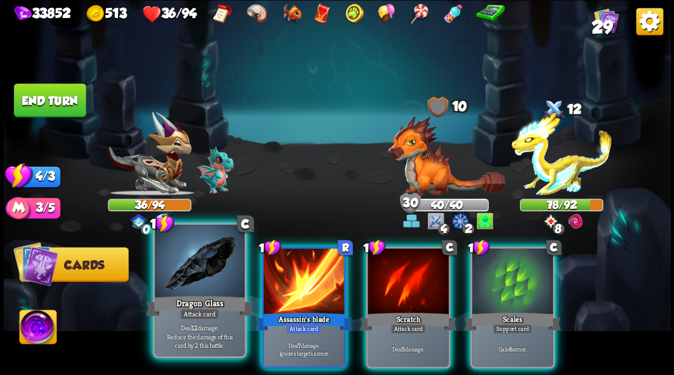
click at [179, 286] on div at bounding box center [199, 263] width 89 height 76
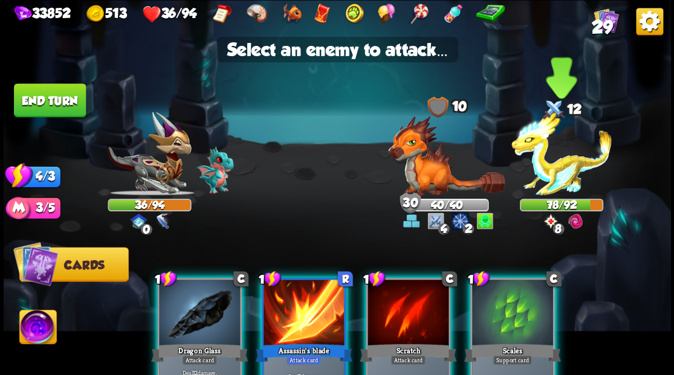
click at [563, 169] on img at bounding box center [561, 154] width 100 height 84
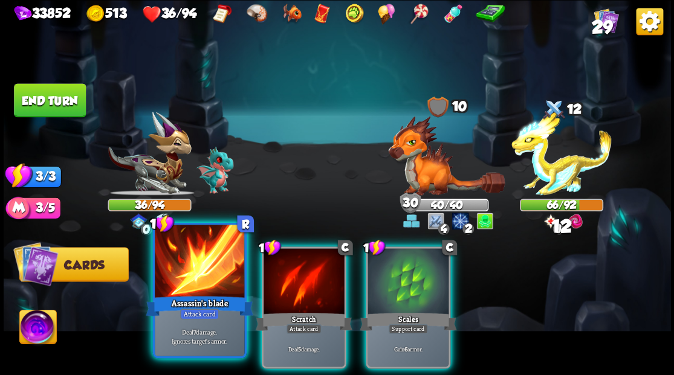
click at [207, 261] on div at bounding box center [199, 263] width 89 height 76
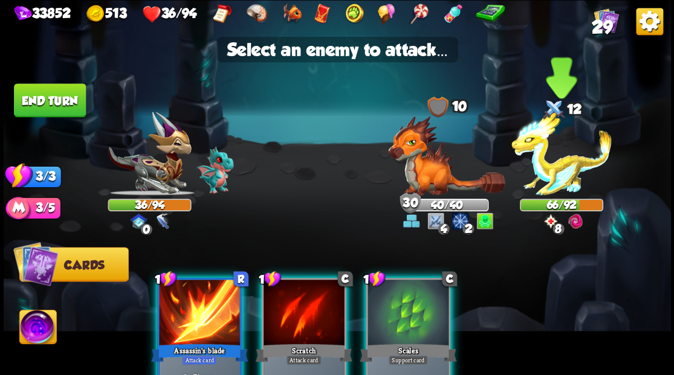
click at [565, 178] on img at bounding box center [561, 154] width 100 height 84
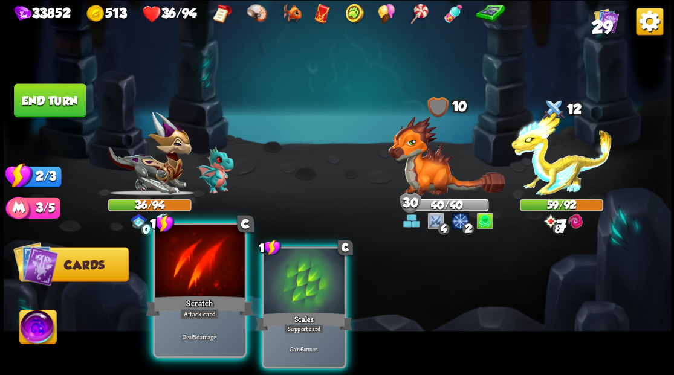
click at [180, 306] on div "Scratch" at bounding box center [200, 306] width 108 height 24
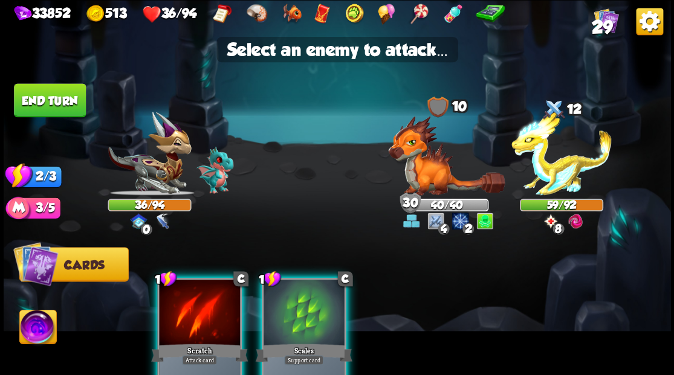
drag, startPoint x: 563, startPoint y: 183, endPoint x: 448, endPoint y: 268, distance: 143.4
click at [563, 182] on img at bounding box center [561, 154] width 100 height 84
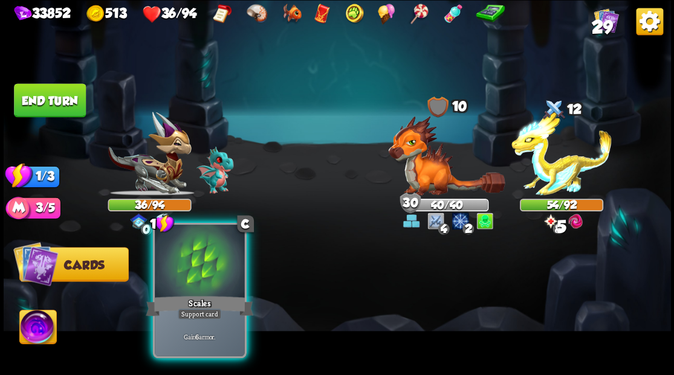
click at [191, 284] on div at bounding box center [199, 263] width 89 height 76
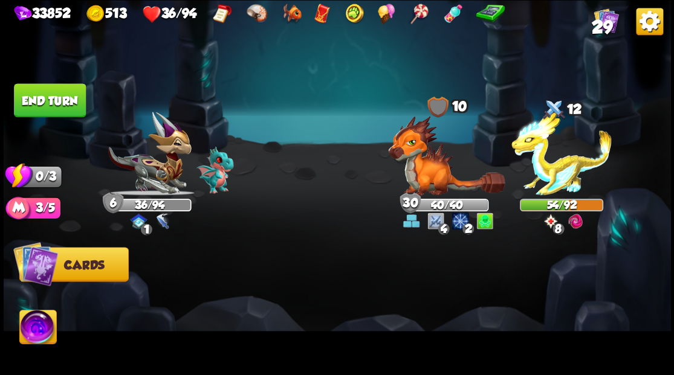
click at [75, 103] on button "End turn" at bounding box center [50, 100] width 72 height 34
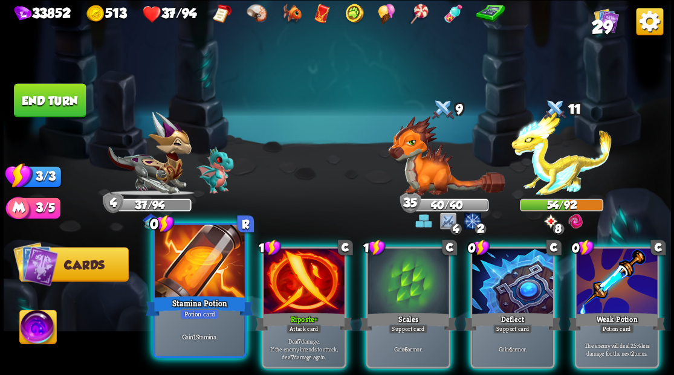
click at [213, 282] on div at bounding box center [199, 263] width 89 height 76
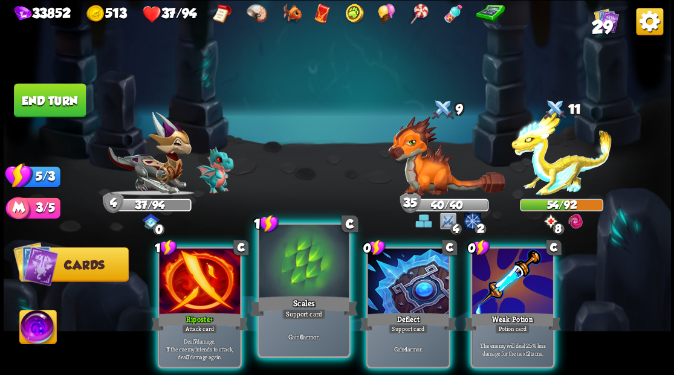
click at [293, 296] on div "Scales" at bounding box center [304, 306] width 108 height 24
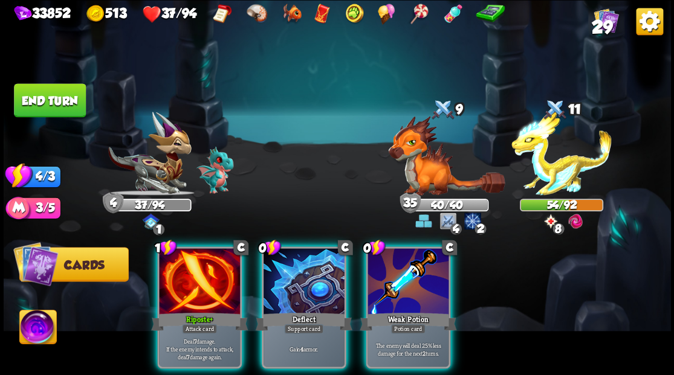
click at [293, 311] on div "Deflect" at bounding box center [303, 322] width 97 height 22
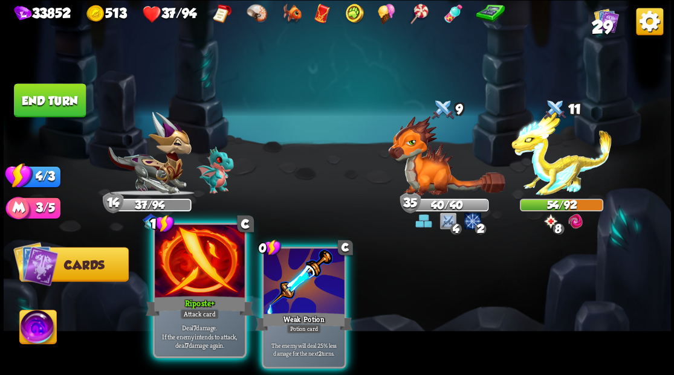
click at [190, 270] on div at bounding box center [199, 263] width 89 height 76
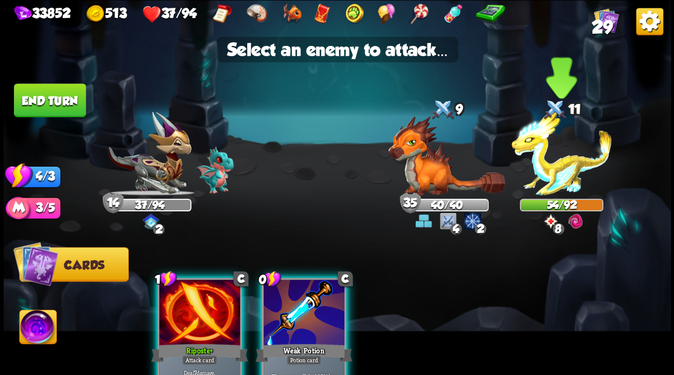
click at [565, 158] on img at bounding box center [561, 154] width 100 height 84
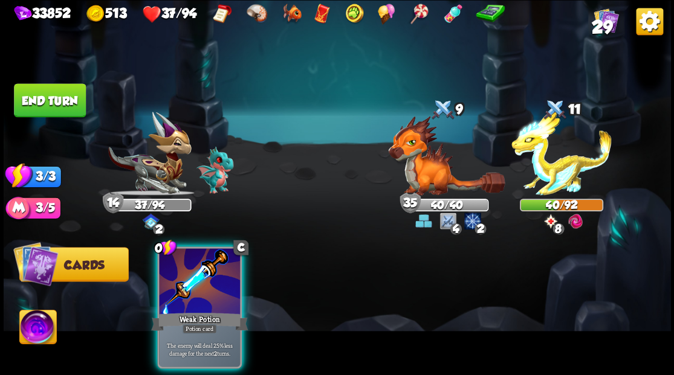
click at [65, 115] on button "End turn" at bounding box center [50, 100] width 72 height 34
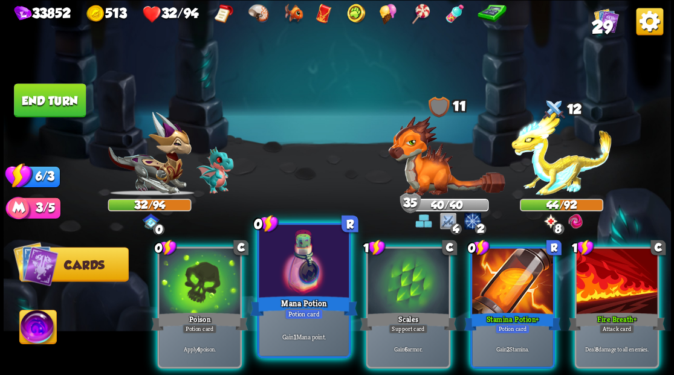
click at [300, 264] on div at bounding box center [303, 263] width 89 height 76
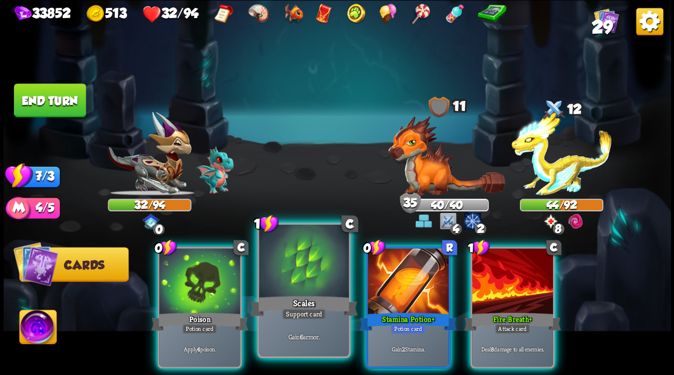
click at [301, 264] on div at bounding box center [303, 263] width 89 height 76
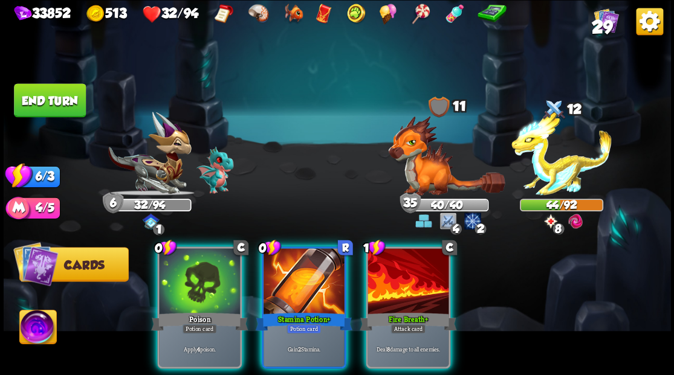
click at [301, 264] on div at bounding box center [304, 282] width 81 height 68
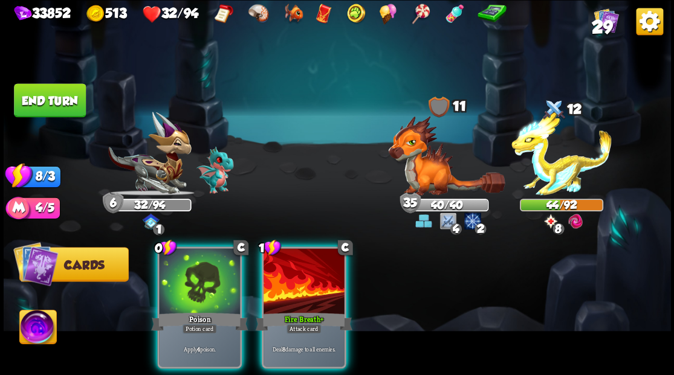
click at [301, 264] on div at bounding box center [304, 282] width 81 height 68
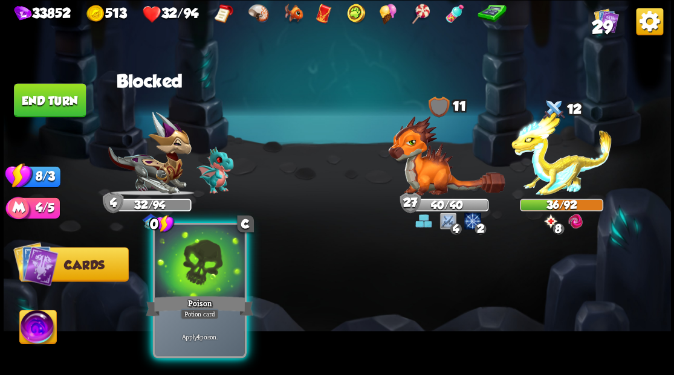
click at [187, 294] on div "0 C Poison Potion card Apply 4 poison." at bounding box center [199, 289] width 94 height 135
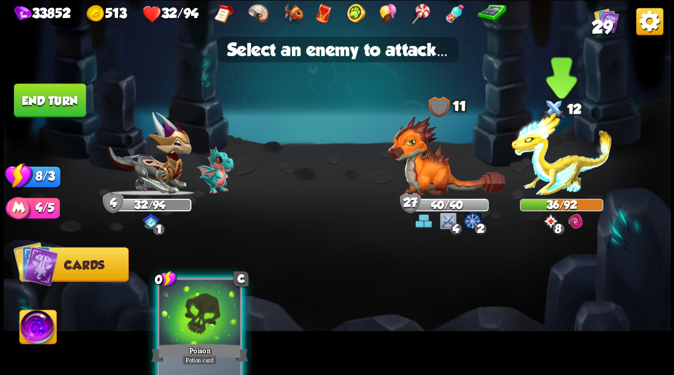
click at [569, 172] on img at bounding box center [561, 154] width 100 height 84
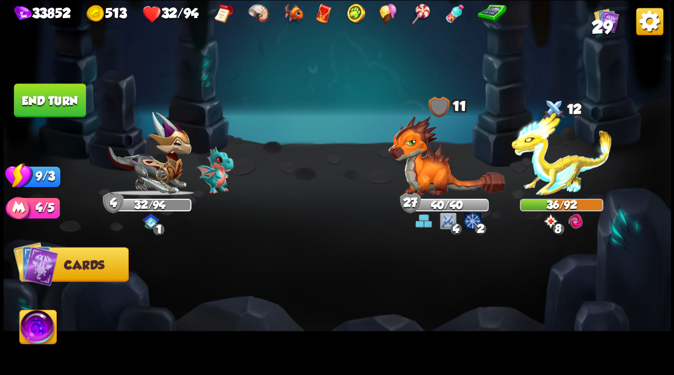
drag, startPoint x: 43, startPoint y: 99, endPoint x: 351, endPoint y: 262, distance: 348.0
click at [44, 99] on button "End turn" at bounding box center [50, 100] width 72 height 34
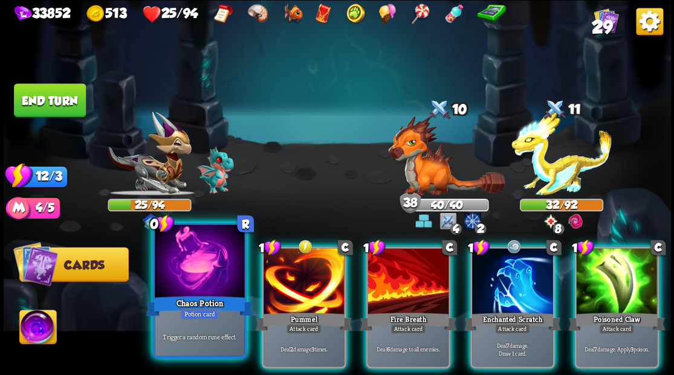
click at [207, 284] on div at bounding box center [199, 263] width 89 height 76
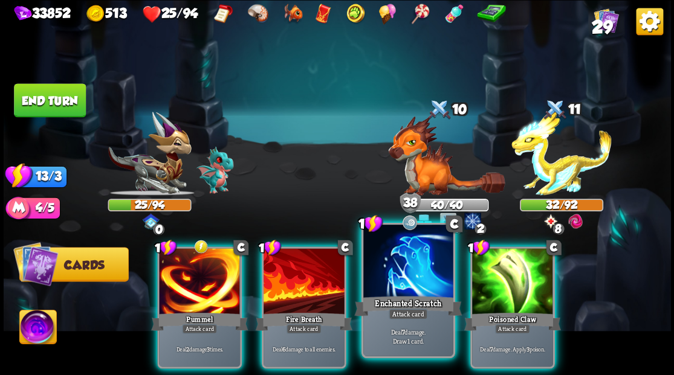
click at [409, 290] on div at bounding box center [407, 263] width 89 height 76
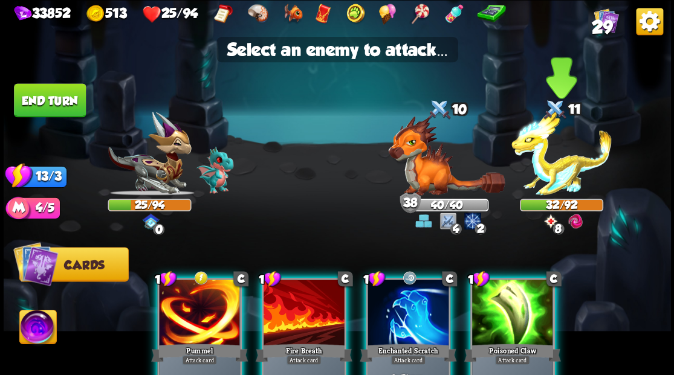
click at [546, 175] on img at bounding box center [561, 154] width 100 height 84
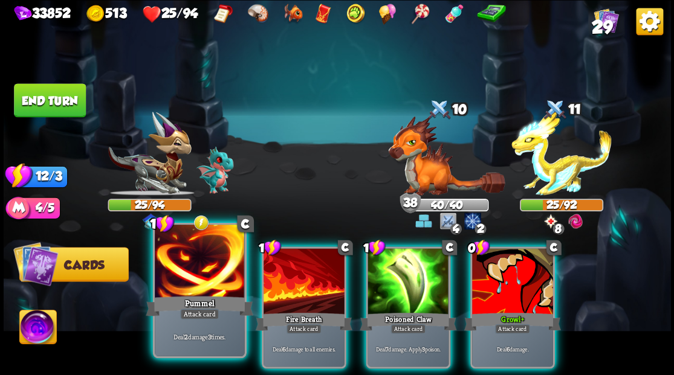
click at [215, 288] on div at bounding box center [199, 263] width 89 height 76
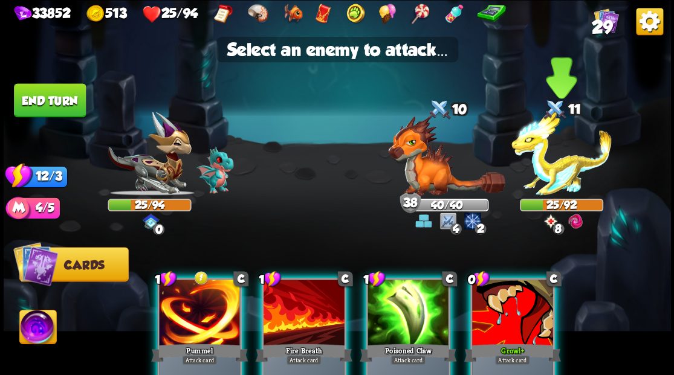
click at [571, 167] on img at bounding box center [561, 154] width 100 height 84
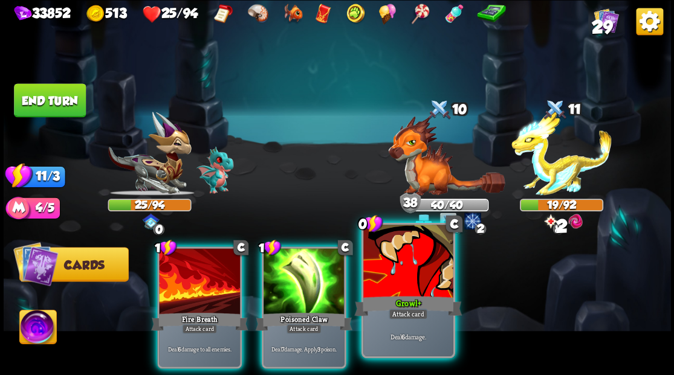
click at [401, 297] on div "Growl +" at bounding box center [408, 306] width 108 height 24
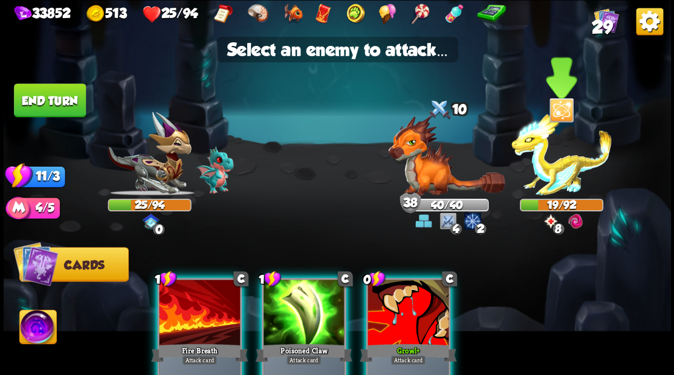
click at [560, 172] on img at bounding box center [561, 154] width 100 height 84
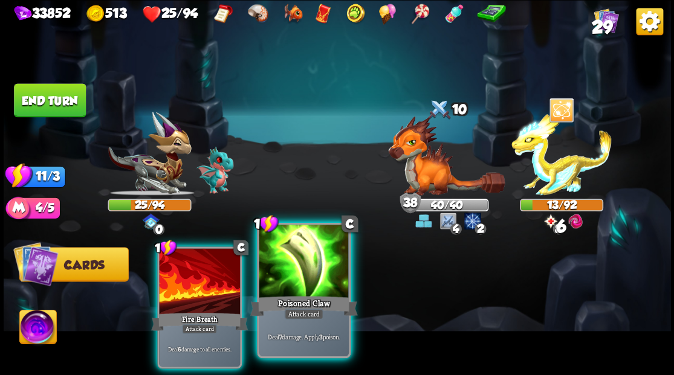
click at [306, 264] on div at bounding box center [303, 263] width 89 height 76
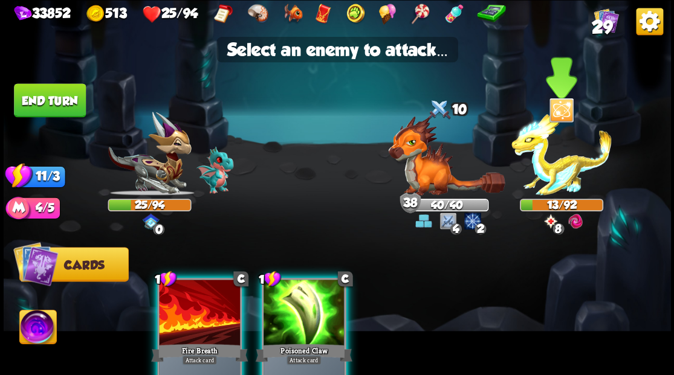
click at [560, 182] on img at bounding box center [561, 154] width 100 height 84
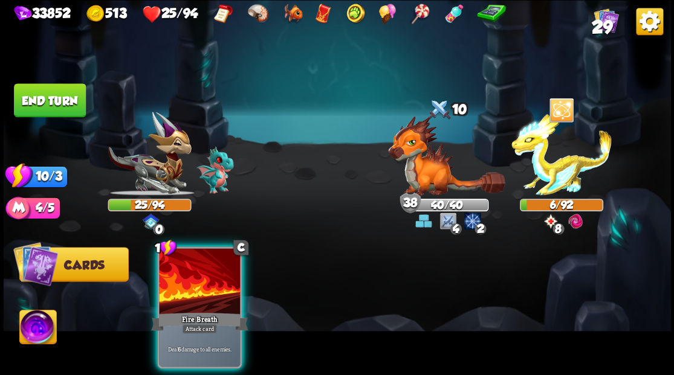
click at [63, 96] on button "End turn" at bounding box center [50, 100] width 72 height 34
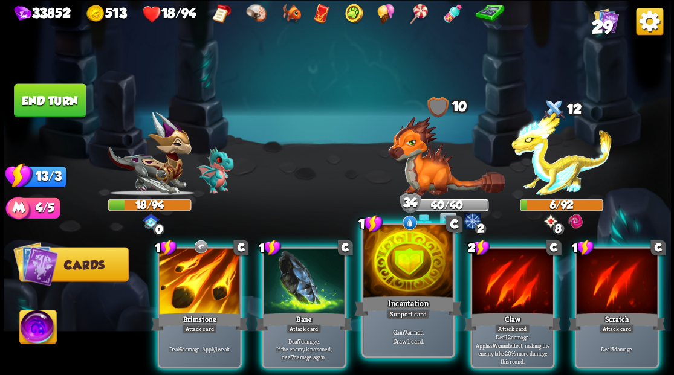
click at [411, 297] on div "Incantation" at bounding box center [408, 306] width 108 height 24
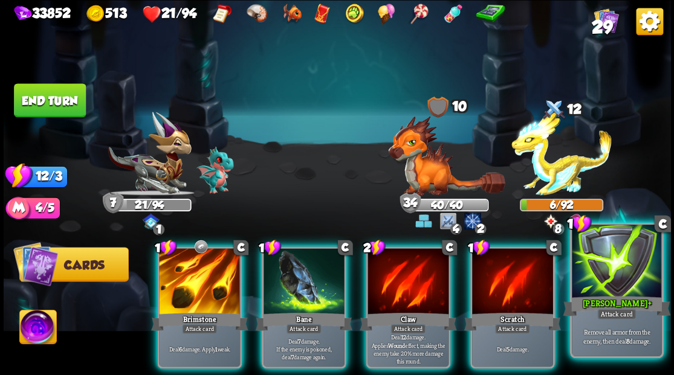
click at [624, 288] on div at bounding box center [616, 263] width 89 height 76
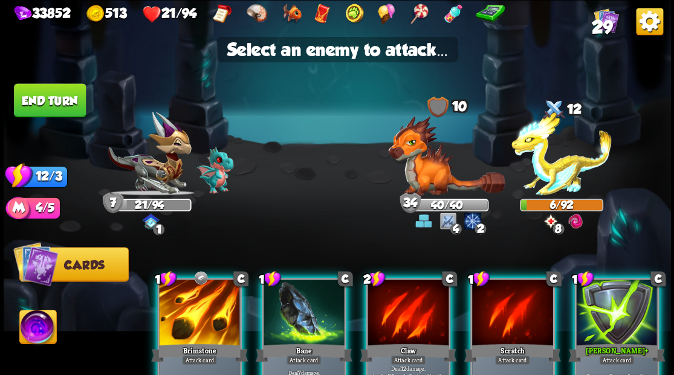
click at [615, 329] on div at bounding box center [616, 314] width 81 height 68
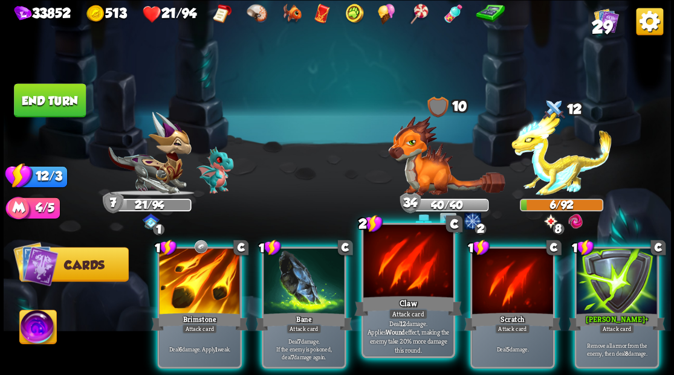
click at [384, 315] on div "Claw" at bounding box center [408, 306] width 108 height 24
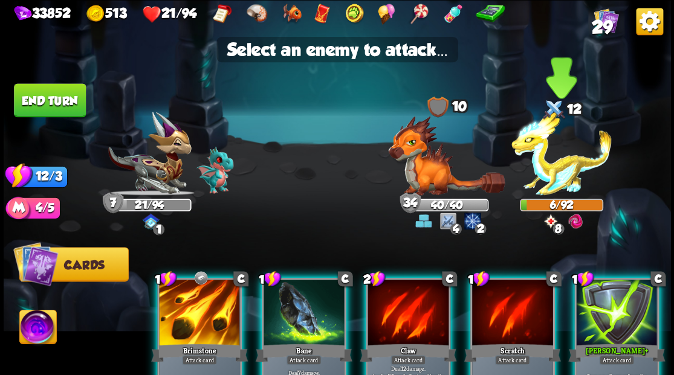
click at [546, 180] on img at bounding box center [561, 154] width 100 height 84
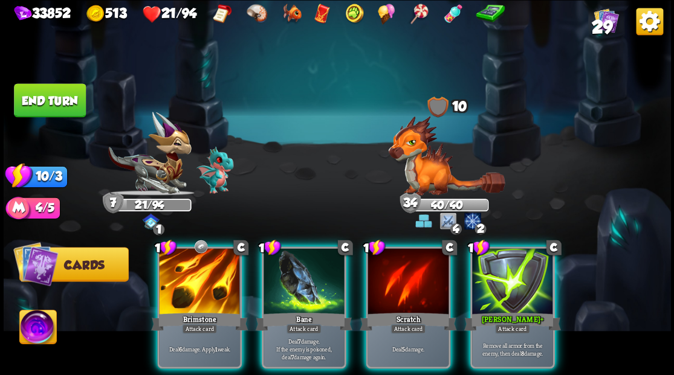
click at [520, 291] on div at bounding box center [512, 282] width 81 height 68
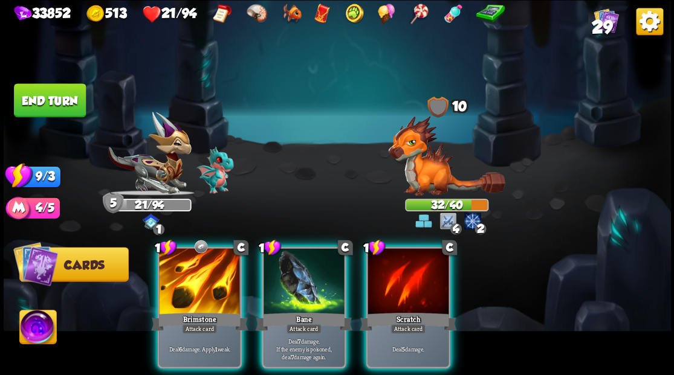
click at [416, 150] on img at bounding box center [446, 155] width 117 height 80
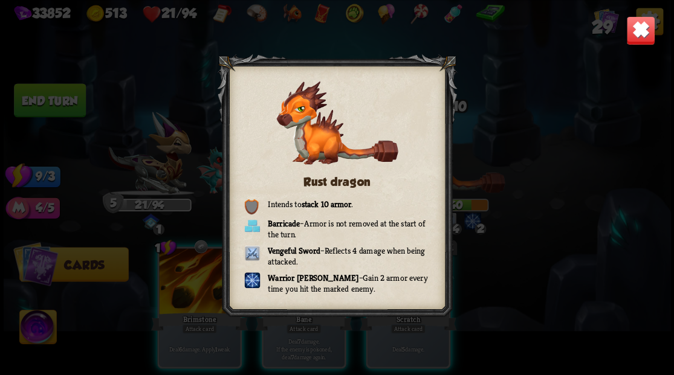
click at [638, 31] on img at bounding box center [640, 30] width 29 height 29
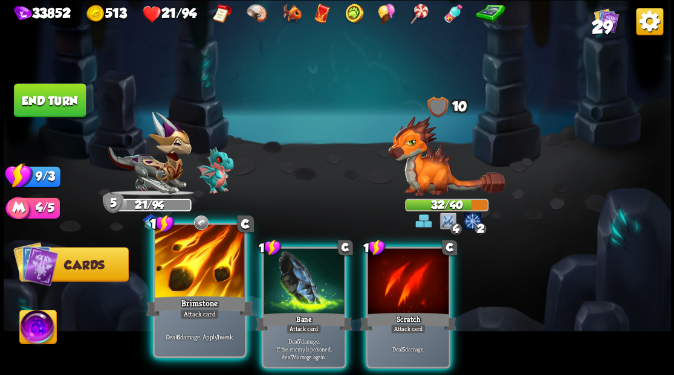
click at [204, 268] on div at bounding box center [199, 263] width 89 height 76
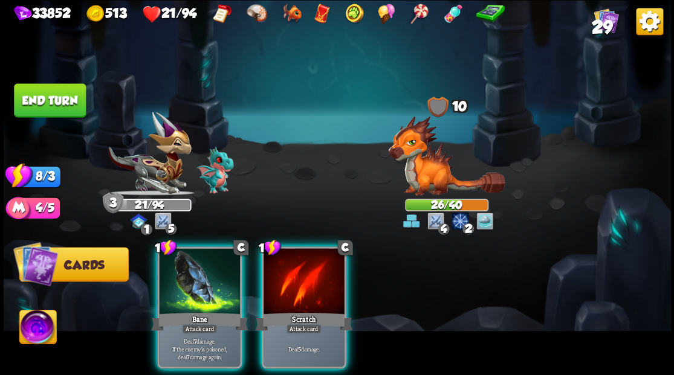
click at [57, 100] on button "End turn" at bounding box center [50, 100] width 72 height 34
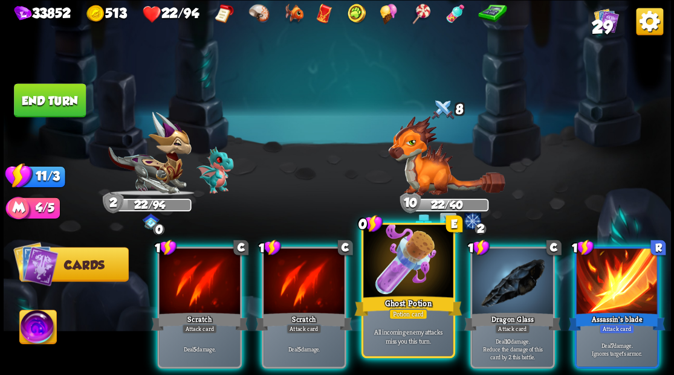
click at [409, 285] on div at bounding box center [407, 263] width 89 height 76
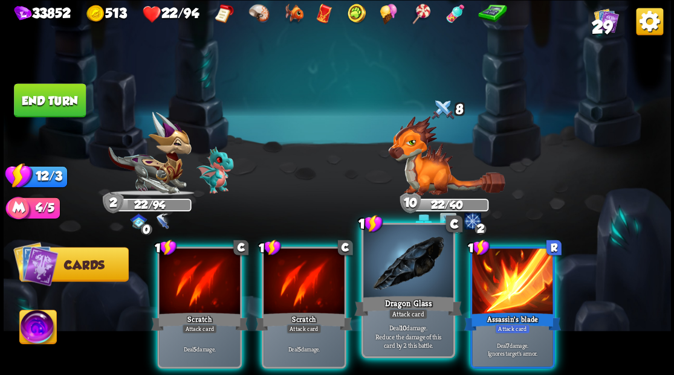
click at [403, 277] on div at bounding box center [407, 263] width 89 height 76
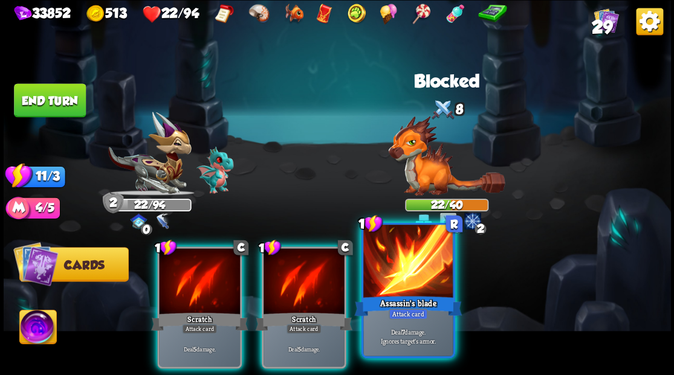
click at [403, 277] on div at bounding box center [407, 263] width 89 height 76
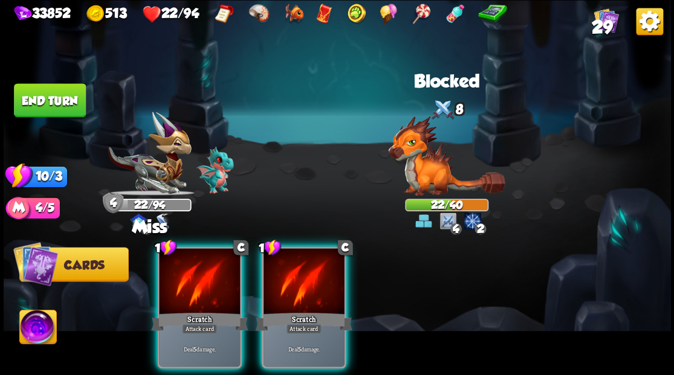
drag, startPoint x: 305, startPoint y: 273, endPoint x: 297, endPoint y: 273, distance: 7.3
click at [305, 273] on div at bounding box center [304, 282] width 81 height 68
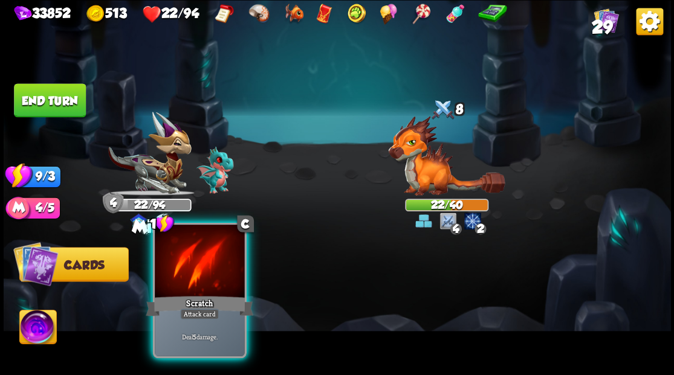
click at [193, 270] on div at bounding box center [199, 263] width 89 height 76
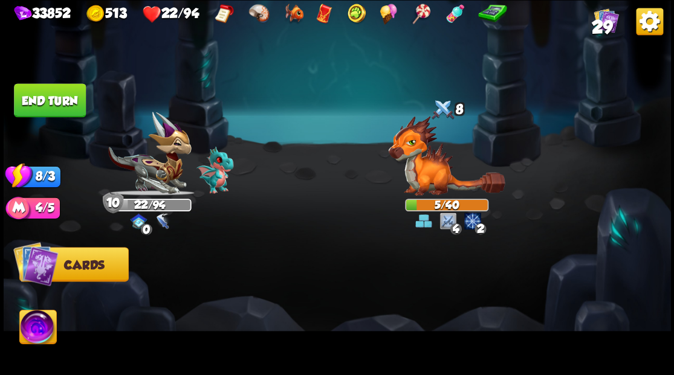
click at [45, 101] on button "End turn" at bounding box center [50, 100] width 72 height 34
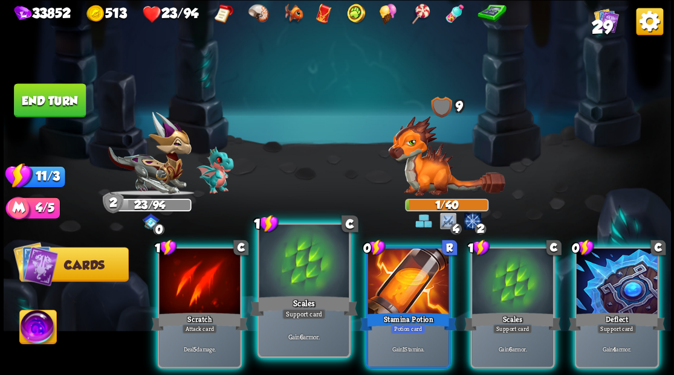
click at [299, 277] on div at bounding box center [303, 263] width 89 height 76
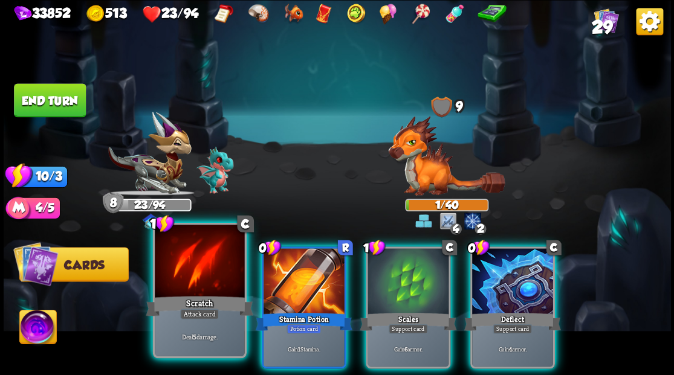
click at [189, 263] on div at bounding box center [199, 263] width 89 height 76
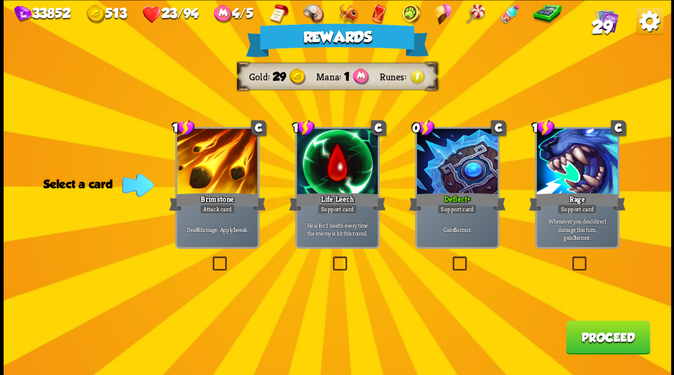
click at [589, 338] on button "Proceed" at bounding box center [608, 337] width 84 height 34
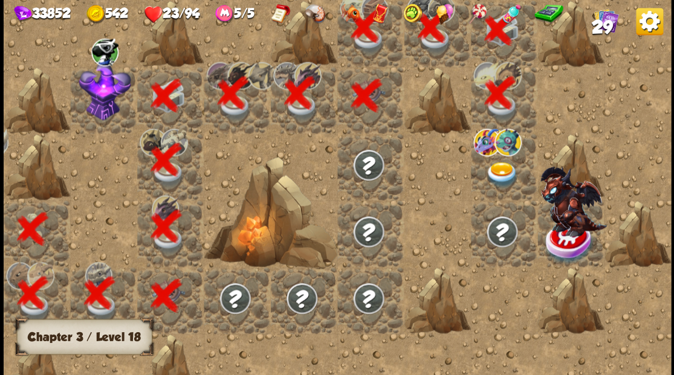
click at [500, 166] on img at bounding box center [501, 174] width 33 height 26
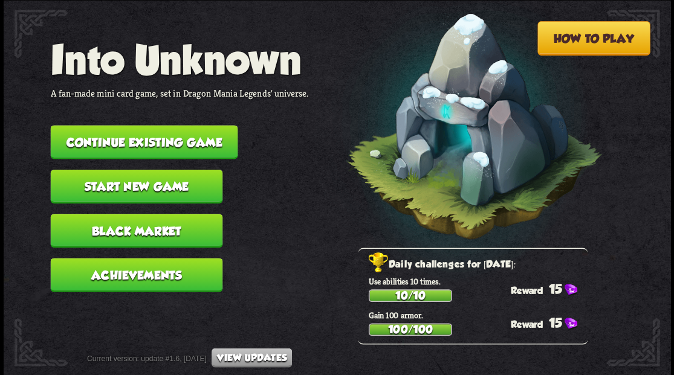
click at [149, 137] on button "Continue existing game" at bounding box center [143, 142] width 187 height 34
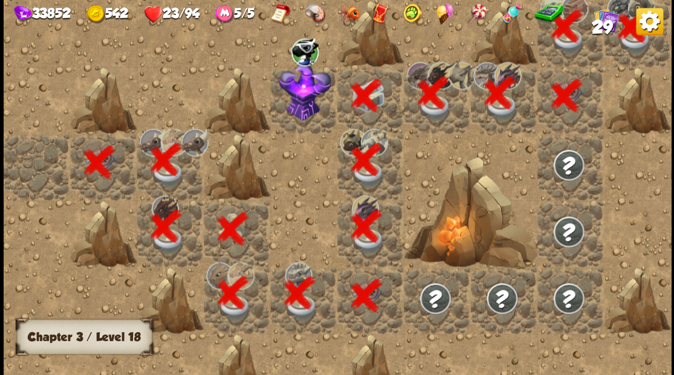
scroll to position [0, 232]
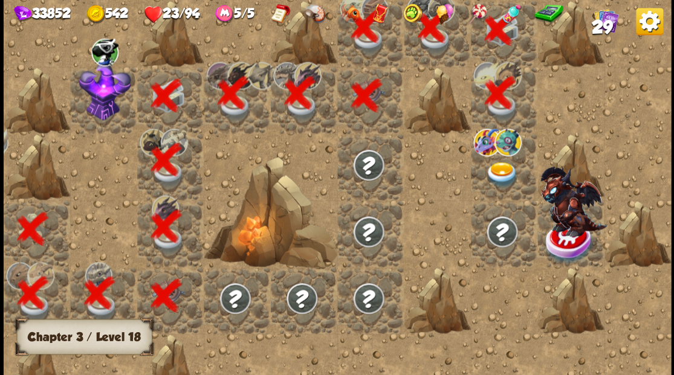
click at [506, 173] on img at bounding box center [501, 174] width 33 height 26
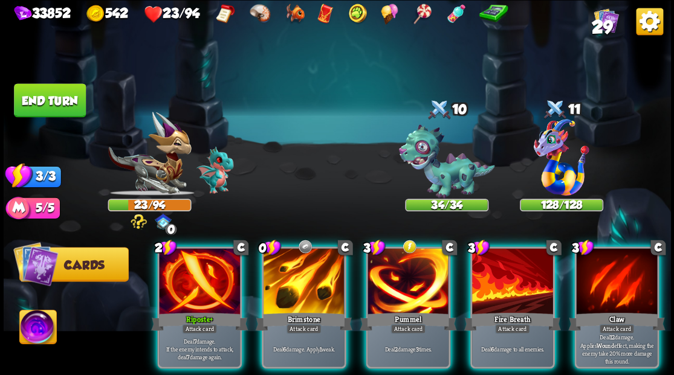
click at [41, 321] on img at bounding box center [37, 328] width 37 height 37
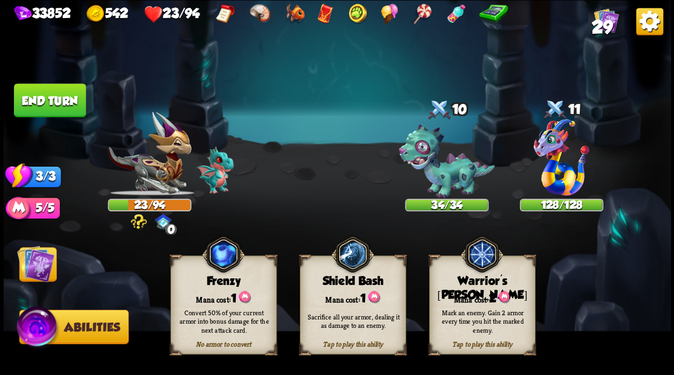
click at [481, 298] on div "Mana cost: 2" at bounding box center [481, 297] width 105 height 15
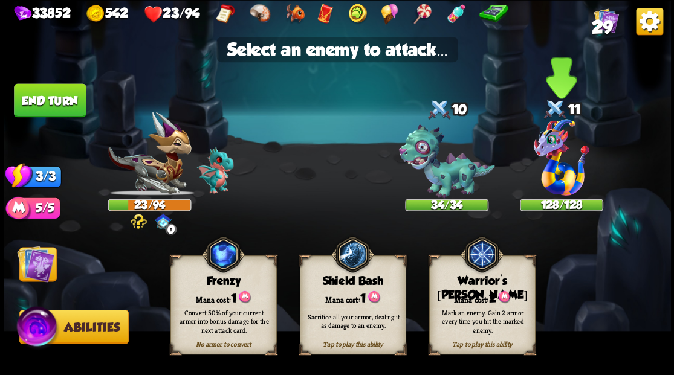
click at [563, 176] on img at bounding box center [562, 157] width 56 height 77
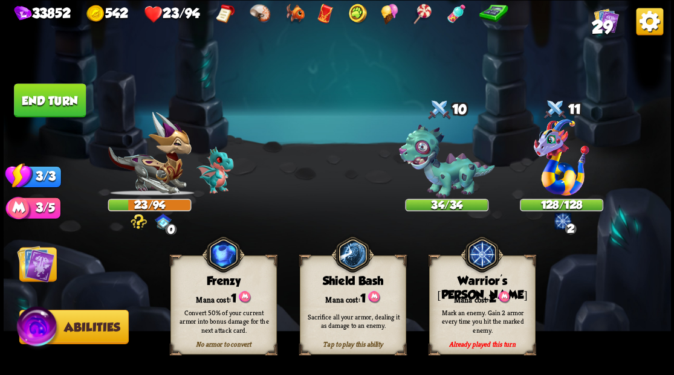
click at [42, 268] on img at bounding box center [35, 263] width 37 height 37
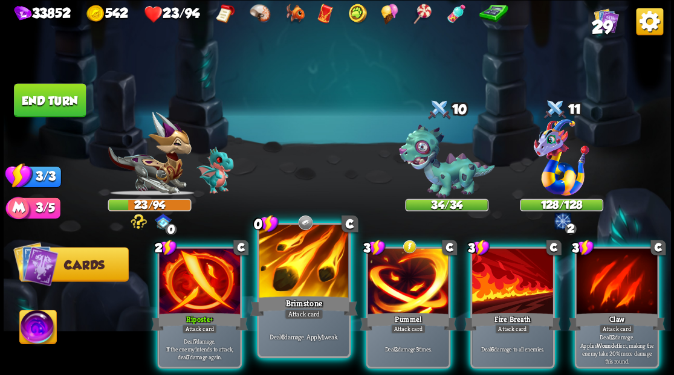
click at [290, 278] on div at bounding box center [303, 263] width 89 height 76
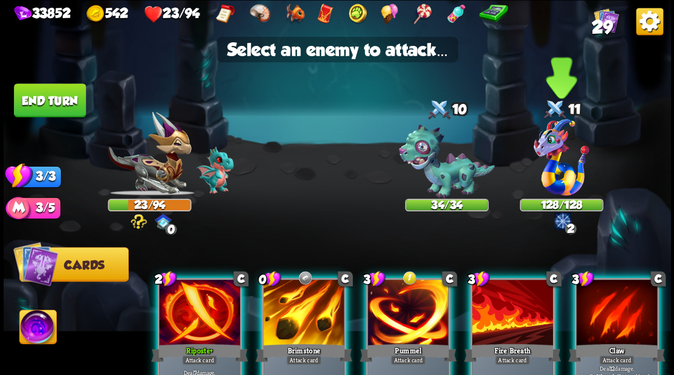
click at [563, 176] on img at bounding box center [562, 157] width 56 height 77
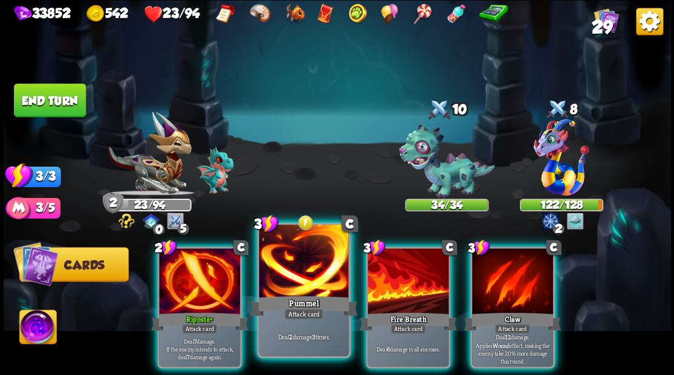
click at [294, 288] on div at bounding box center [303, 263] width 89 height 76
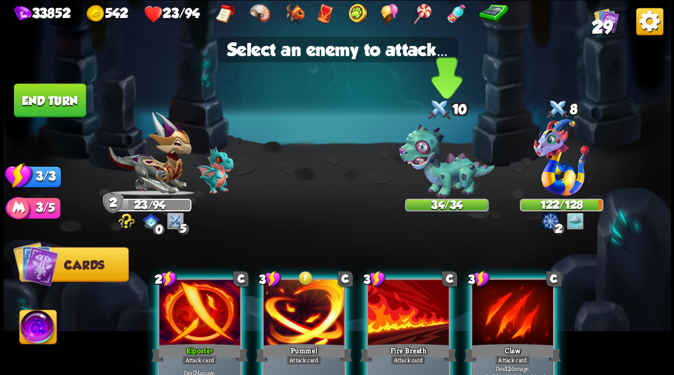
click at [438, 170] on img at bounding box center [446, 162] width 96 height 74
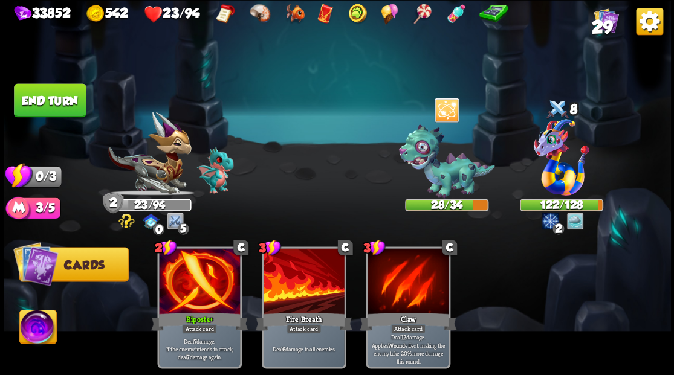
click at [47, 100] on button "End turn" at bounding box center [50, 100] width 72 height 34
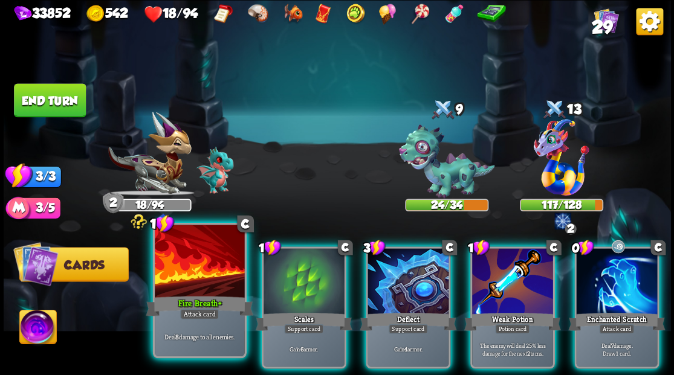
click at [184, 299] on div "Fire Breath +" at bounding box center [200, 306] width 108 height 24
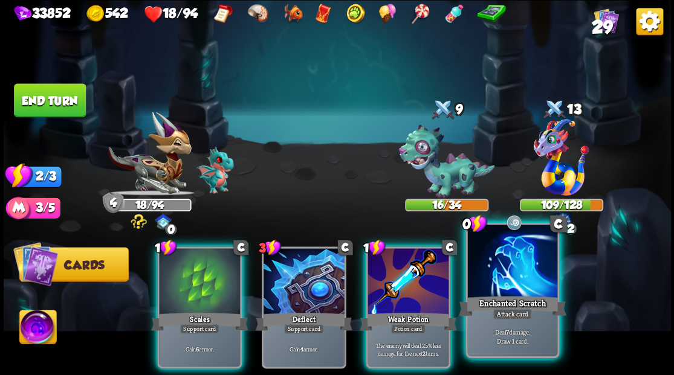
click at [527, 279] on div at bounding box center [511, 263] width 89 height 76
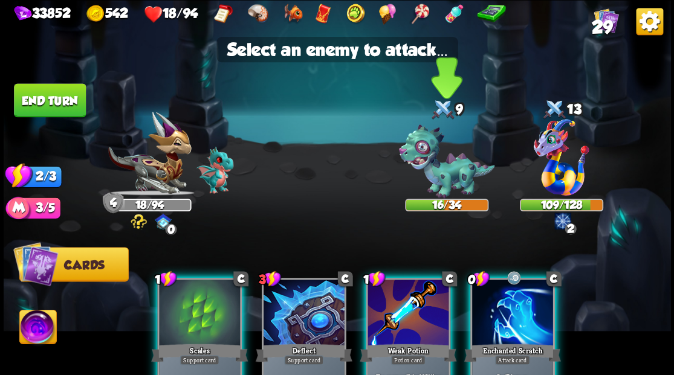
click at [456, 170] on img at bounding box center [446, 162] width 96 height 74
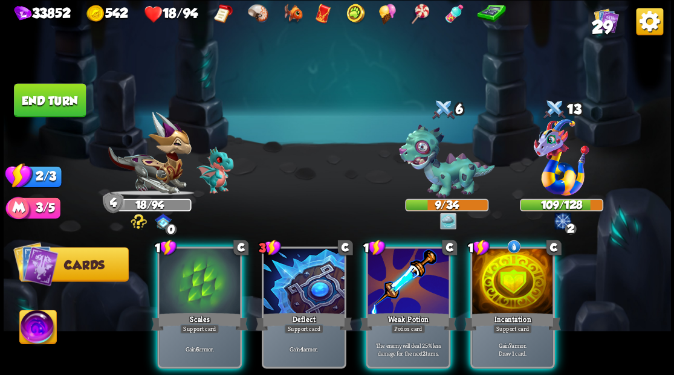
click at [517, 284] on div at bounding box center [512, 282] width 81 height 68
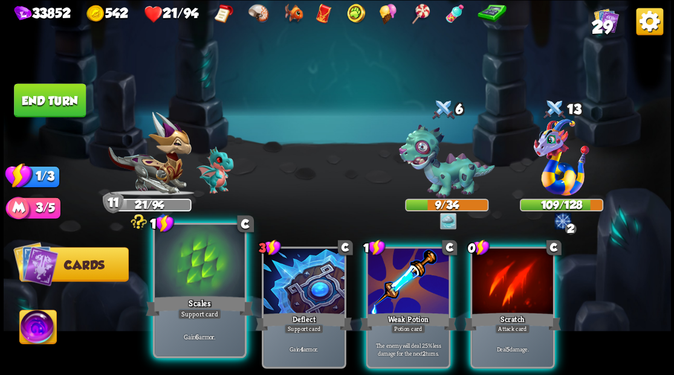
click at [180, 274] on div at bounding box center [199, 263] width 89 height 76
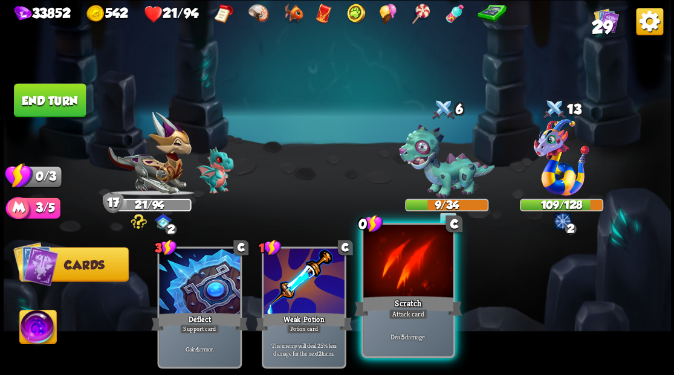
click at [392, 274] on div at bounding box center [407, 263] width 89 height 76
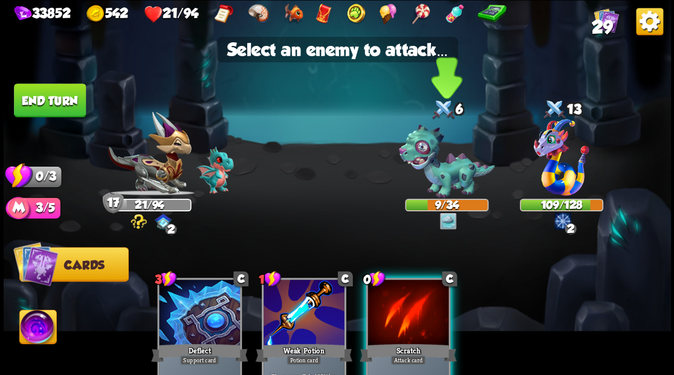
click at [453, 172] on img at bounding box center [446, 162] width 96 height 74
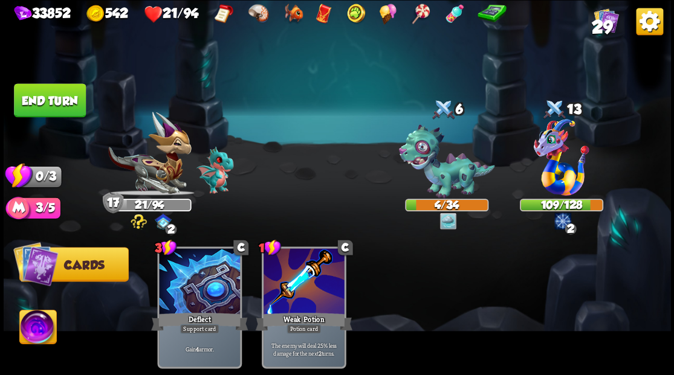
click at [51, 106] on button "End turn" at bounding box center [50, 100] width 72 height 34
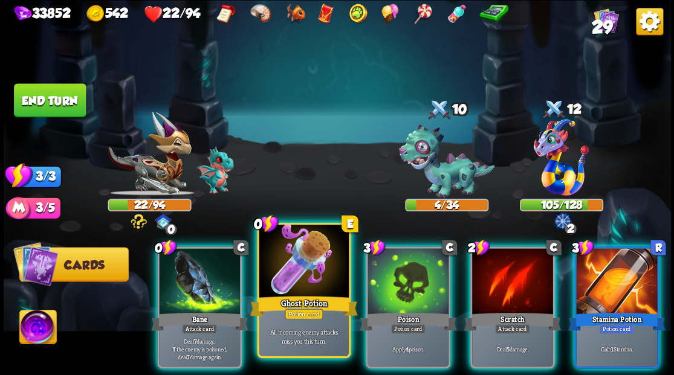
click at [299, 273] on div at bounding box center [303, 263] width 89 height 76
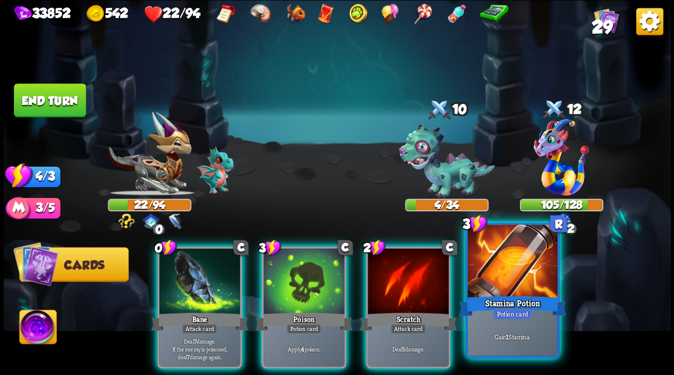
click at [517, 277] on div at bounding box center [511, 263] width 89 height 76
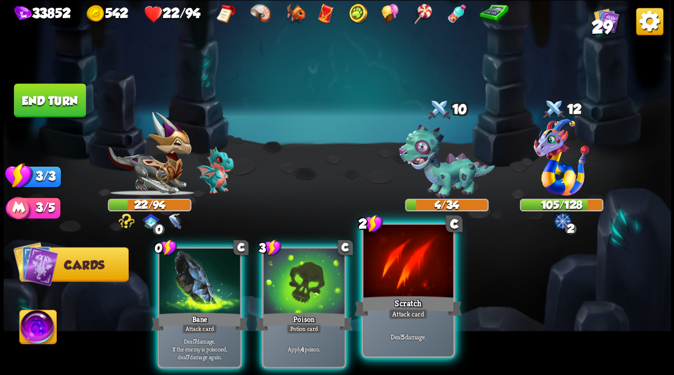
click at [387, 271] on div at bounding box center [407, 263] width 89 height 76
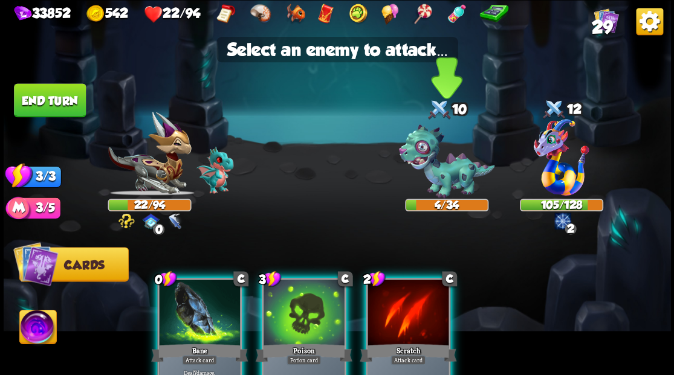
click at [429, 176] on img at bounding box center [446, 162] width 96 height 74
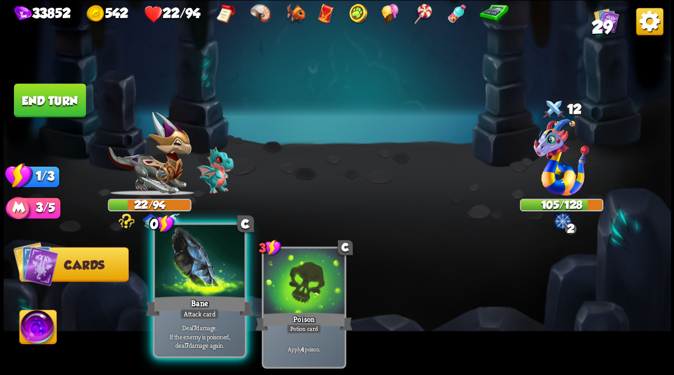
click at [192, 270] on div at bounding box center [199, 263] width 89 height 76
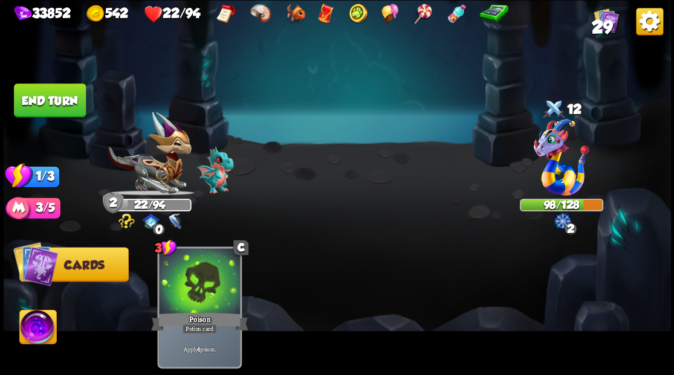
click at [59, 99] on button "End turn" at bounding box center [50, 100] width 72 height 34
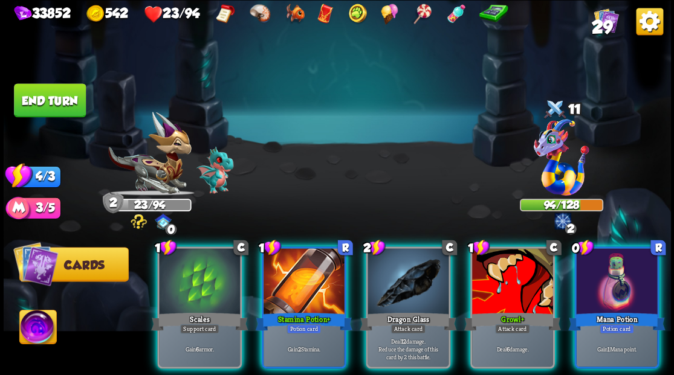
click at [622, 275] on div at bounding box center [616, 282] width 81 height 68
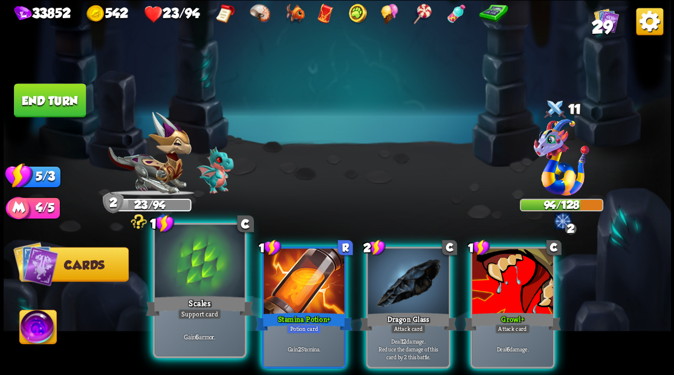
click at [193, 279] on div at bounding box center [199, 263] width 89 height 76
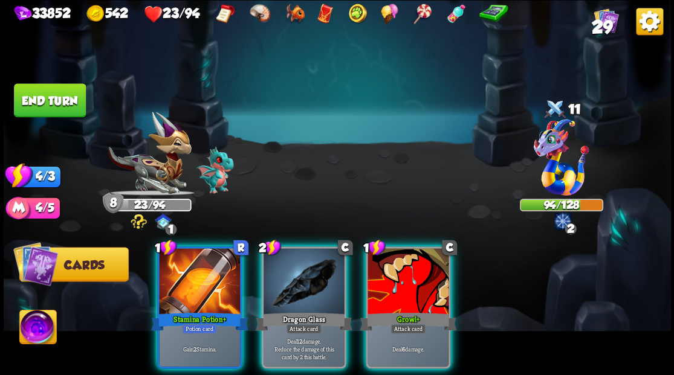
click at [37, 331] on img at bounding box center [37, 328] width 37 height 37
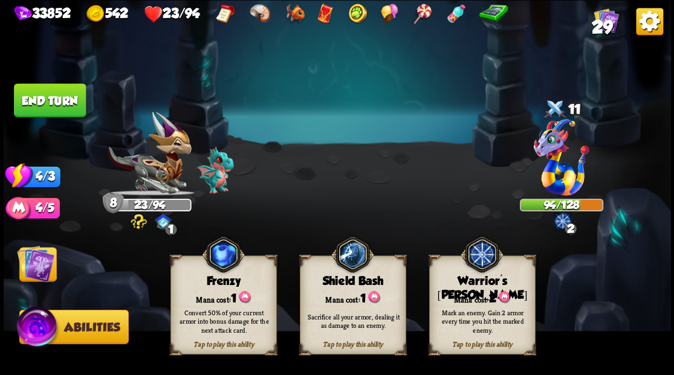
click at [42, 268] on img at bounding box center [35, 263] width 37 height 37
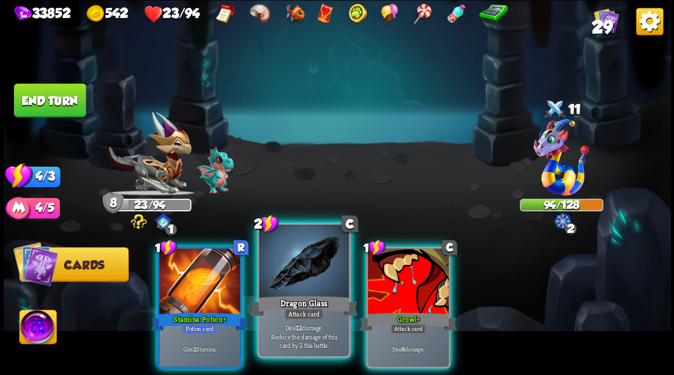
click at [294, 289] on div at bounding box center [303, 263] width 89 height 76
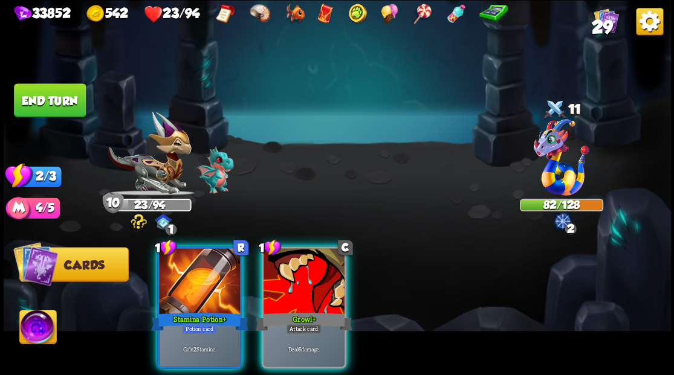
click at [294, 289] on div at bounding box center [304, 282] width 81 height 68
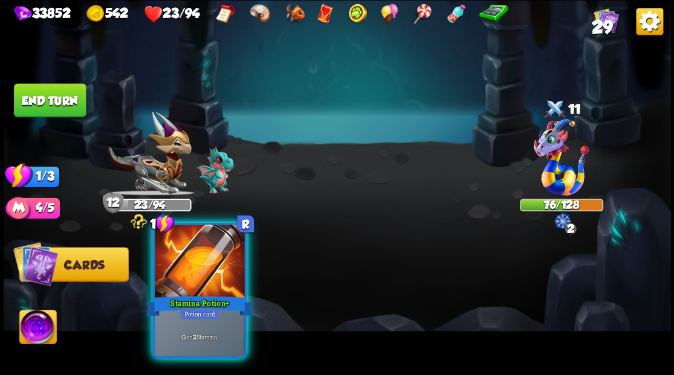
click at [199, 279] on div at bounding box center [199, 263] width 89 height 76
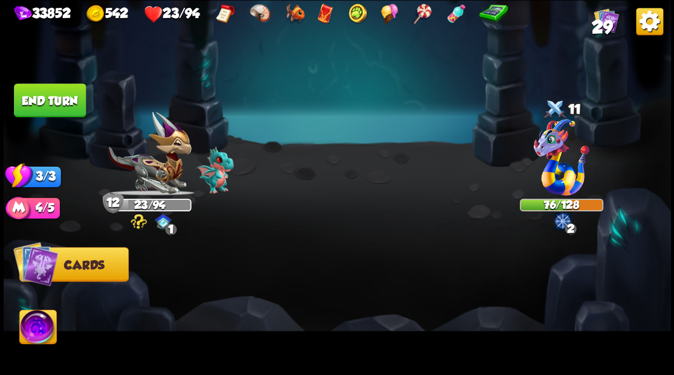
click at [59, 104] on button "End turn" at bounding box center [50, 100] width 72 height 34
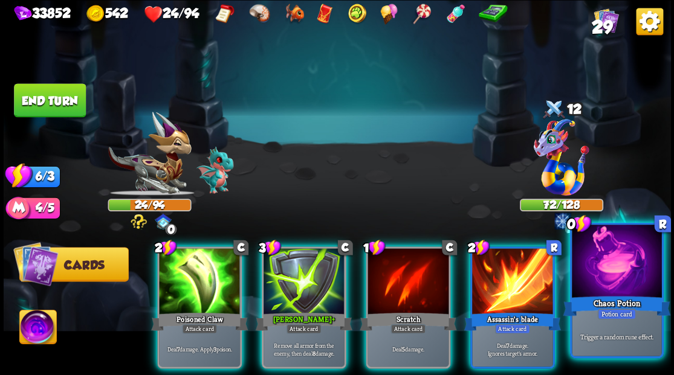
click at [637, 270] on div at bounding box center [616, 263] width 89 height 76
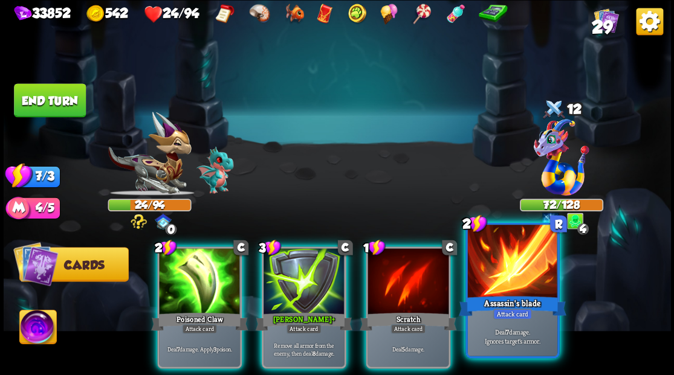
click at [528, 293] on div at bounding box center [511, 263] width 89 height 76
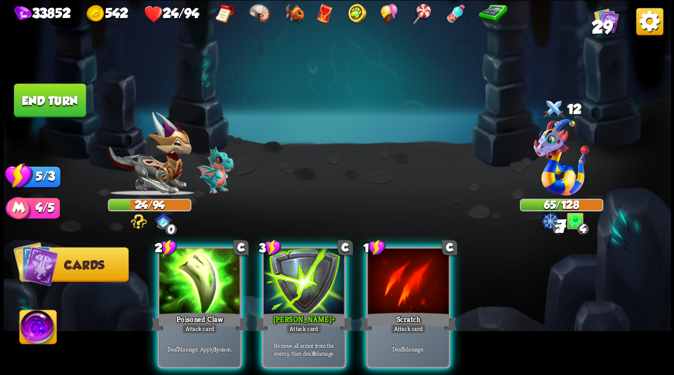
click at [417, 283] on div at bounding box center [407, 282] width 81 height 68
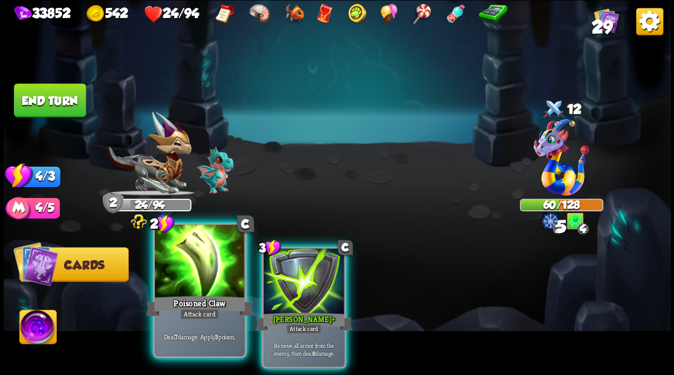
click at [173, 267] on div at bounding box center [199, 263] width 89 height 76
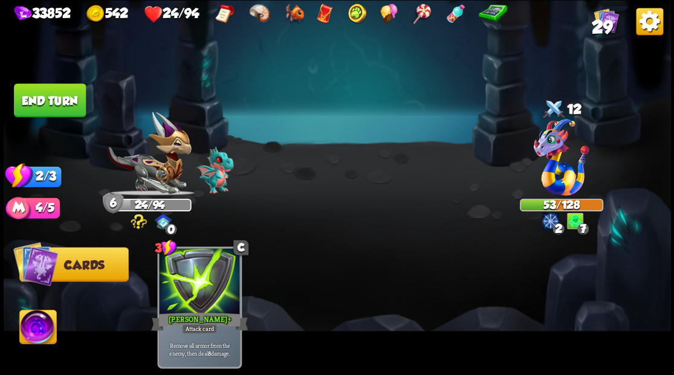
click at [40, 94] on button "End turn" at bounding box center [50, 100] width 72 height 34
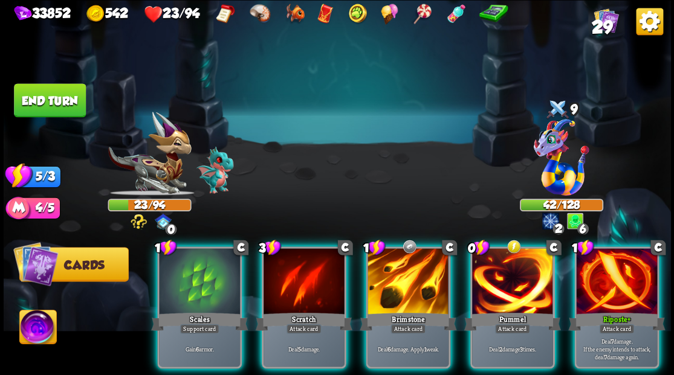
click at [614, 284] on div at bounding box center [616, 282] width 81 height 68
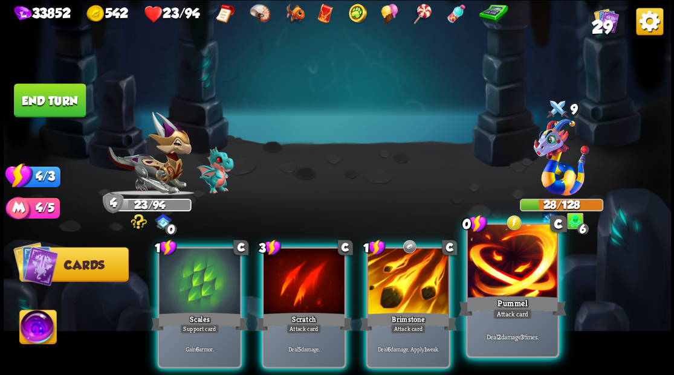
click at [508, 280] on div at bounding box center [511, 263] width 89 height 76
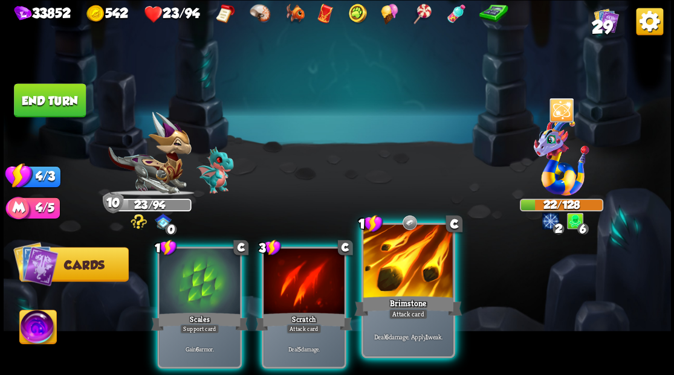
click at [397, 279] on div at bounding box center [407, 263] width 89 height 76
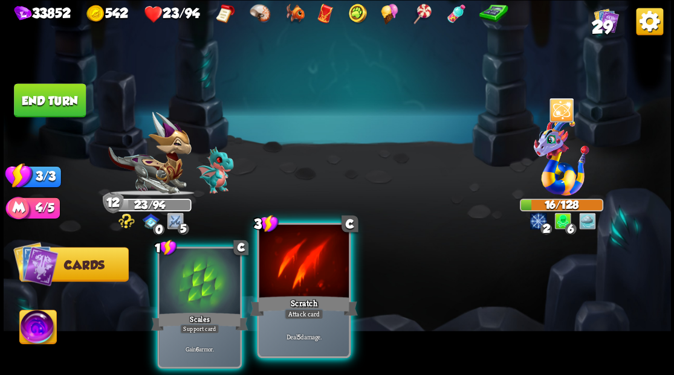
click at [305, 285] on div at bounding box center [303, 263] width 89 height 76
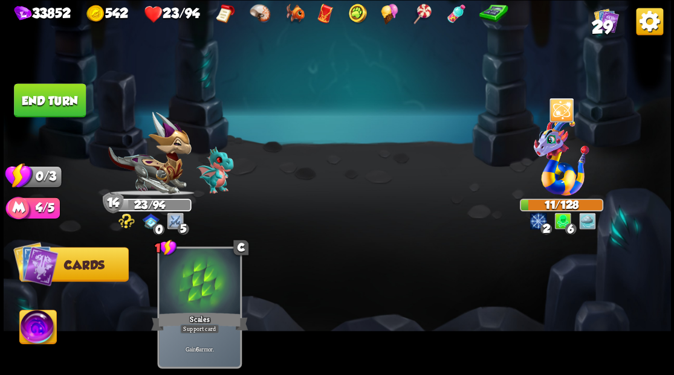
click at [60, 103] on button "End turn" at bounding box center [50, 100] width 72 height 34
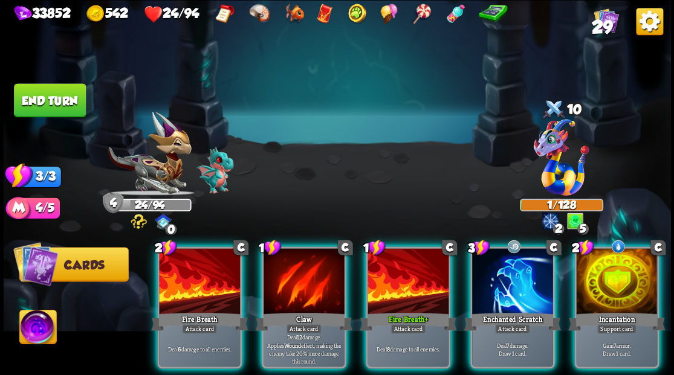
click at [618, 283] on div at bounding box center [616, 282] width 81 height 68
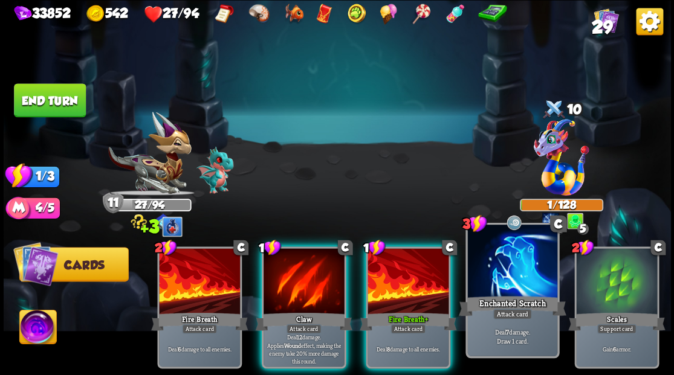
click at [516, 296] on div "Enchanted Scratch" at bounding box center [512, 306] width 108 height 24
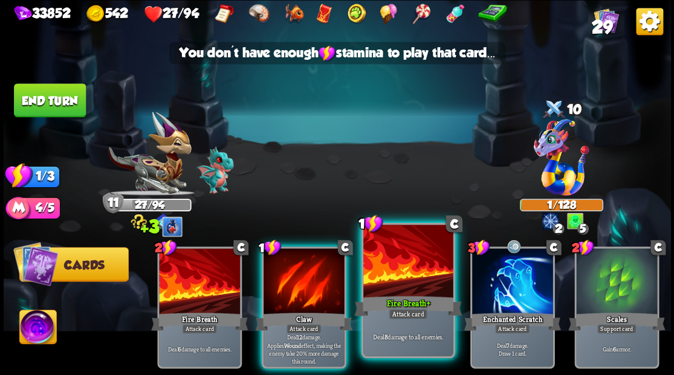
click at [413, 293] on div at bounding box center [407, 263] width 89 height 76
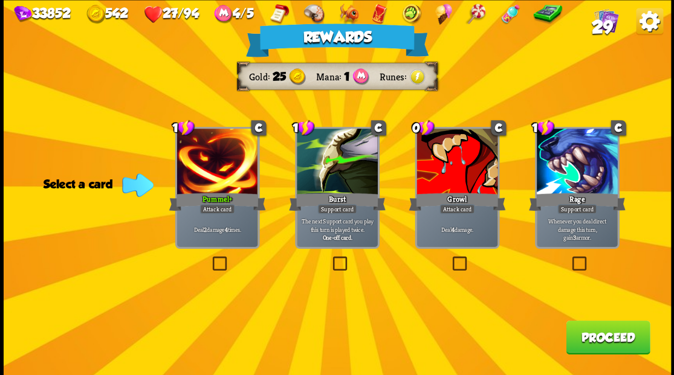
click at [601, 346] on button "Proceed" at bounding box center [608, 337] width 84 height 34
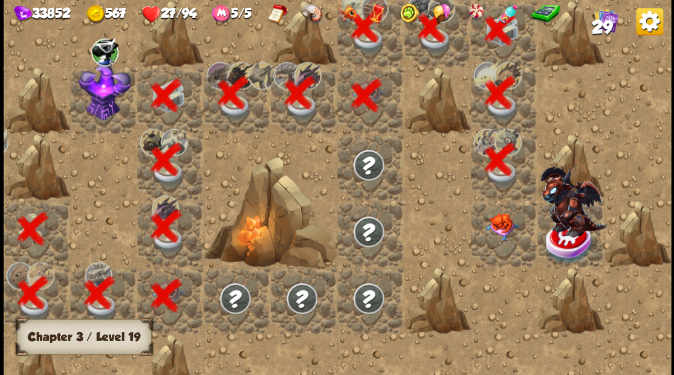
click at [497, 233] on img at bounding box center [501, 227] width 33 height 28
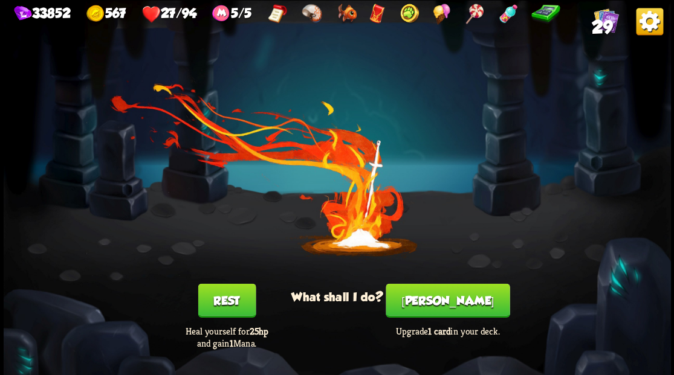
click at [216, 309] on button "Rest" at bounding box center [227, 300] width 58 height 34
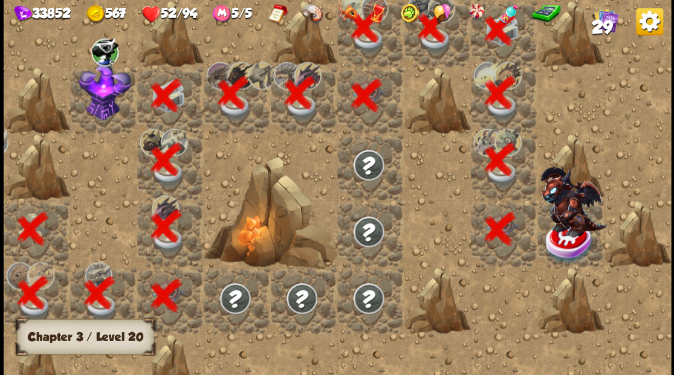
click at [575, 235] on div at bounding box center [570, 233] width 66 height 66
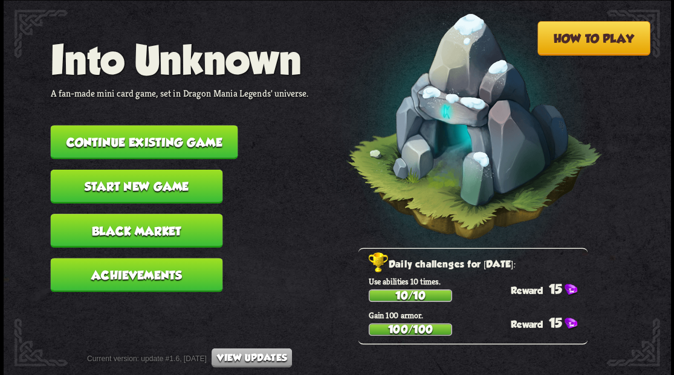
click at [189, 140] on button "Continue existing game" at bounding box center [143, 142] width 187 height 34
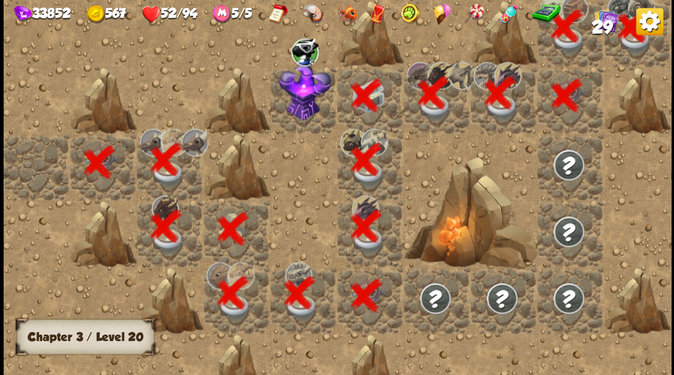
scroll to position [0, 232]
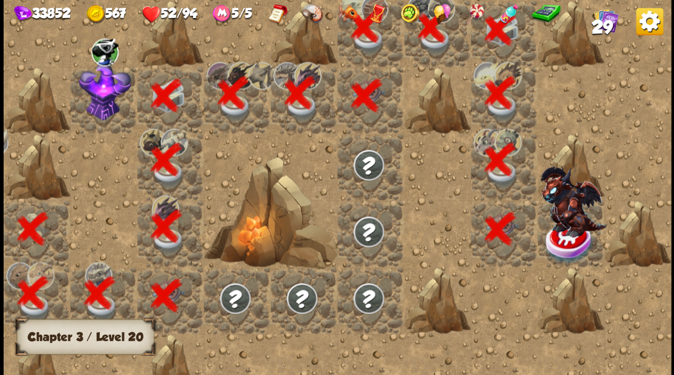
click at [563, 233] on img at bounding box center [573, 201] width 66 height 70
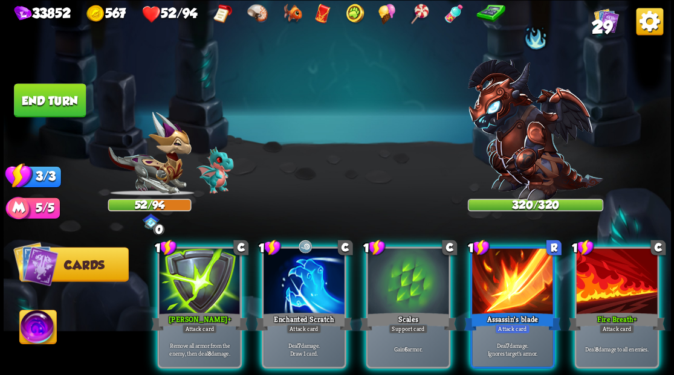
click at [36, 331] on img at bounding box center [37, 328] width 37 height 37
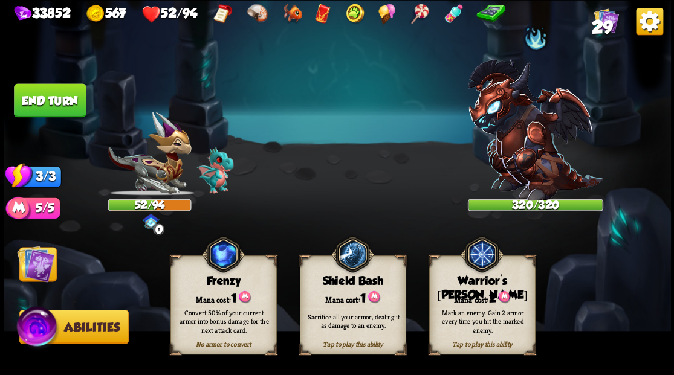
click at [479, 299] on div "Mana cost: 2" at bounding box center [481, 297] width 105 height 15
click at [41, 266] on img at bounding box center [35, 263] width 37 height 37
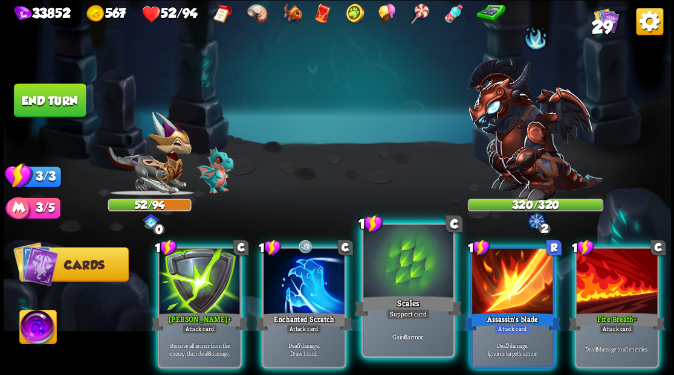
click at [404, 264] on div at bounding box center [407, 263] width 89 height 76
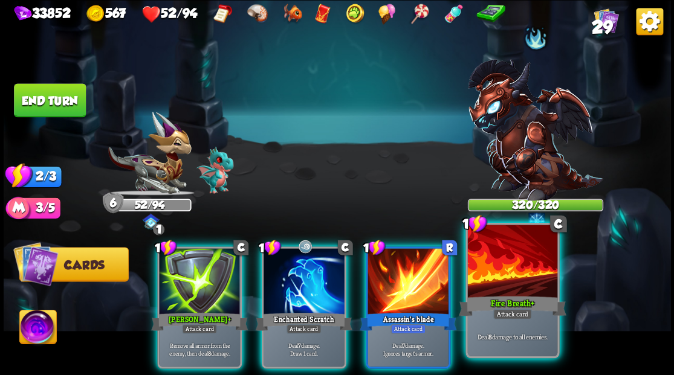
click at [506, 275] on div at bounding box center [511, 263] width 89 height 76
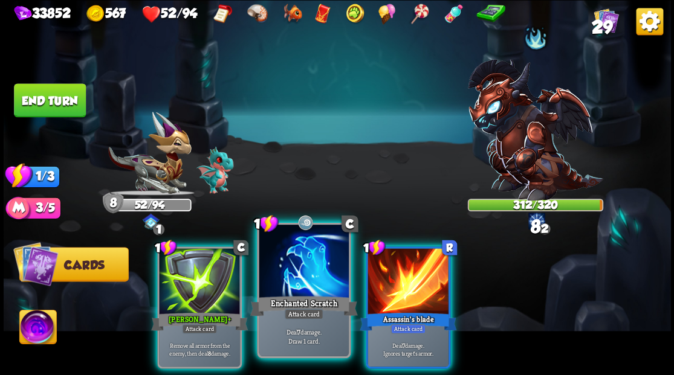
click at [308, 267] on div at bounding box center [303, 263] width 89 height 76
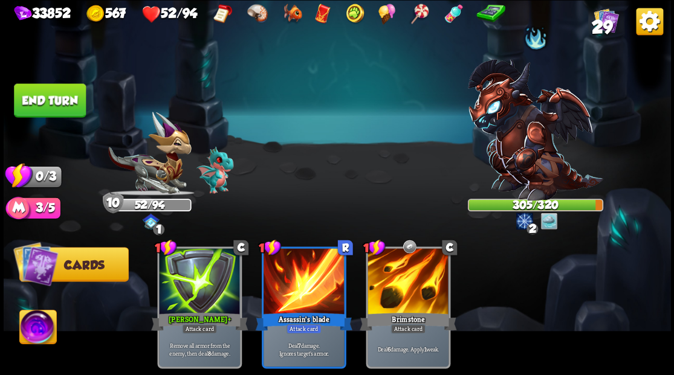
click at [70, 95] on button "End turn" at bounding box center [50, 100] width 72 height 34
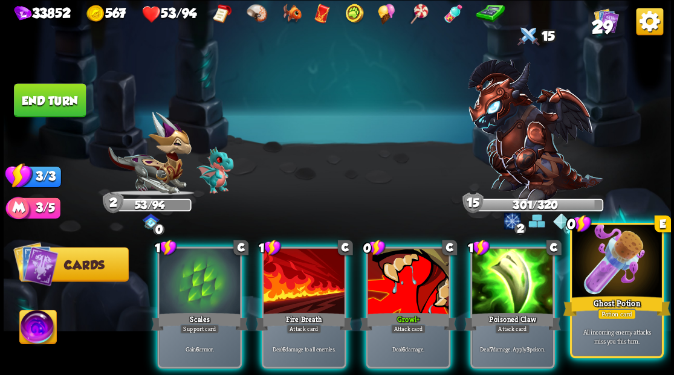
click at [629, 271] on div at bounding box center [616, 263] width 89 height 76
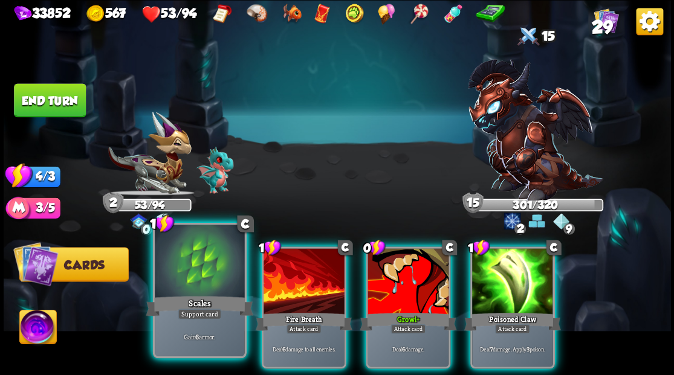
click at [203, 278] on div at bounding box center [199, 263] width 89 height 76
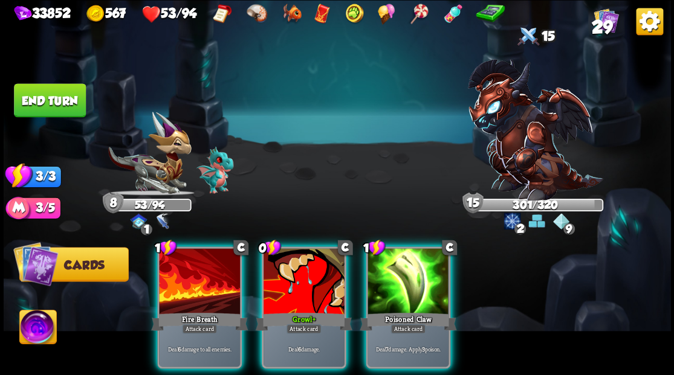
click at [531, 154] on img at bounding box center [534, 129] width 135 height 141
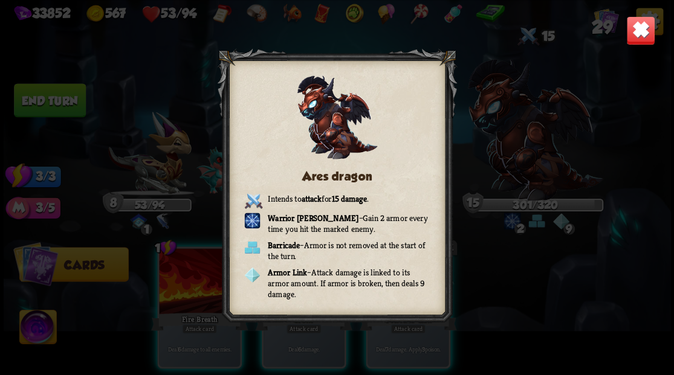
click at [636, 37] on img at bounding box center [640, 30] width 29 height 29
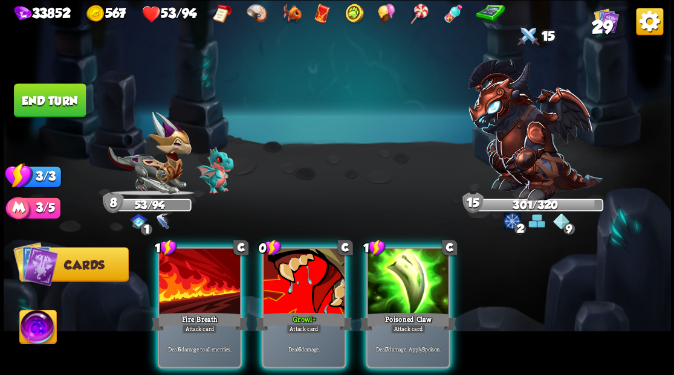
click at [31, 332] on img at bounding box center [37, 328] width 37 height 37
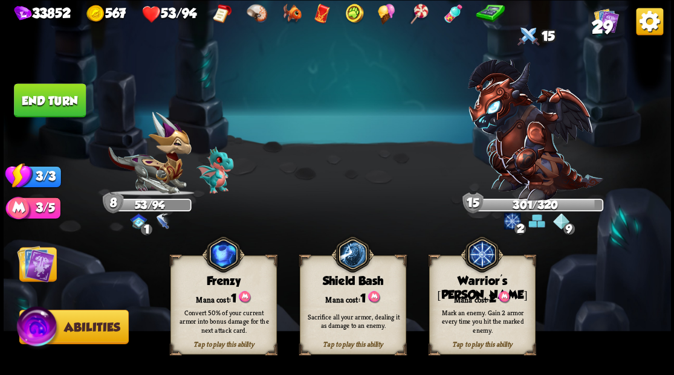
click at [476, 303] on div "Mark an enemy. Gain 2 armor every time you hit the marked enemy." at bounding box center [482, 321] width 106 height 42
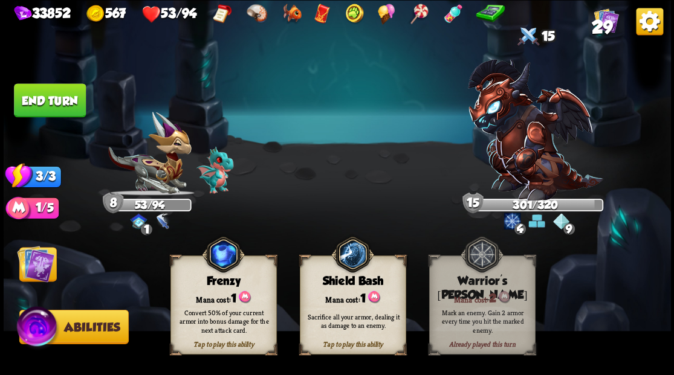
click at [33, 264] on img at bounding box center [35, 263] width 37 height 37
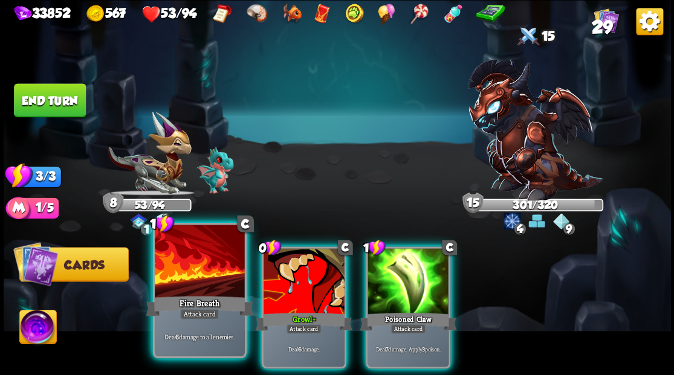
click at [179, 300] on div "Fire Breath" at bounding box center [200, 306] width 108 height 24
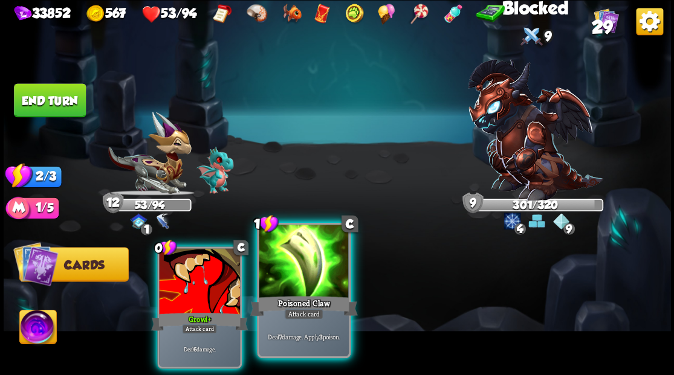
click at [306, 290] on div at bounding box center [303, 263] width 89 height 76
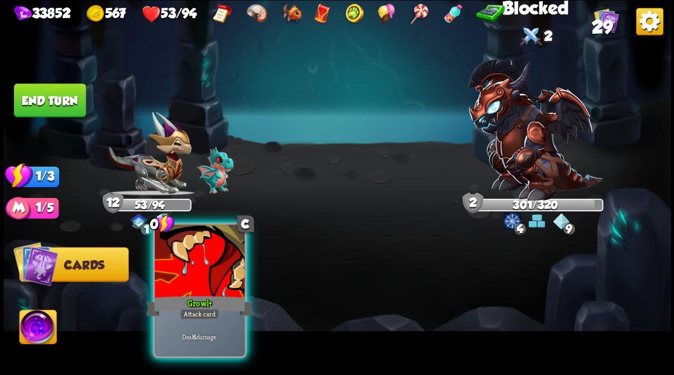
click at [201, 282] on div at bounding box center [199, 263] width 89 height 76
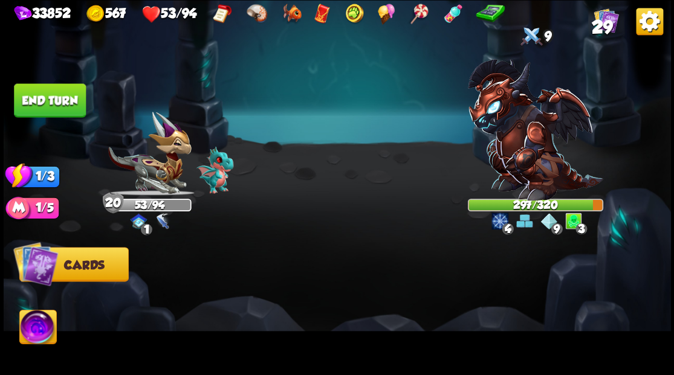
click at [51, 102] on button "End turn" at bounding box center [50, 100] width 72 height 34
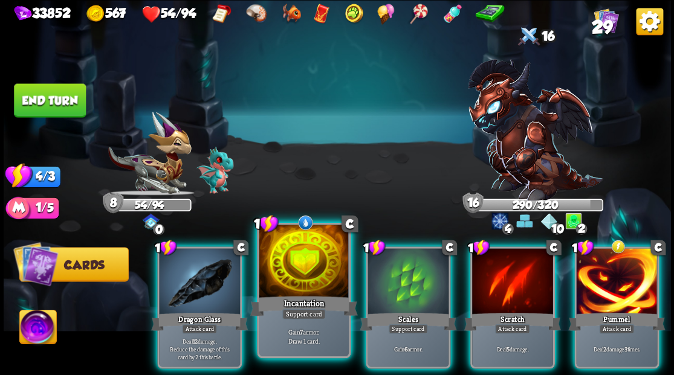
click at [294, 257] on div at bounding box center [303, 263] width 89 height 76
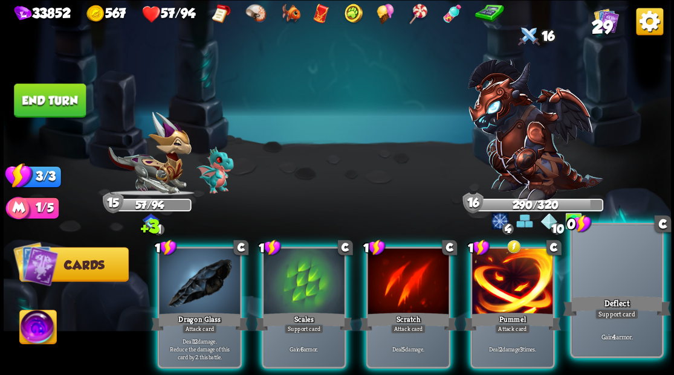
click at [624, 273] on div at bounding box center [616, 263] width 89 height 76
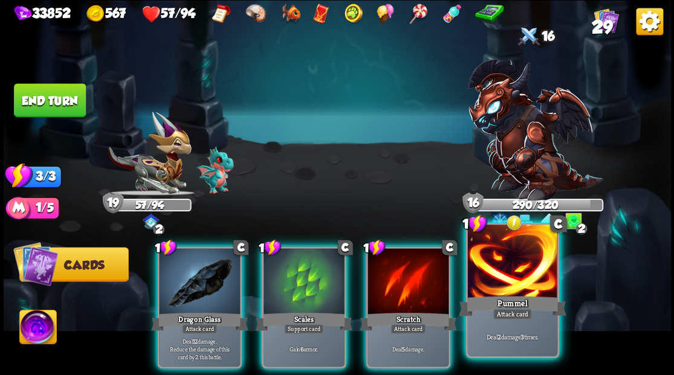
click at [522, 274] on div at bounding box center [511, 263] width 89 height 76
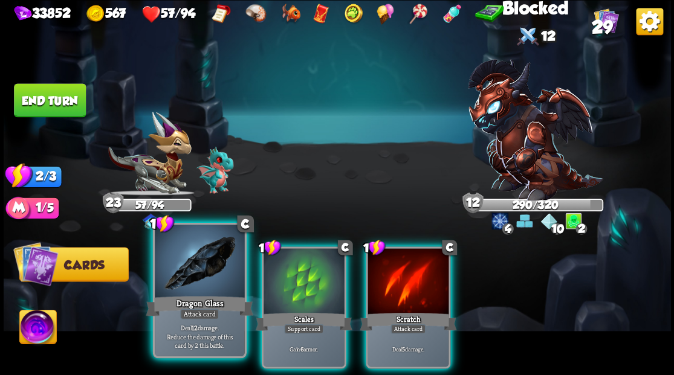
click at [189, 285] on div at bounding box center [199, 263] width 89 height 76
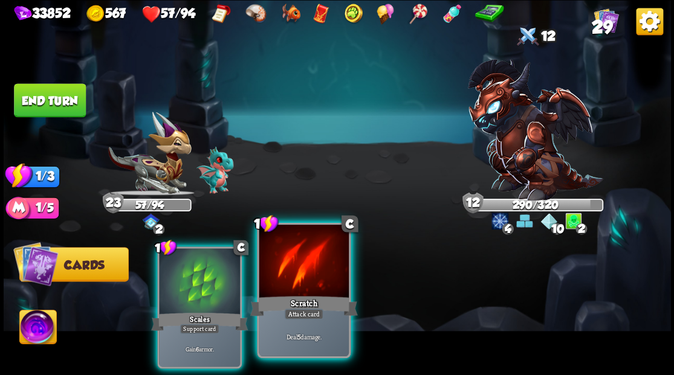
click at [296, 300] on div "Scratch" at bounding box center [304, 306] width 108 height 24
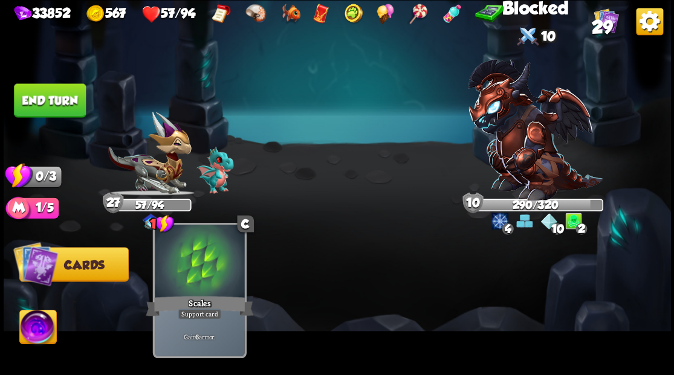
drag, startPoint x: 186, startPoint y: 294, endPoint x: 180, endPoint y: 282, distance: 14.1
click at [186, 294] on div "Scales" at bounding box center [200, 306] width 108 height 24
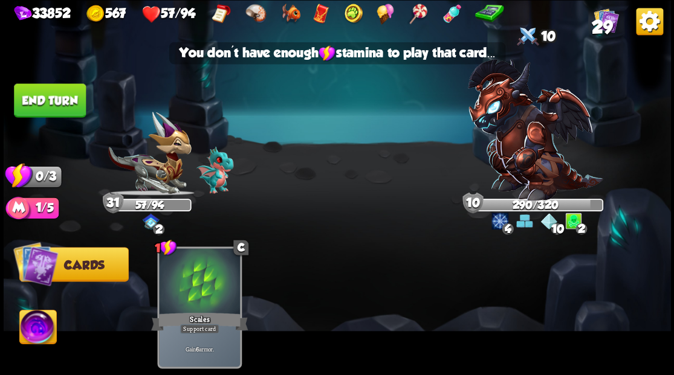
click at [47, 91] on button "End turn" at bounding box center [50, 100] width 72 height 34
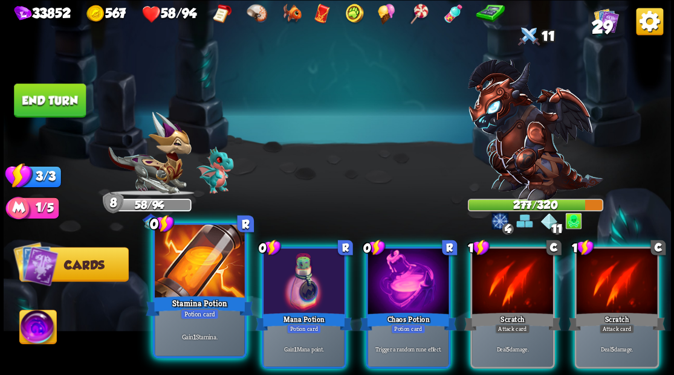
click at [195, 282] on div at bounding box center [199, 263] width 89 height 76
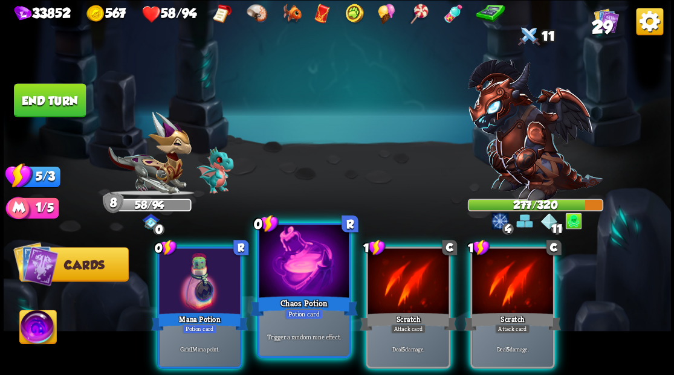
click at [303, 289] on div at bounding box center [303, 263] width 89 height 76
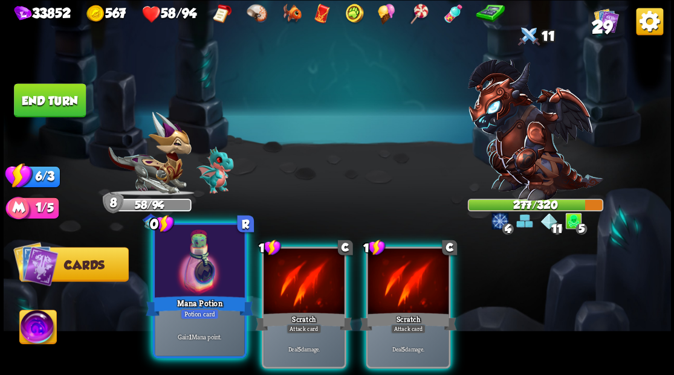
click at [209, 274] on div at bounding box center [199, 263] width 89 height 76
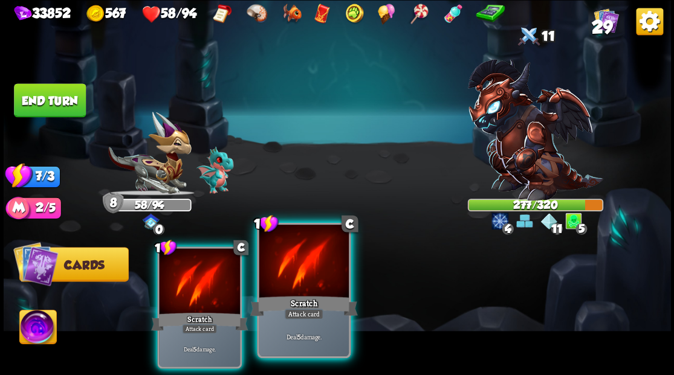
click at [303, 282] on div at bounding box center [303, 263] width 89 height 76
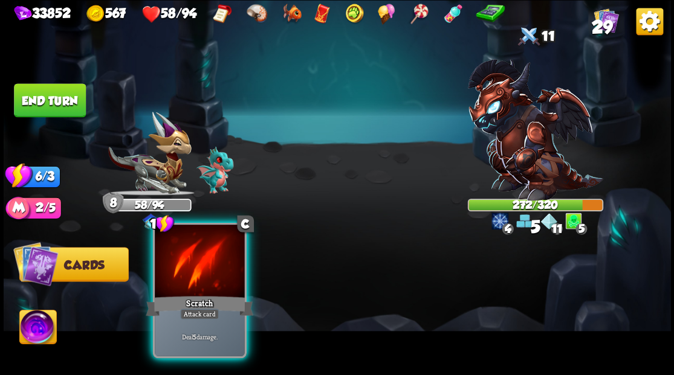
click at [210, 279] on div at bounding box center [199, 263] width 89 height 76
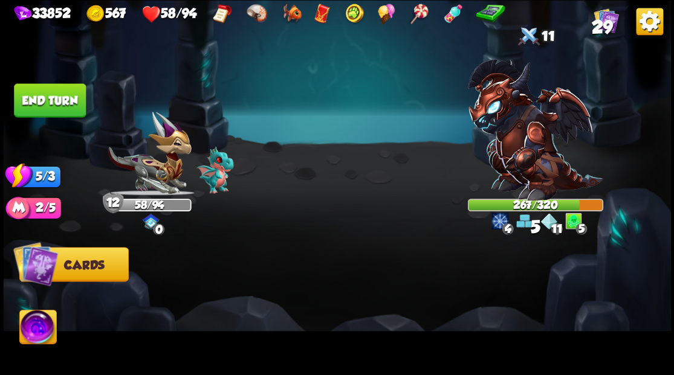
click at [62, 94] on button "End turn" at bounding box center [50, 100] width 72 height 34
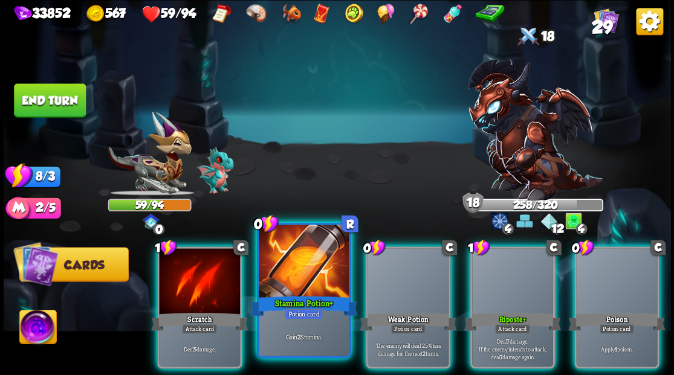
click at [292, 285] on div at bounding box center [303, 263] width 89 height 76
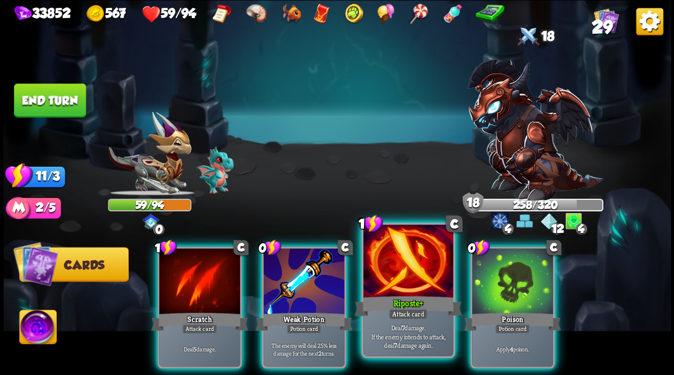
click at [398, 280] on div at bounding box center [407, 263] width 89 height 76
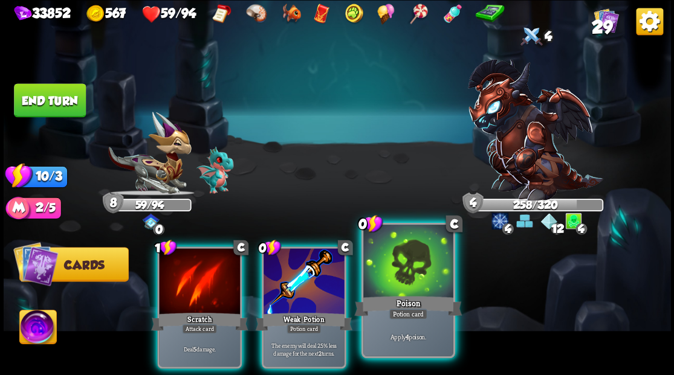
click at [407, 276] on div at bounding box center [407, 263] width 89 height 76
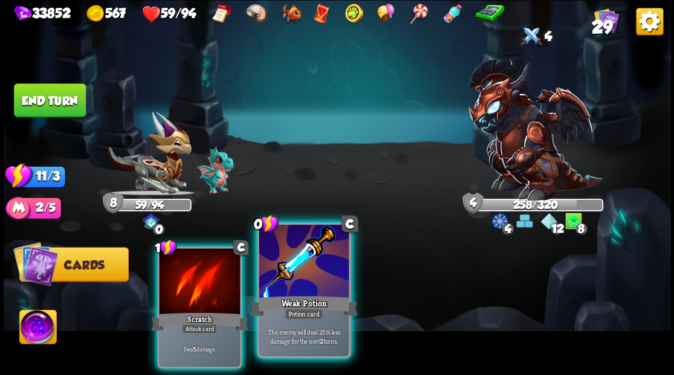
click at [309, 288] on div at bounding box center [303, 263] width 89 height 76
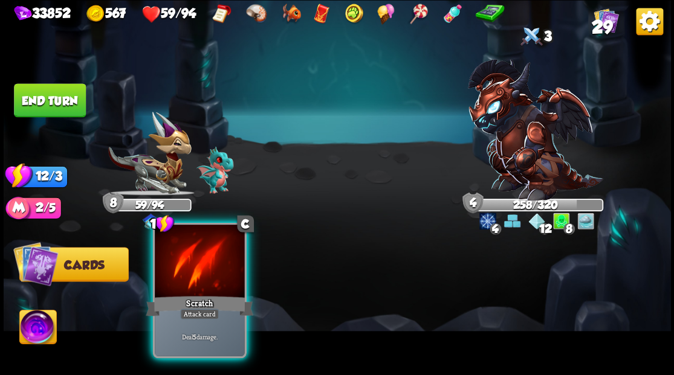
click at [220, 286] on div at bounding box center [199, 263] width 89 height 76
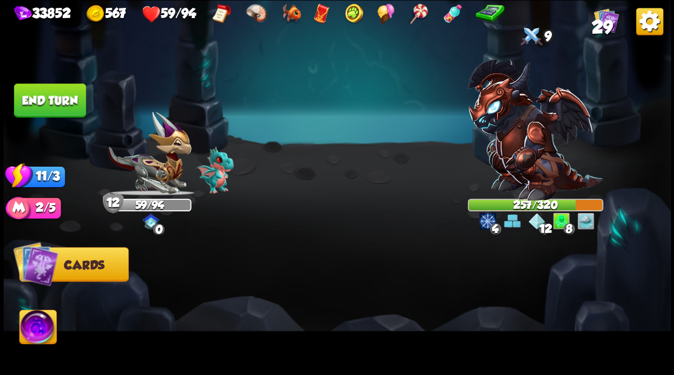
click at [76, 104] on button "End turn" at bounding box center [50, 100] width 72 height 34
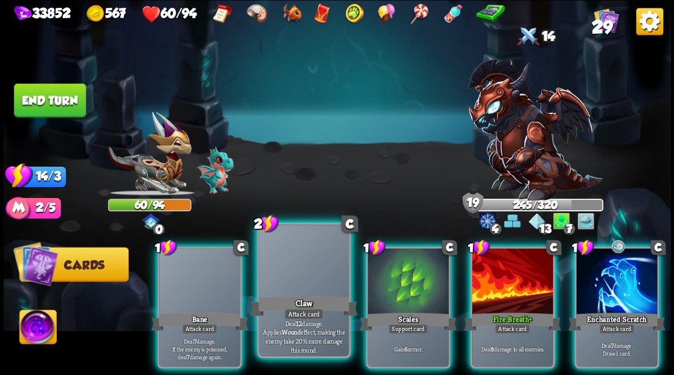
click at [299, 293] on div at bounding box center [303, 263] width 89 height 76
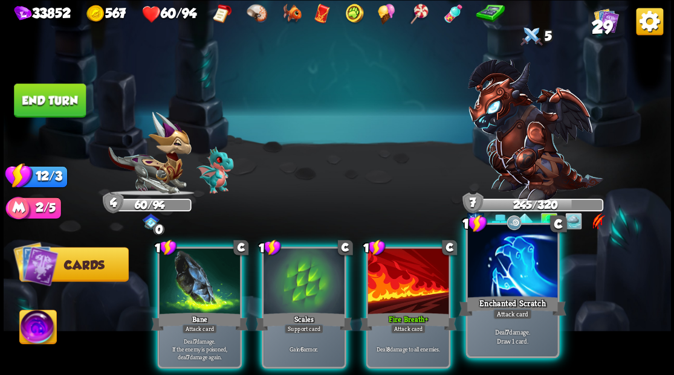
click at [510, 288] on div at bounding box center [511, 263] width 89 height 76
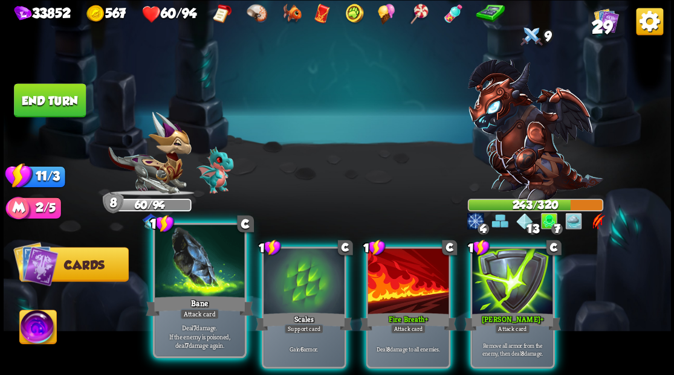
click at [189, 291] on div at bounding box center [199, 263] width 89 height 76
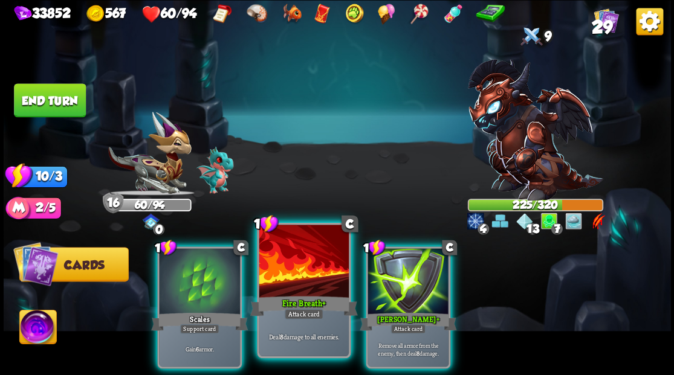
click at [304, 286] on div at bounding box center [303, 263] width 89 height 76
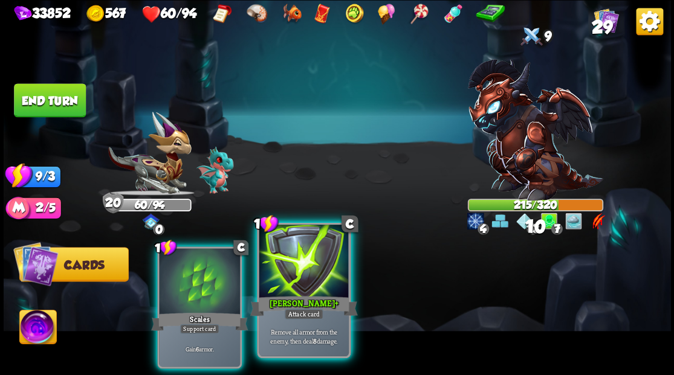
click at [304, 286] on div at bounding box center [303, 263] width 89 height 76
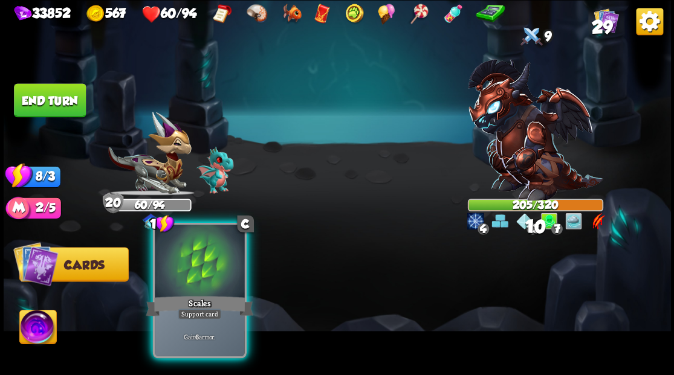
click at [203, 276] on div at bounding box center [199, 263] width 89 height 76
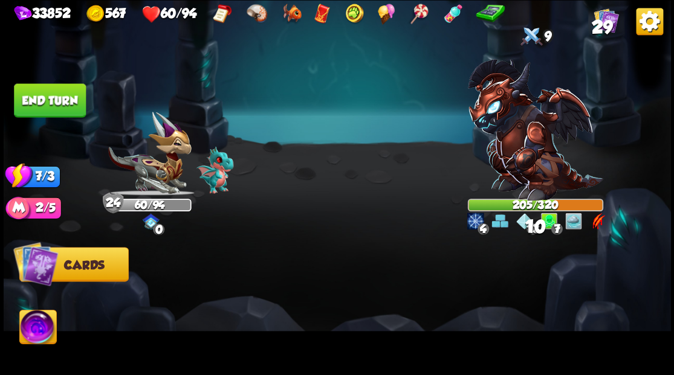
click at [48, 99] on button "End turn" at bounding box center [50, 100] width 72 height 34
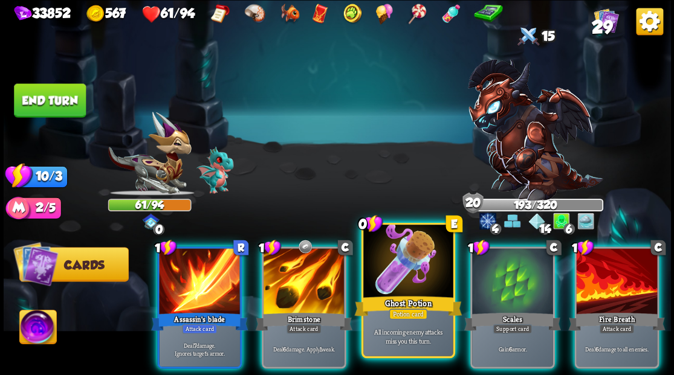
click at [400, 280] on div at bounding box center [407, 263] width 89 height 76
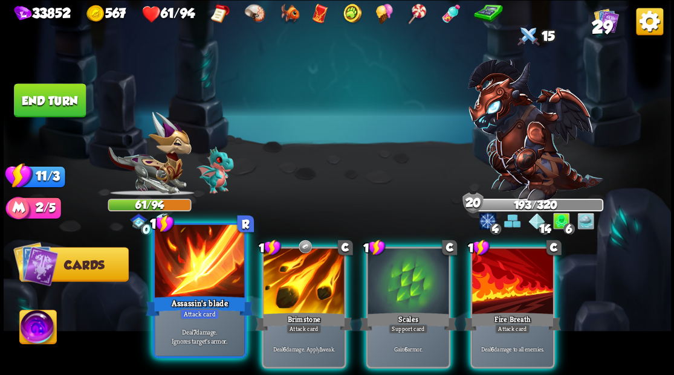
click at [187, 296] on div "Assassin's blade" at bounding box center [200, 306] width 108 height 24
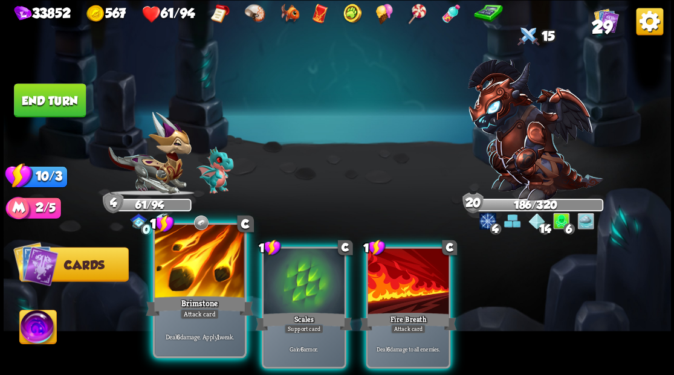
click at [176, 286] on div at bounding box center [199, 263] width 89 height 76
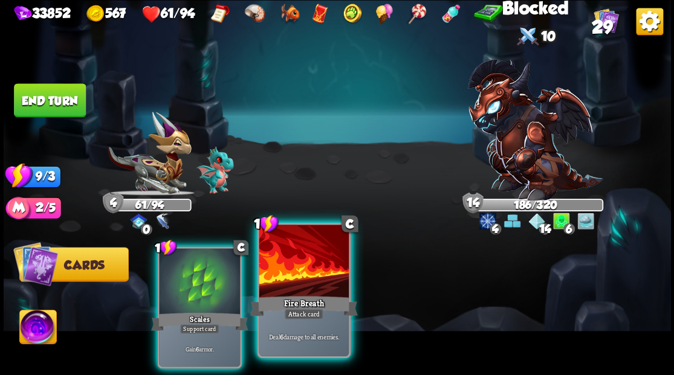
click at [286, 300] on div "Fire Breath" at bounding box center [304, 306] width 108 height 24
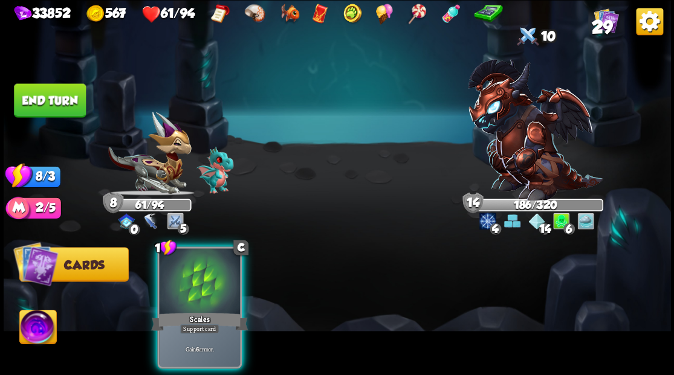
click at [57, 103] on button "End turn" at bounding box center [50, 100] width 72 height 34
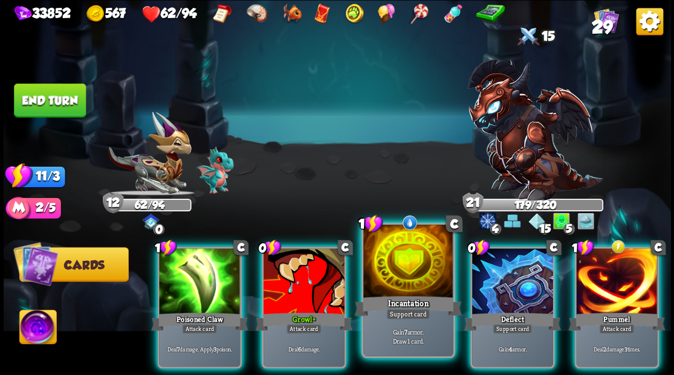
click at [412, 268] on div at bounding box center [407, 263] width 89 height 76
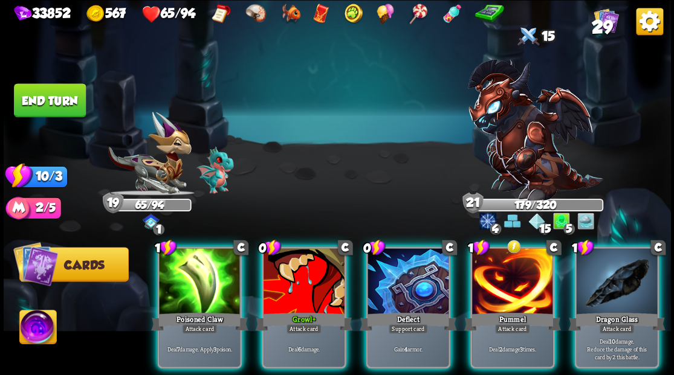
click at [616, 286] on div at bounding box center [616, 282] width 81 height 68
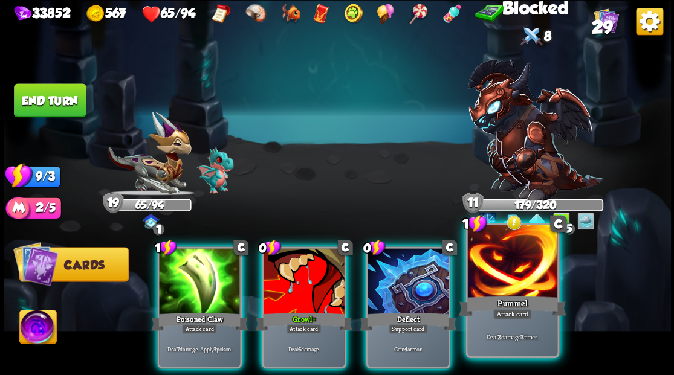
click at [499, 290] on div at bounding box center [511, 263] width 89 height 76
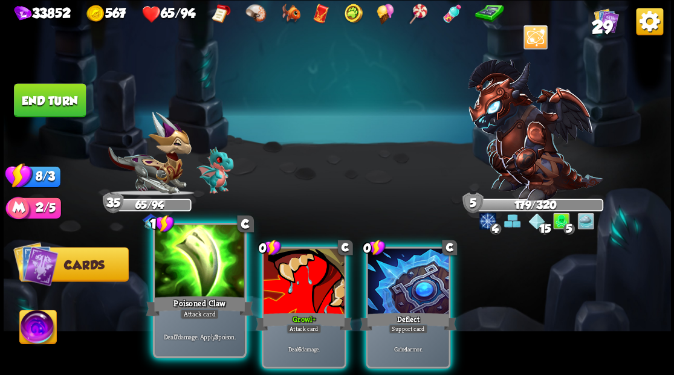
click at [203, 286] on div at bounding box center [199, 263] width 89 height 76
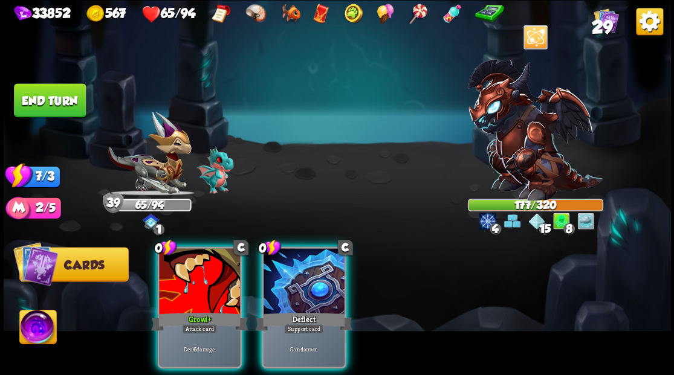
click at [203, 286] on div at bounding box center [199, 282] width 81 height 68
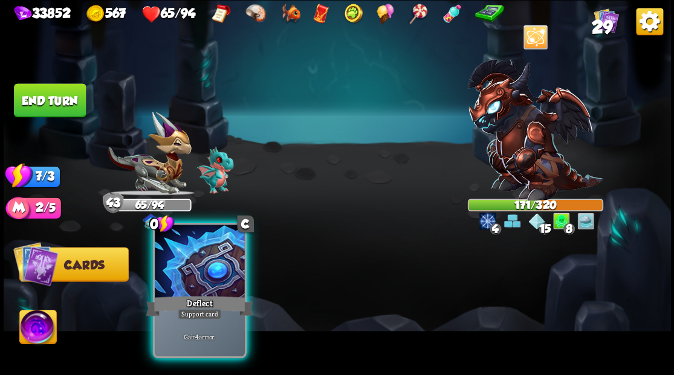
drag, startPoint x: 203, startPoint y: 286, endPoint x: 206, endPoint y: 292, distance: 6.2
click at [206, 292] on div at bounding box center [199, 263] width 89 height 76
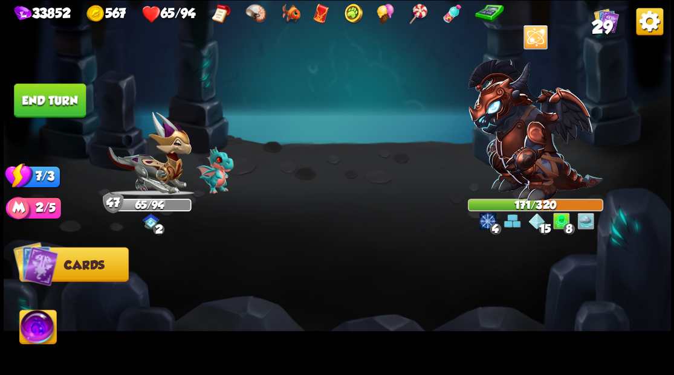
click at [62, 111] on button "End turn" at bounding box center [50, 100] width 72 height 34
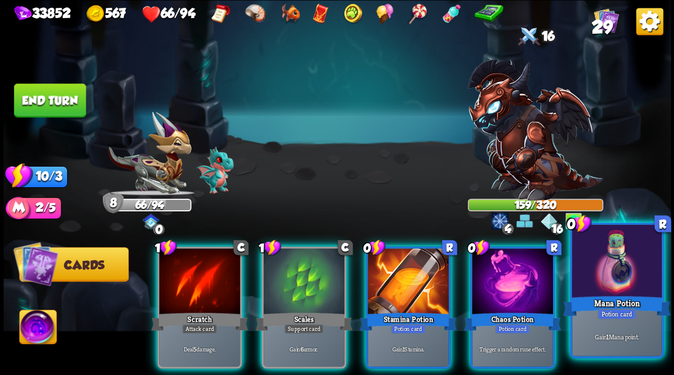
click at [625, 282] on div at bounding box center [616, 263] width 89 height 76
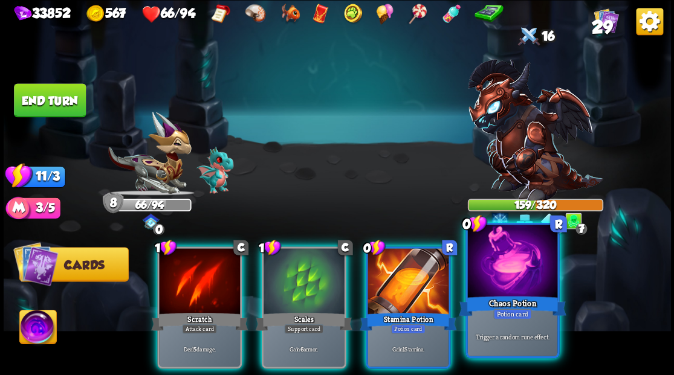
click at [508, 272] on div at bounding box center [511, 263] width 89 height 76
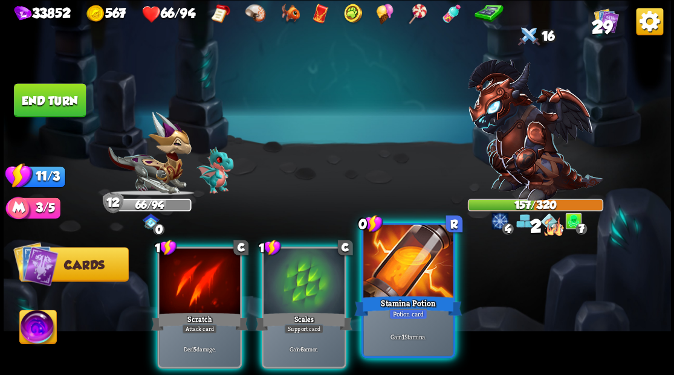
click at [407, 266] on div at bounding box center [407, 263] width 89 height 76
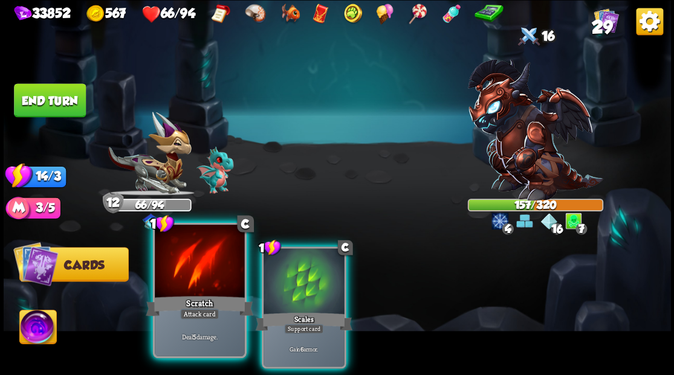
click at [198, 276] on div at bounding box center [199, 263] width 89 height 76
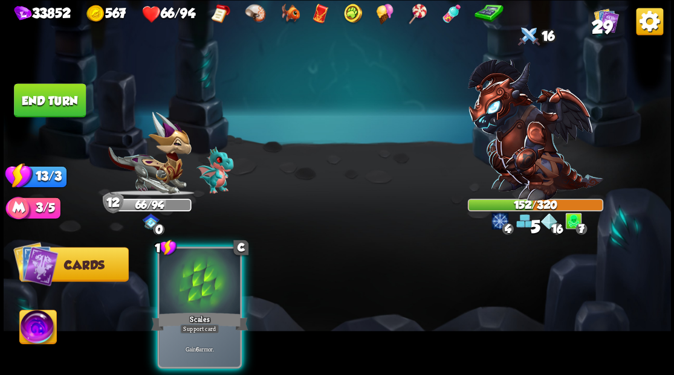
click at [198, 276] on div at bounding box center [199, 282] width 81 height 68
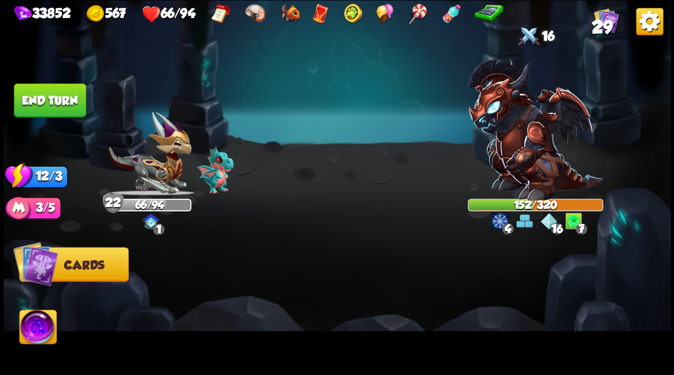
click at [71, 103] on button "End turn" at bounding box center [50, 100] width 72 height 34
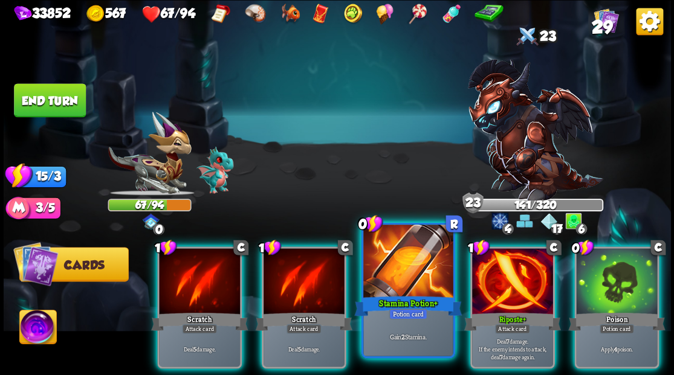
click at [393, 274] on div at bounding box center [407, 263] width 89 height 76
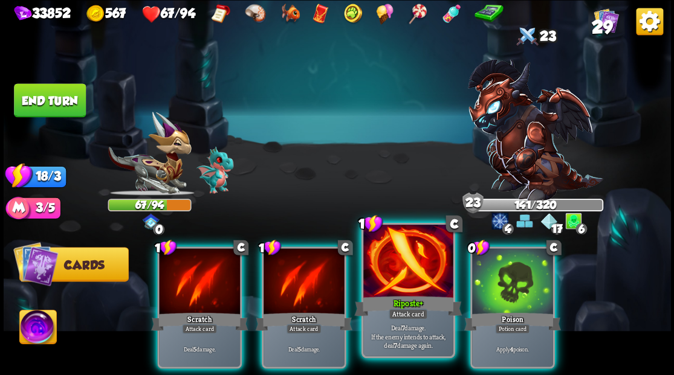
click at [393, 275] on div at bounding box center [407, 263] width 89 height 76
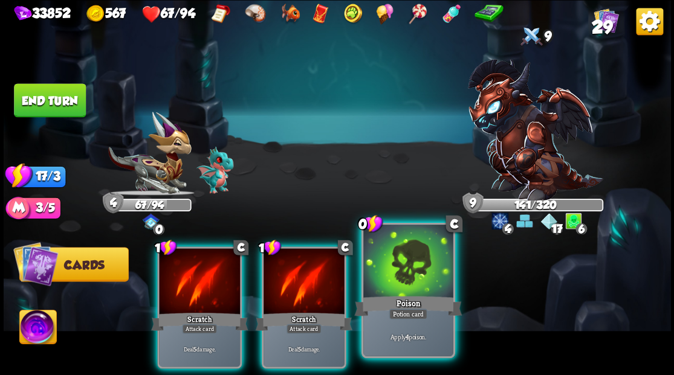
click at [392, 273] on div at bounding box center [407, 263] width 89 height 76
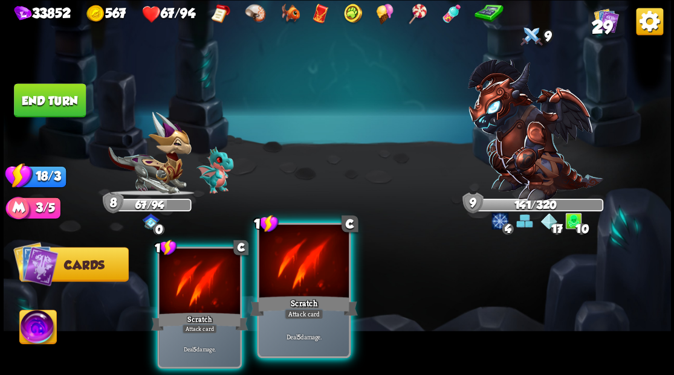
click at [299, 301] on div "Scratch" at bounding box center [304, 306] width 108 height 24
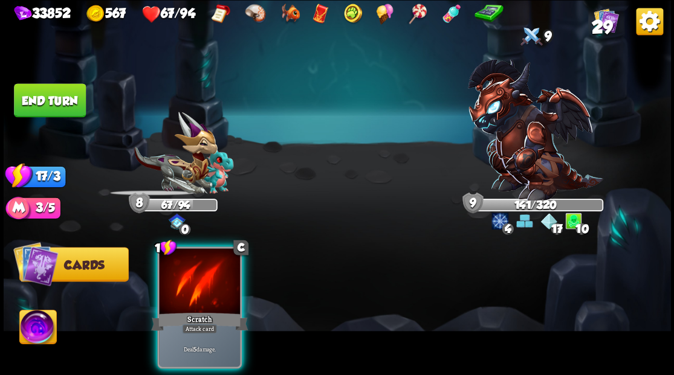
click at [209, 287] on div at bounding box center [199, 282] width 81 height 68
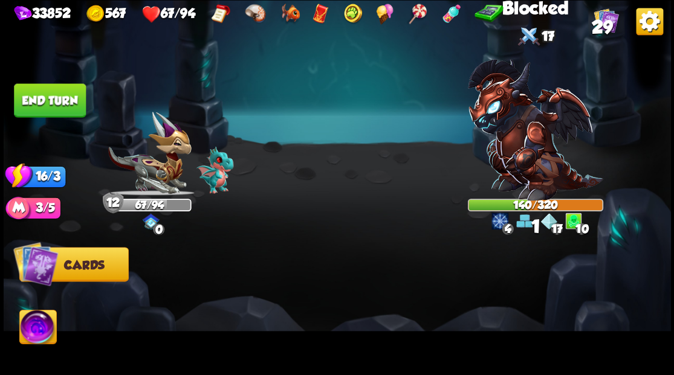
drag, startPoint x: 59, startPoint y: 95, endPoint x: 283, endPoint y: 140, distance: 227.9
click at [59, 95] on button "End turn" at bounding box center [50, 100] width 72 height 34
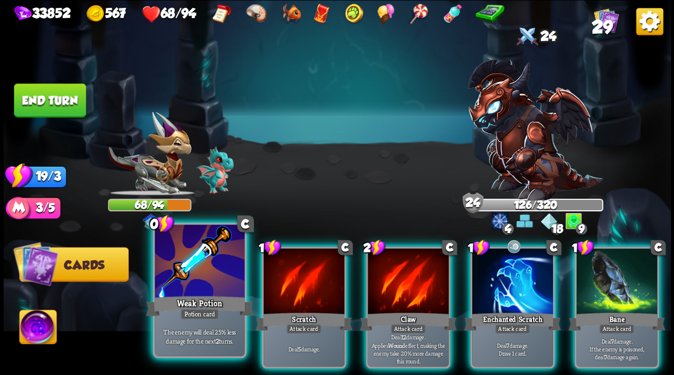
click at [196, 279] on div at bounding box center [199, 263] width 89 height 76
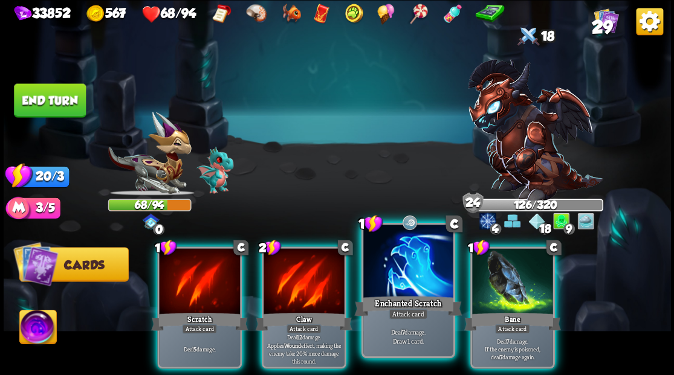
click at [390, 271] on div at bounding box center [407, 263] width 89 height 76
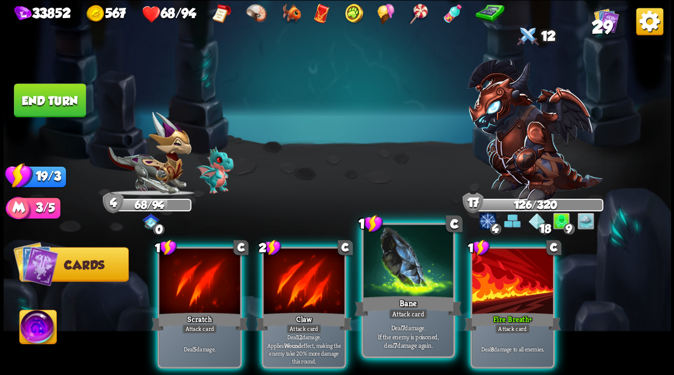
click at [403, 279] on div at bounding box center [407, 263] width 89 height 76
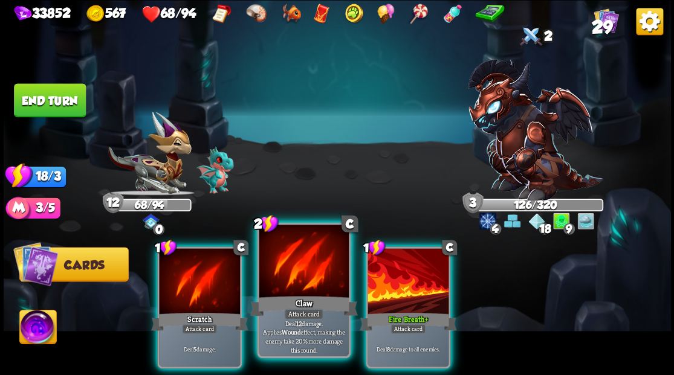
click at [289, 279] on div at bounding box center [303, 263] width 89 height 76
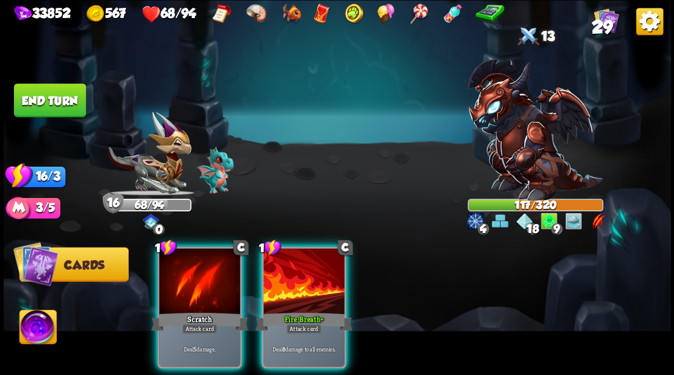
click at [300, 277] on div at bounding box center [304, 282] width 81 height 68
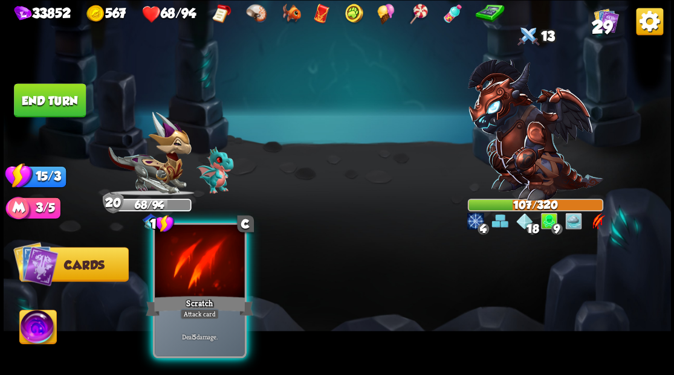
click at [219, 286] on div at bounding box center [199, 263] width 89 height 76
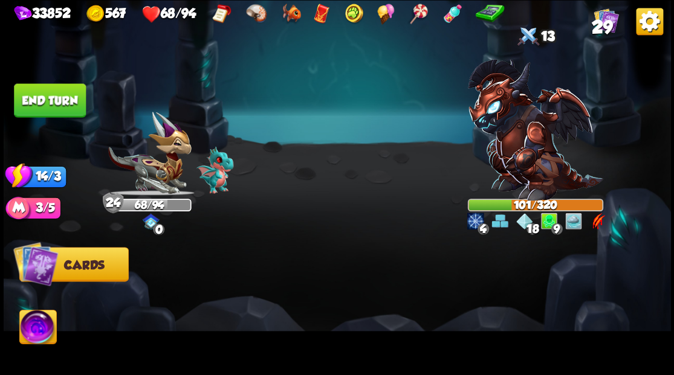
click at [53, 98] on button "End turn" at bounding box center [50, 100] width 72 height 34
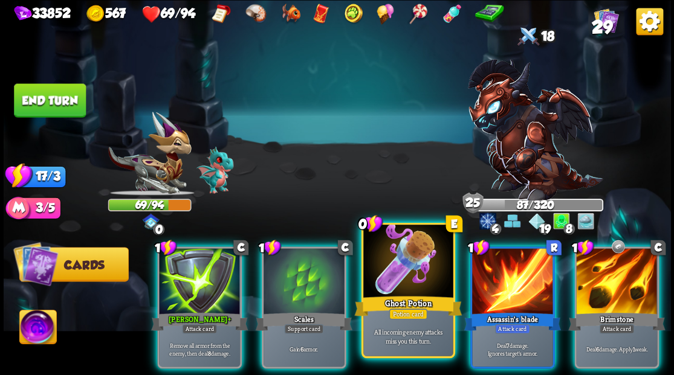
click at [412, 281] on div at bounding box center [407, 263] width 89 height 76
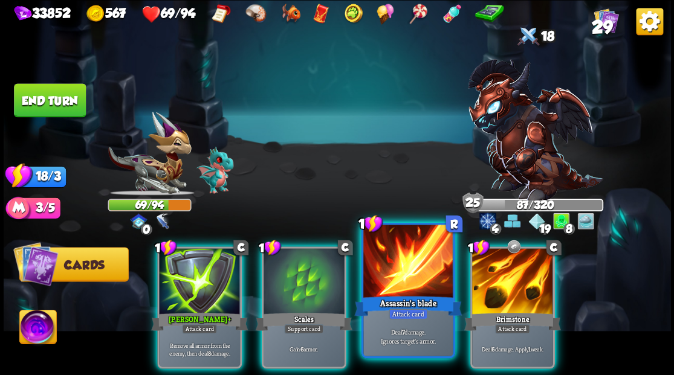
click at [412, 281] on div at bounding box center [407, 263] width 89 height 76
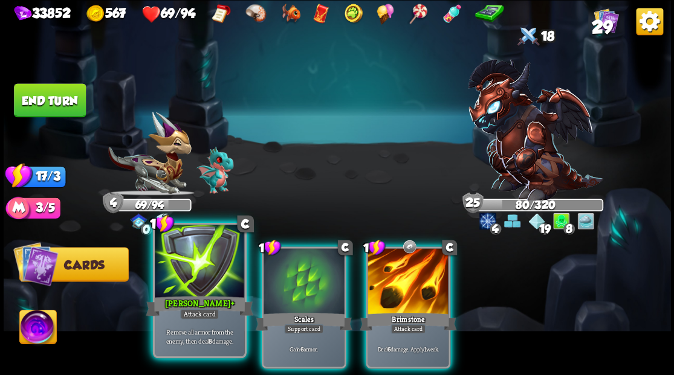
click at [204, 273] on div at bounding box center [199, 263] width 89 height 76
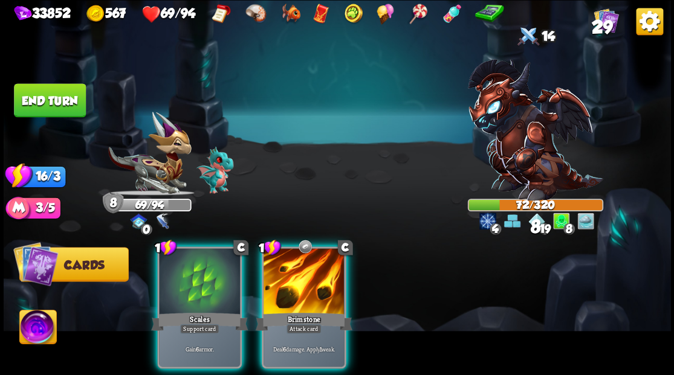
click at [290, 277] on div at bounding box center [304, 282] width 81 height 68
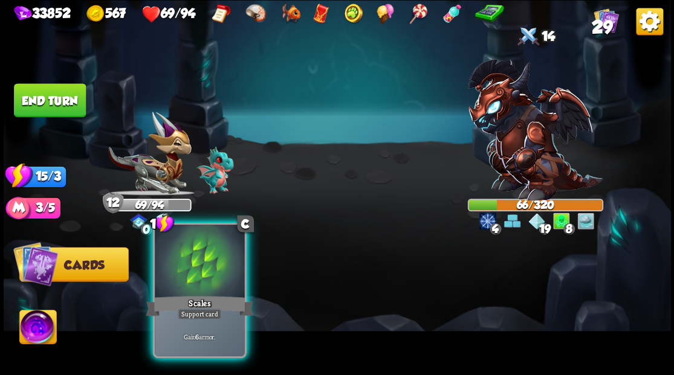
click at [204, 282] on div at bounding box center [199, 263] width 89 height 76
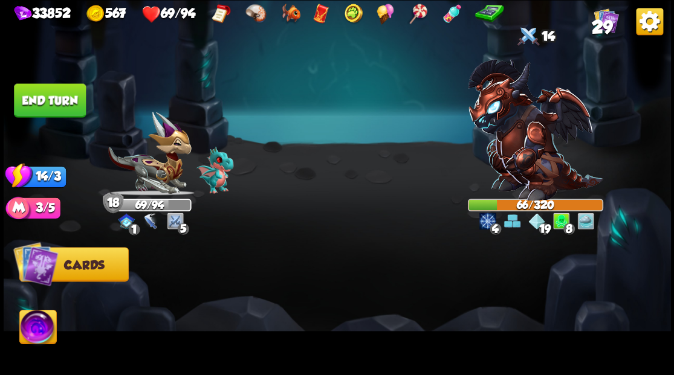
click at [64, 98] on button "End turn" at bounding box center [50, 100] width 72 height 34
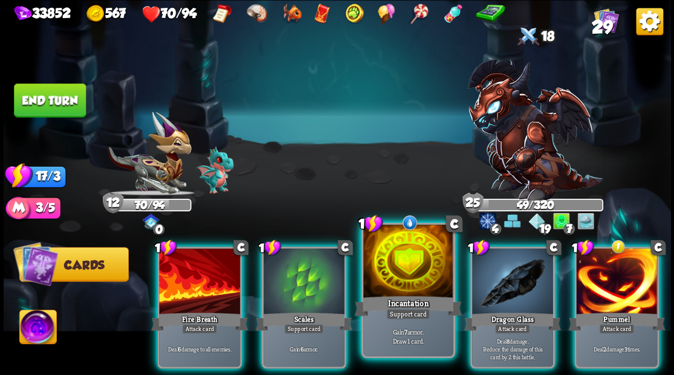
click at [416, 264] on div at bounding box center [407, 263] width 89 height 76
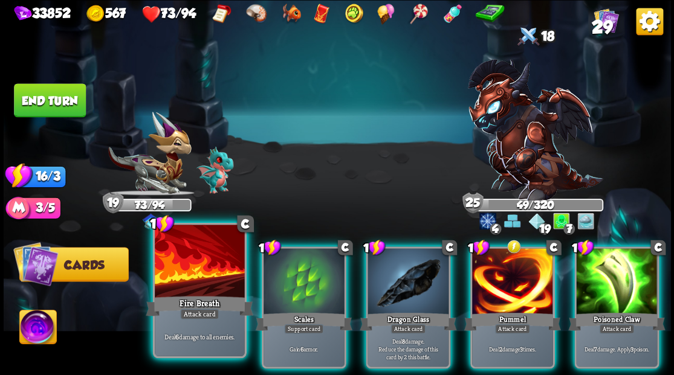
click at [200, 285] on div at bounding box center [199, 263] width 89 height 76
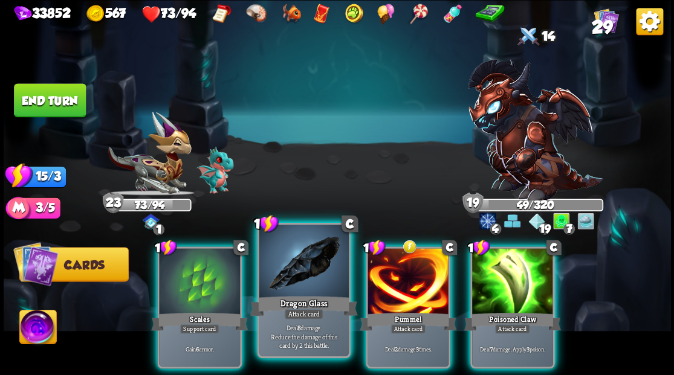
click at [303, 289] on div at bounding box center [303, 263] width 89 height 76
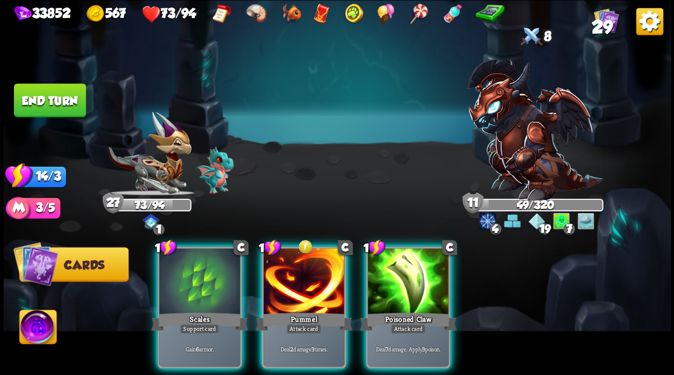
click at [408, 311] on div "Poisoned Claw" at bounding box center [408, 322] width 97 height 22
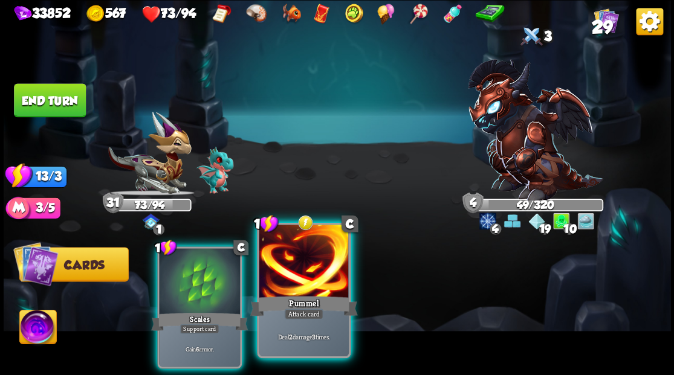
click at [299, 274] on div at bounding box center [303, 263] width 89 height 76
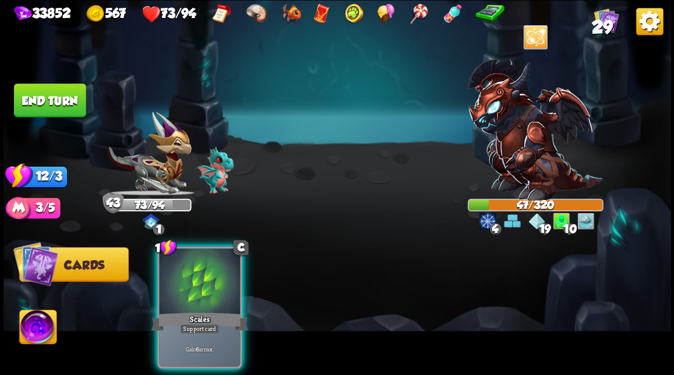
drag, startPoint x: 215, startPoint y: 286, endPoint x: 152, endPoint y: 215, distance: 95.5
click at [215, 286] on div at bounding box center [199, 282] width 81 height 68
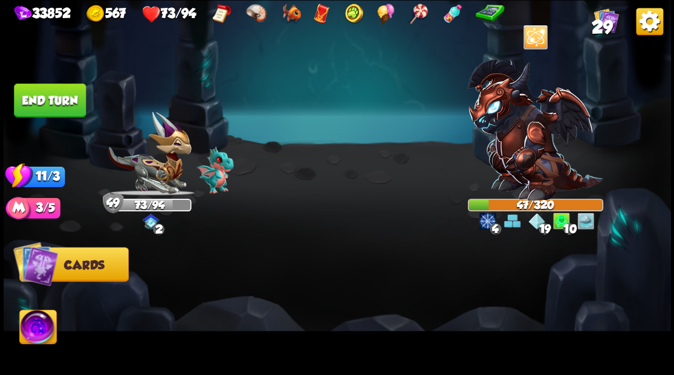
click at [57, 95] on button "End turn" at bounding box center [50, 100] width 72 height 34
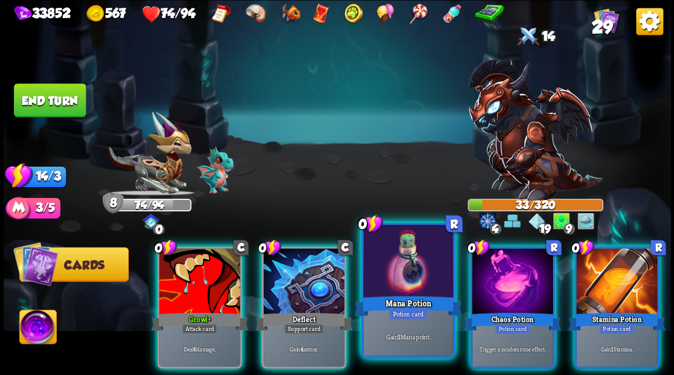
click at [408, 293] on div at bounding box center [407, 263] width 89 height 76
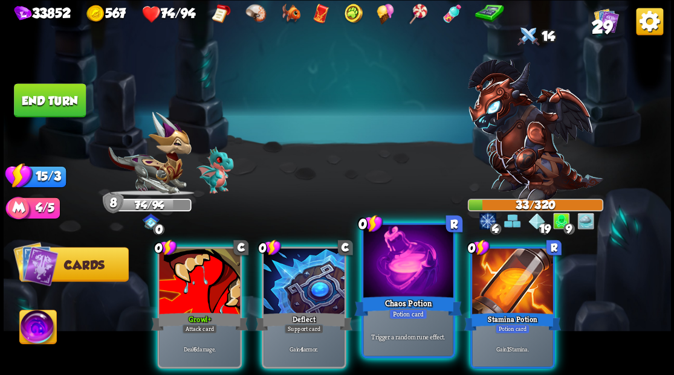
click at [404, 274] on div at bounding box center [407, 263] width 89 height 76
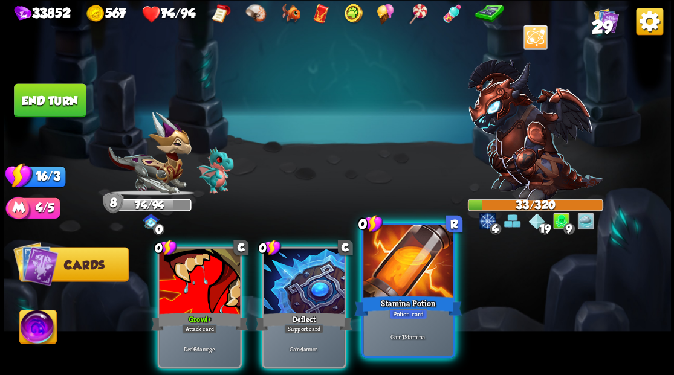
click at [403, 275] on div at bounding box center [407, 263] width 89 height 76
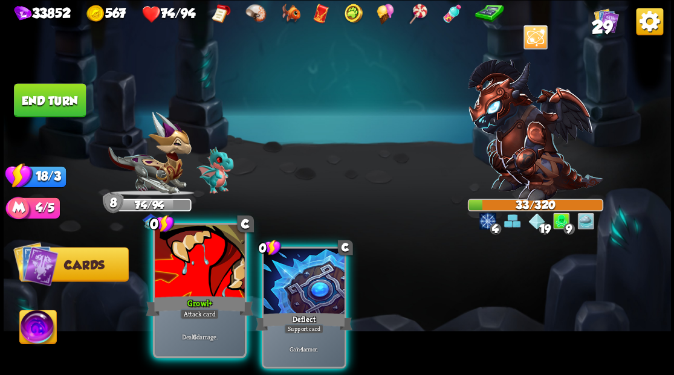
drag, startPoint x: 304, startPoint y: 278, endPoint x: 232, endPoint y: 286, distance: 72.4
click at [302, 278] on div at bounding box center [304, 282] width 81 height 68
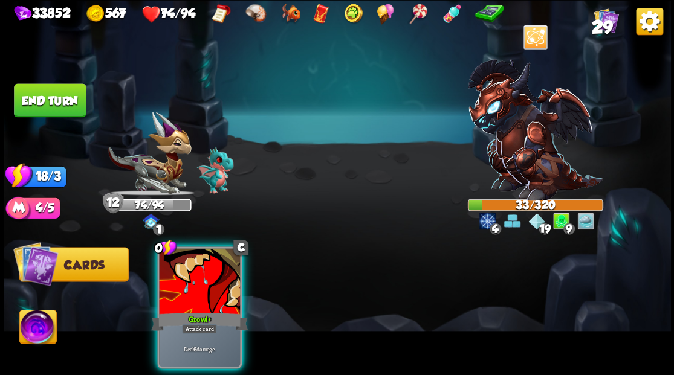
click at [208, 282] on div at bounding box center [199, 282] width 81 height 68
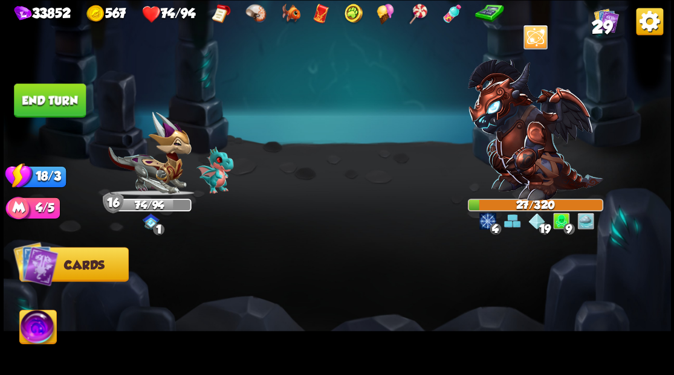
click at [50, 102] on button "End turn" at bounding box center [50, 100] width 72 height 34
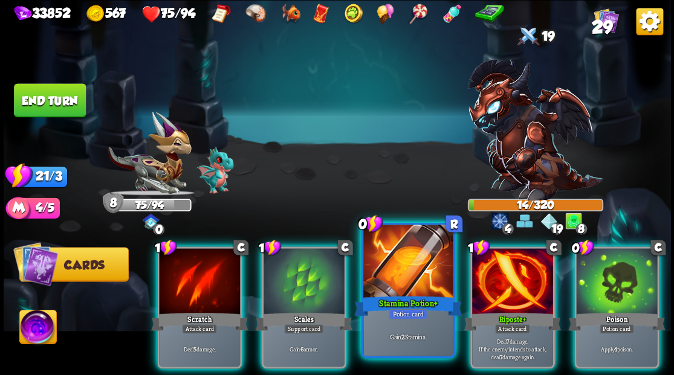
click at [407, 277] on div at bounding box center [407, 263] width 89 height 76
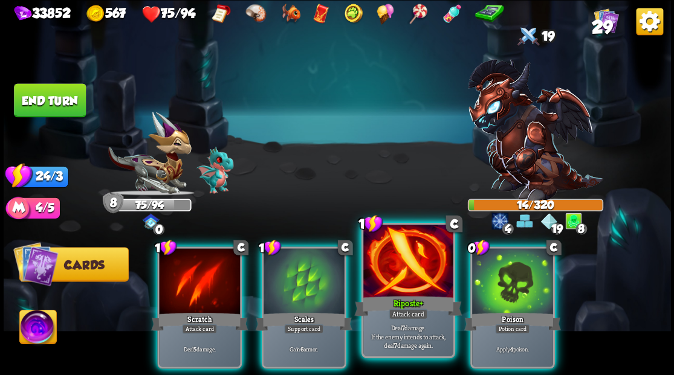
click at [406, 278] on div at bounding box center [407, 263] width 89 height 76
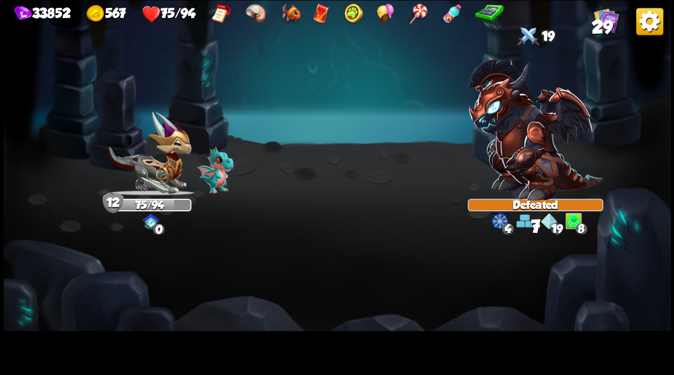
click at [396, 271] on img at bounding box center [337, 187] width 667 height 375
